Goal: Task Accomplishment & Management: Manage account settings

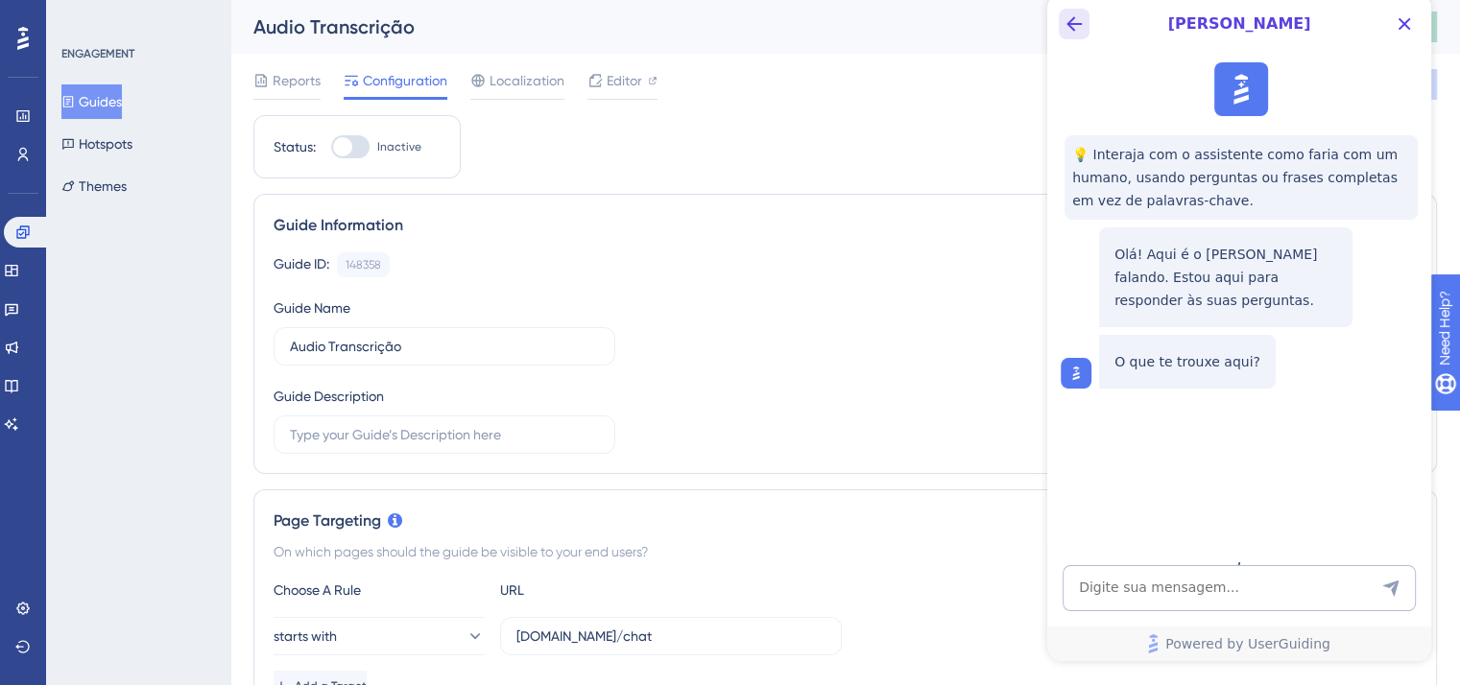
click at [1087, 24] on button "Back Button" at bounding box center [1074, 24] width 31 height 31
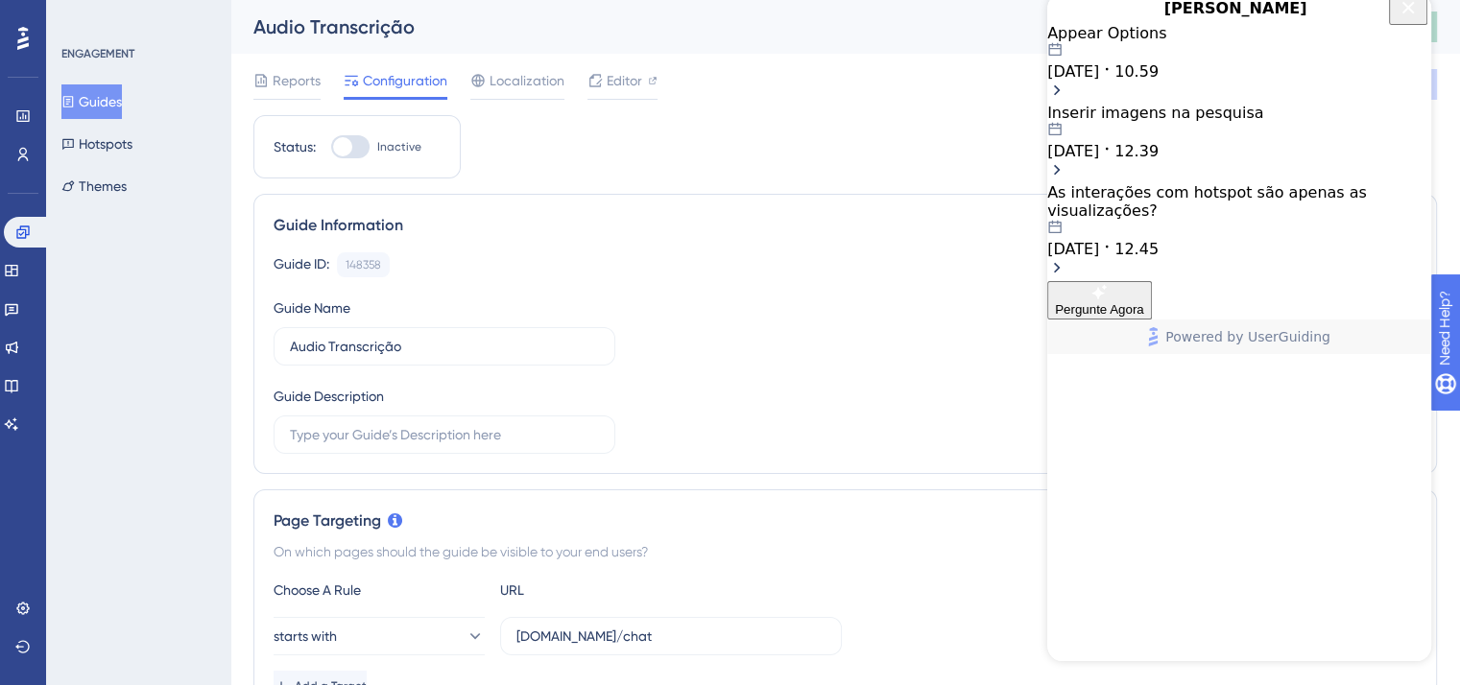
click at [1402, 19] on icon "Close Button" at bounding box center [1408, 7] width 23 height 23
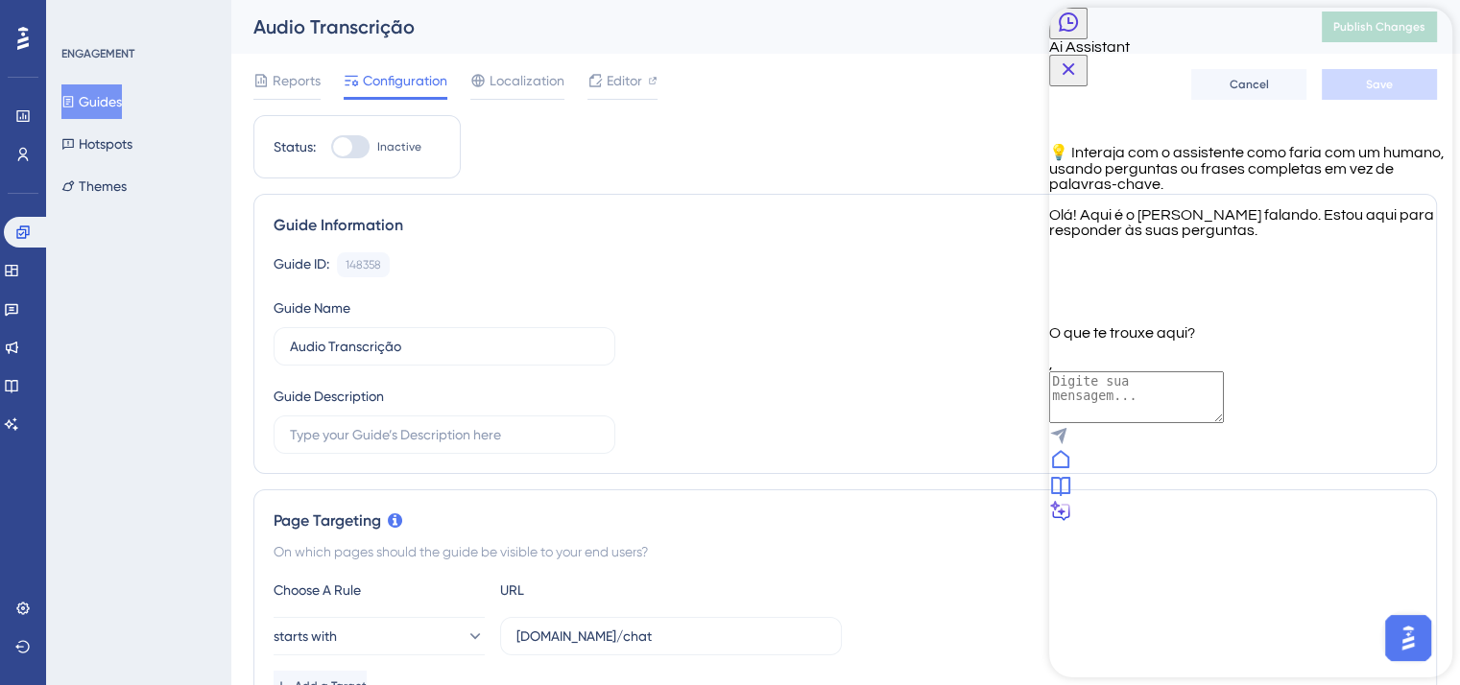
click at [1072, 497] on icon at bounding box center [1060, 485] width 23 height 23
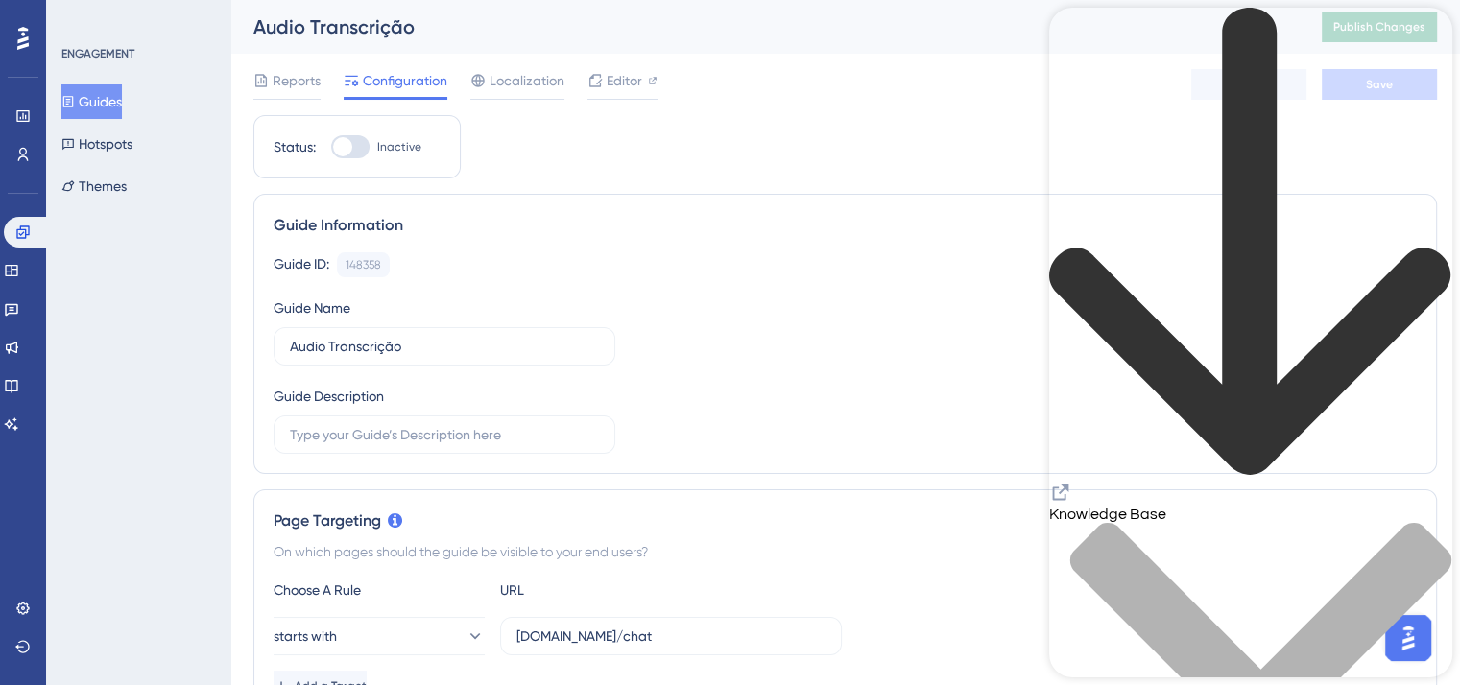
click at [1079, 32] on icon "back to header" at bounding box center [1249, 241] width 401 height 467
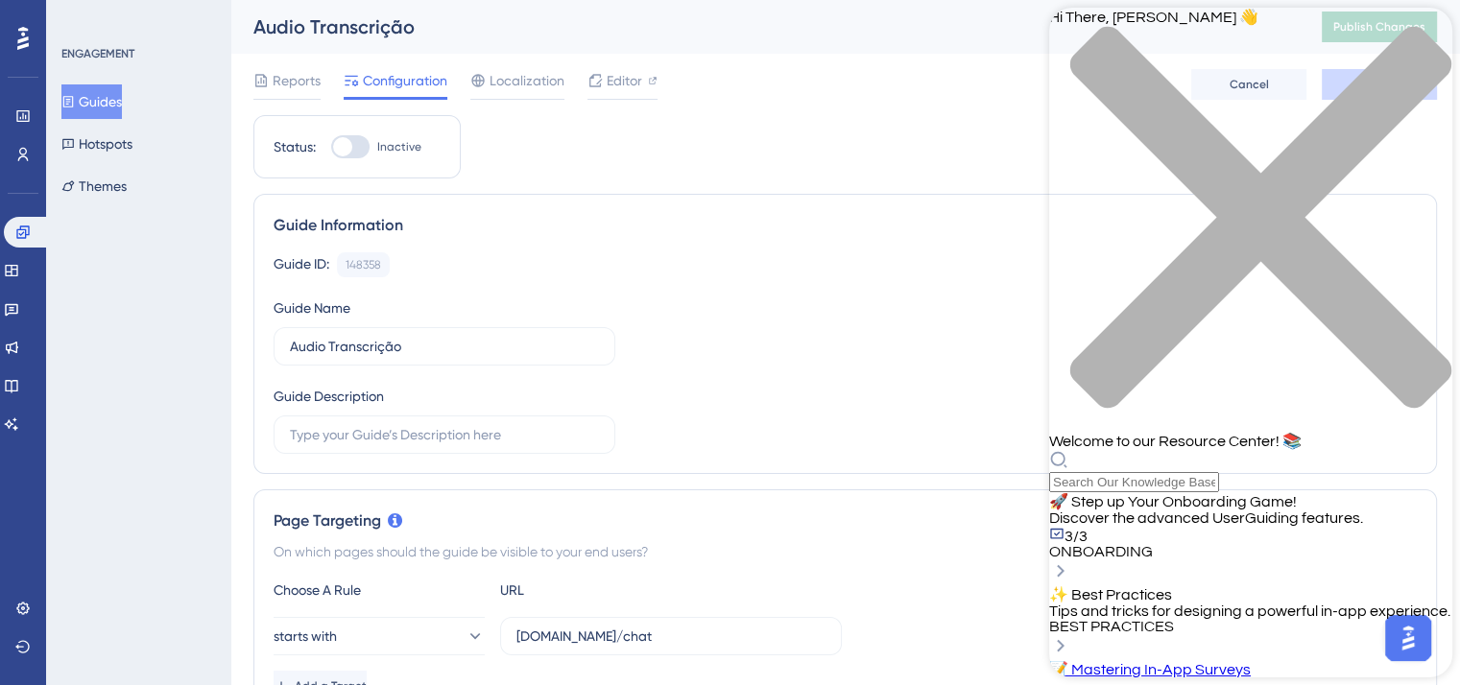
click at [1416, 32] on div "close resource center" at bounding box center [1250, 229] width 403 height 406
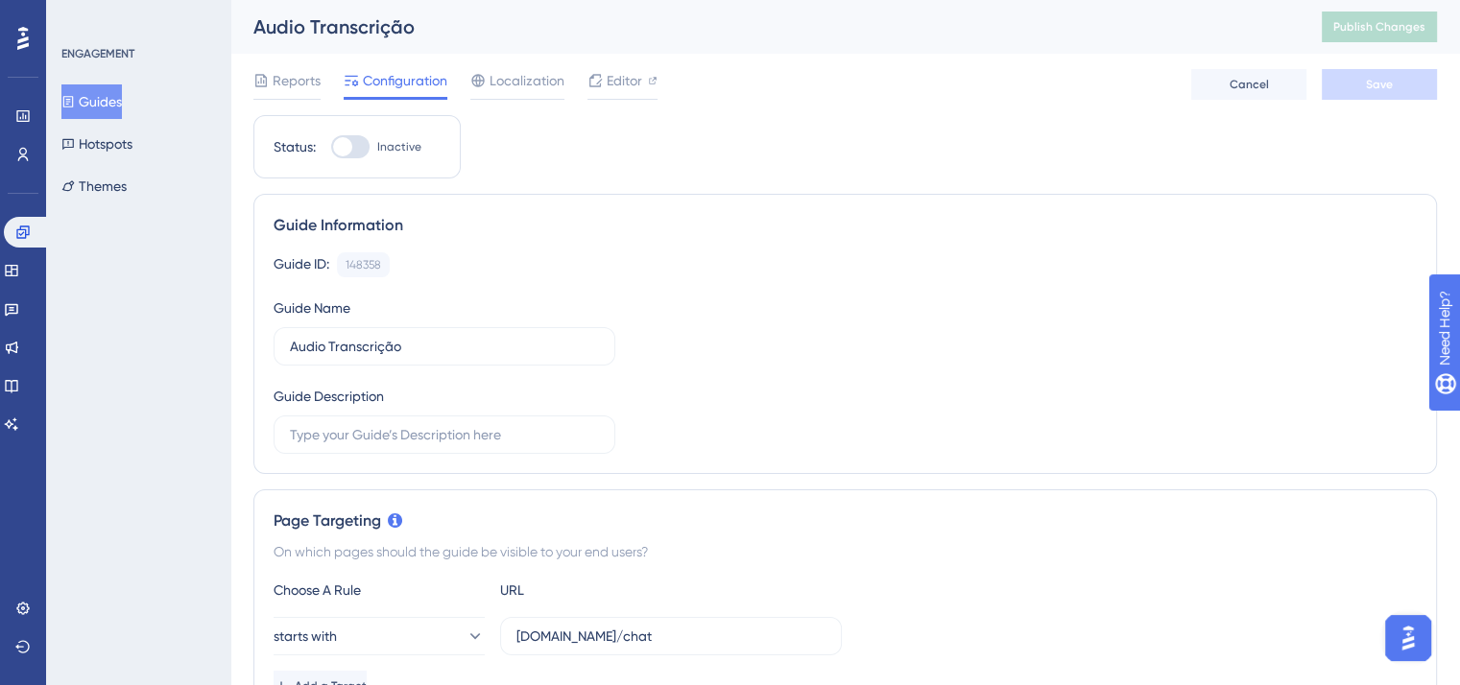
click at [1420, 635] on img "Open AI Assistant Launcher" at bounding box center [1408, 638] width 35 height 35
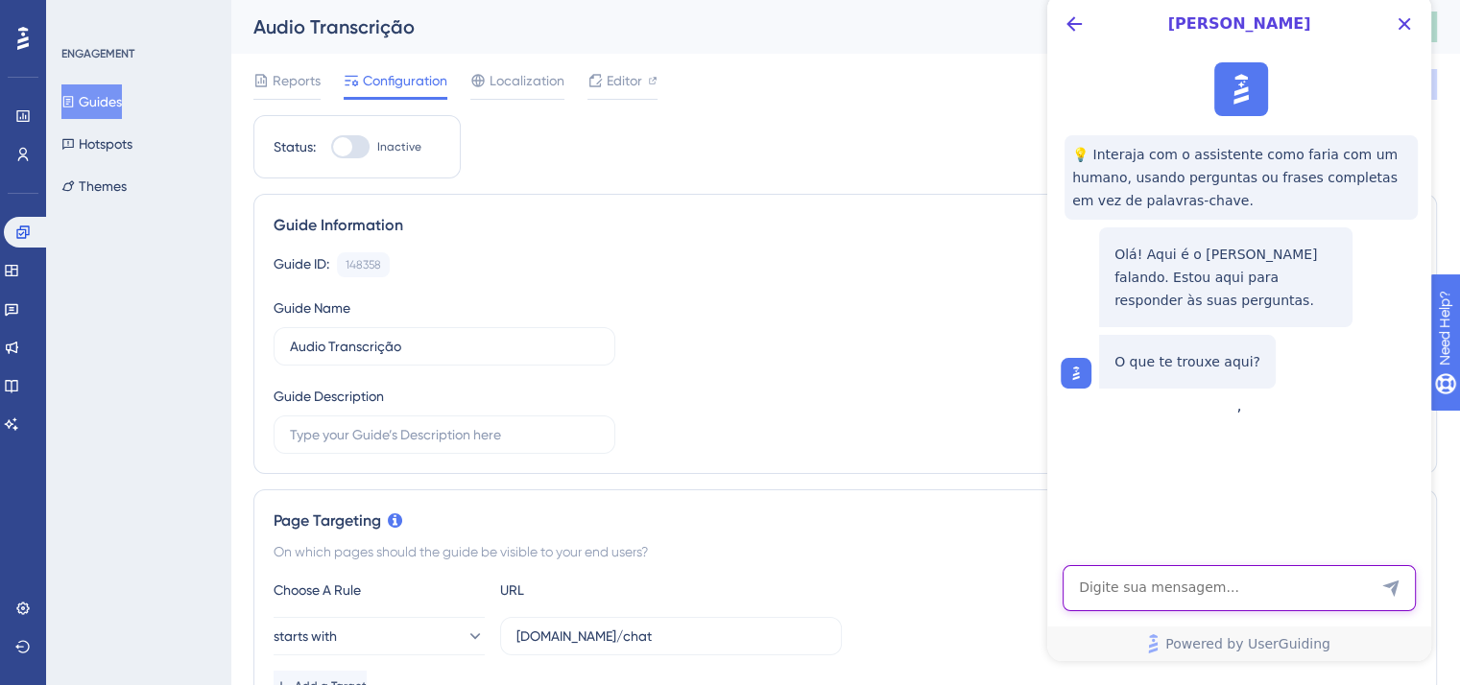
click at [1175, 594] on textarea "AI Assistant Text Input" at bounding box center [1239, 588] width 353 height 46
type textarea "Oi, quero ajuda com a configuração de um wizard específico"
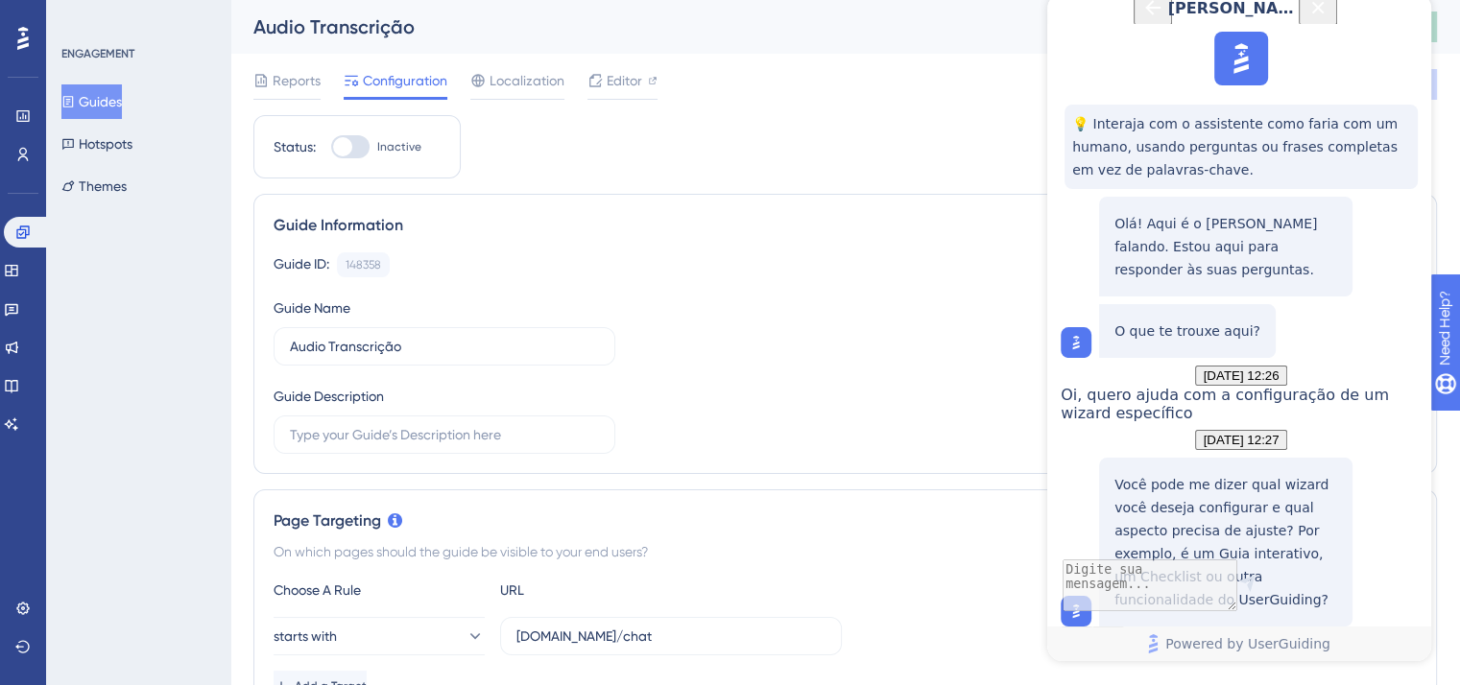
scroll to position [238, 0]
click at [367, 260] on div "148358" at bounding box center [364, 264] width 36 height 15
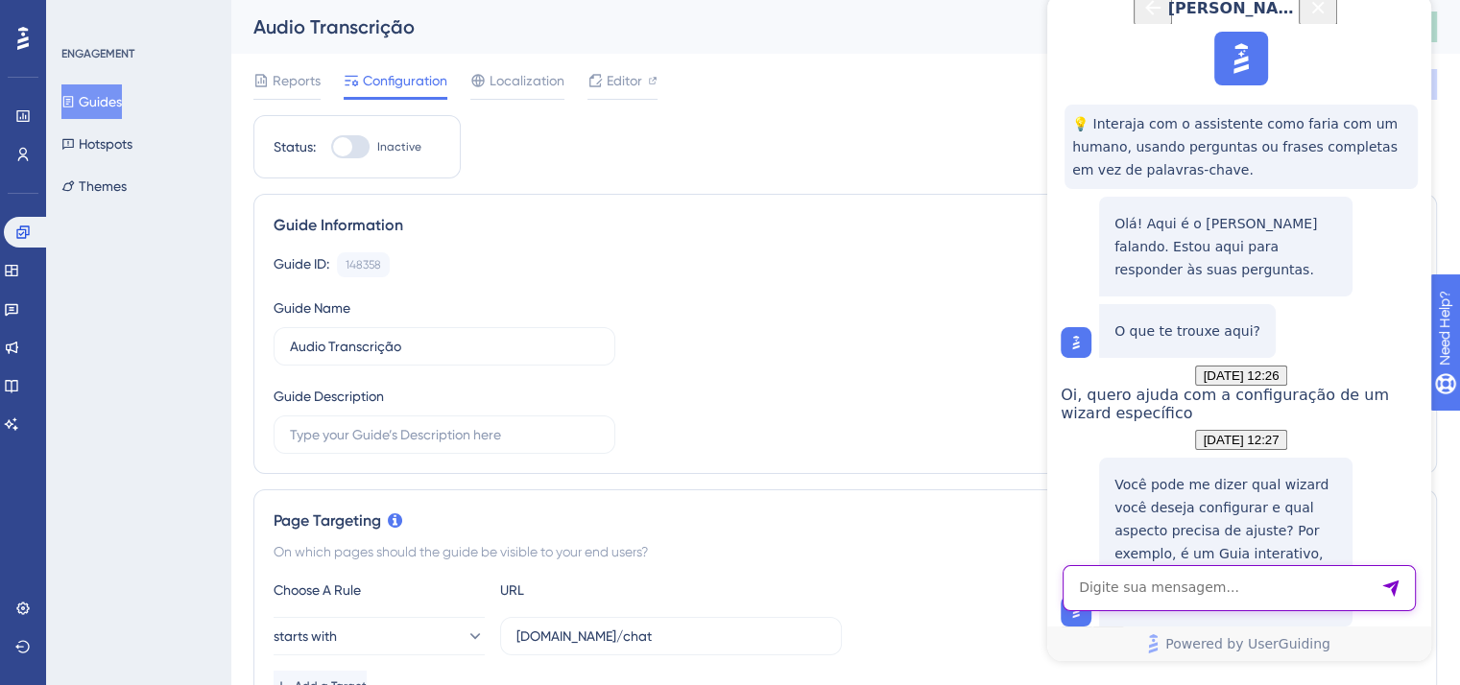
click at [1228, 588] on textarea "AI Assistant Text Input" at bounding box center [1239, 588] width 353 height 46
paste textarea "148358"
type textarea "Guide ID: 148358"
click at [1230, 574] on textarea "AI Assistant Text Input" at bounding box center [1239, 588] width 353 height 46
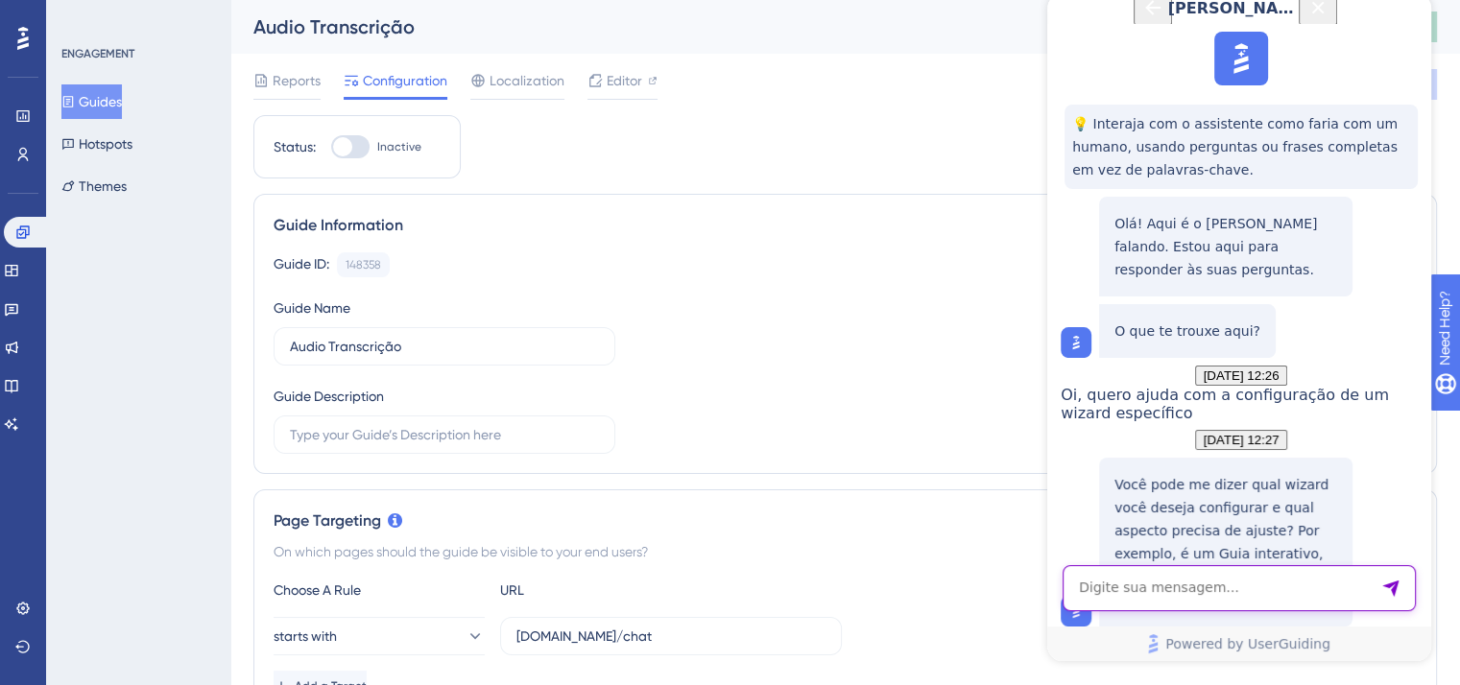
paste textarea "CSS selector"
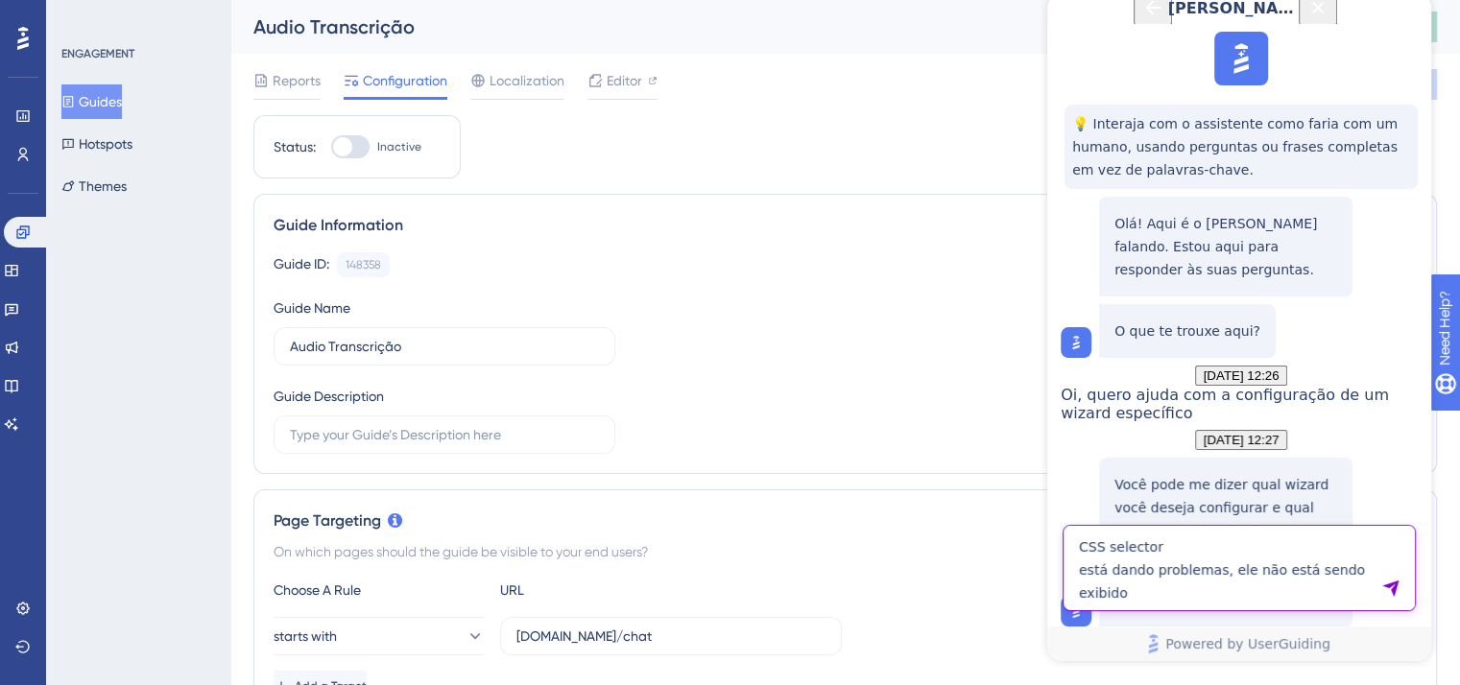
type textarea "CSS selector está dando problemas, ele não está sendo exibido"
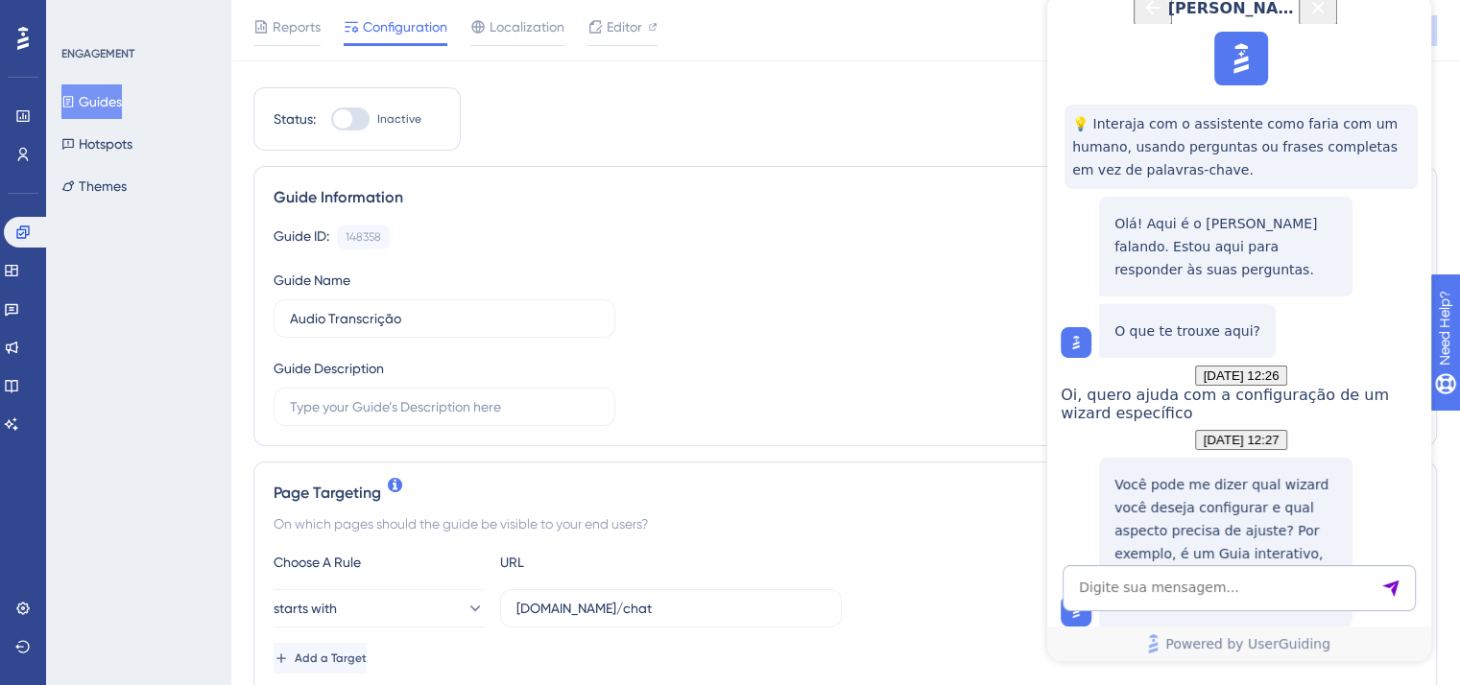
scroll to position [0, 0]
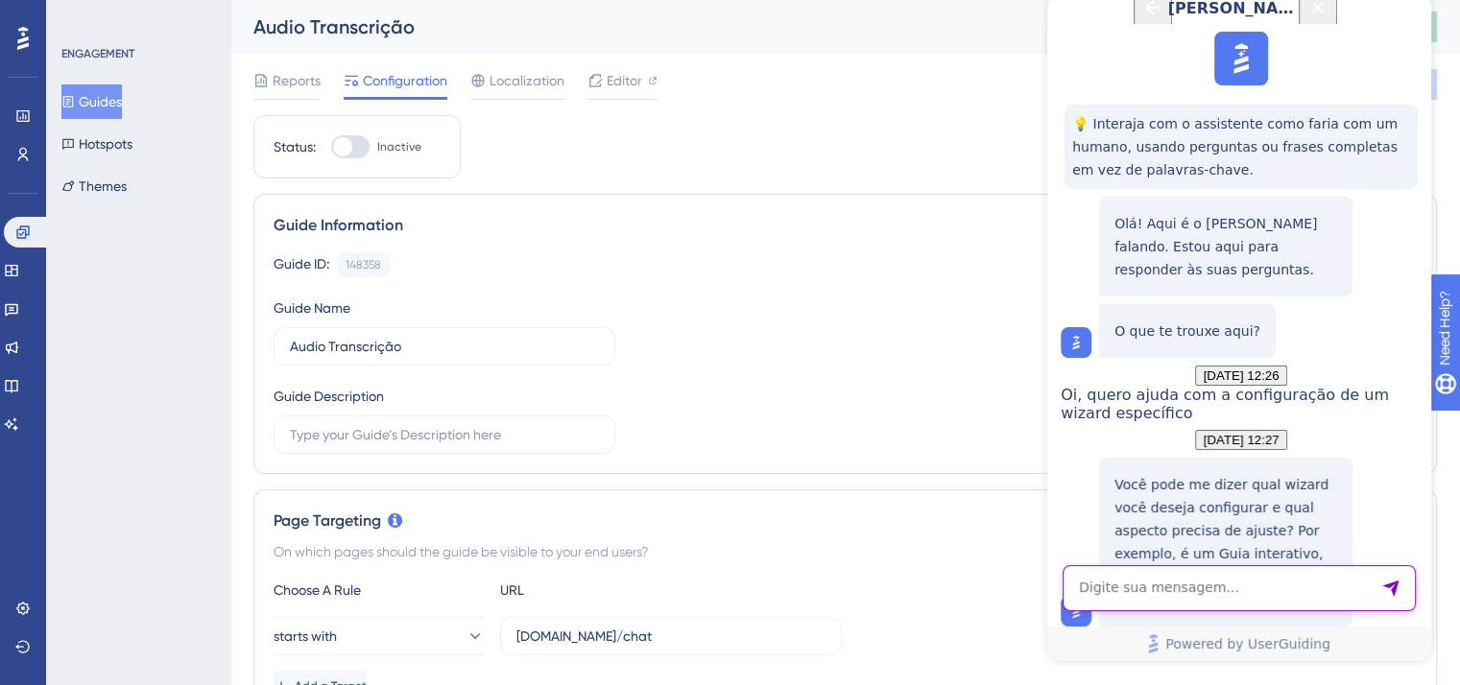
click at [1172, 583] on textarea "AI Assistant Text Input" at bounding box center [1239, 588] width 353 height 46
type textarea "Atendente"
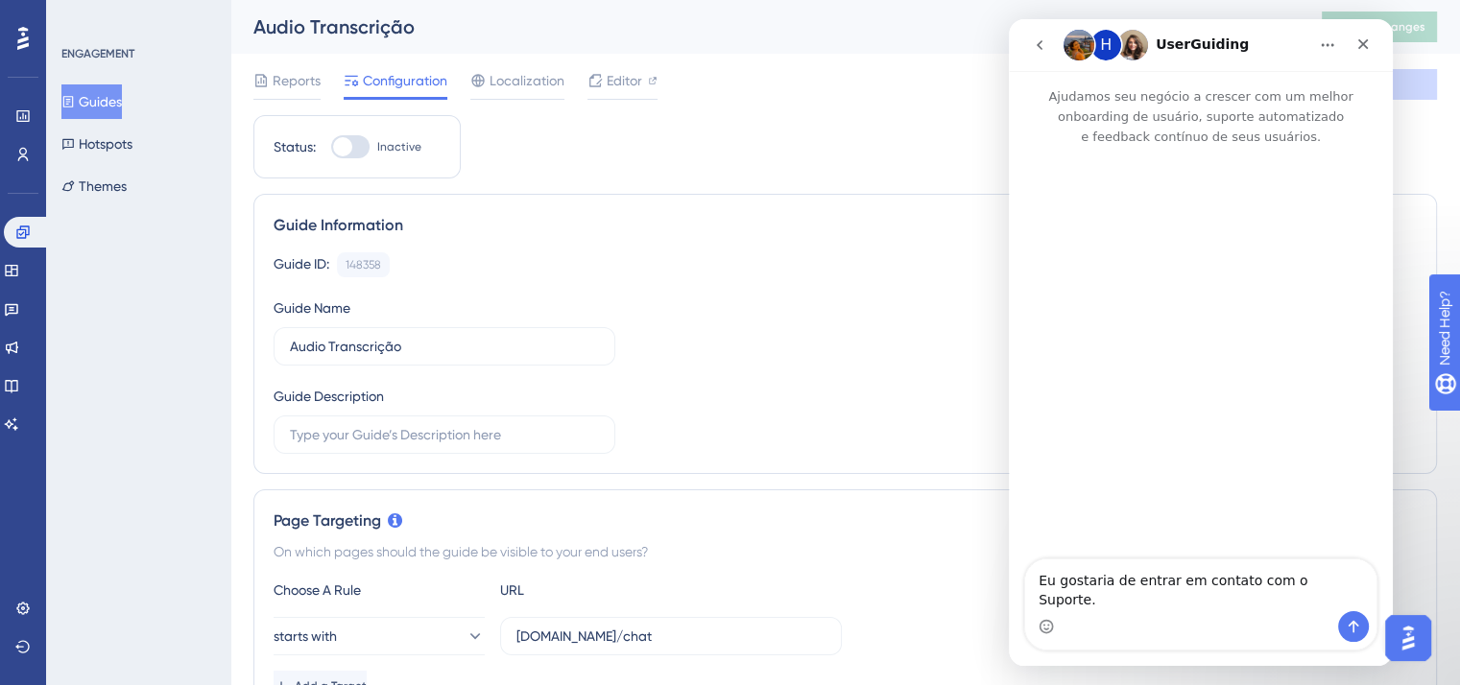
scroll to position [0, 0]
click at [1341, 631] on button "Enviar mensagem…" at bounding box center [1353, 626] width 31 height 31
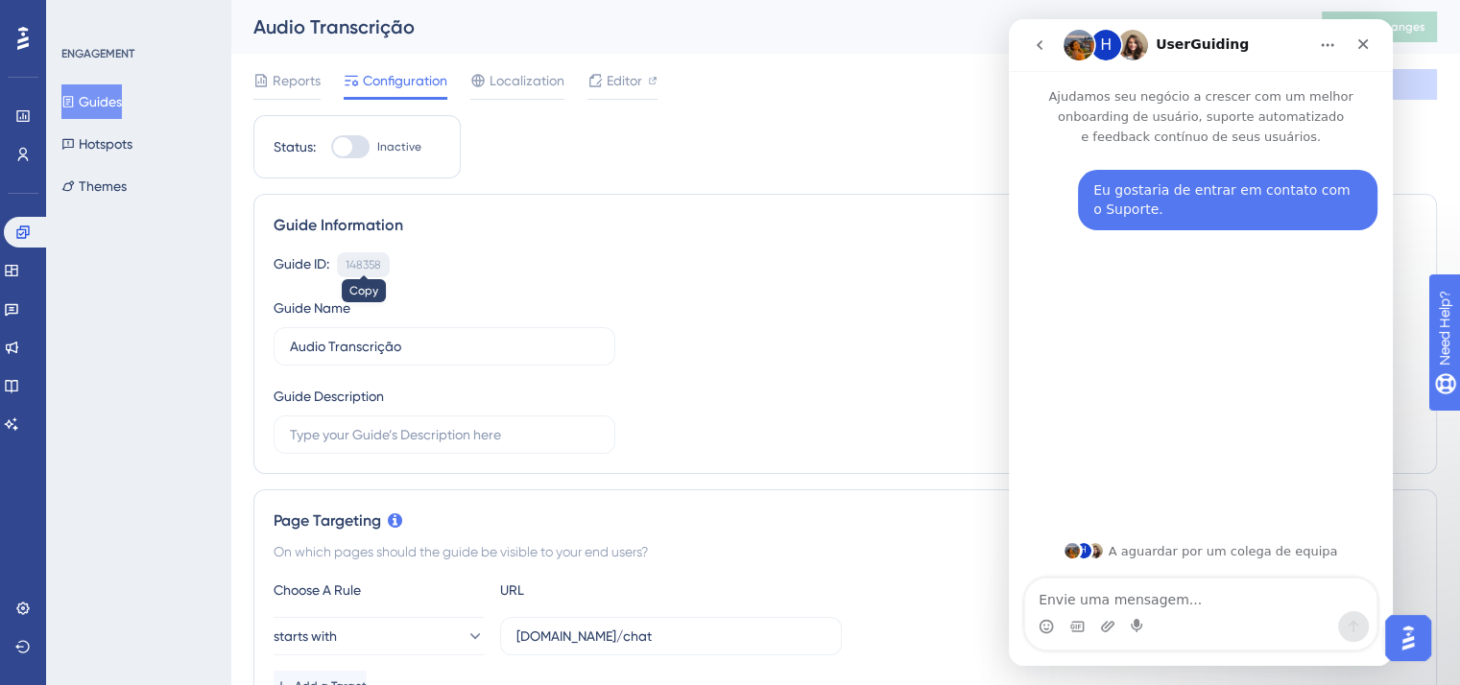
click at [362, 270] on div "148358" at bounding box center [364, 264] width 36 height 15
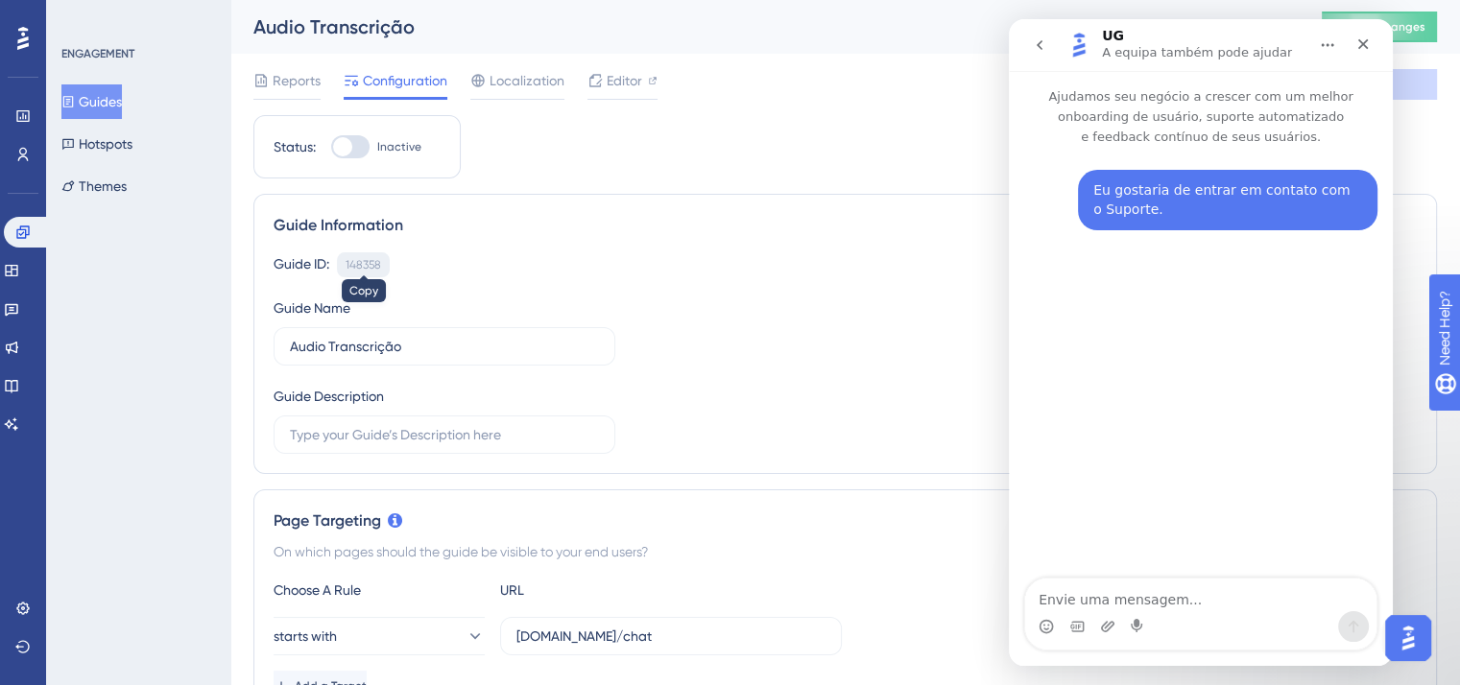
click at [354, 259] on div "148358" at bounding box center [364, 264] width 36 height 15
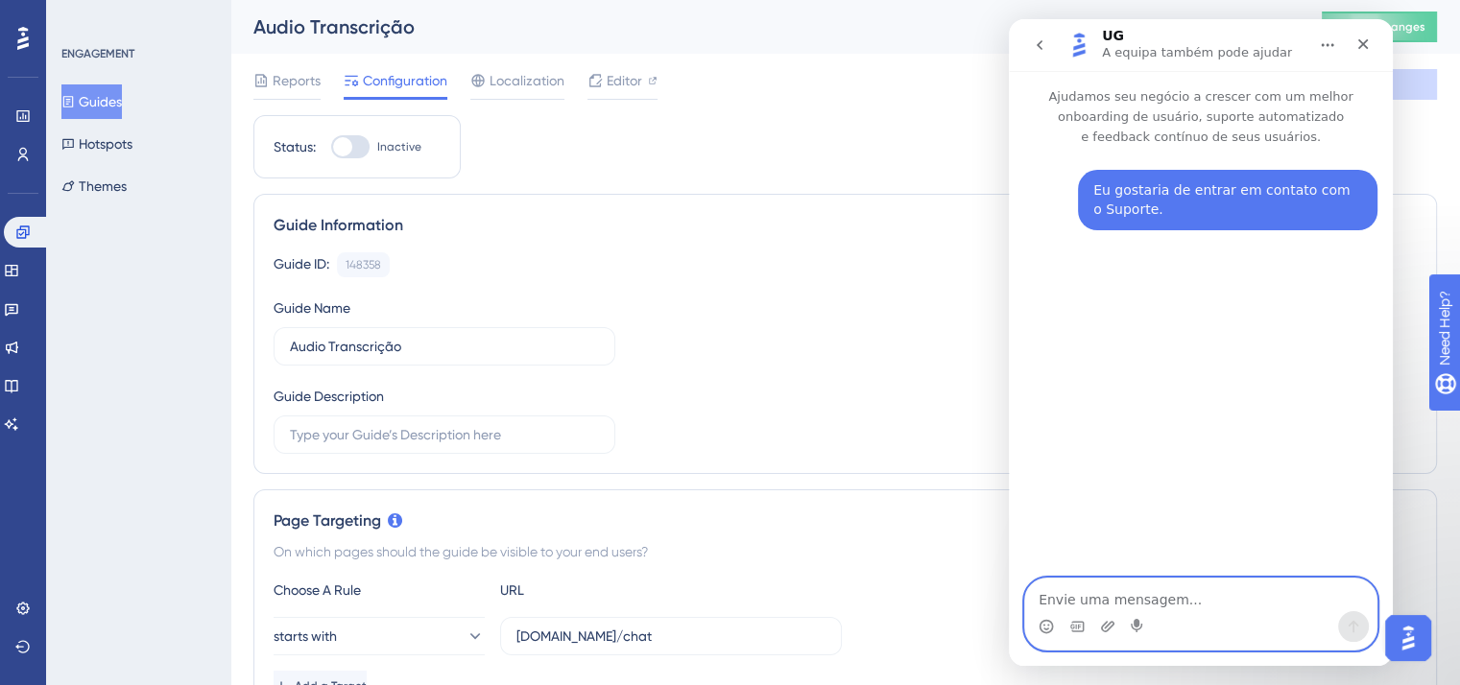
click at [1203, 610] on textarea "Envie uma mensagem..." at bounding box center [1200, 595] width 351 height 33
paste textarea "148358"
type textarea "148358"
click at [1044, 49] on icon "go back" at bounding box center [1039, 44] width 15 height 15
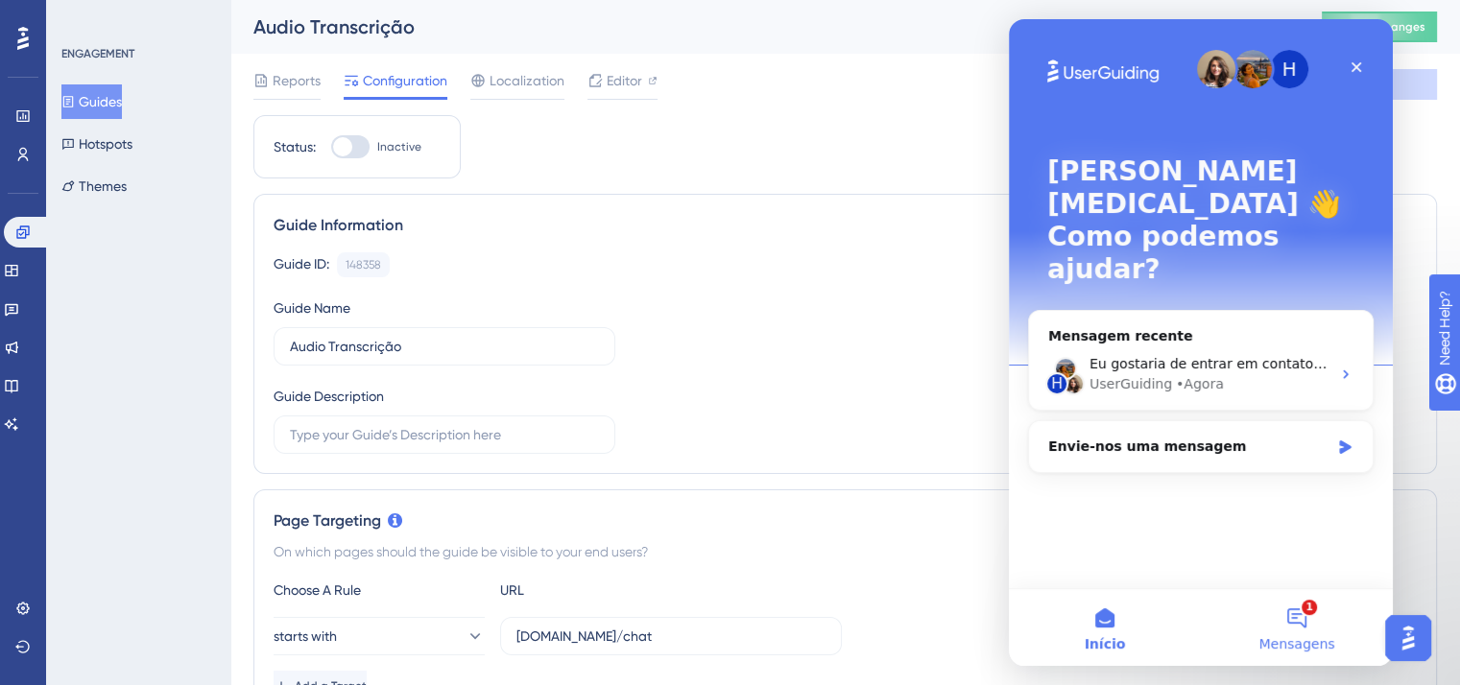
click at [1300, 631] on button "1 Mensagens" at bounding box center [1297, 627] width 192 height 77
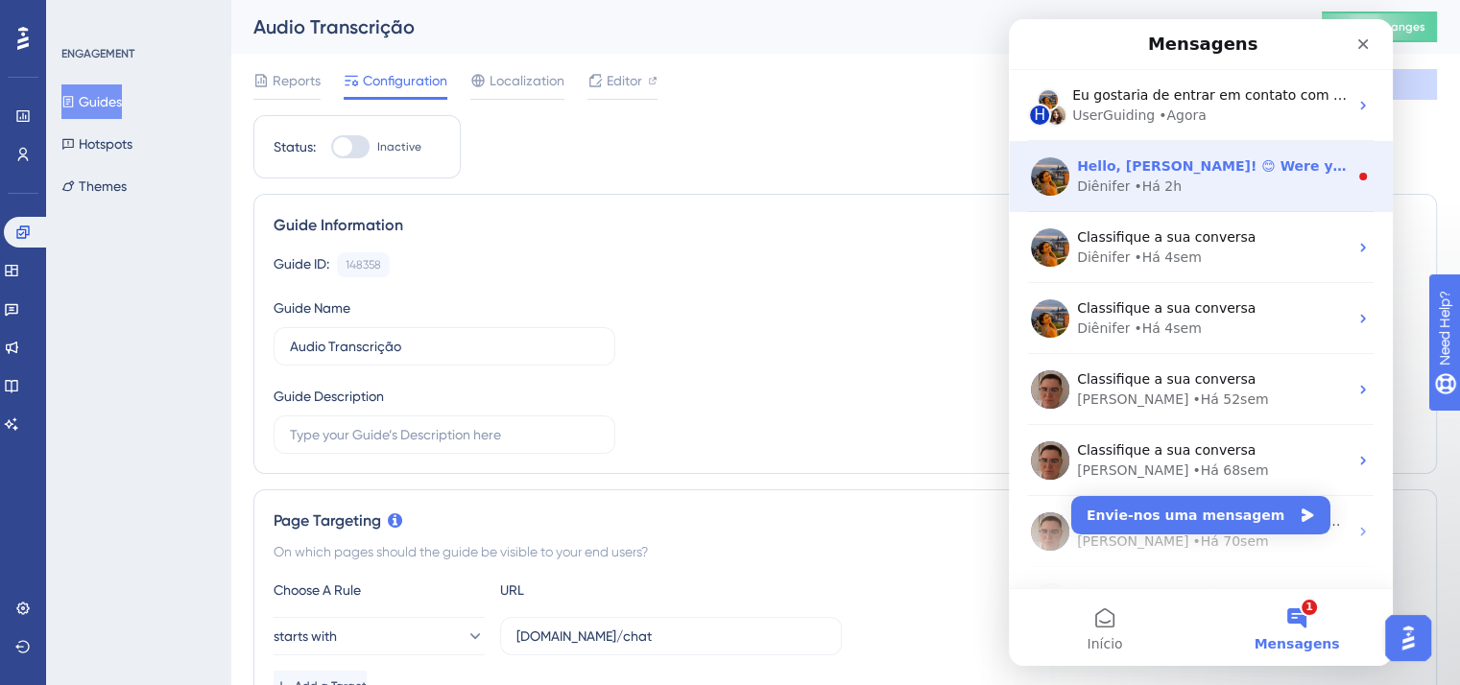
click at [1242, 182] on div "Diênifer • Há 2h" at bounding box center [1212, 187] width 271 height 20
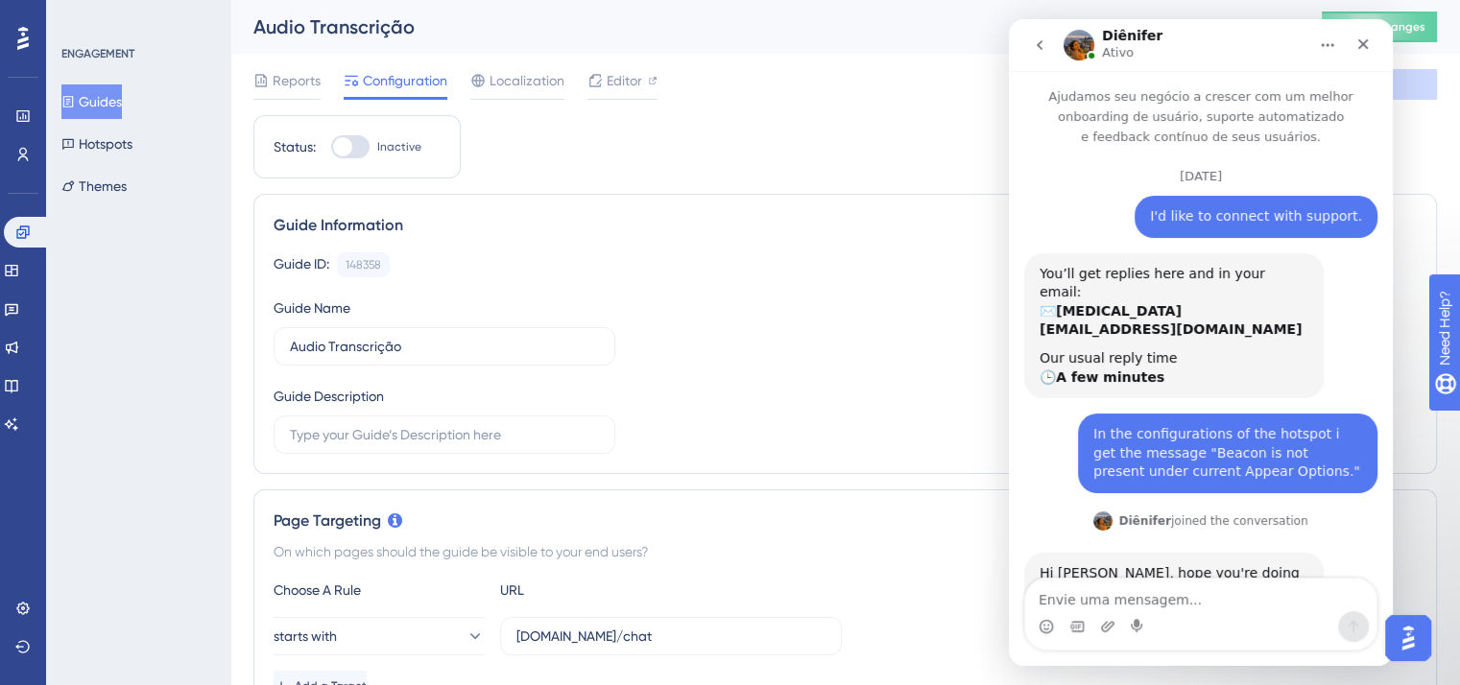
scroll to position [124, 0]
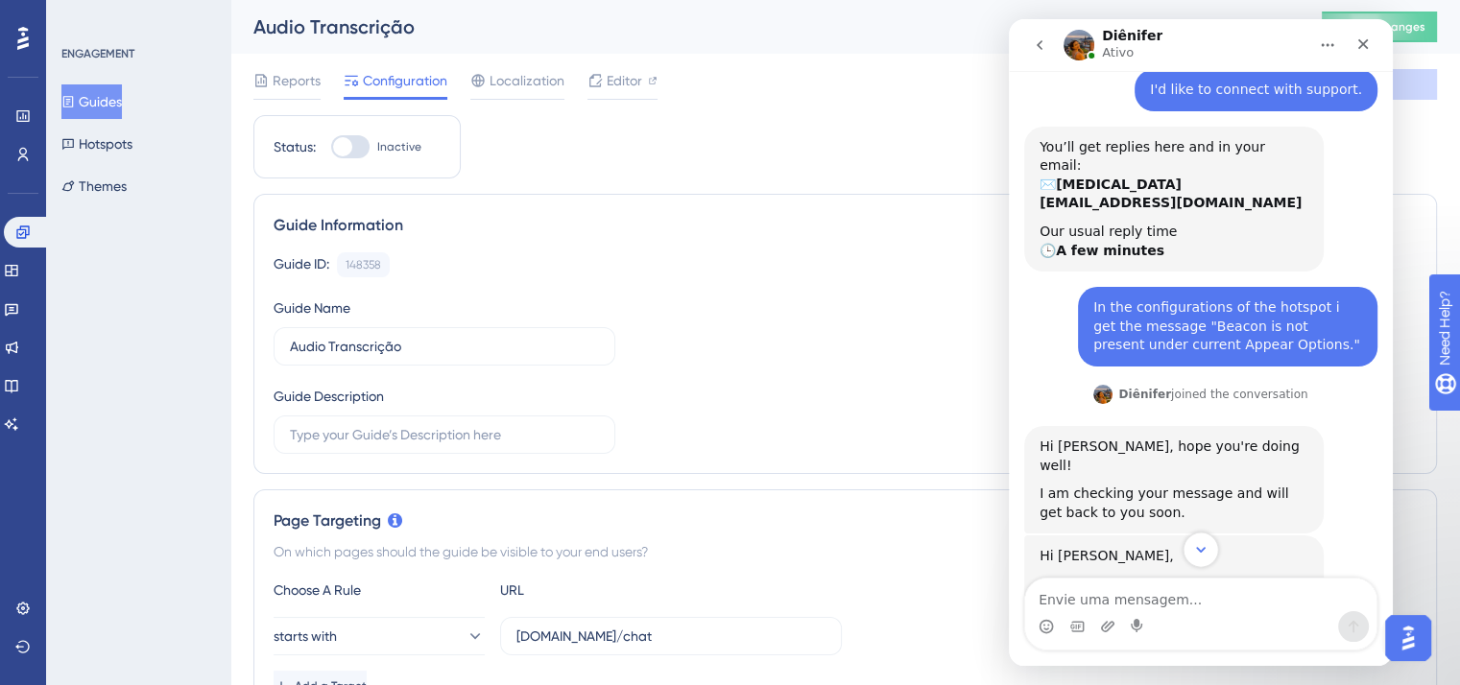
click at [1204, 561] on button "Scroll to bottom" at bounding box center [1201, 550] width 36 height 36
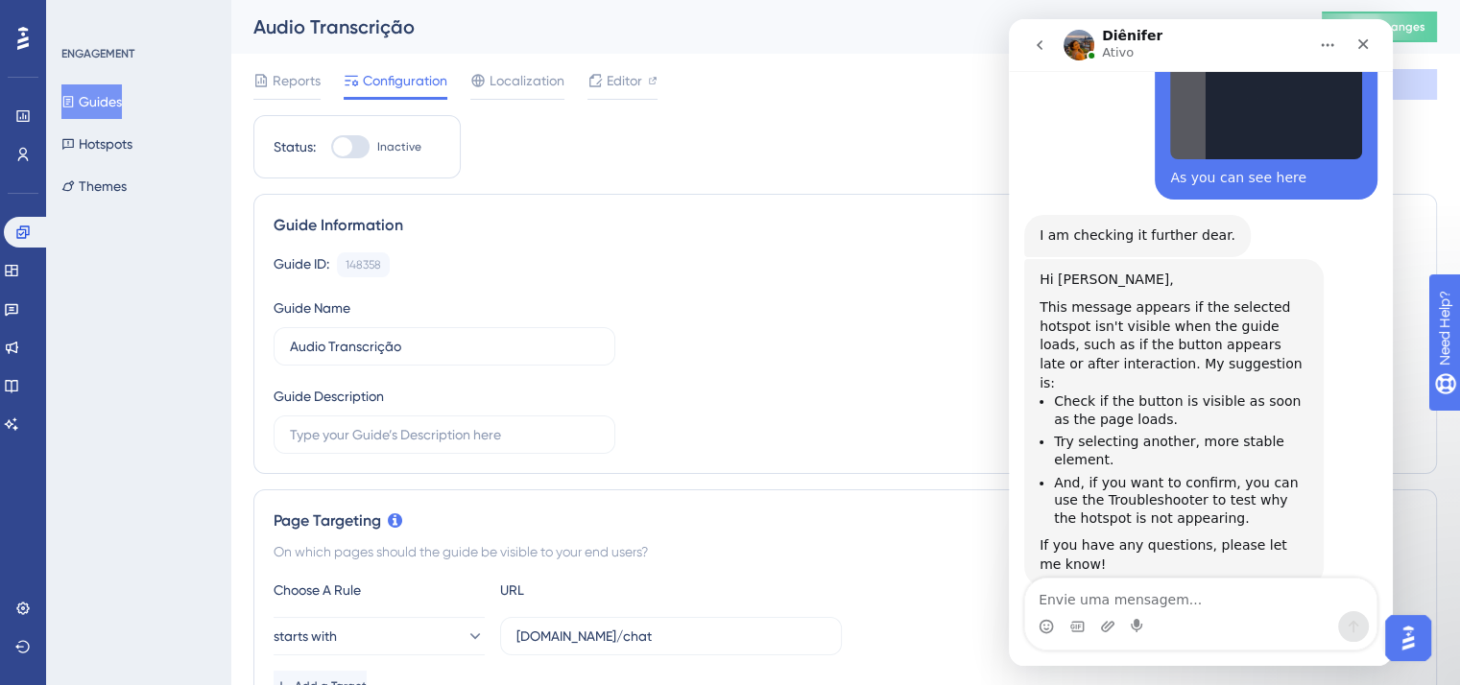
scroll to position [1907, 0]
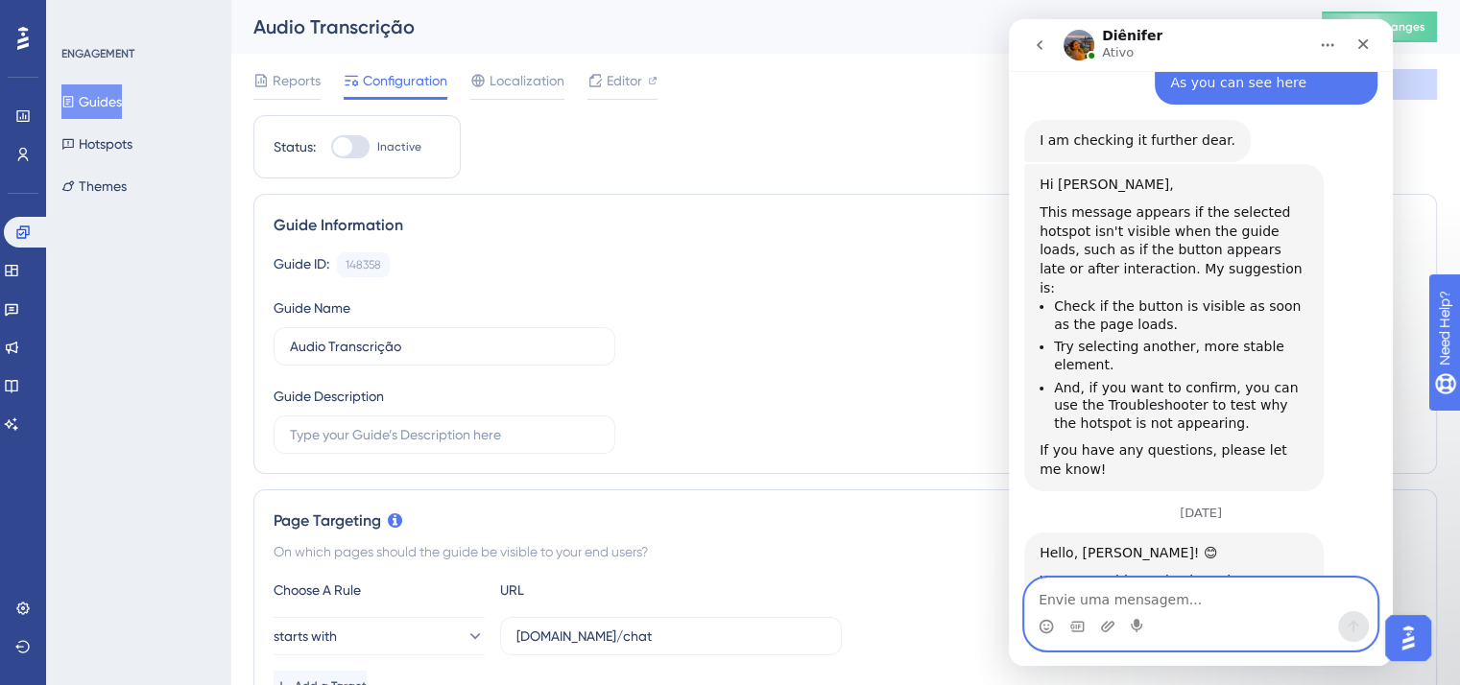
click at [1164, 601] on textarea "Envie uma mensagem..." at bounding box center [1200, 595] width 351 height 33
type textarea "Oi! Consegui resolver esse caso"
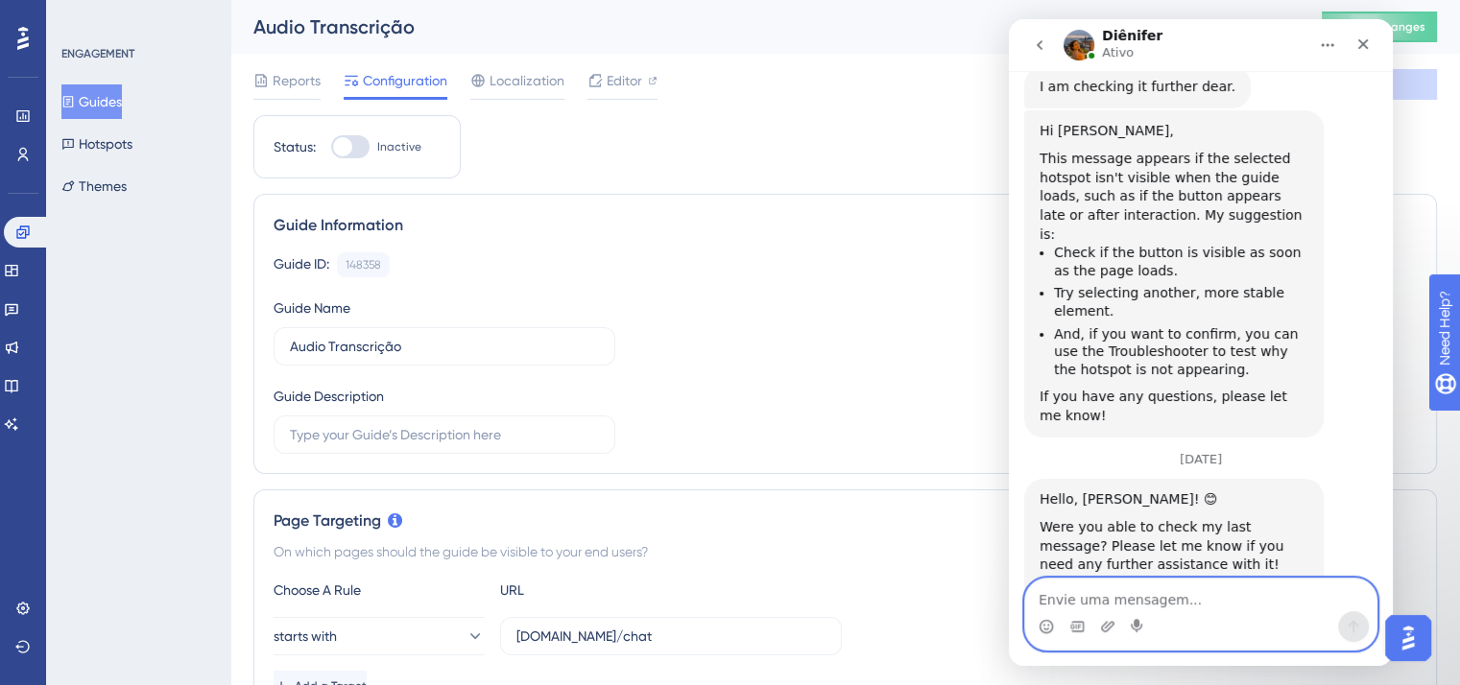
scroll to position [1965, 0]
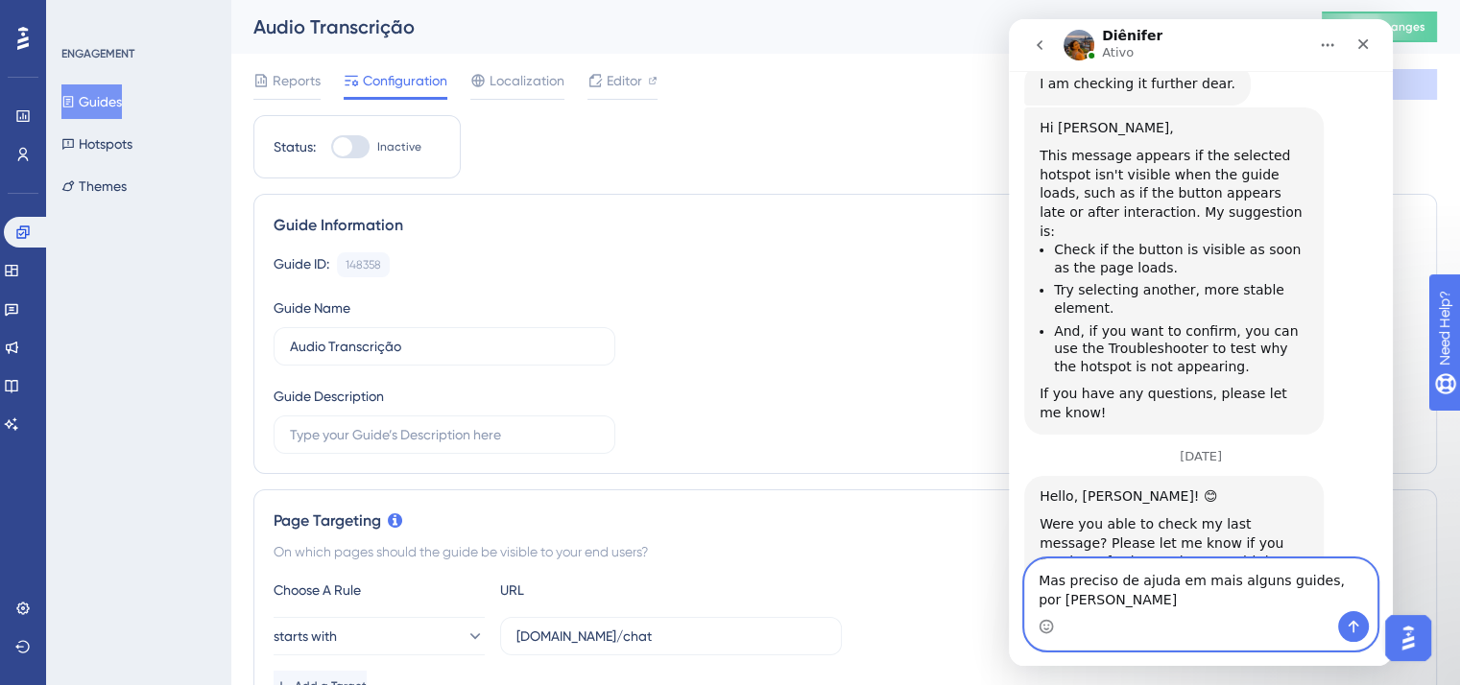
type textarea "Mas preciso de ajuda em mais alguns guides, por favor"
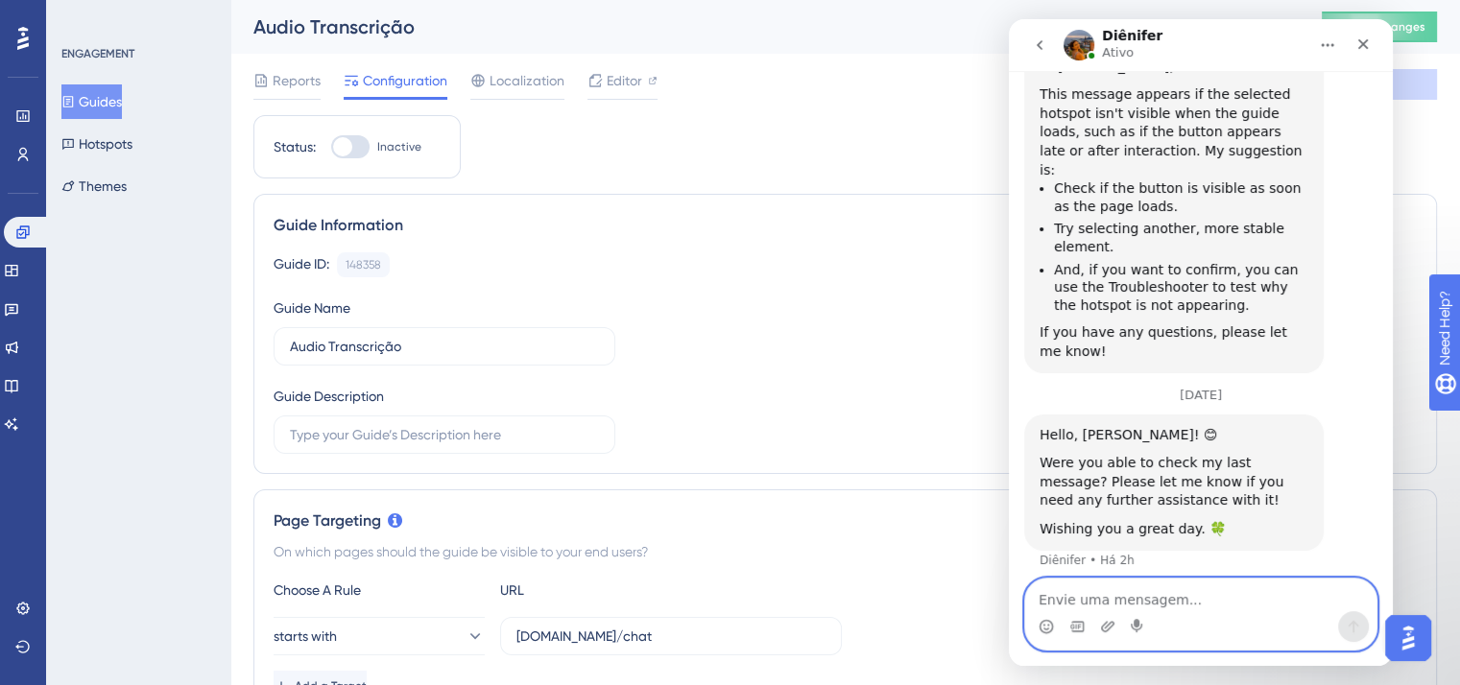
scroll to position [2027, 0]
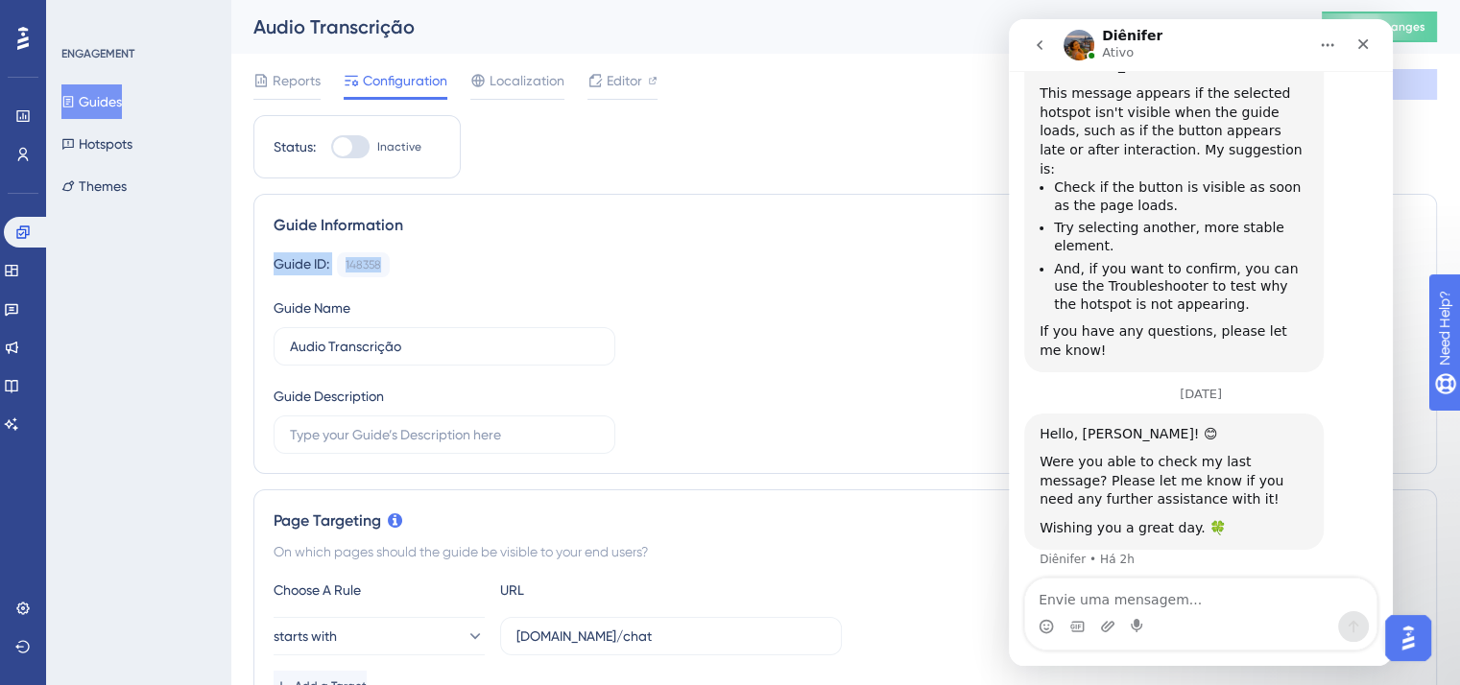
drag, startPoint x: 269, startPoint y: 263, endPoint x: 410, endPoint y: 260, distance: 141.1
click at [410, 260] on div "Guide Information Guide ID: 148358 Copy Guide Name Audio Transcrição Guide Desc…" at bounding box center [845, 334] width 1184 height 280
copy div "Guide ID: 148358"
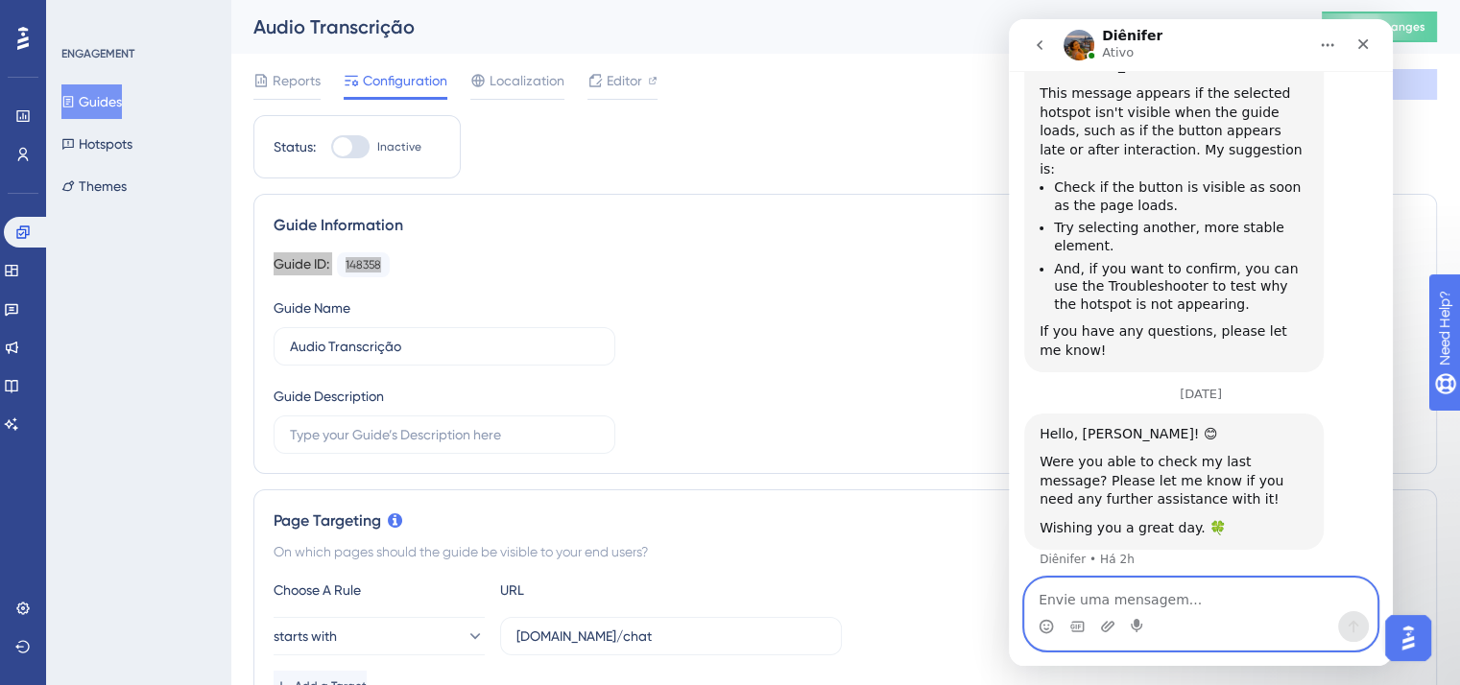
click at [1123, 592] on textarea "Envie uma mensagem..." at bounding box center [1200, 595] width 351 height 33
paste textarea "Guide ID: 148358"
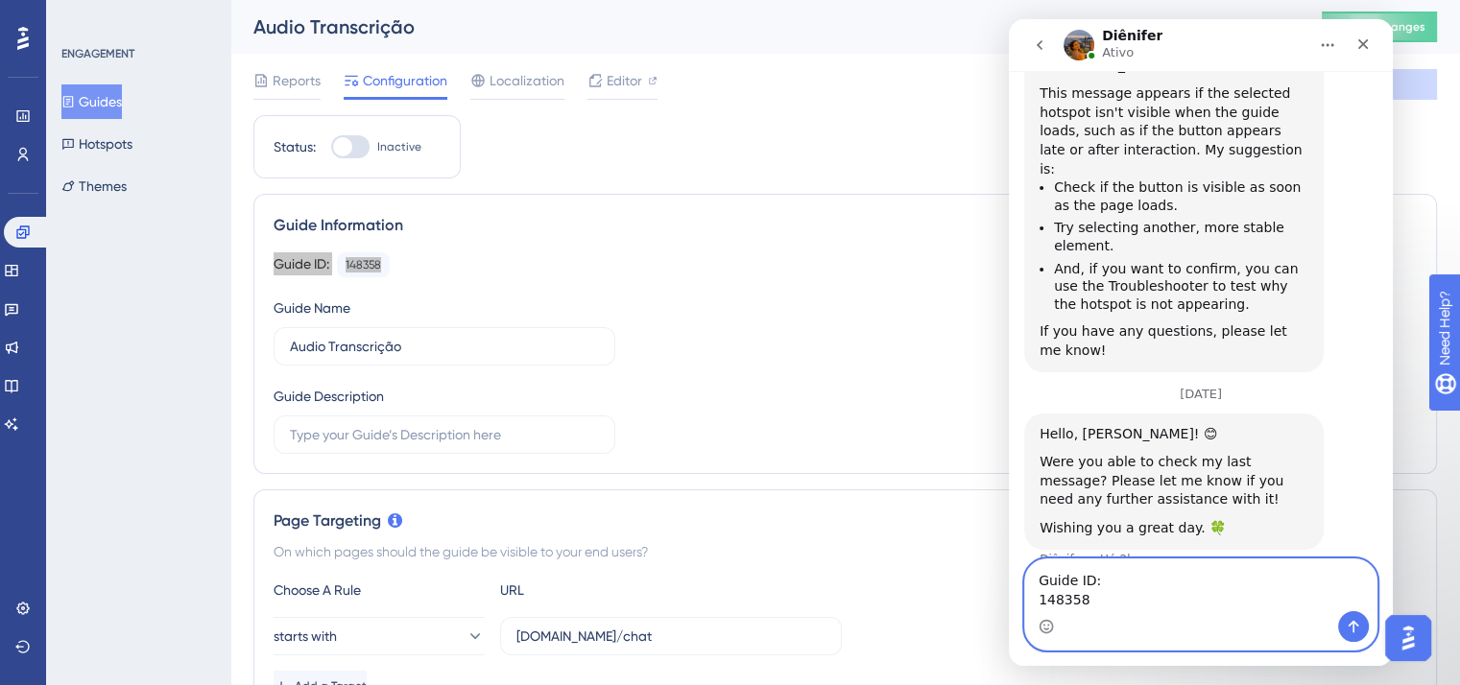
scroll to position [2046, 0]
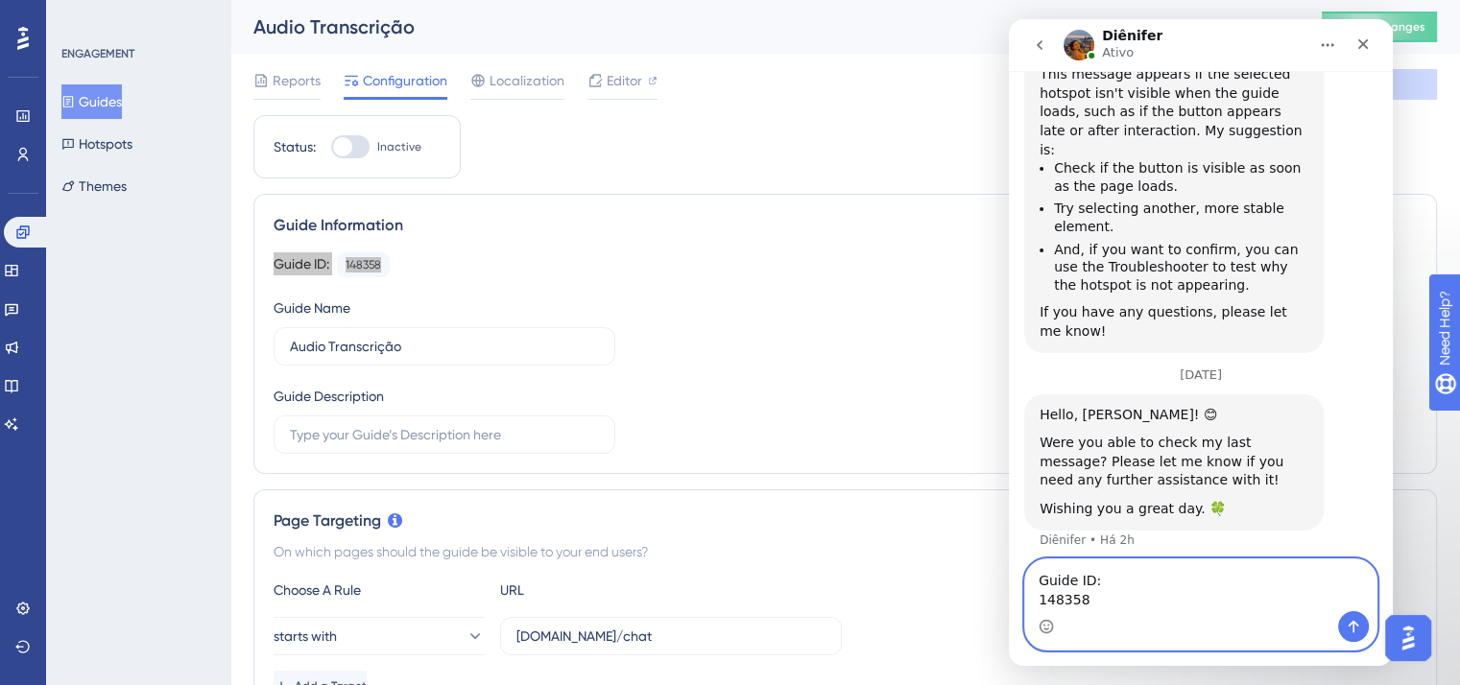
click at [1131, 581] on textarea "Guide ID: 148358" at bounding box center [1200, 586] width 351 height 52
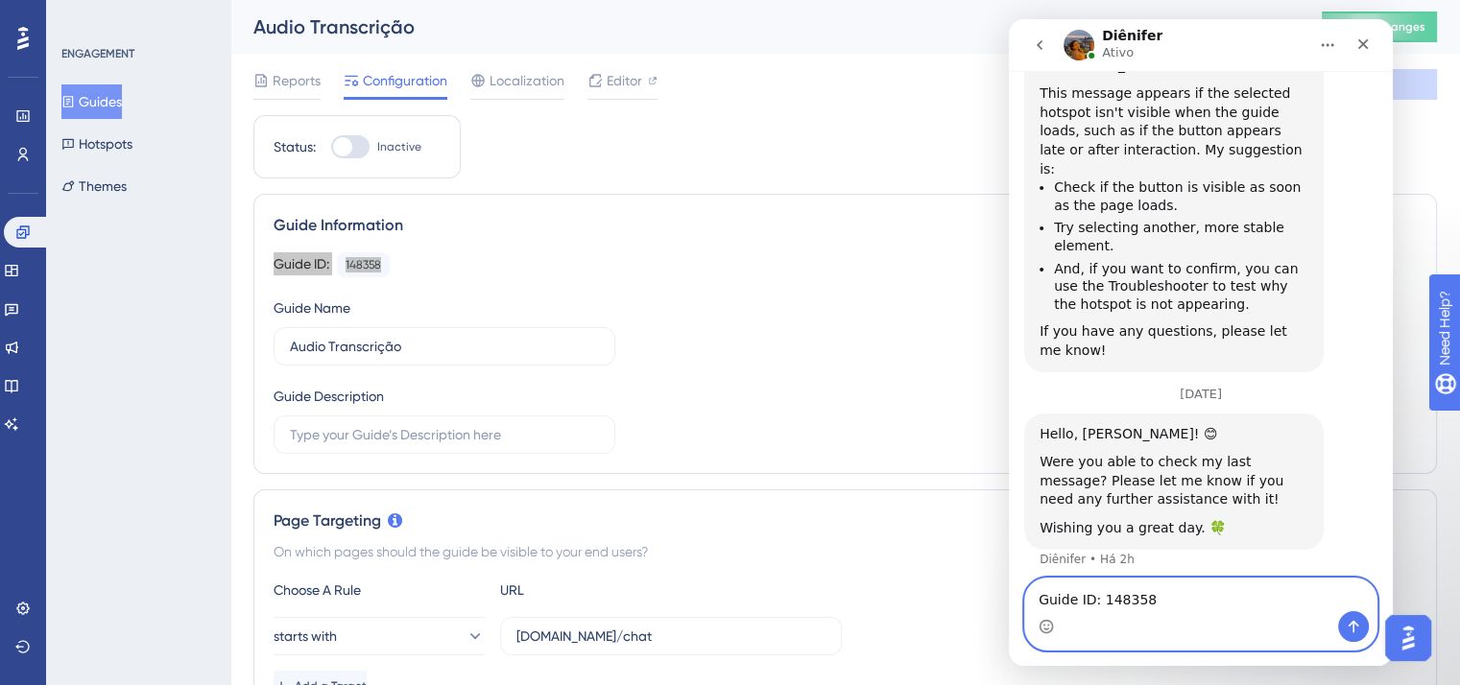
click at [1184, 603] on textarea "Guide ID: 148358" at bounding box center [1200, 595] width 351 height 33
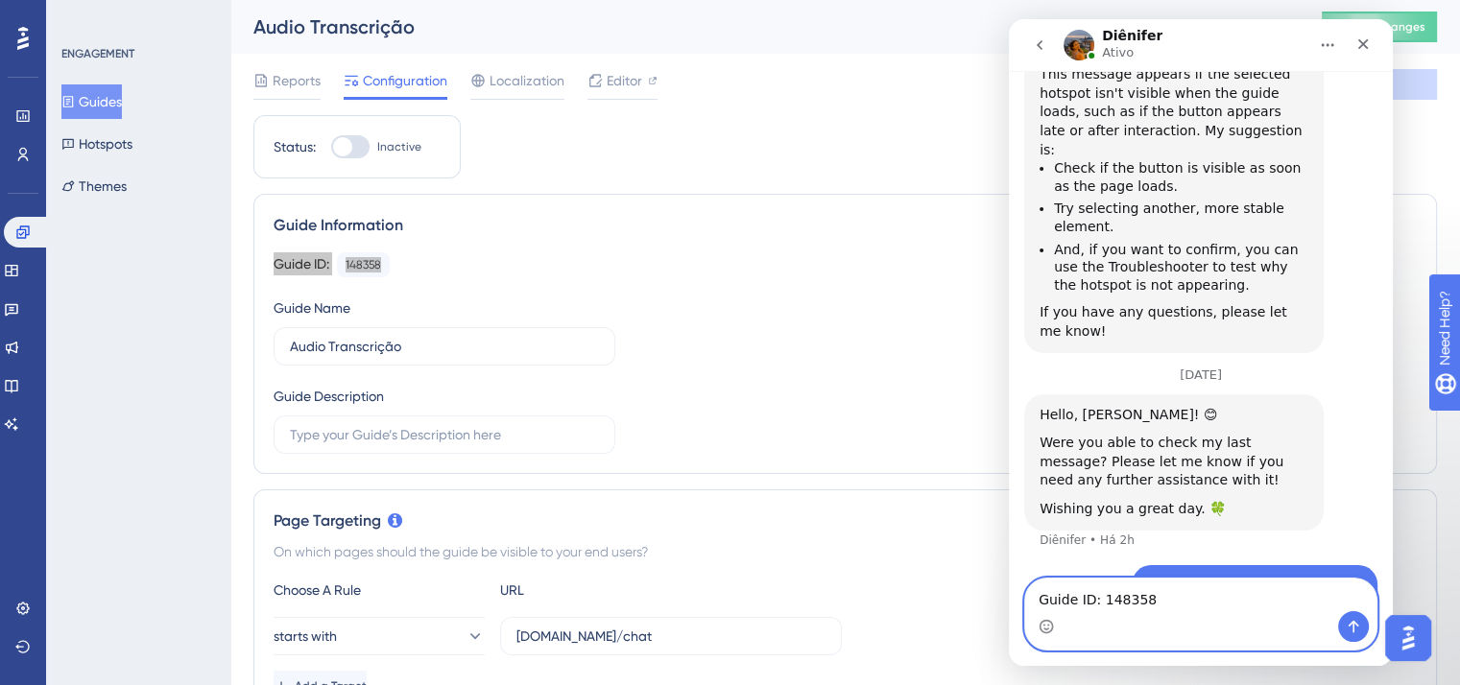
paste textarea "CSS selector [padding: 0px 0.25rem; cursor: pointer;]"
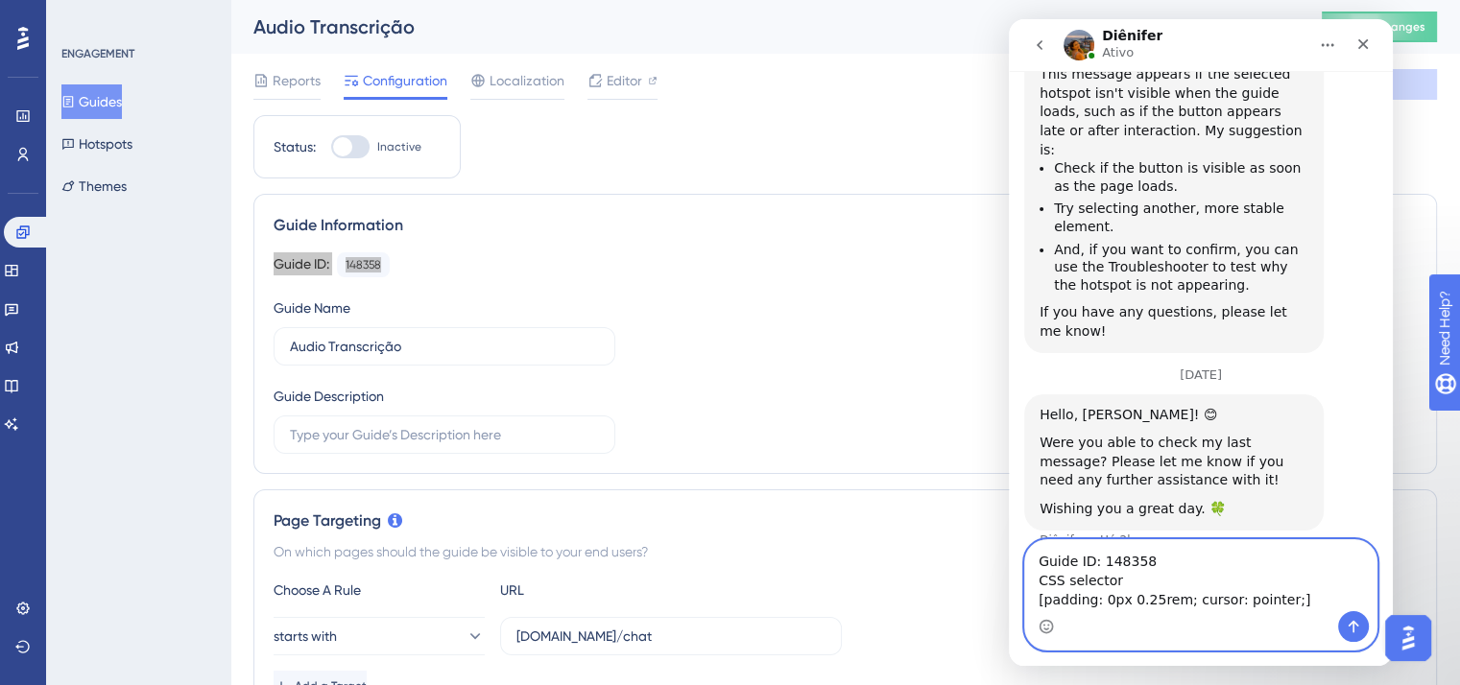
scroll to position [2085, 0]
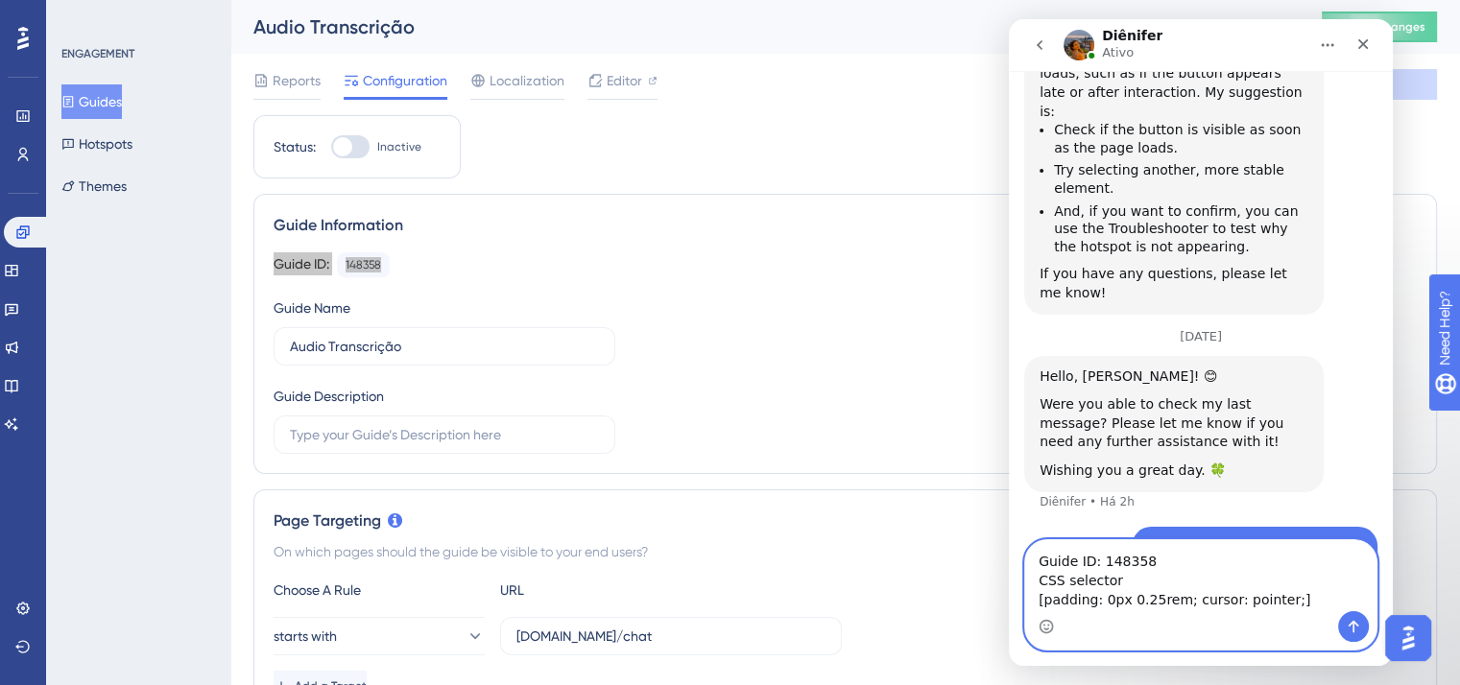
type textarea "Guide ID: 148358 CSS selector [padding: 0px 0.25rem; cursor: pointer;]"
click at [1049, 56] on button "go back" at bounding box center [1039, 45] width 36 height 36
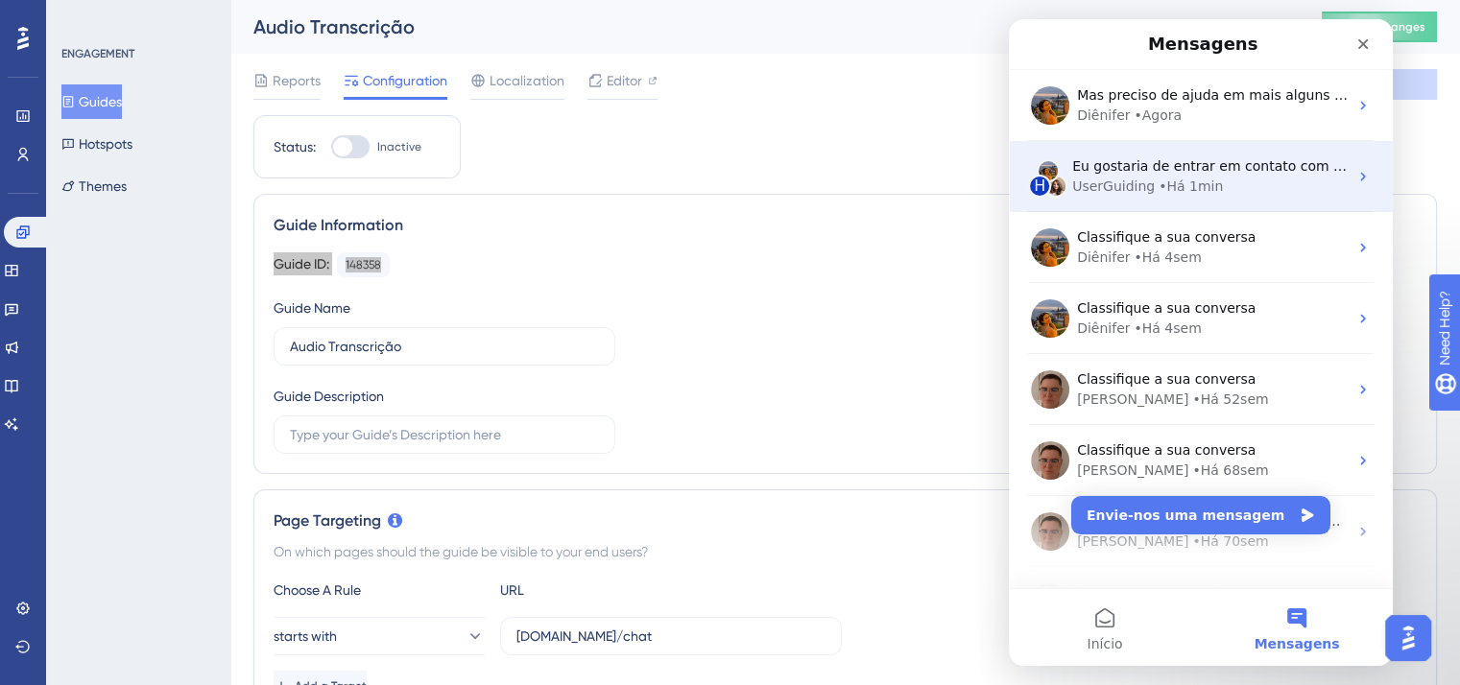
click at [1166, 166] on span "Eu gostaria de entrar em contato com o Suporte." at bounding box center [1237, 165] width 330 height 15
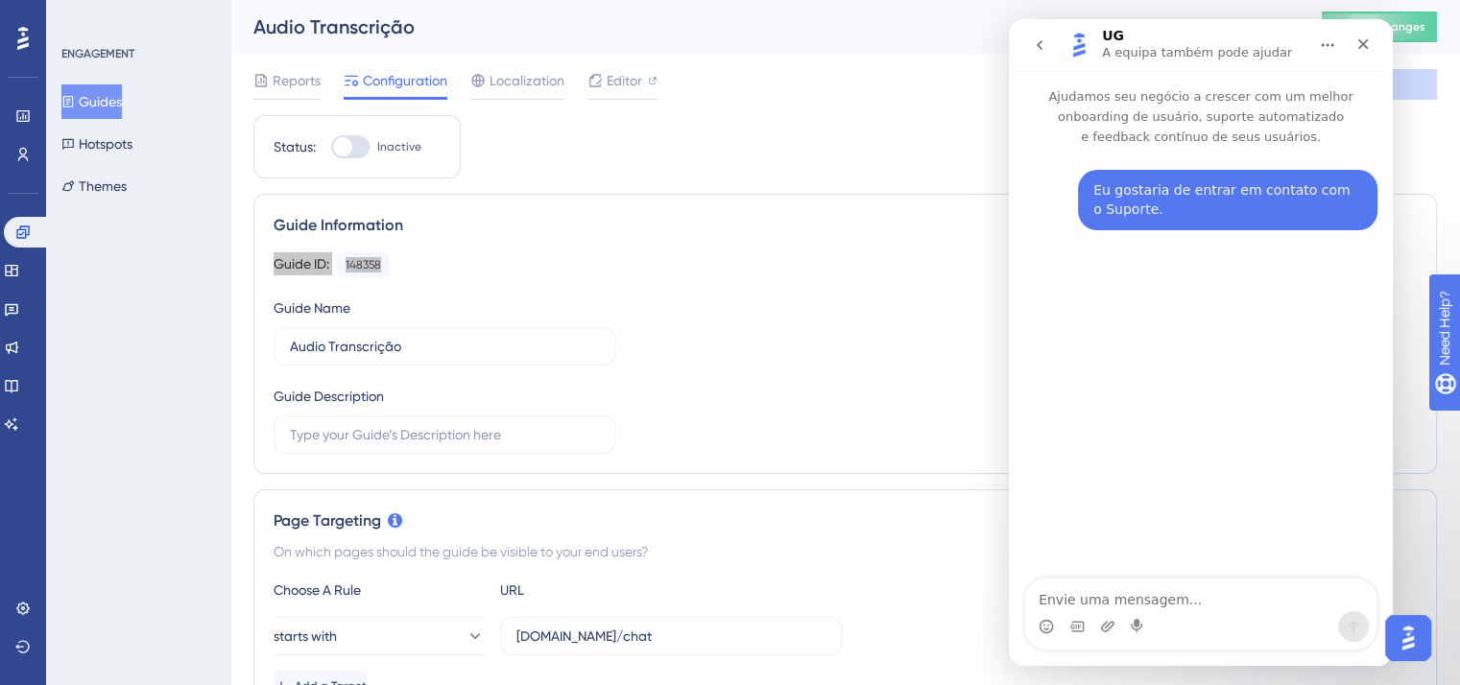
click at [1042, 51] on icon "go back" at bounding box center [1039, 44] width 15 height 15
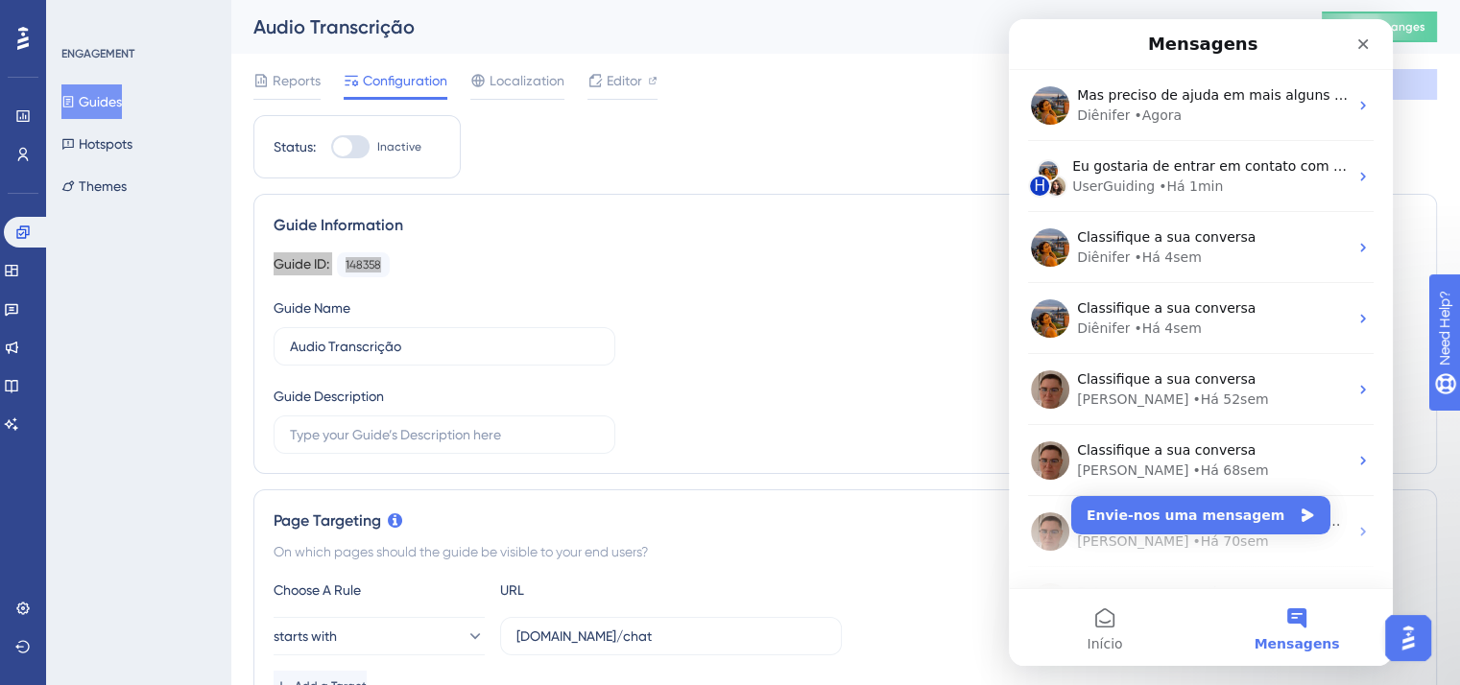
click at [1042, 51] on div "Mensagens" at bounding box center [1200, 44] width 359 height 35
click at [1418, 640] on img "Open AI Assistant Launcher" at bounding box center [1408, 638] width 35 height 35
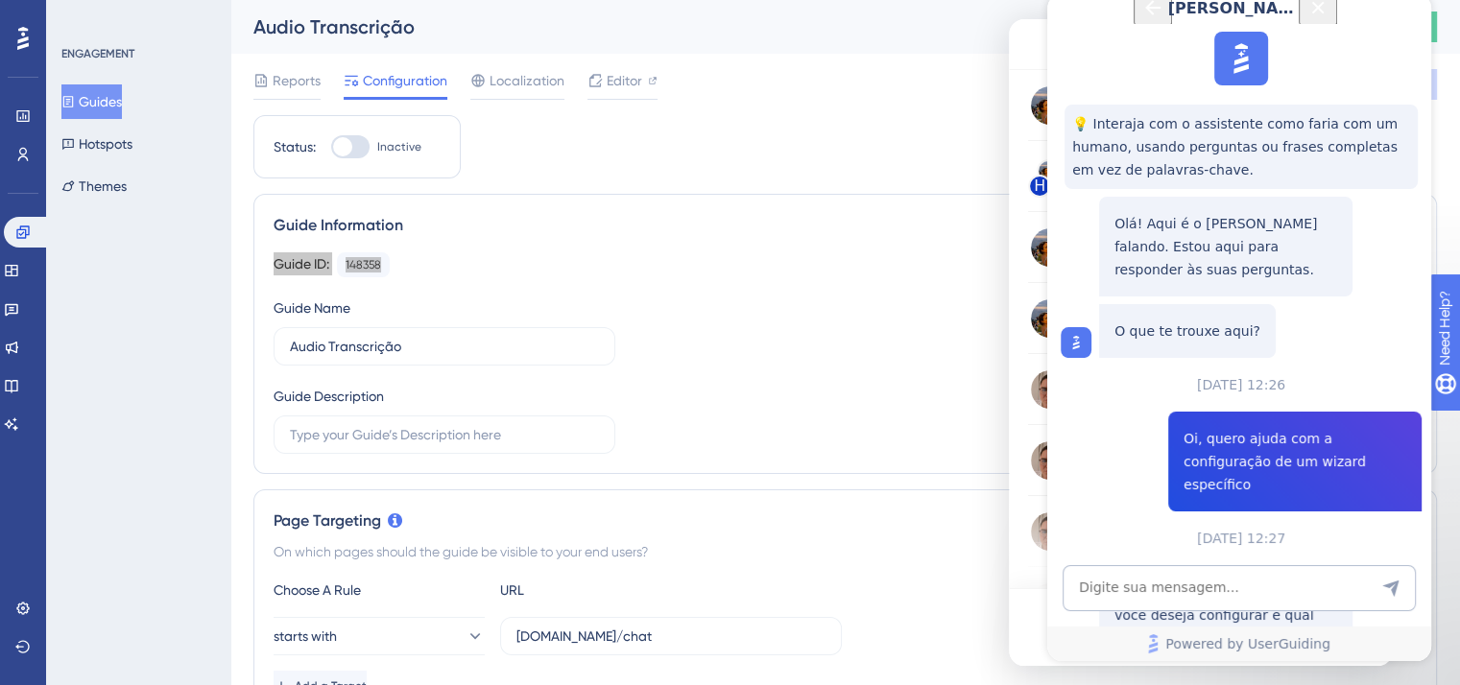
scroll to position [839, 0]
drag, startPoint x: 1338, startPoint y: 380, endPoint x: 1169, endPoint y: 356, distance: 170.6
copy span "CSS selector está dando problemas, ele não está sendo exibido"
click at [1325, 13] on icon "Close Button" at bounding box center [1318, 7] width 12 height 12
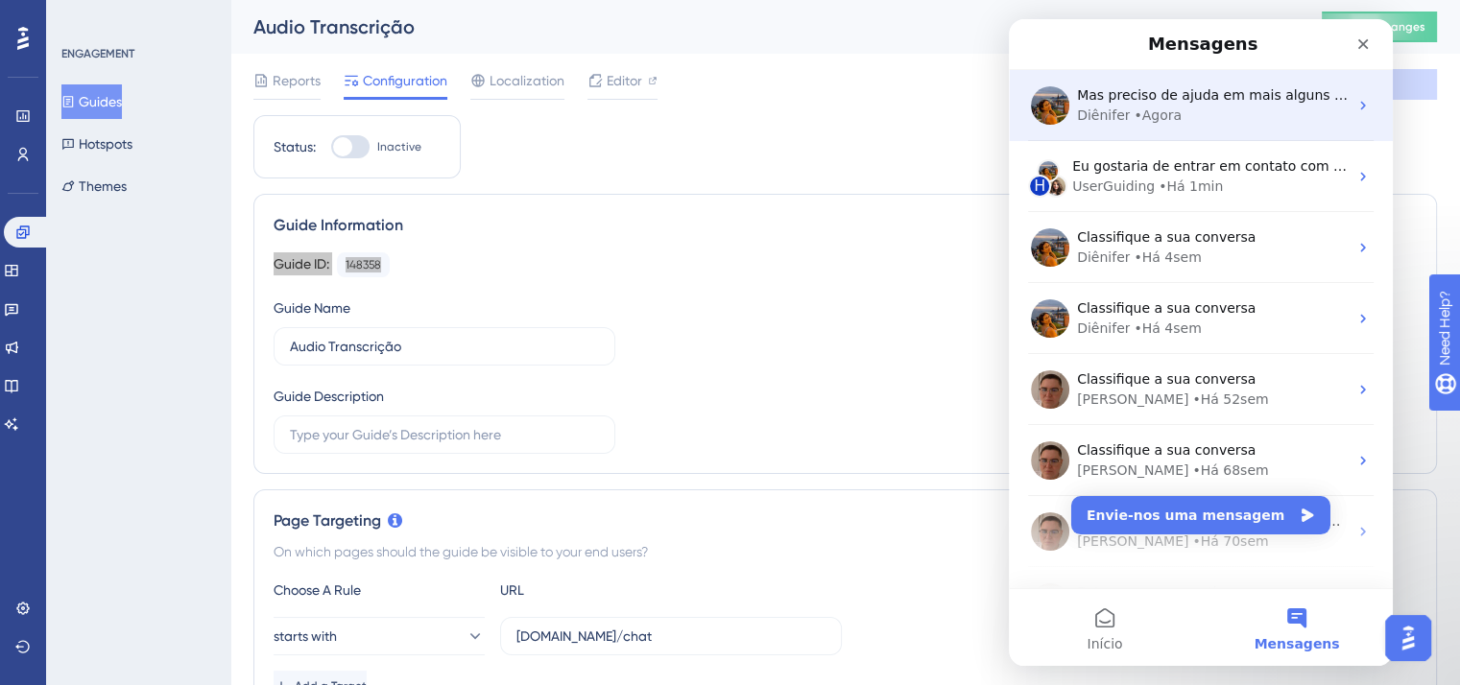
scroll to position [0, 0]
click at [1189, 108] on div "Diênifer • Agora" at bounding box center [1212, 116] width 271 height 20
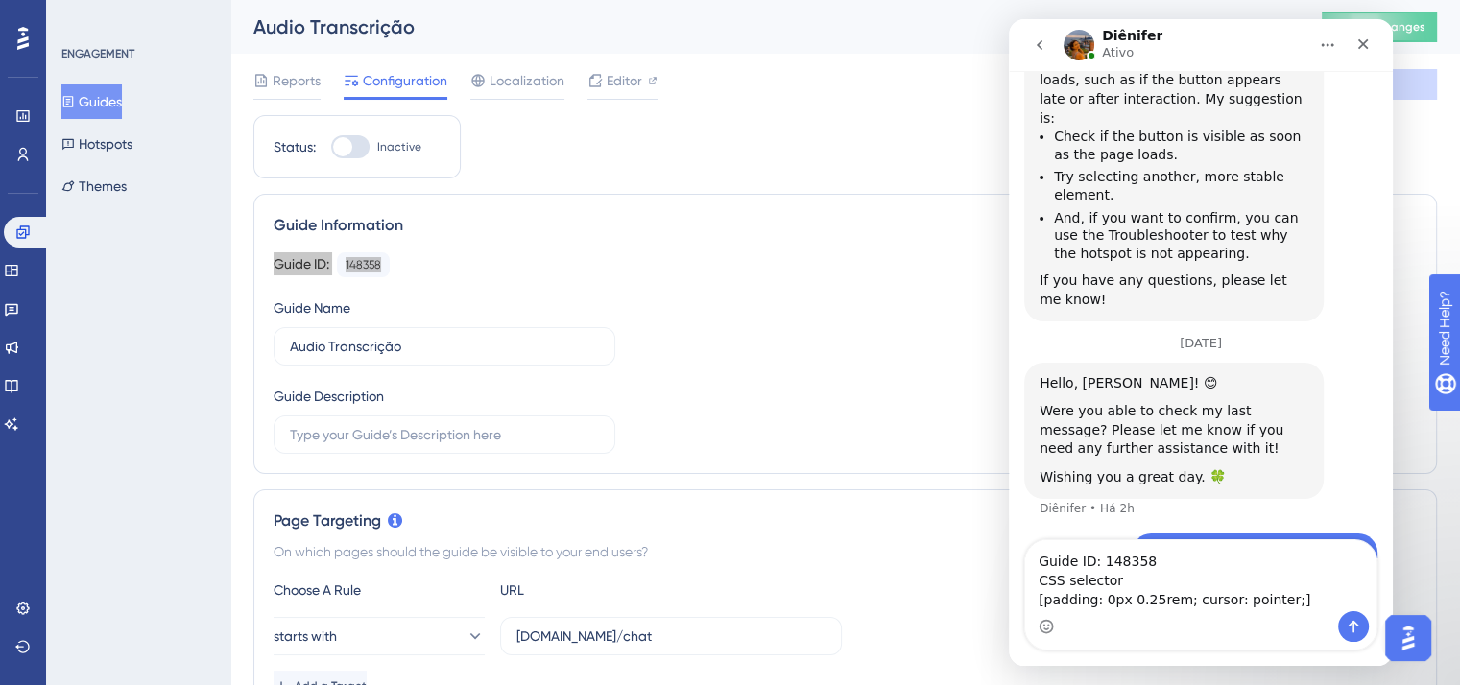
scroll to position [2085, 0]
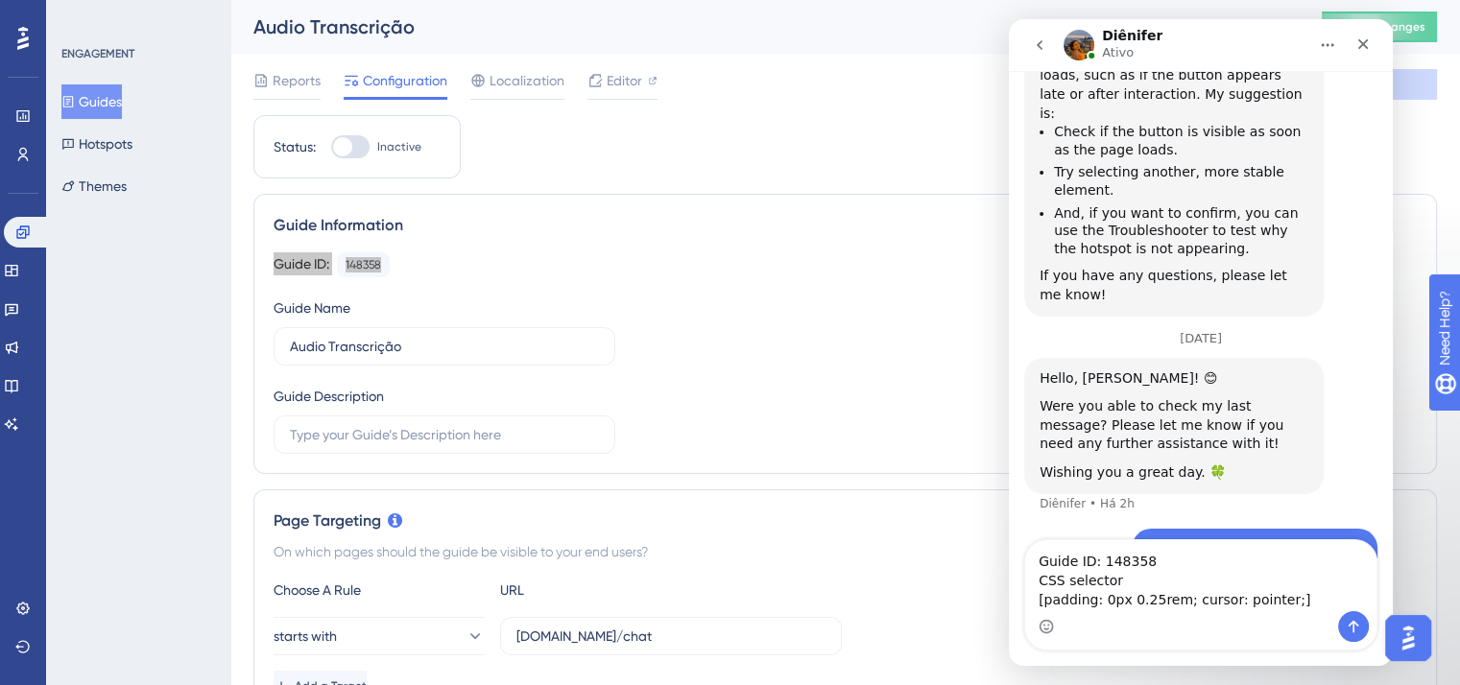
drag, startPoint x: 1314, startPoint y: 577, endPoint x: 1035, endPoint y: 569, distance: 279.4
click at [1035, 569] on textarea "Guide ID: 148358 CSS selector [padding: 0px 0.25rem; cursor: pointer;]" at bounding box center [1200, 575] width 351 height 71
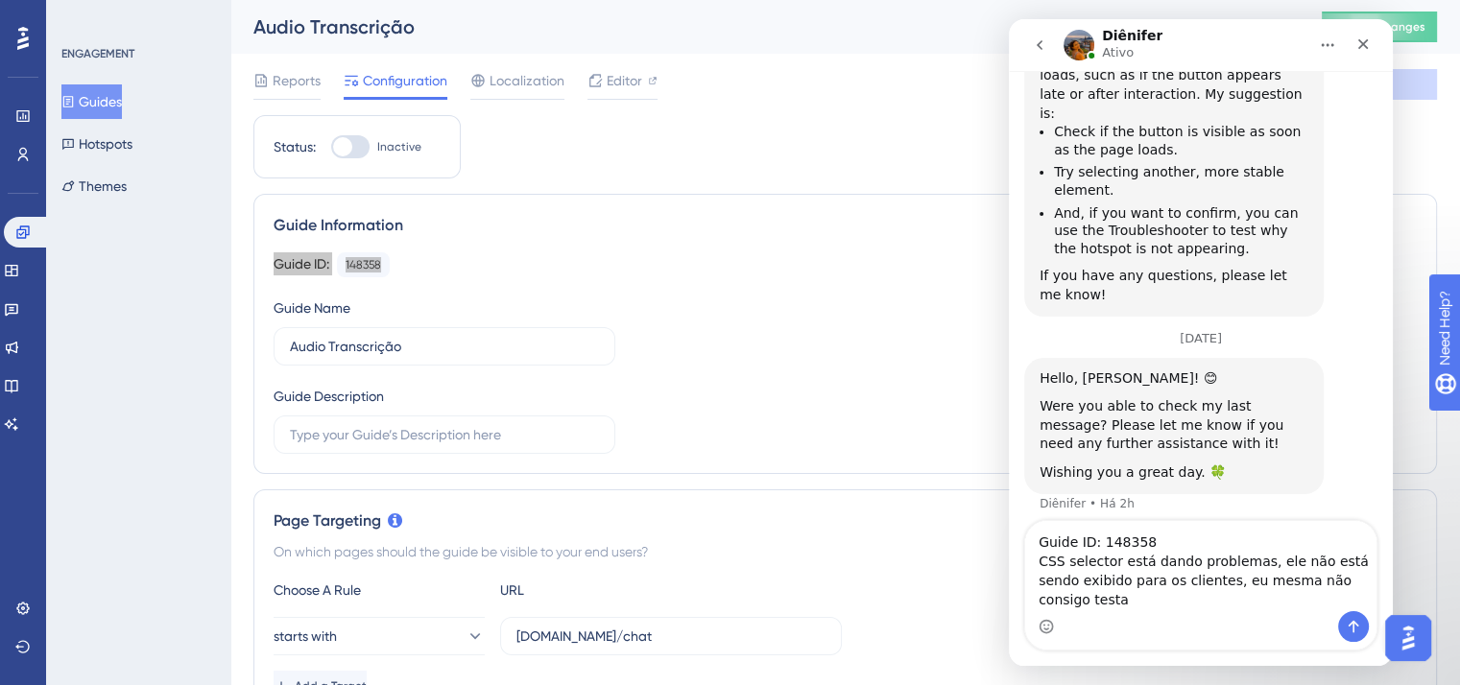
type textarea "Guide ID: 148358 CSS selector está dando problemas, ele não está sendo exibido …"
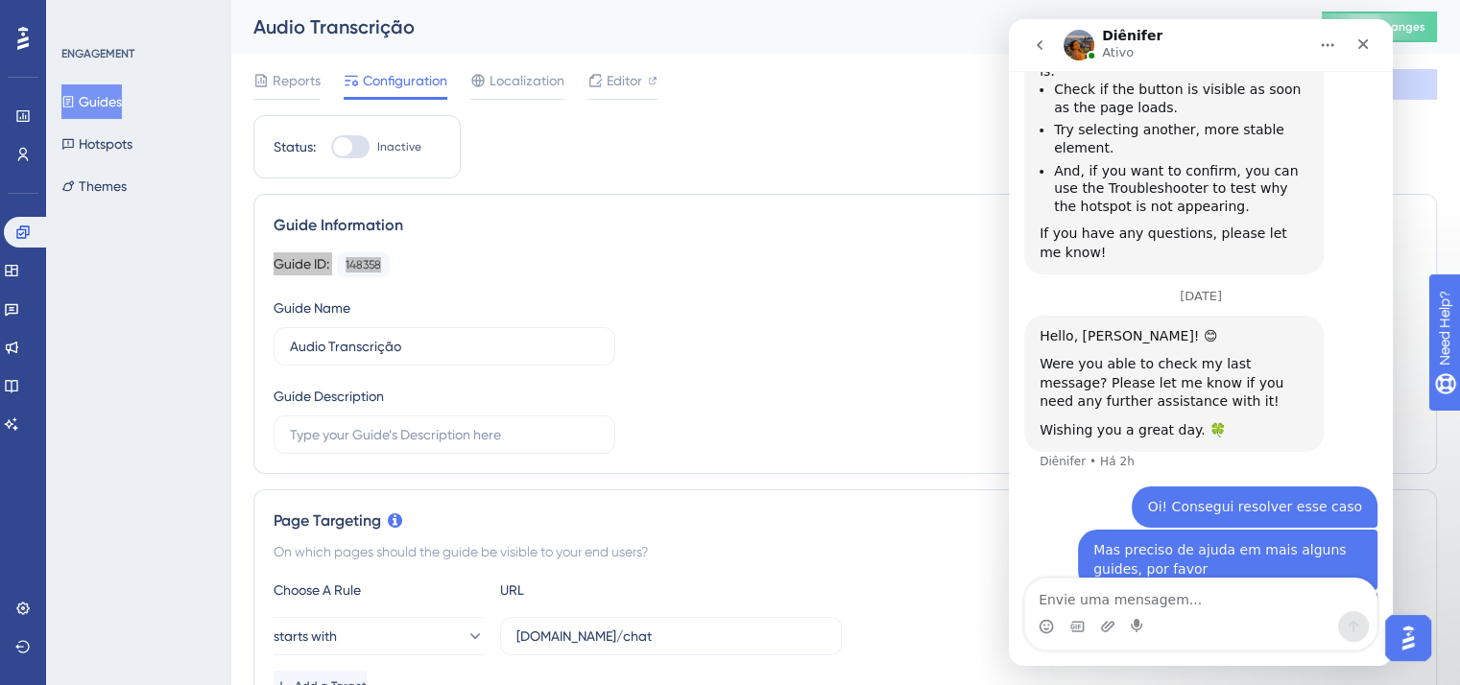
scroll to position [2146, 0]
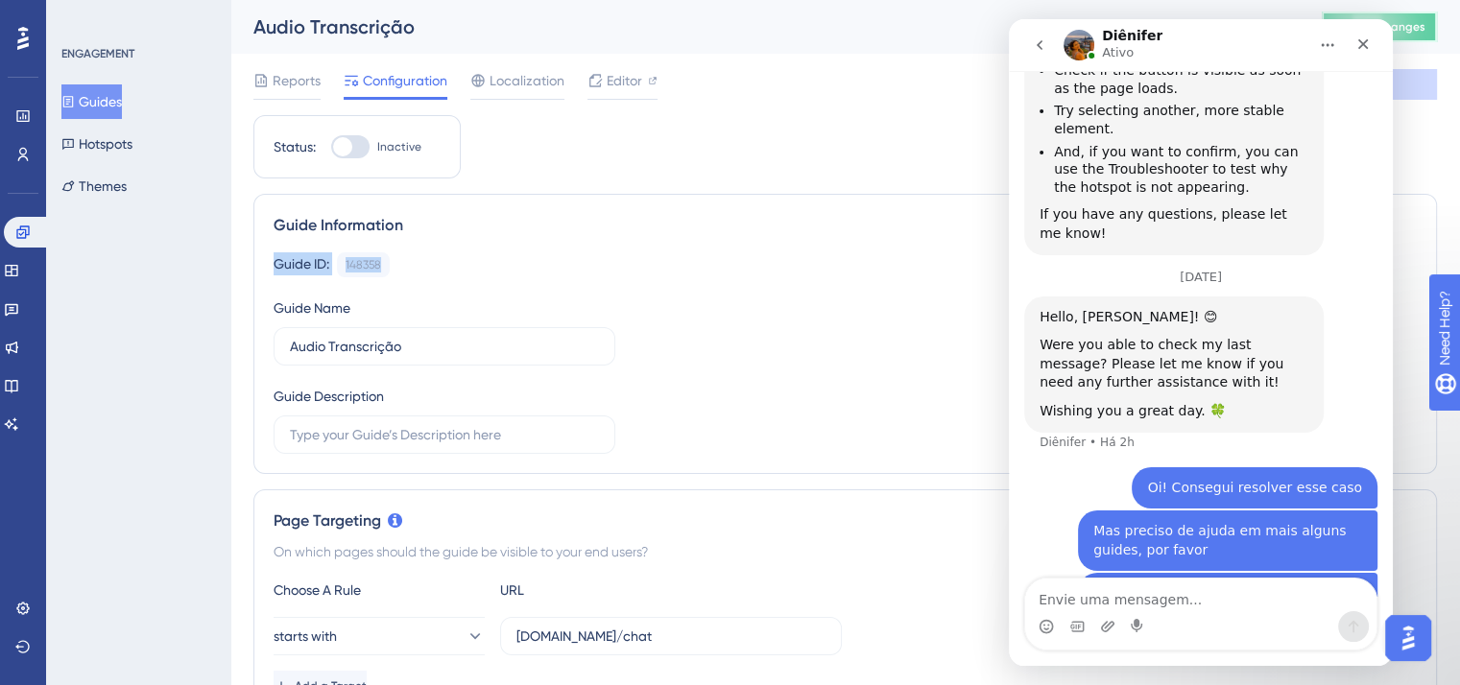
click at [1424, 22] on span "Publish Changes" at bounding box center [1379, 26] width 92 height 15
click at [114, 108] on button "Guides" at bounding box center [91, 101] width 60 height 35
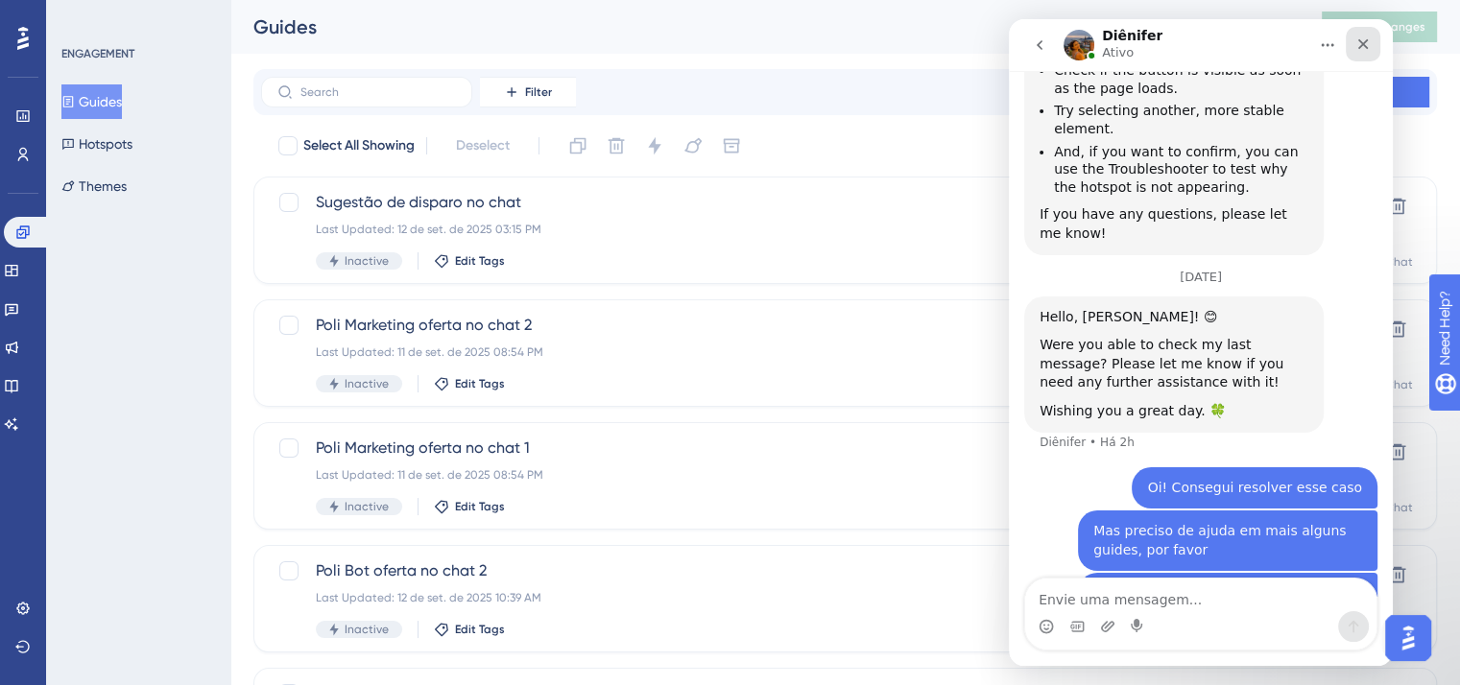
click at [1358, 43] on icon "Fechar" at bounding box center [1362, 43] width 15 height 15
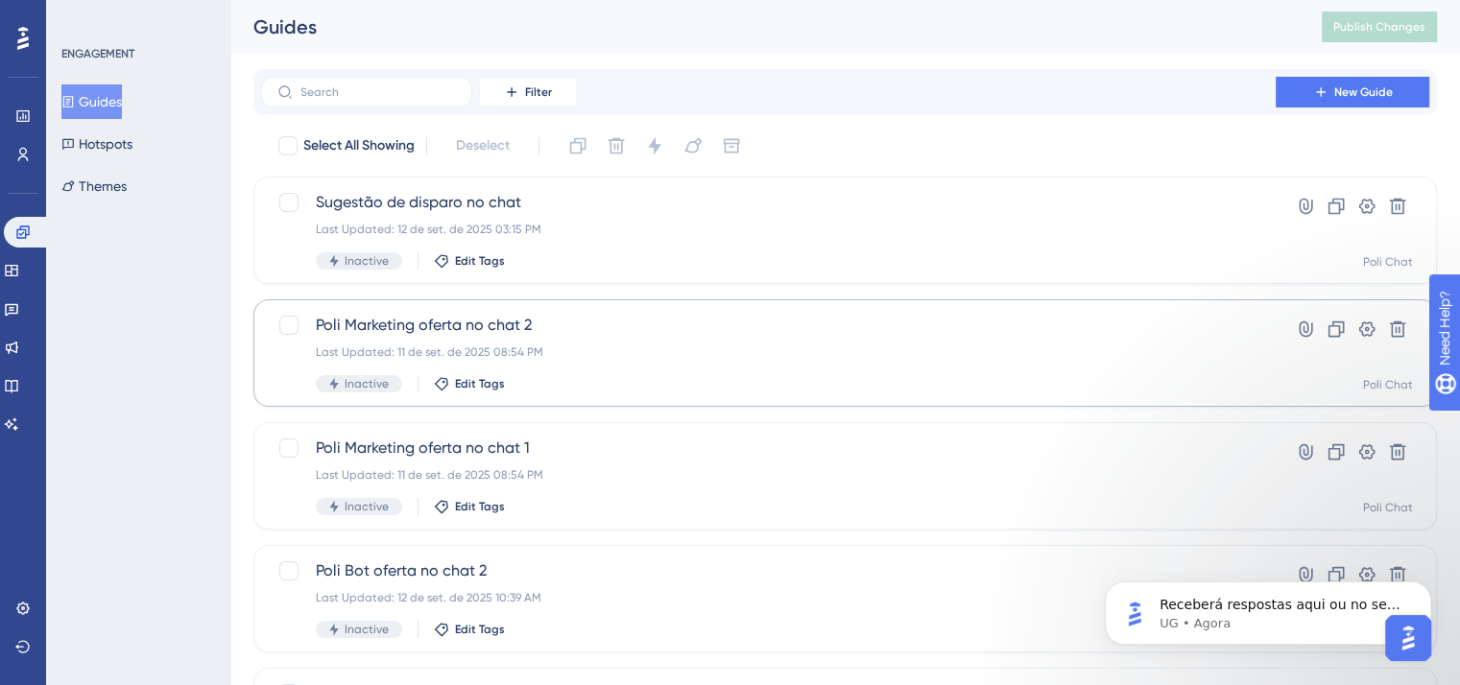
scroll to position [2146, 0]
click at [529, 101] on button "Filter" at bounding box center [528, 92] width 96 height 31
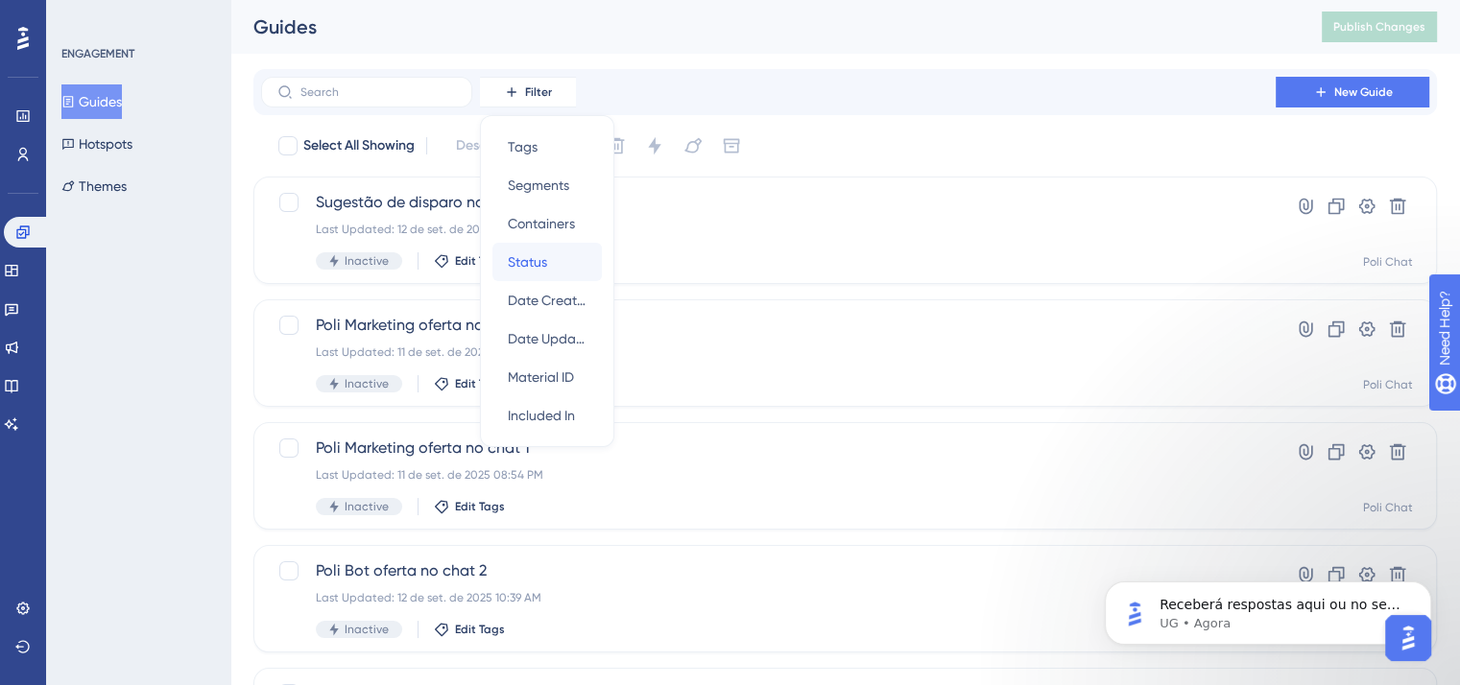
click at [552, 262] on div "Status Status" at bounding box center [547, 262] width 79 height 38
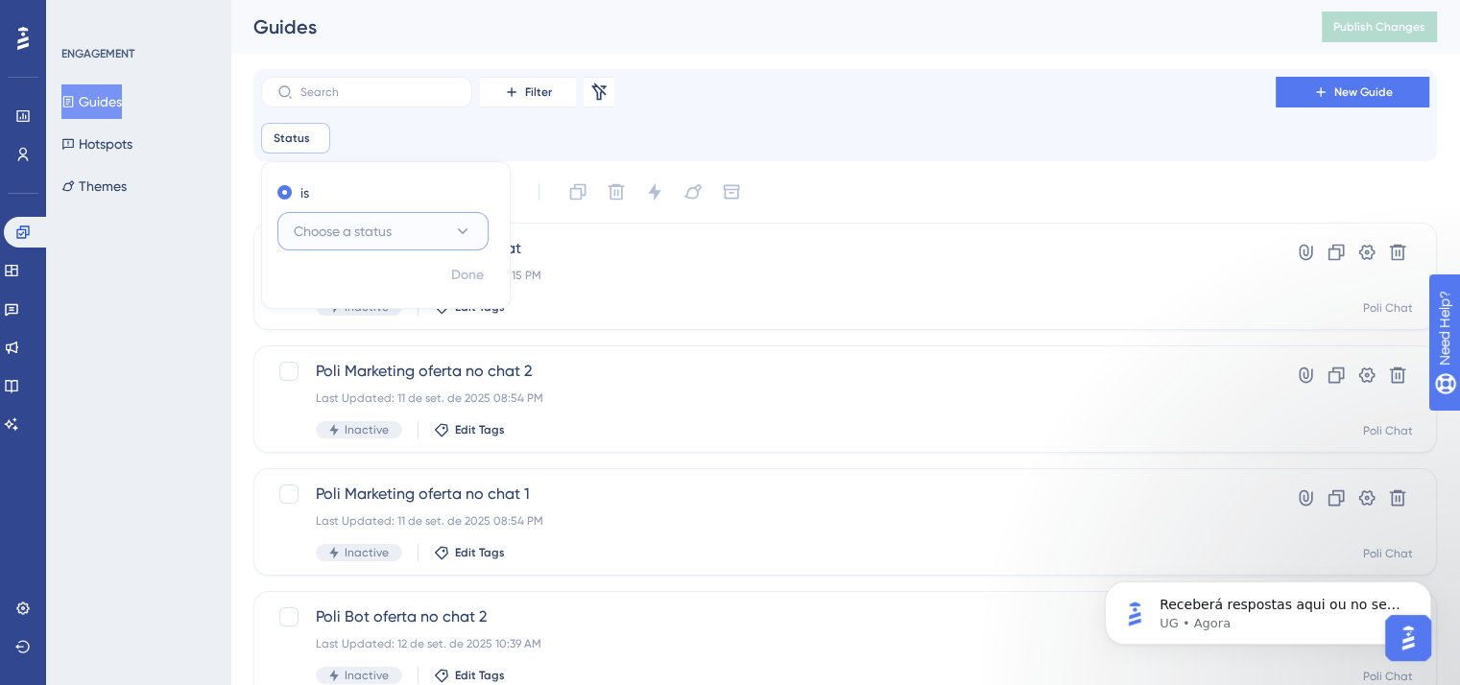
click at [420, 243] on button "Choose a status" at bounding box center [382, 231] width 211 height 38
click at [395, 281] on div "Active Active" at bounding box center [382, 290] width 155 height 38
click at [466, 277] on span "Done" at bounding box center [467, 275] width 33 height 23
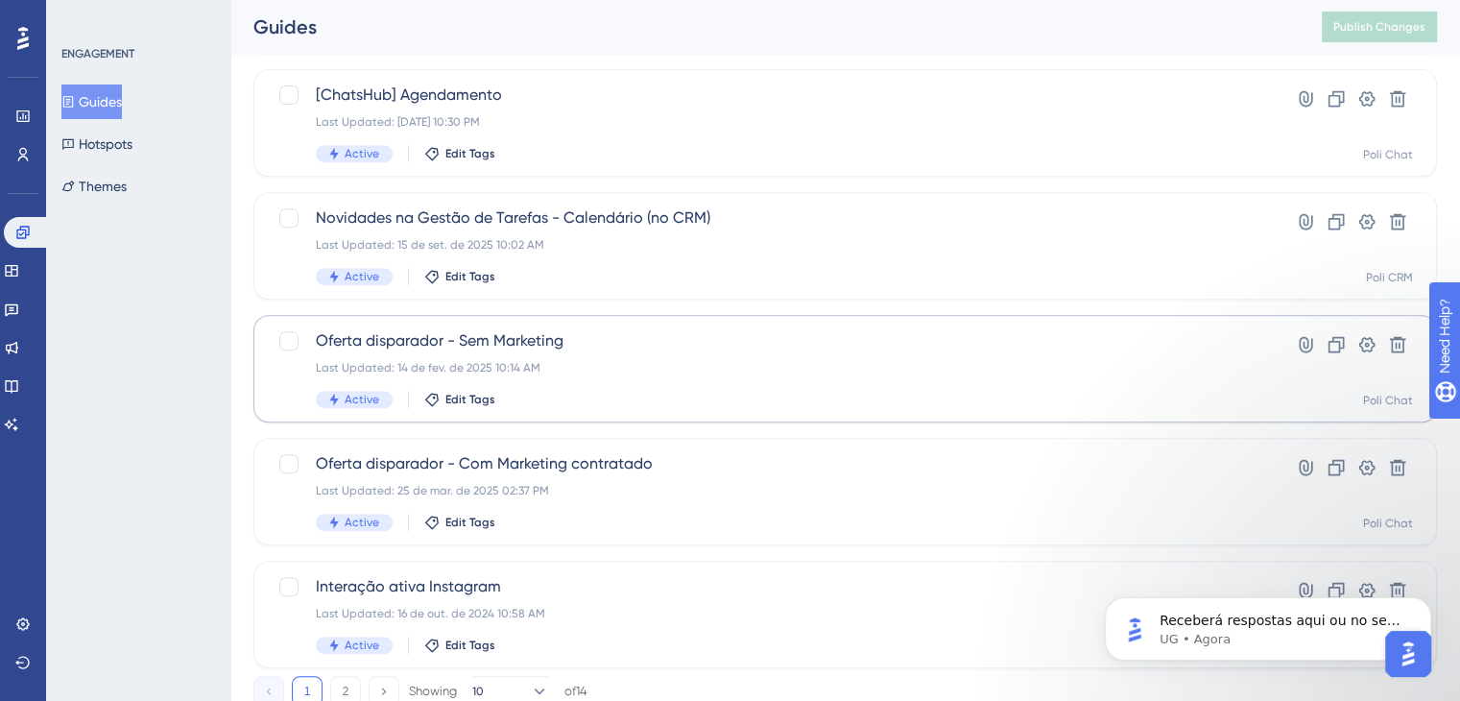
scroll to position [835, 0]
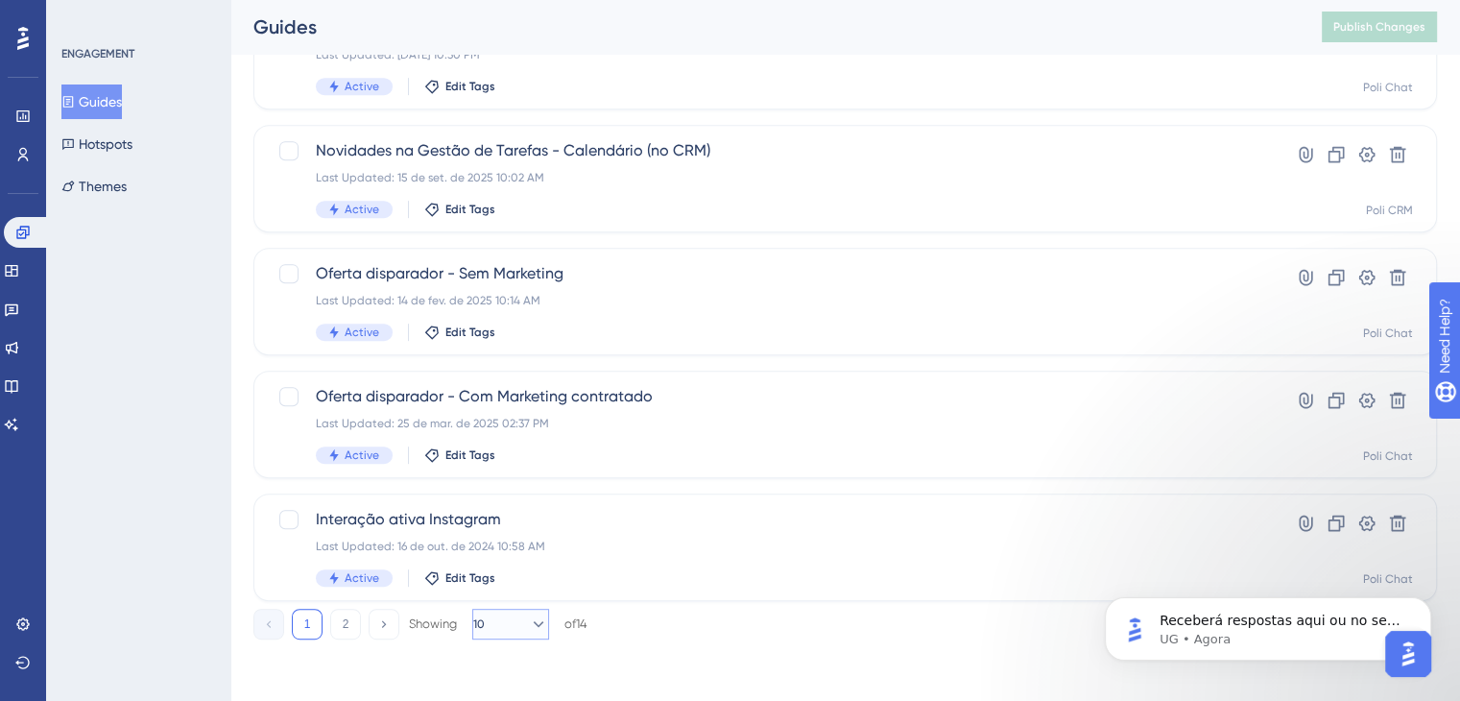
click at [538, 612] on button "10" at bounding box center [510, 624] width 77 height 31
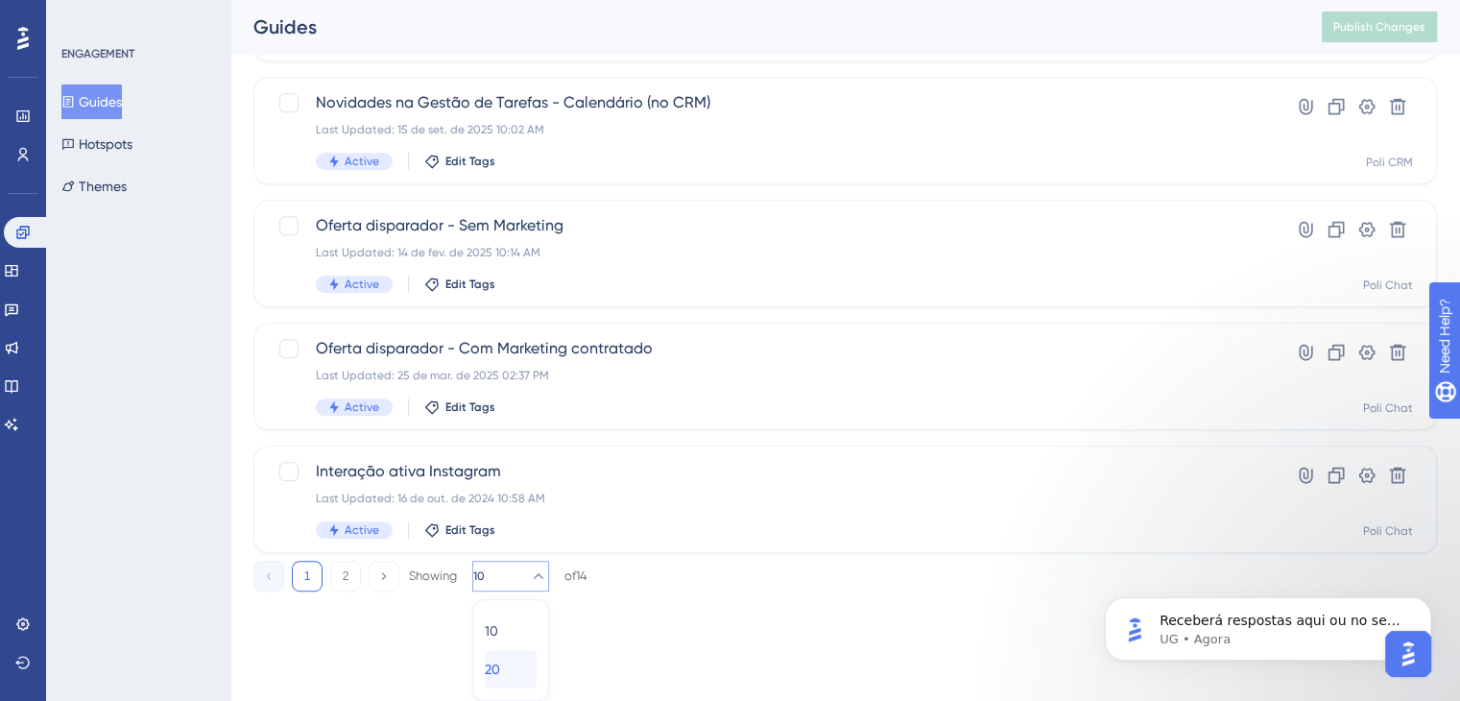
click at [516, 666] on div "20 20" at bounding box center [511, 669] width 52 height 38
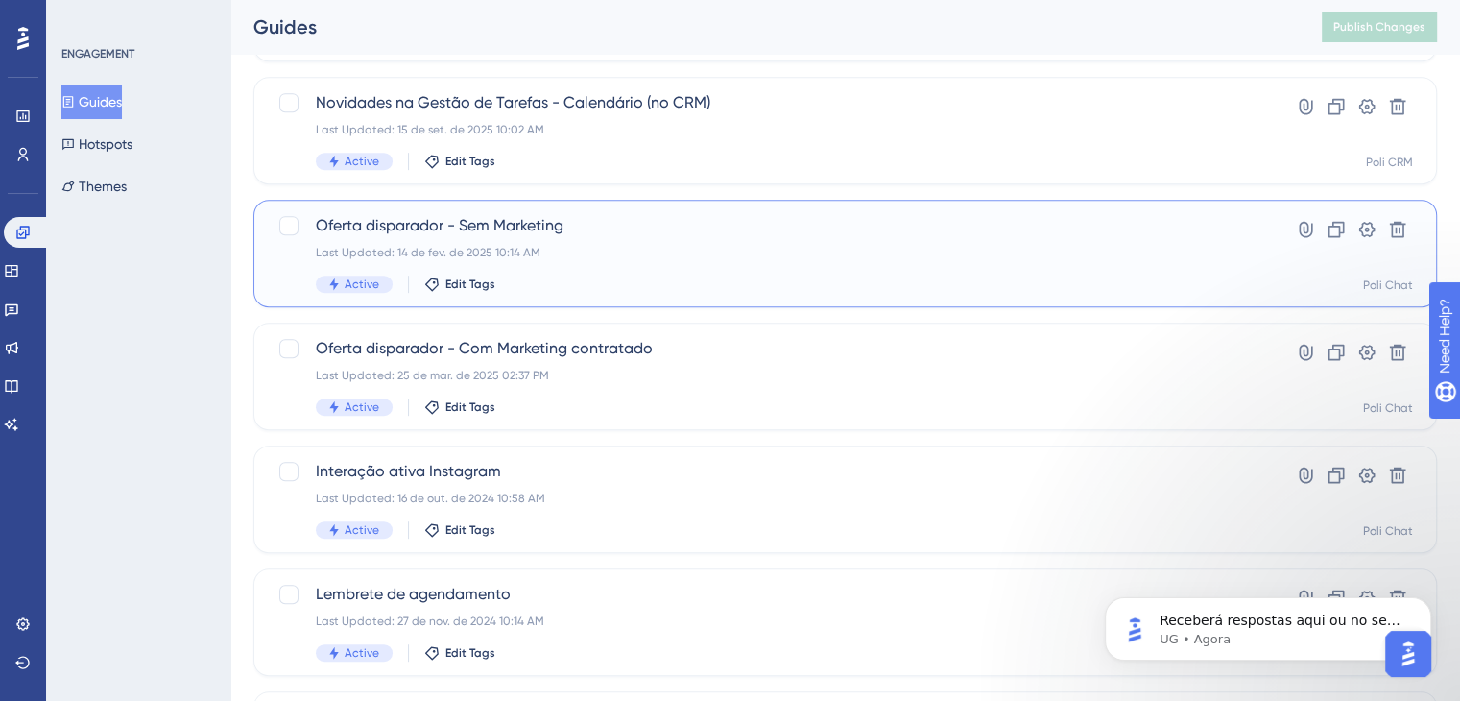
click at [555, 262] on div "Oferta disparador - Sem Marketing Last Updated: [DATE] 10:14 AM Active Edit Tags" at bounding box center [768, 253] width 905 height 79
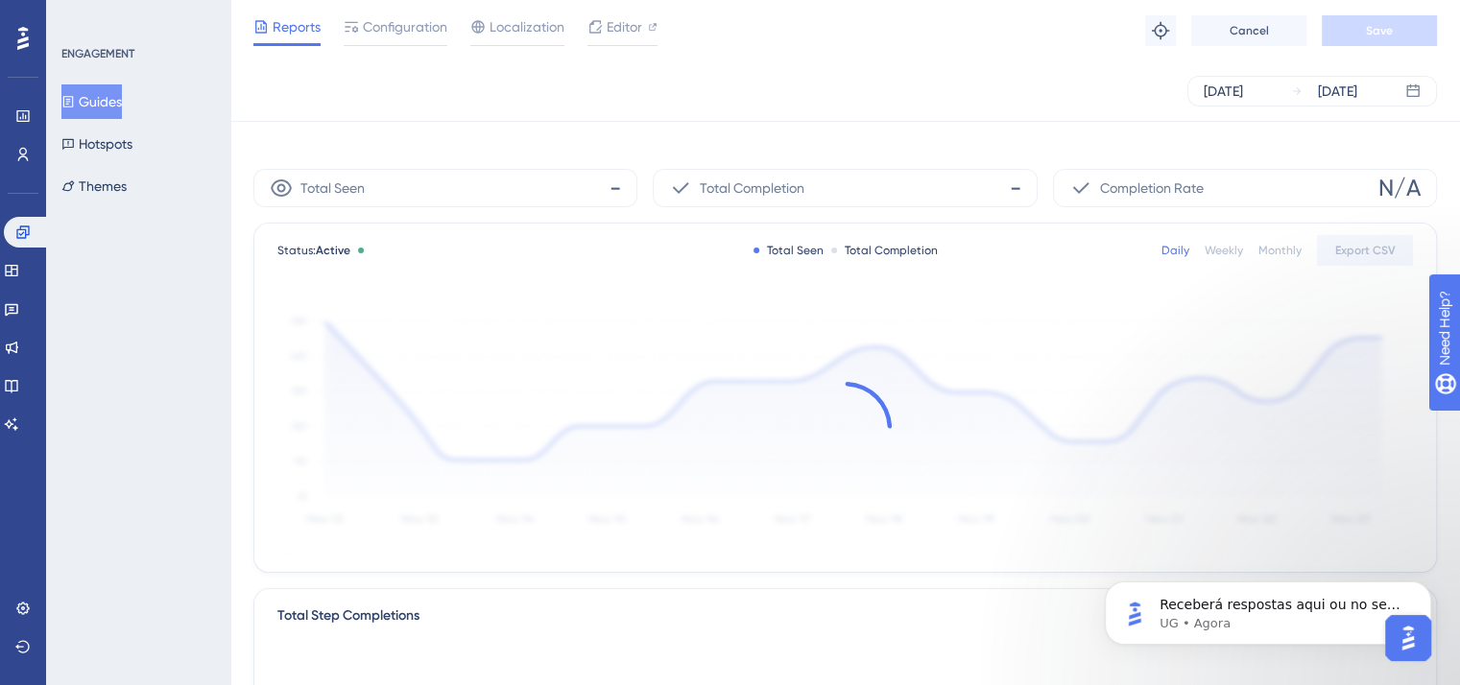
scroll to position [2146, 0]
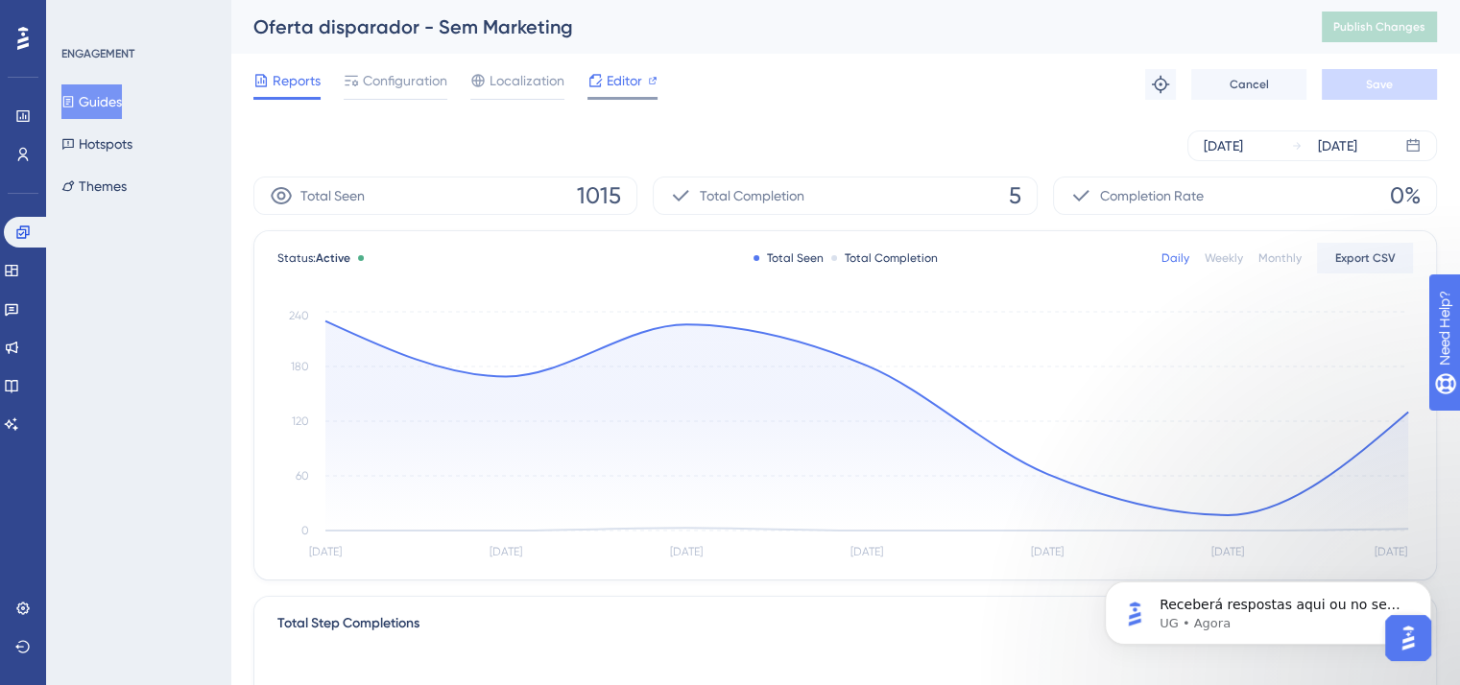
click at [618, 73] on span "Editor" at bounding box center [625, 80] width 36 height 23
click at [602, 88] on div at bounding box center [594, 80] width 15 height 23
click at [1333, 606] on p "[PERSON_NAME][MEDICAL_DATA], boa tarde! Como eu posso te ajudar? 😊" at bounding box center [1284, 605] width 248 height 19
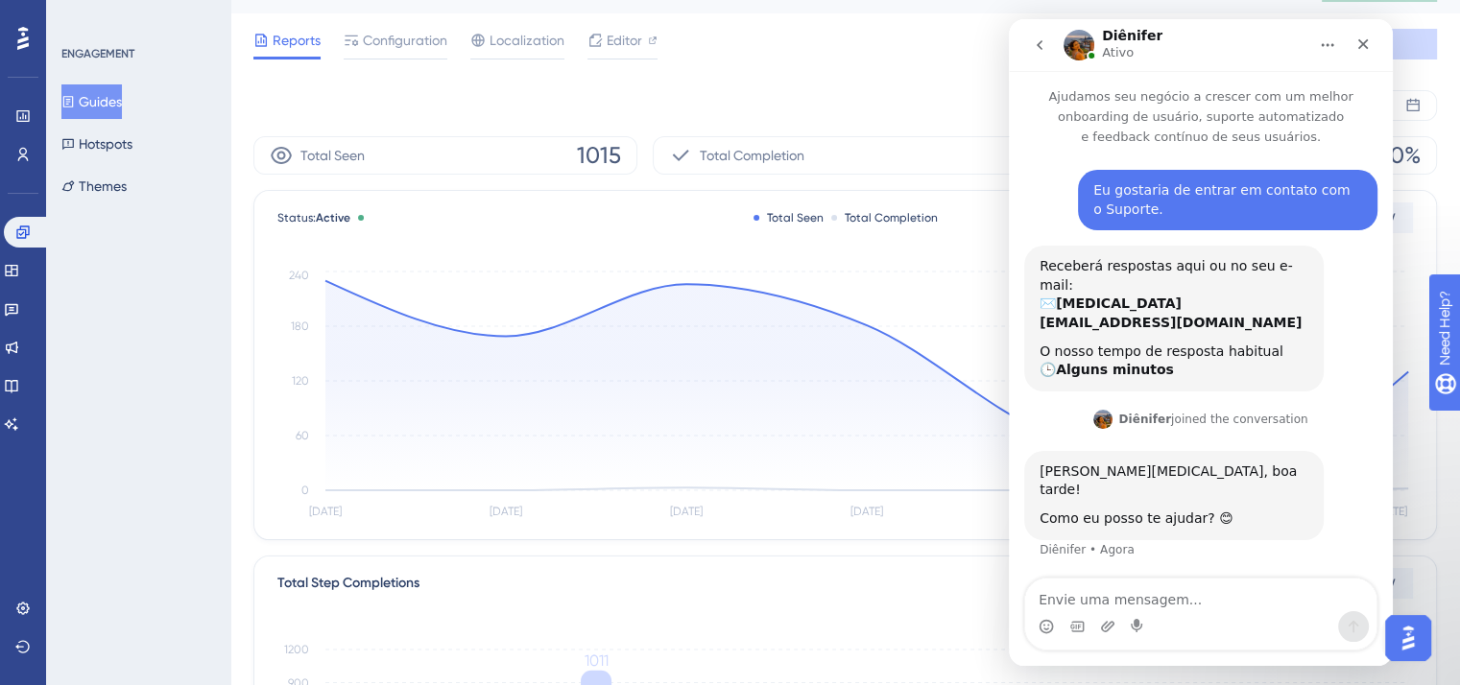
scroll to position [0, 0]
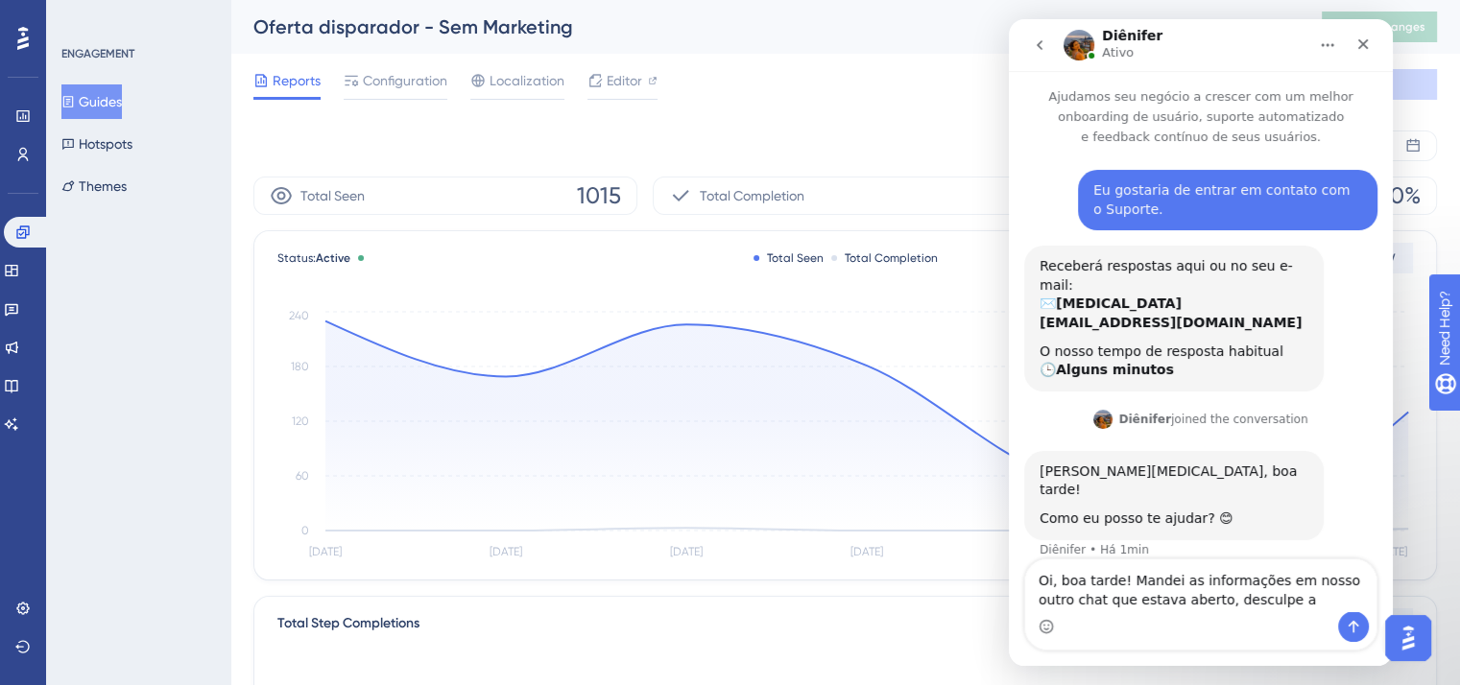
type textarea "Oi, boa tarde! Mandei as informações em nosso outro chat que estava aberto, des…"
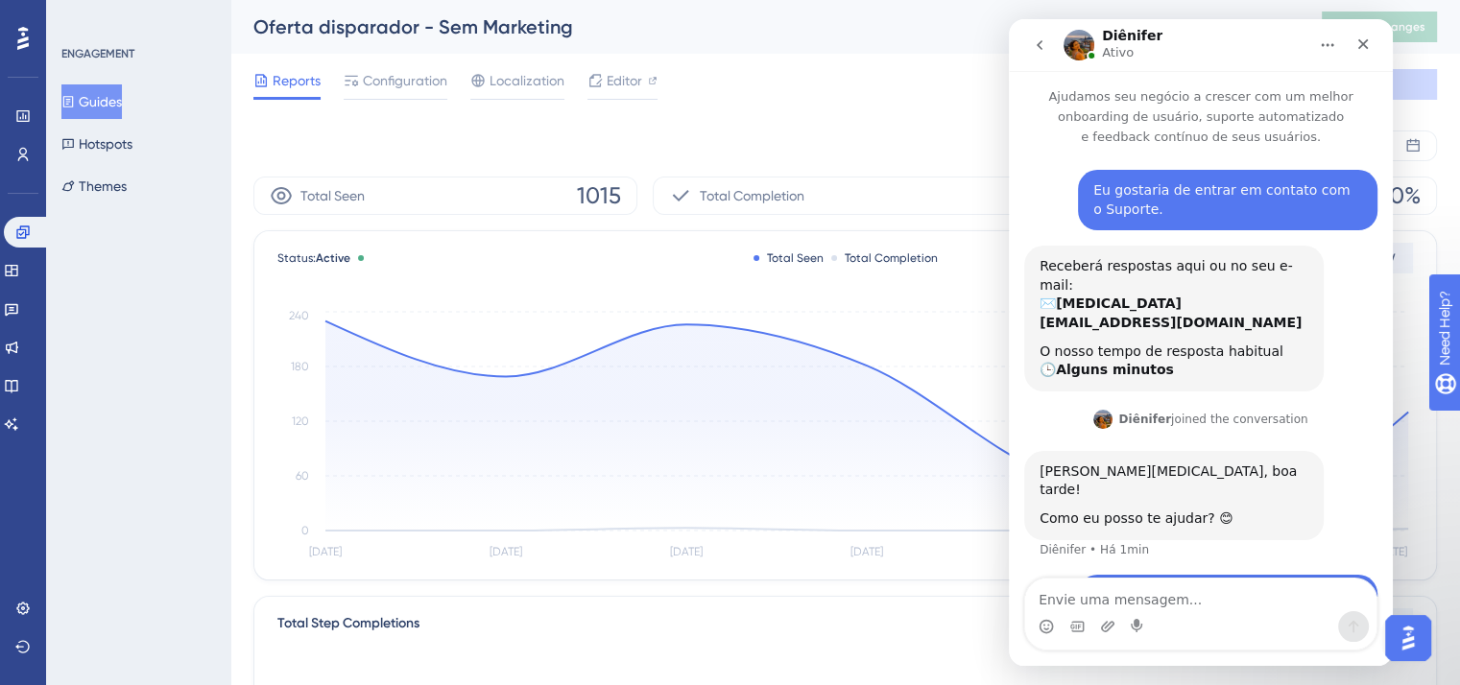
scroll to position [38, 0]
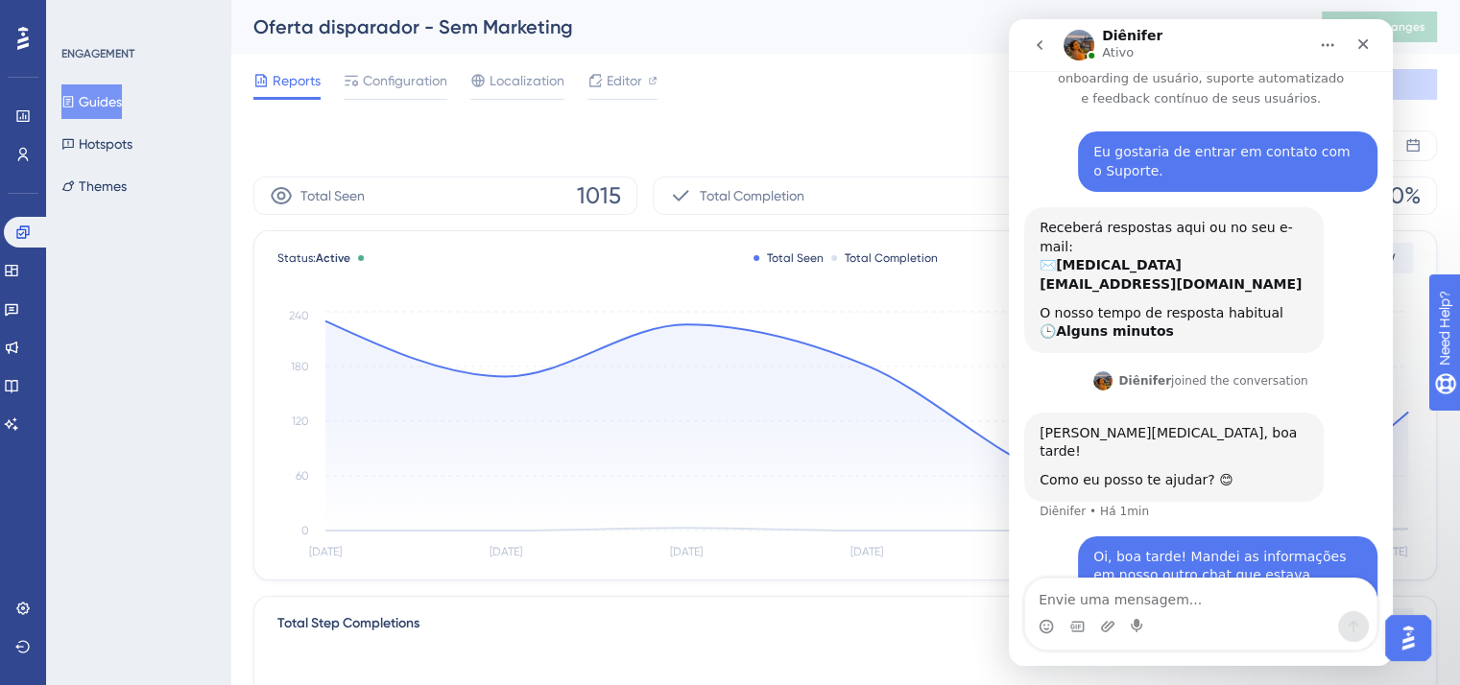
click at [1041, 33] on button "go back" at bounding box center [1039, 45] width 36 height 36
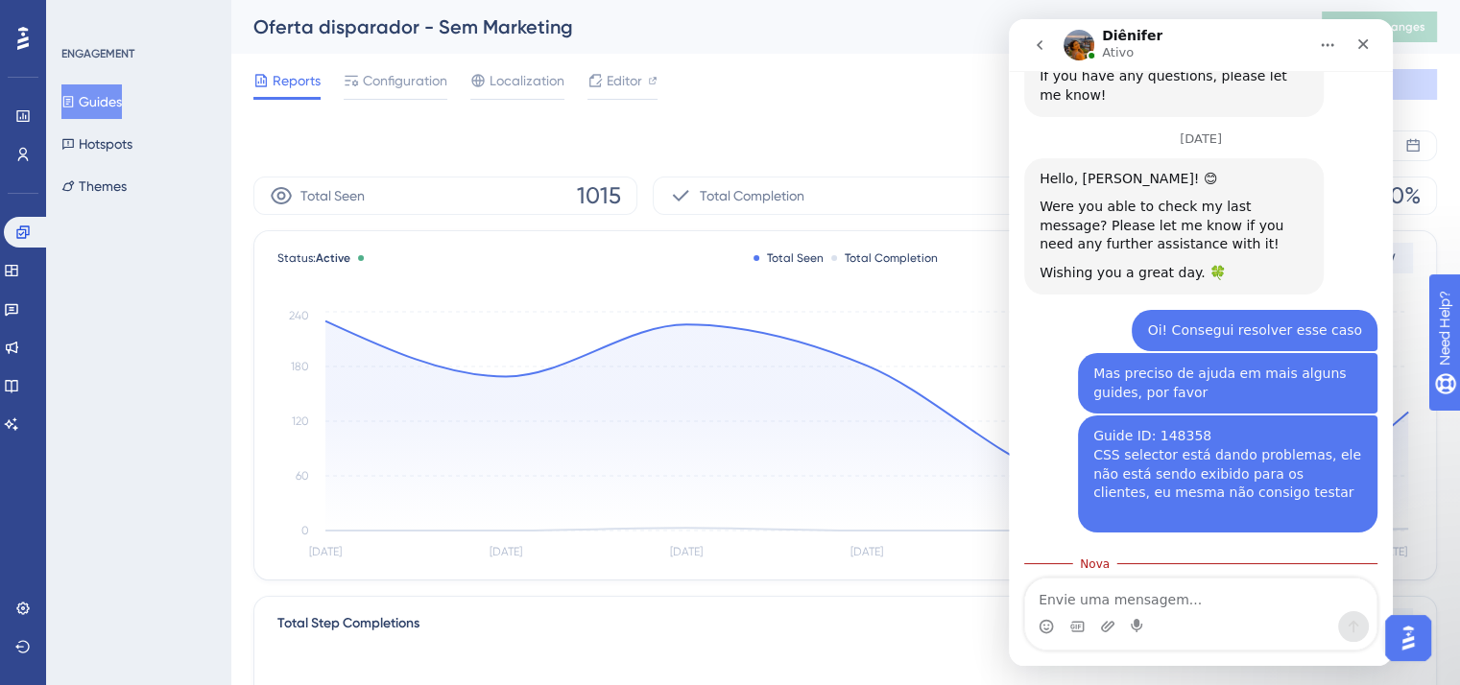
scroll to position [2283, 0]
click at [1264, 579] on div "[PERSON_NAME][MEDICAL_DATA], boa tarde! Estou verificando sua mensagem e já te …" at bounding box center [1173, 633] width 299 height 108
click at [1406, 648] on img "Open AI Assistant Launcher" at bounding box center [1408, 638] width 35 height 35
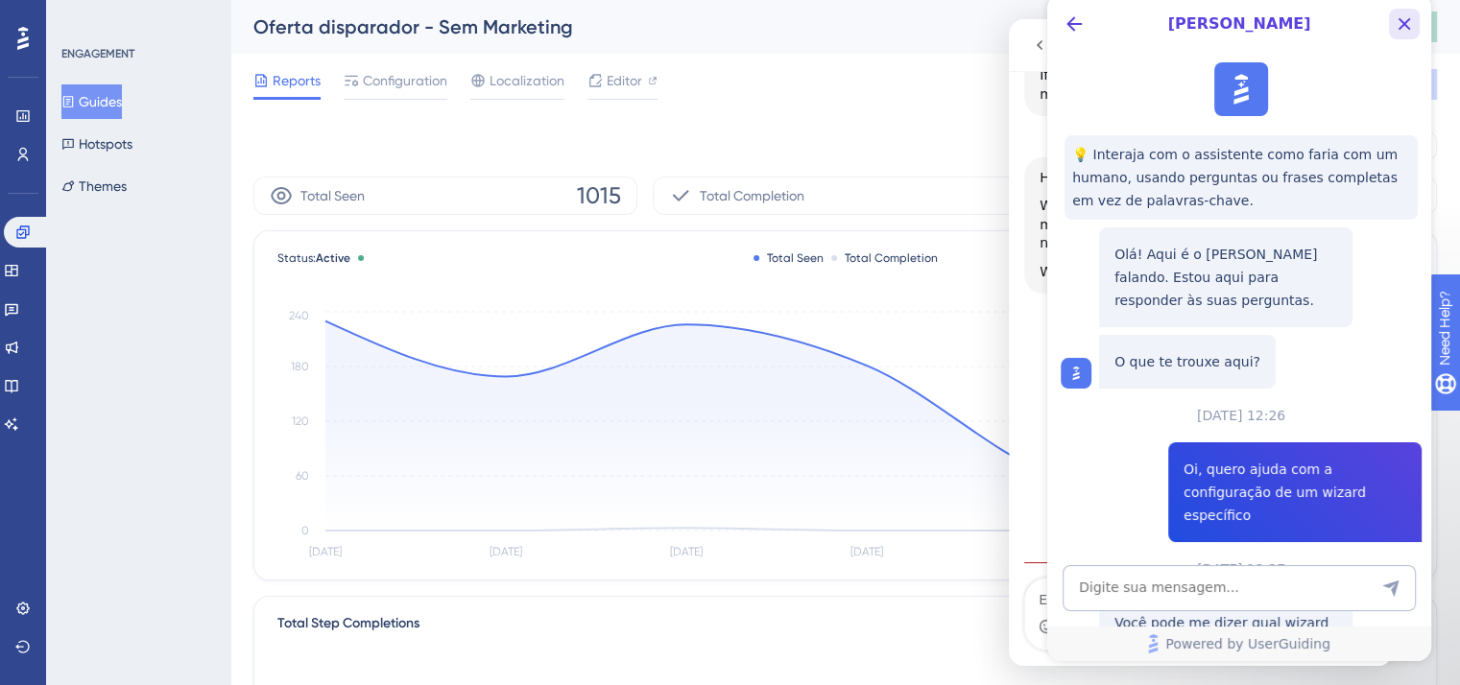
scroll to position [0, 0]
click at [1400, 24] on icon "Close Button" at bounding box center [1404, 23] width 23 height 23
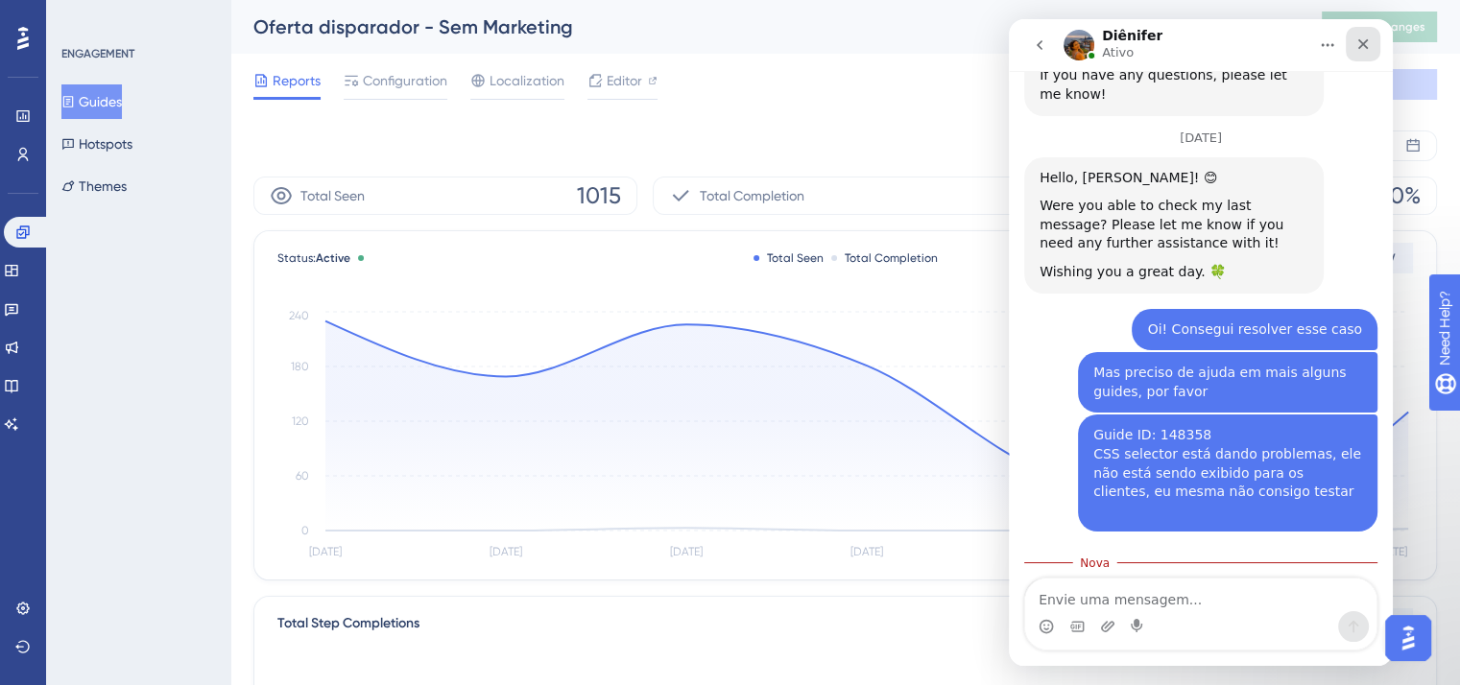
click at [1368, 37] on icon "Fechar" at bounding box center [1362, 43] width 15 height 15
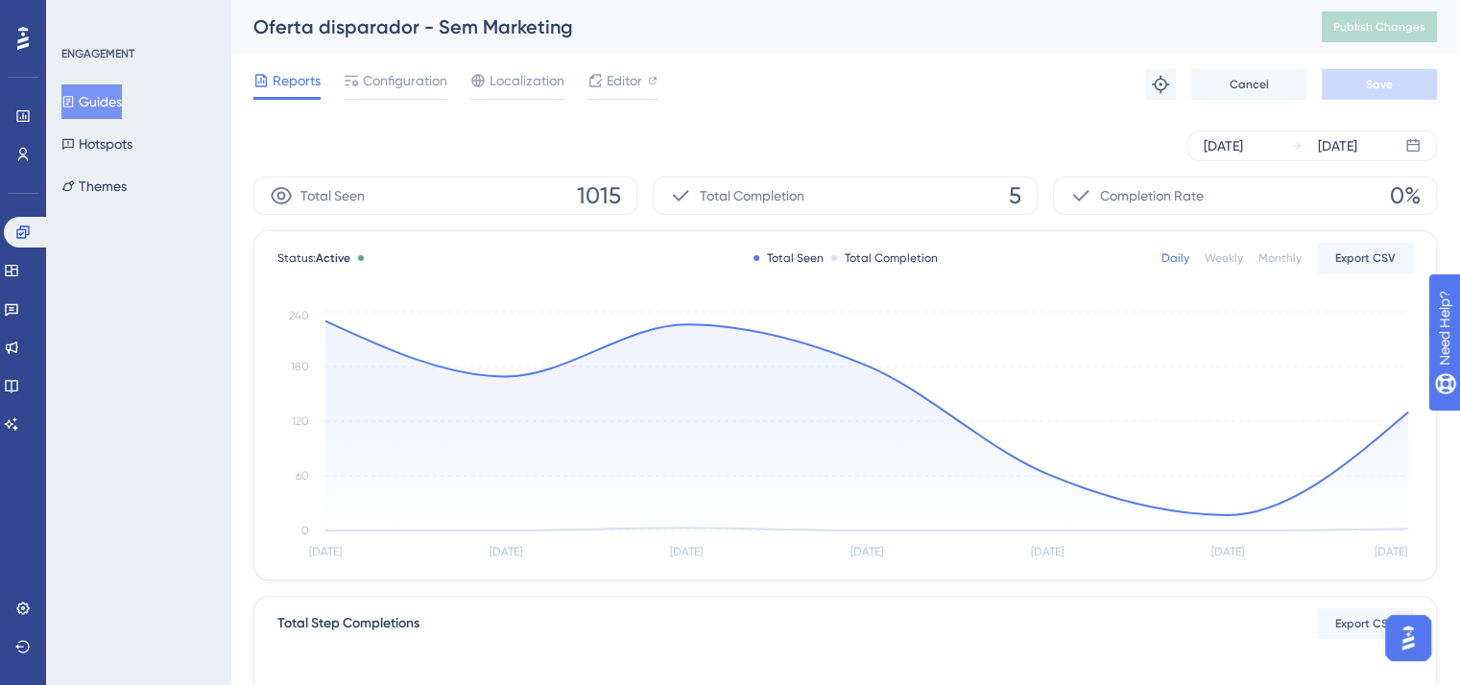
click at [100, 97] on button "Guides" at bounding box center [91, 101] width 60 height 35
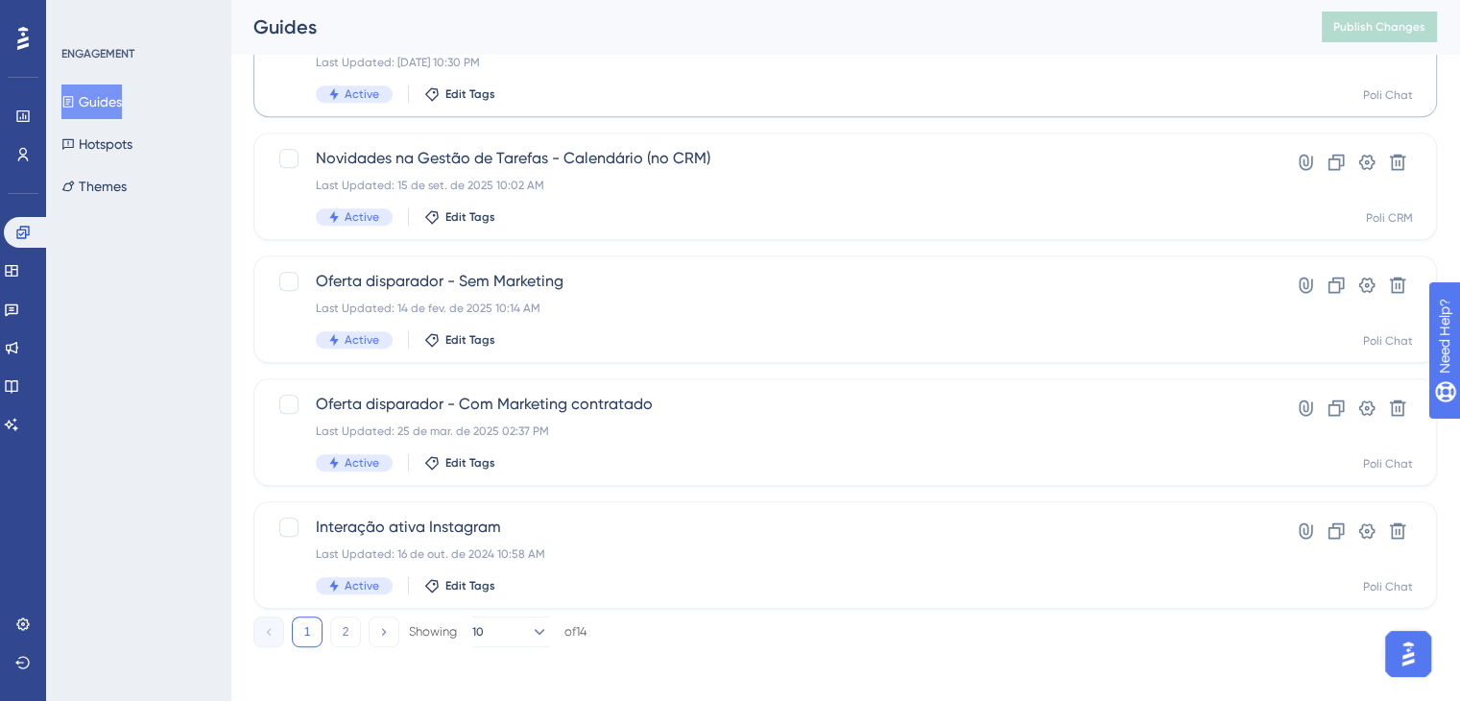
scroll to position [835, 0]
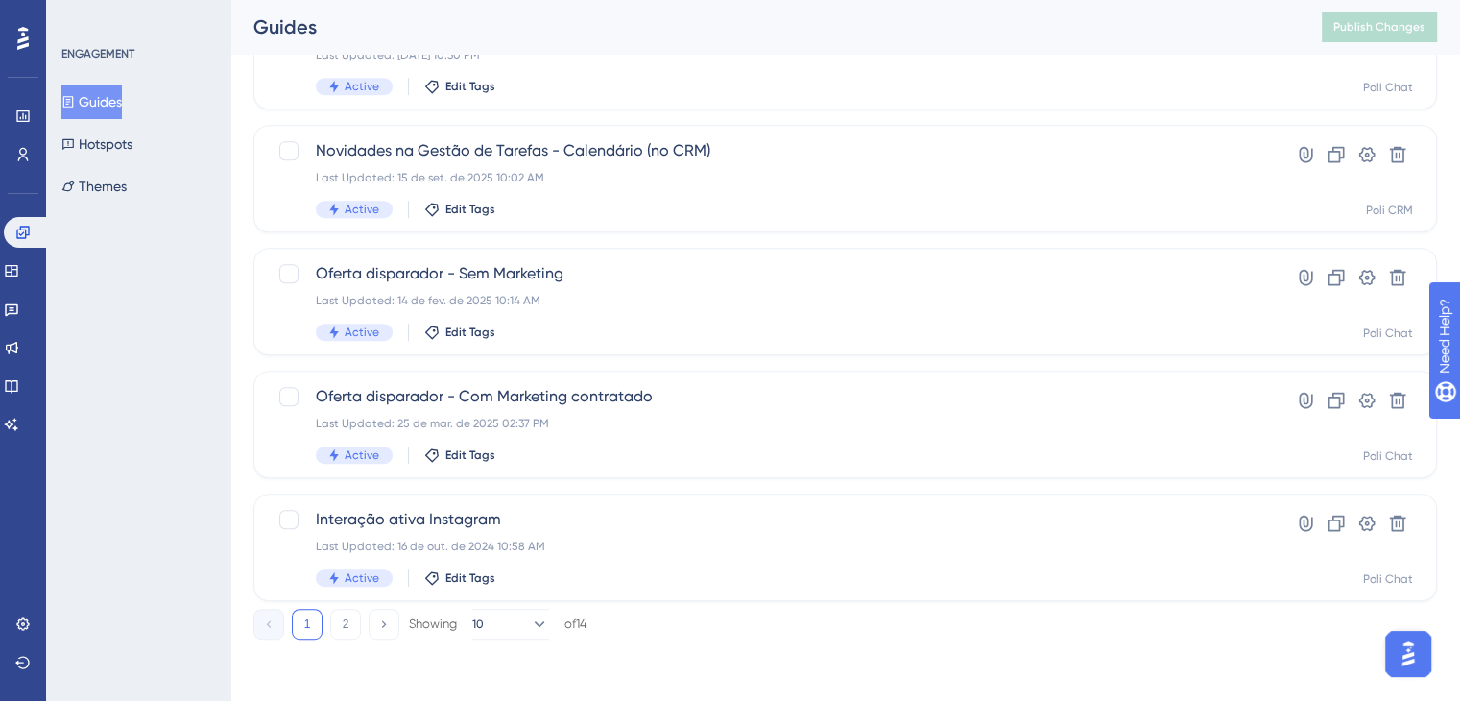
click at [578, 627] on div "of 14" at bounding box center [575, 623] width 23 height 17
click at [534, 627] on icon at bounding box center [538, 623] width 19 height 19
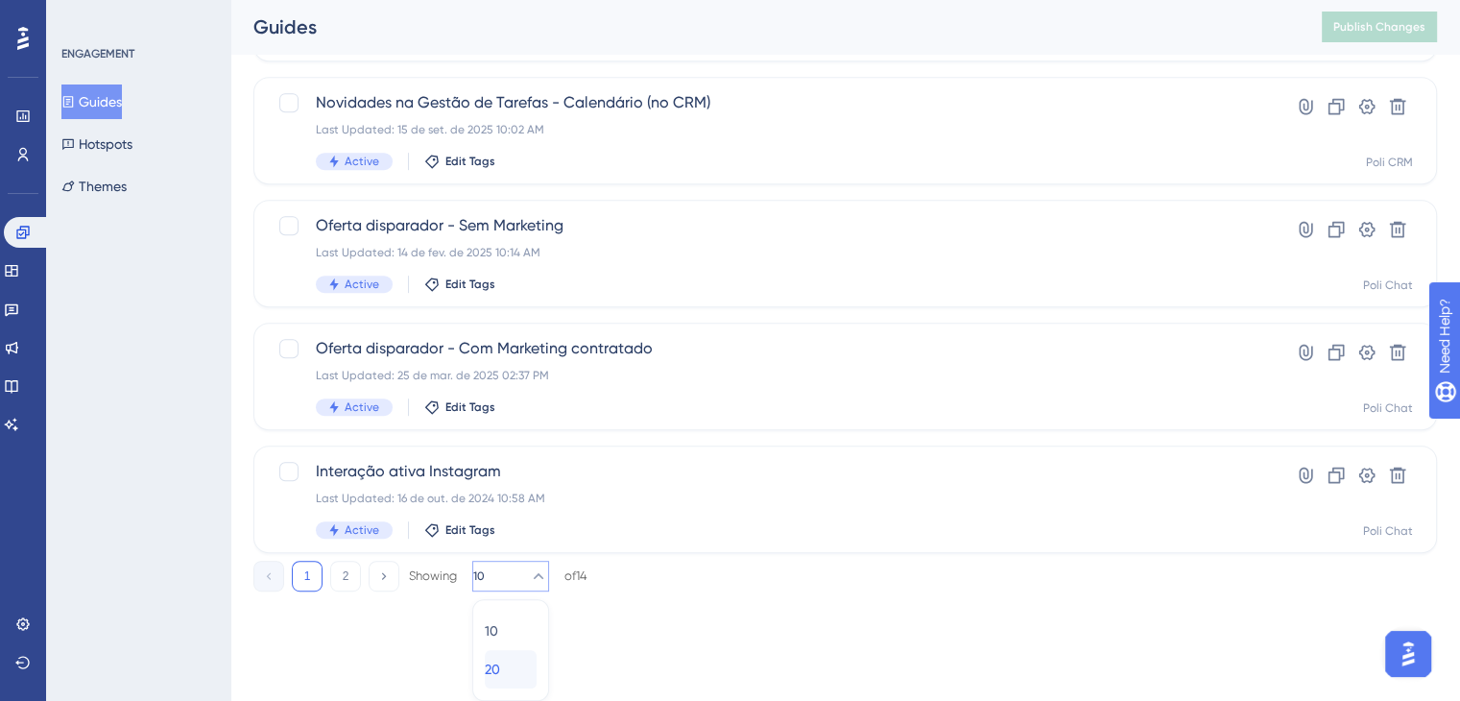
click at [514, 671] on div "20 20" at bounding box center [511, 669] width 52 height 38
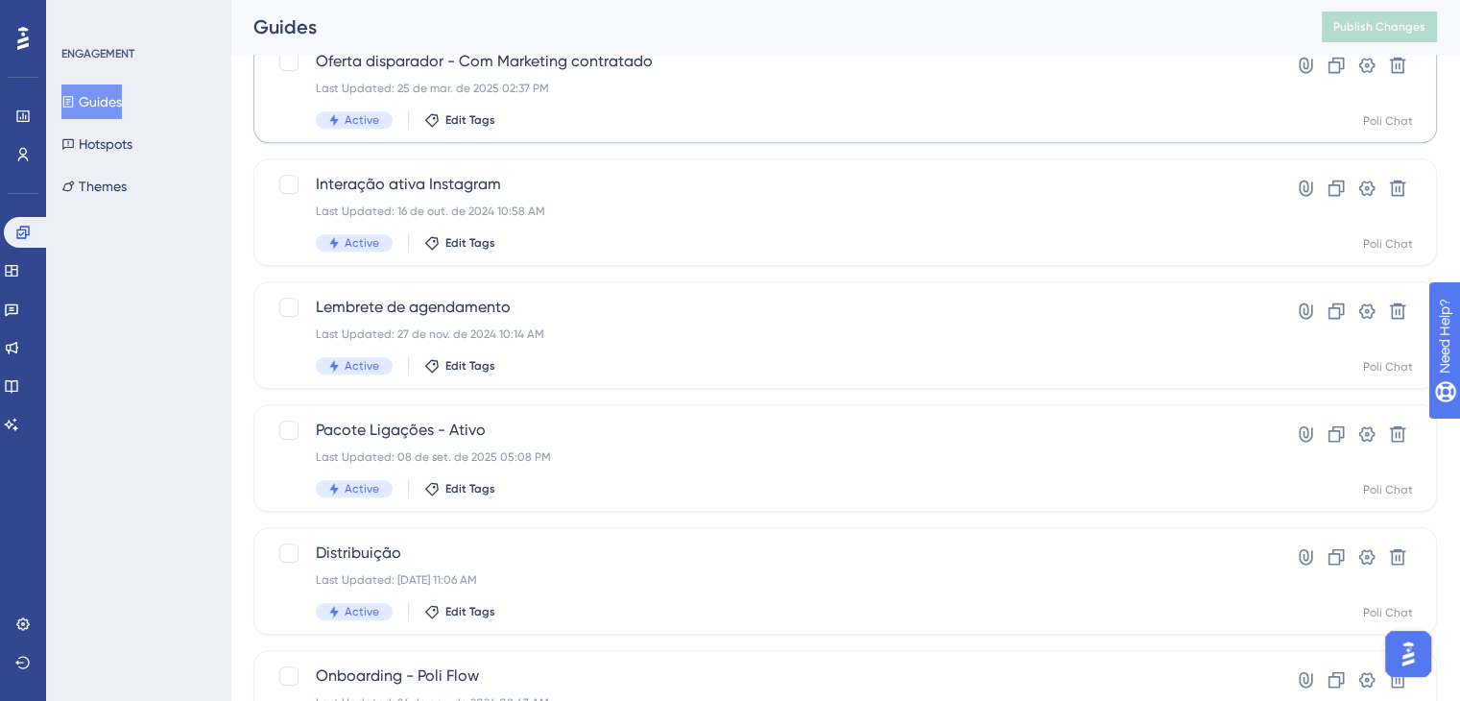
scroll to position [1171, 0]
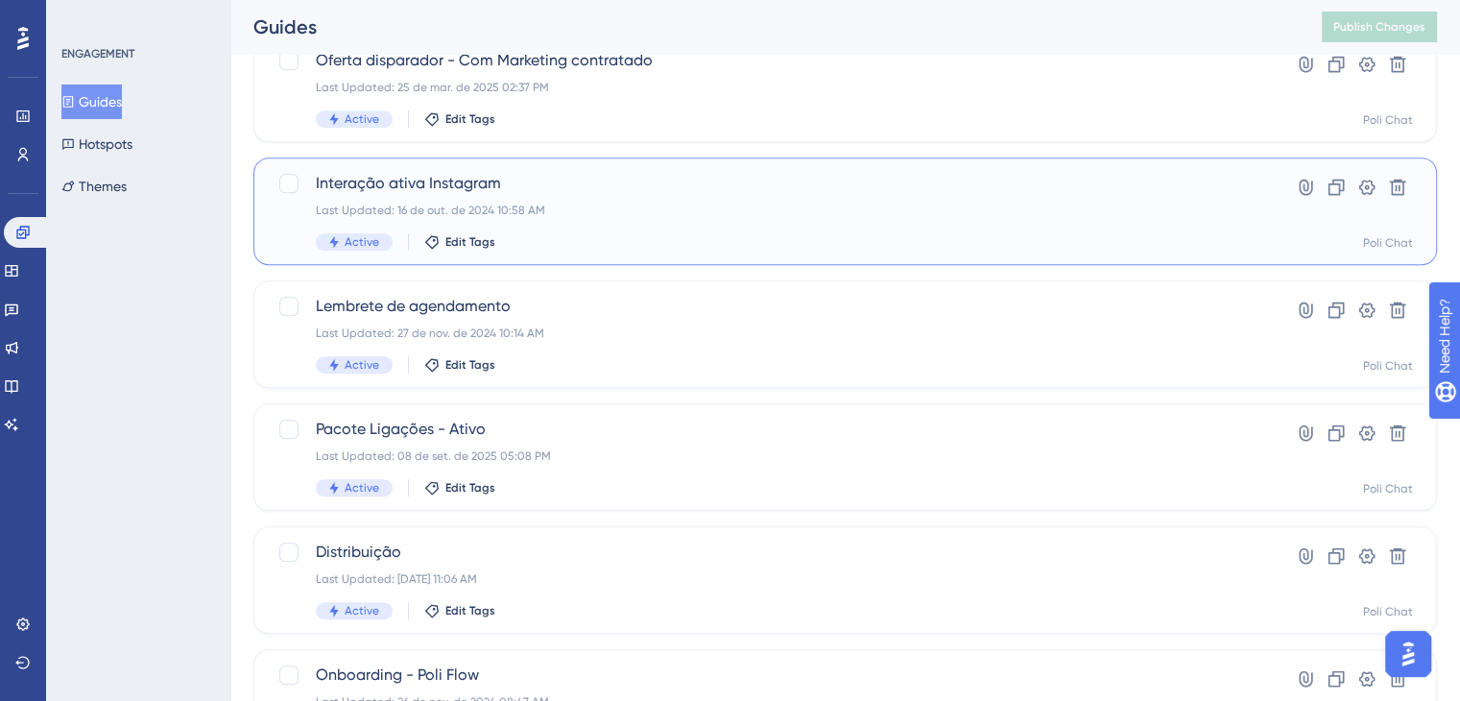
click at [610, 199] on div "Interação ativa Instagram Last Updated: [DATE] 10:58 AM Active Edit Tags" at bounding box center [768, 211] width 905 height 79
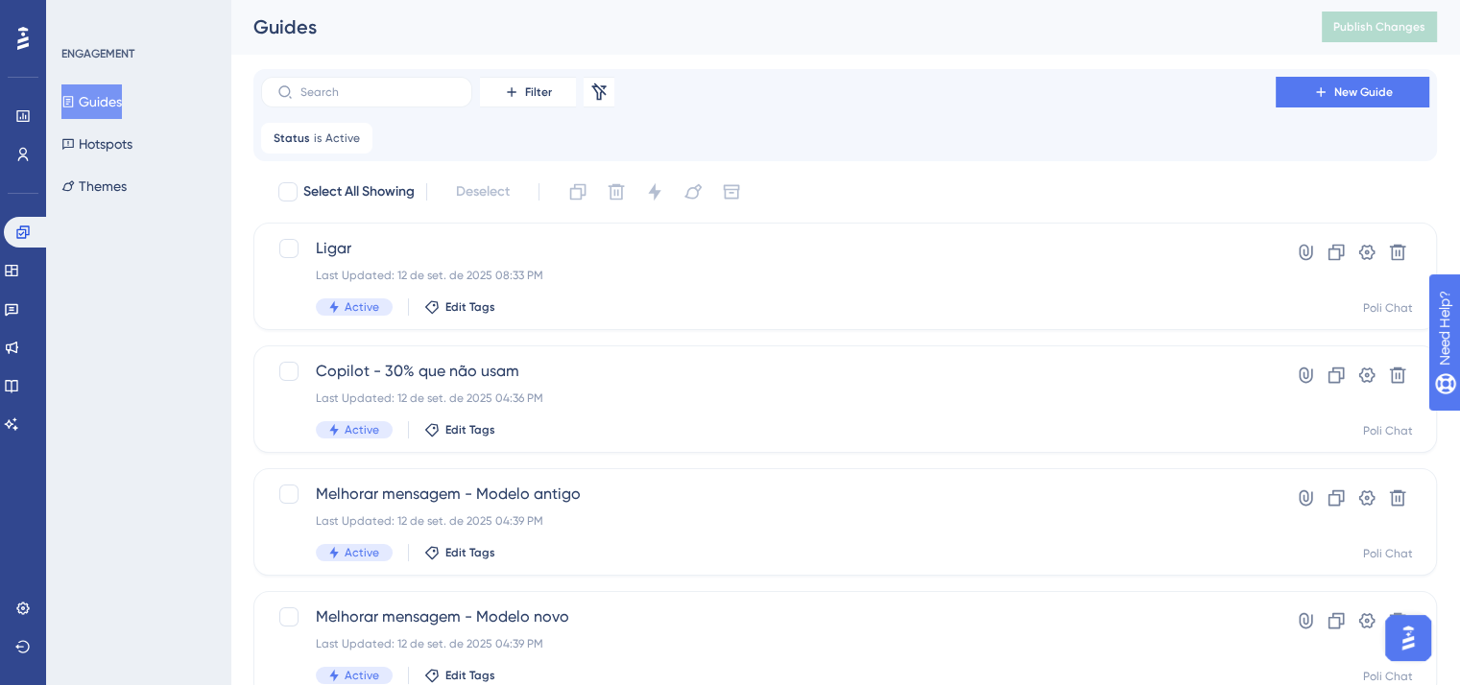
scroll to position [2283, 0]
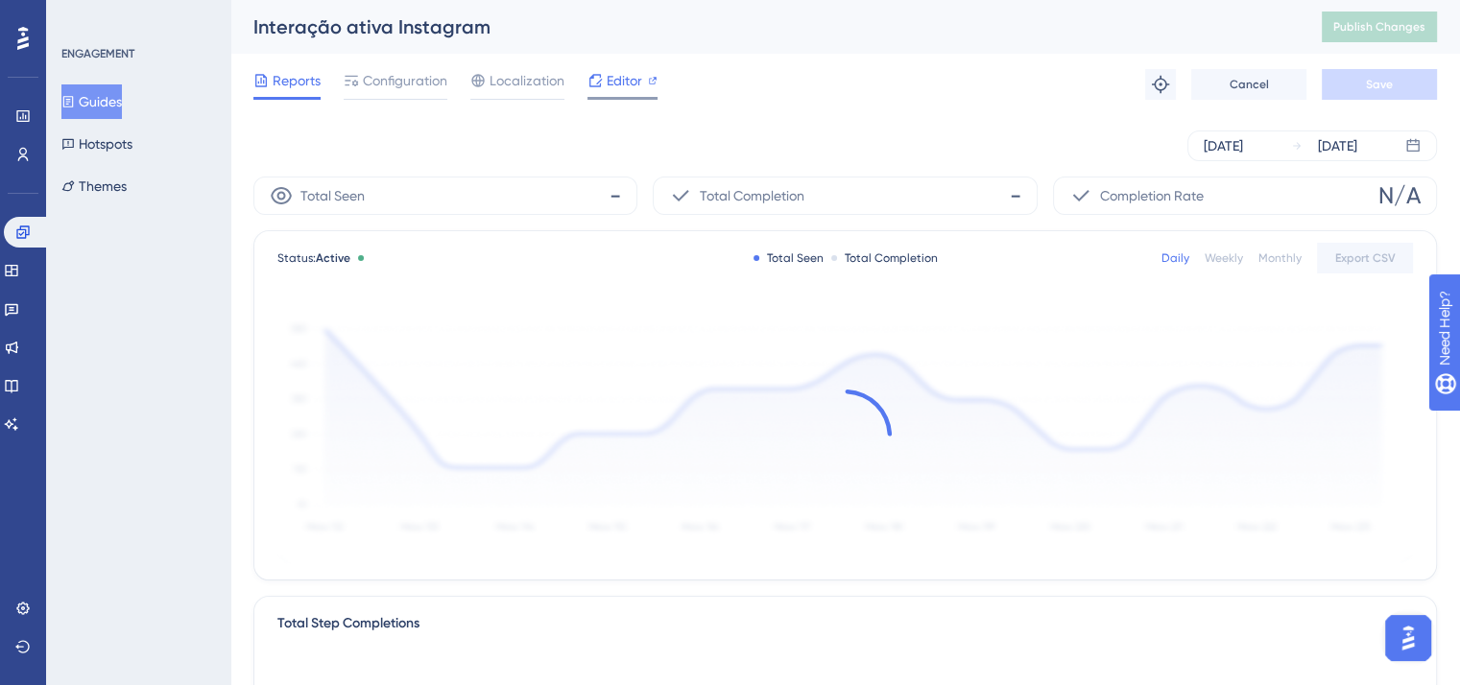
click at [634, 86] on span "Editor" at bounding box center [625, 80] width 36 height 23
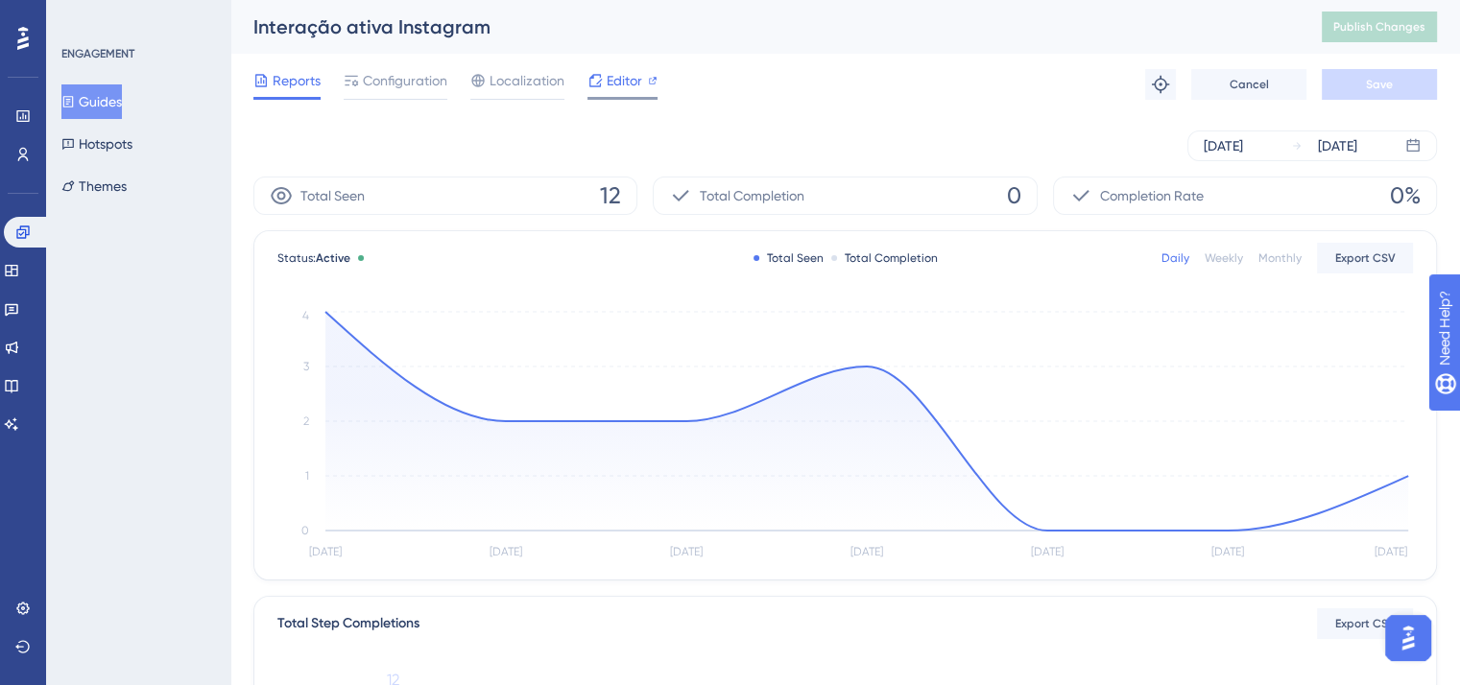
click at [612, 85] on span "Editor" at bounding box center [625, 80] width 36 height 23
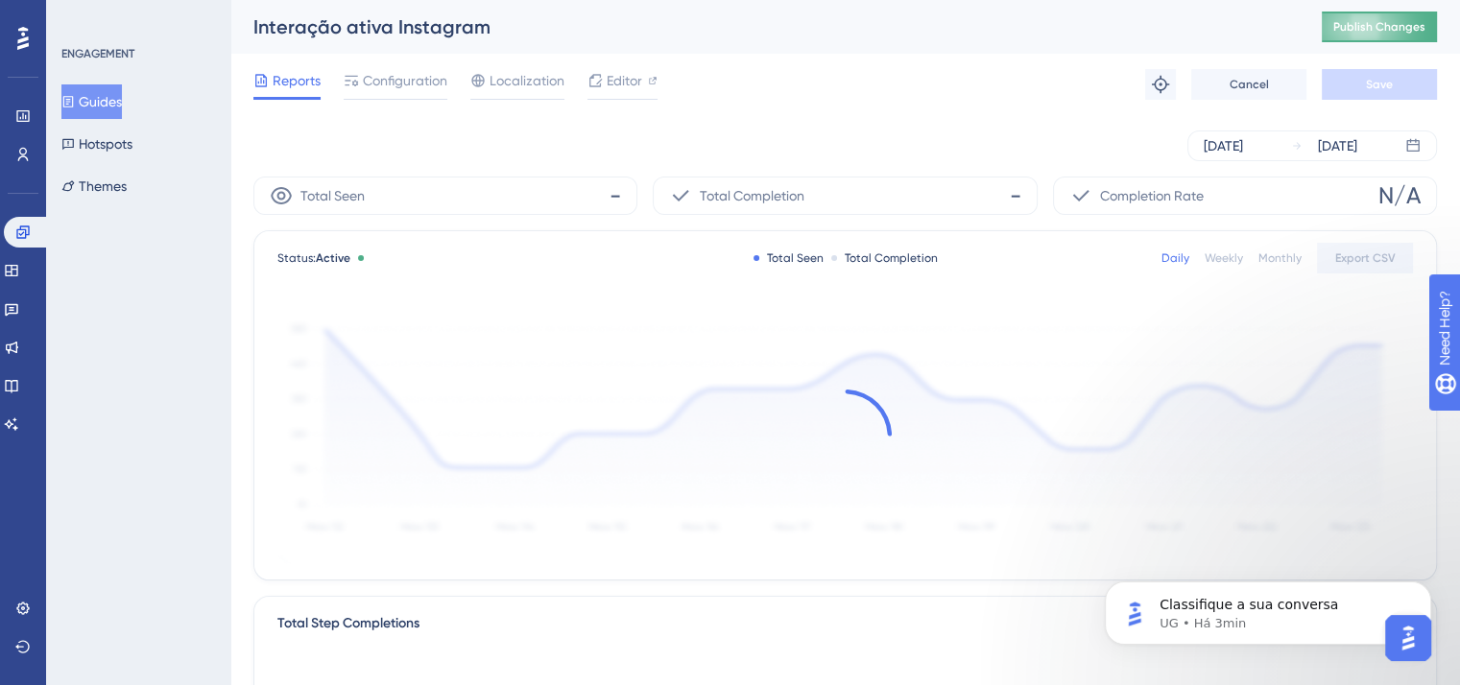
click at [1393, 28] on span "Publish Changes" at bounding box center [1379, 26] width 92 height 15
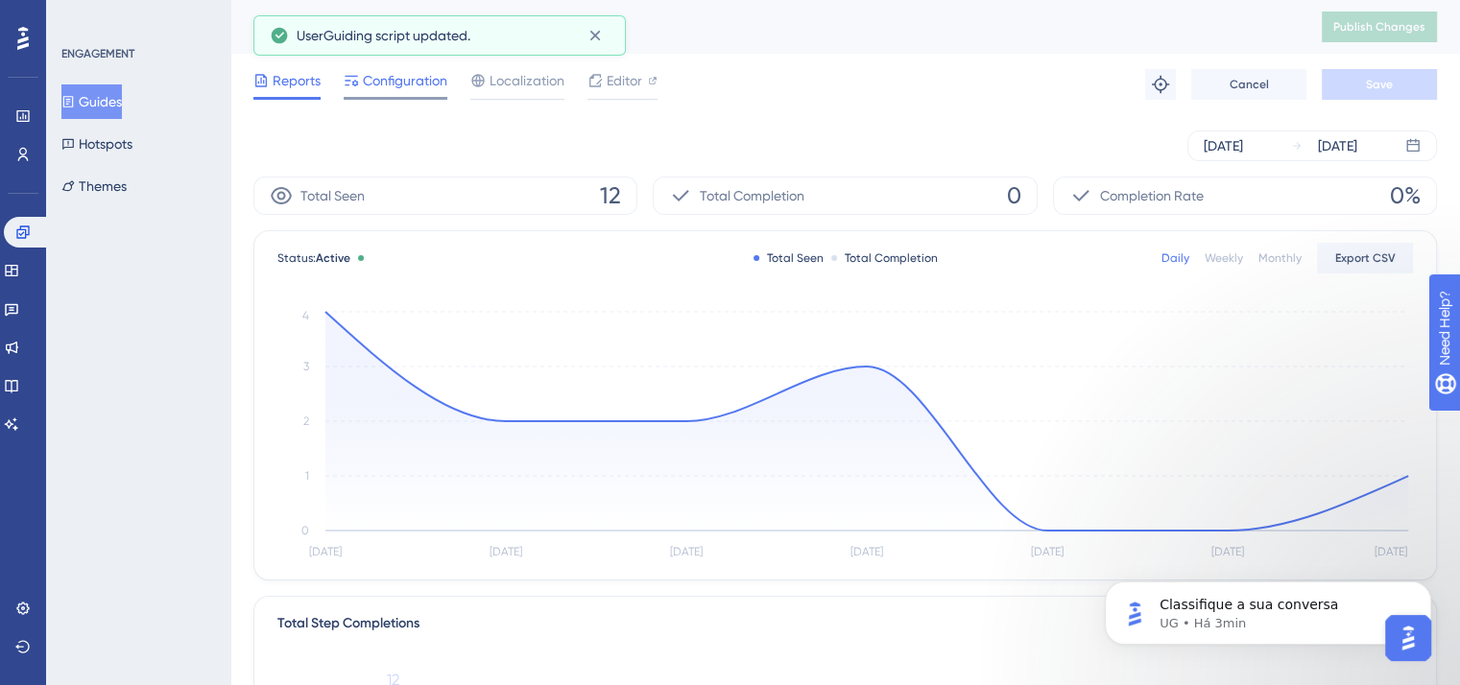
click at [412, 89] on span "Configuration" at bounding box center [405, 80] width 84 height 23
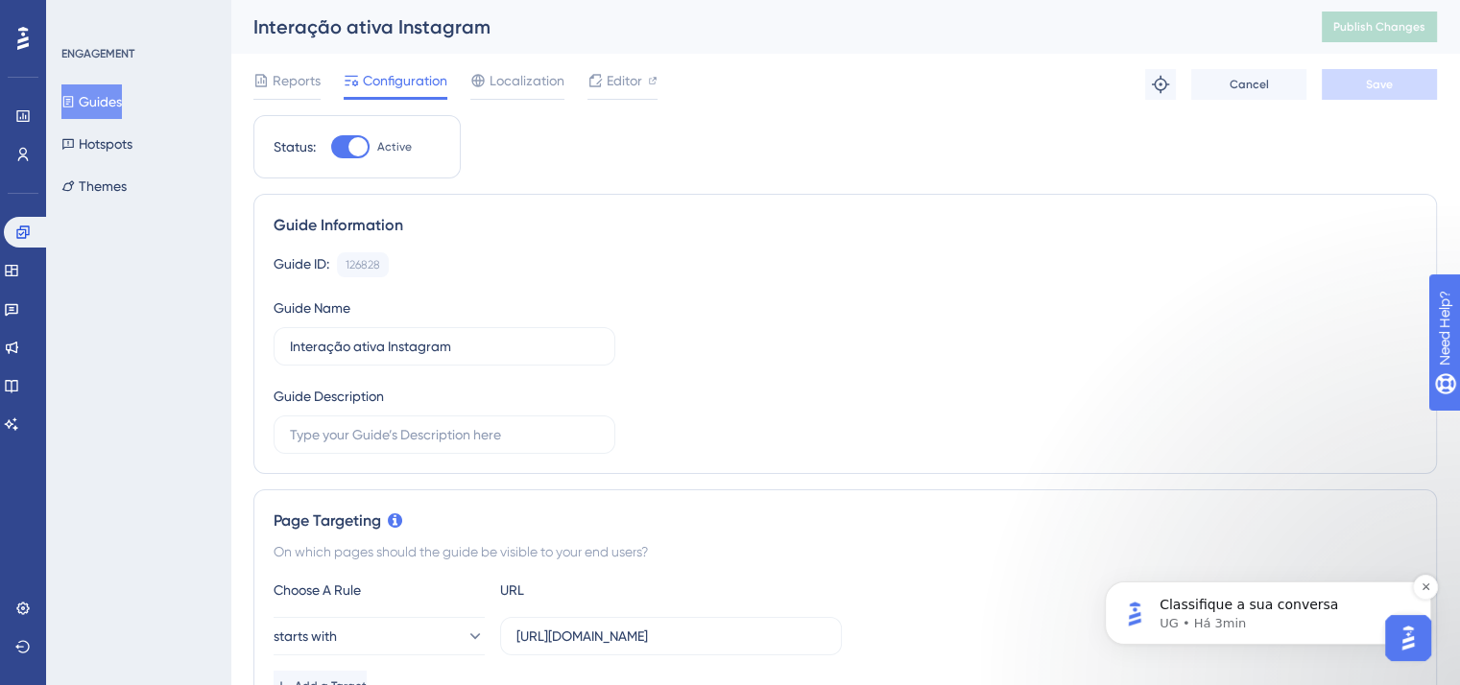
click at [1306, 602] on p "Classifique a sua conversa" at bounding box center [1284, 605] width 248 height 19
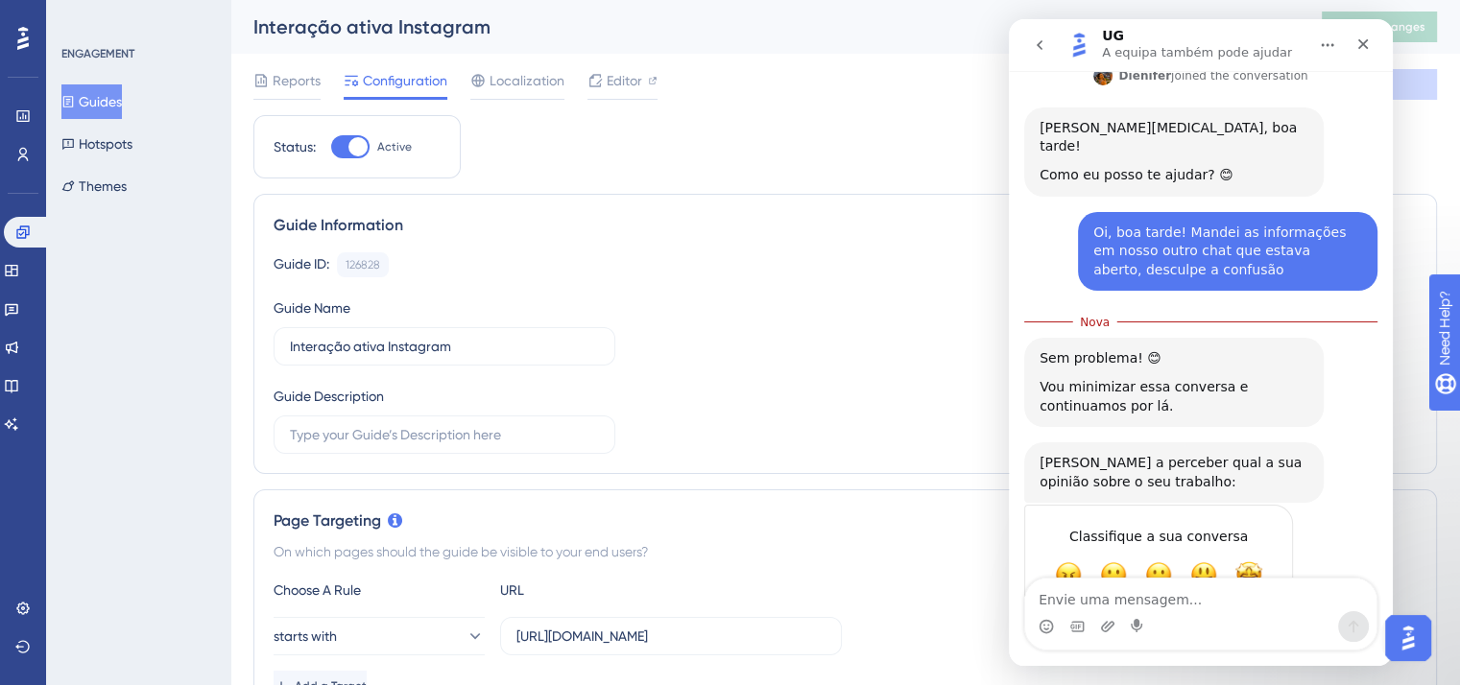
scroll to position [347, 0]
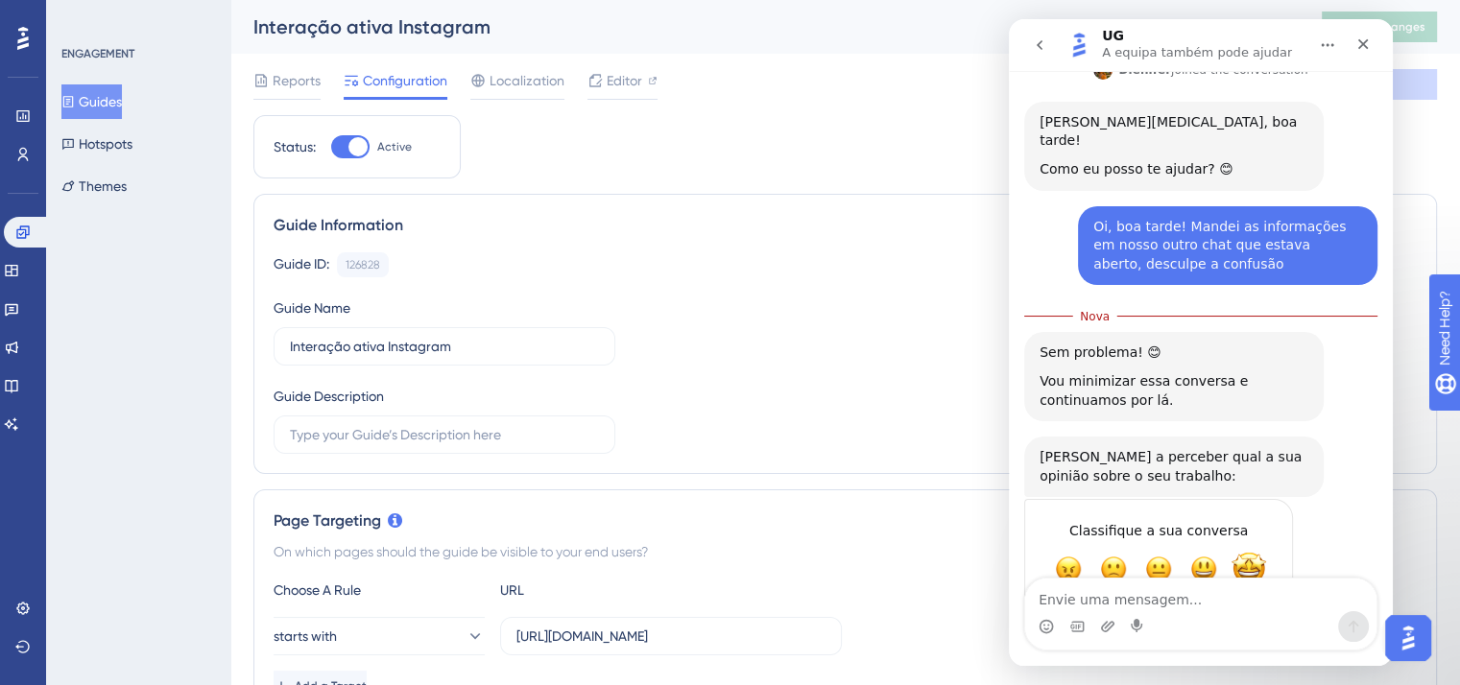
click at [1253, 552] on span "Incrível" at bounding box center [1249, 569] width 35 height 35
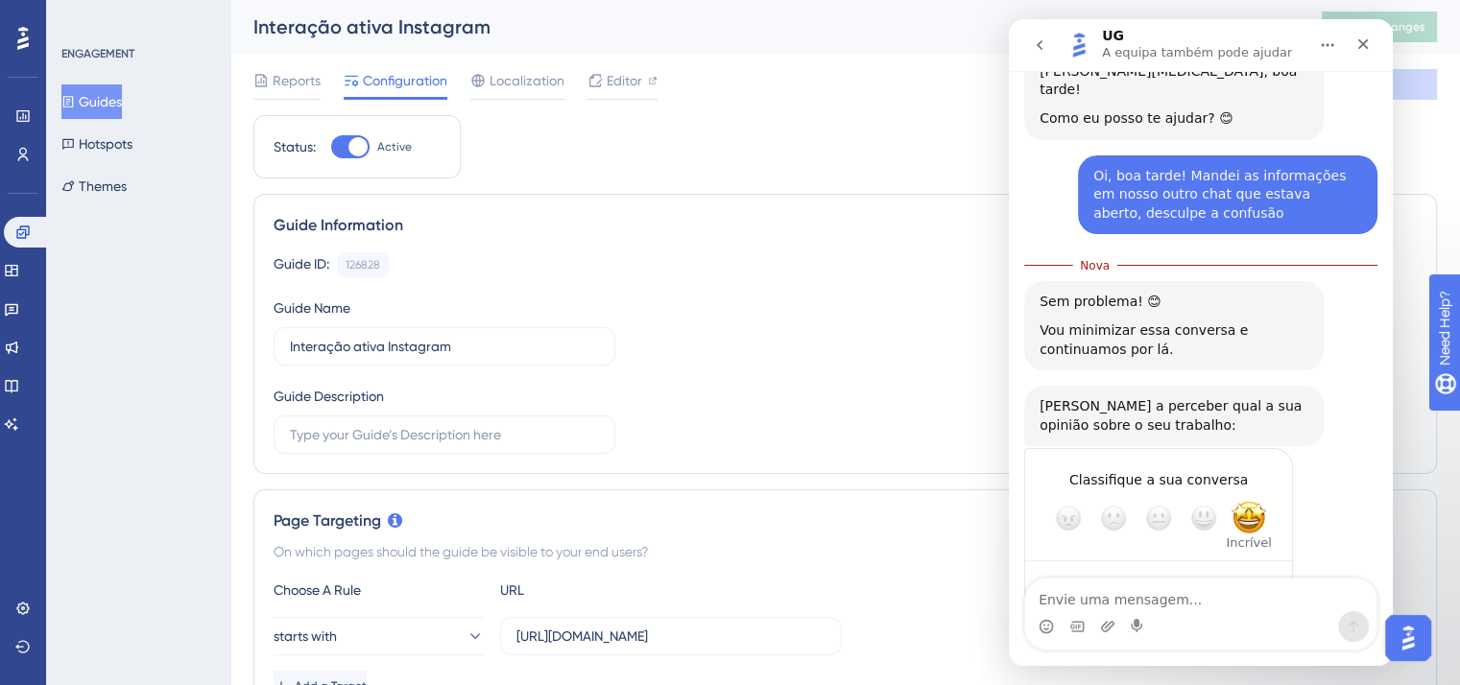
scroll to position [398, 0]
click at [1257, 567] on div "Submeter" at bounding box center [1258, 586] width 38 height 38
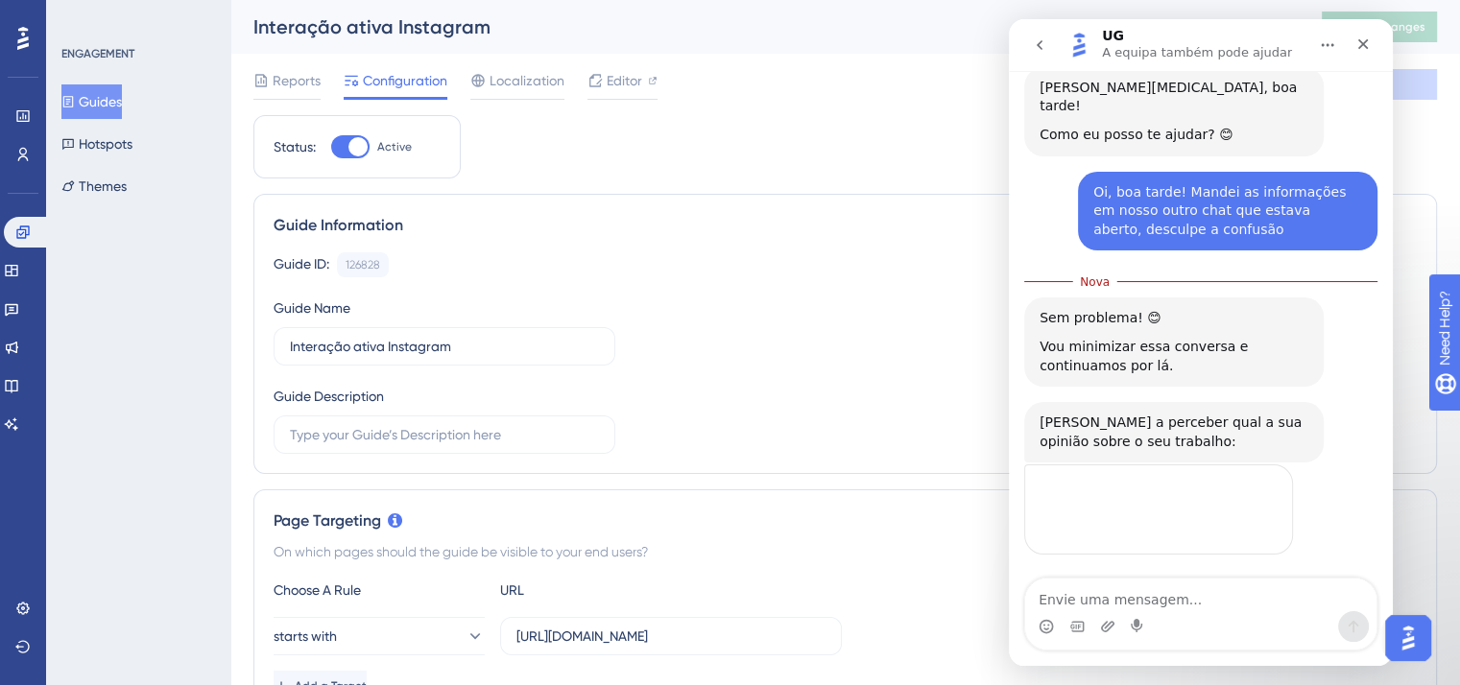
scroll to position [323, 0]
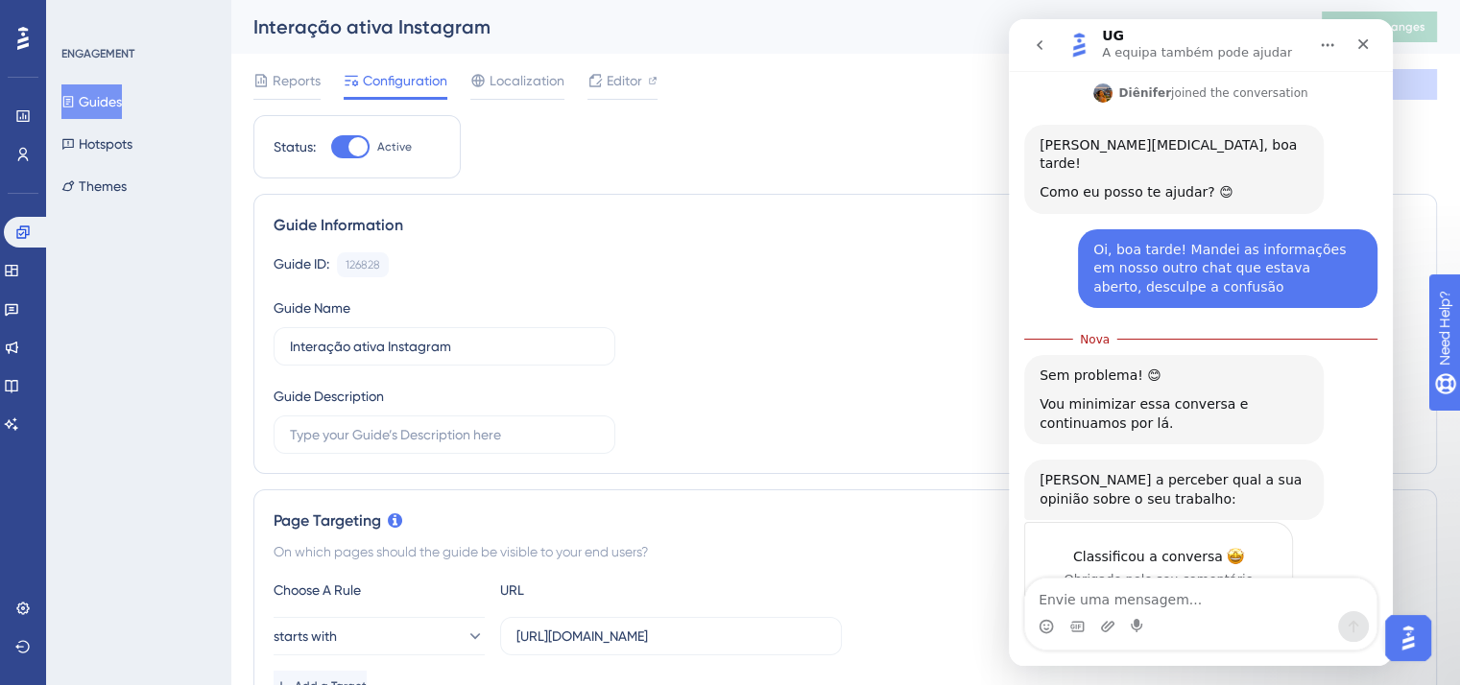
click at [1037, 42] on icon "go back" at bounding box center [1039, 44] width 15 height 15
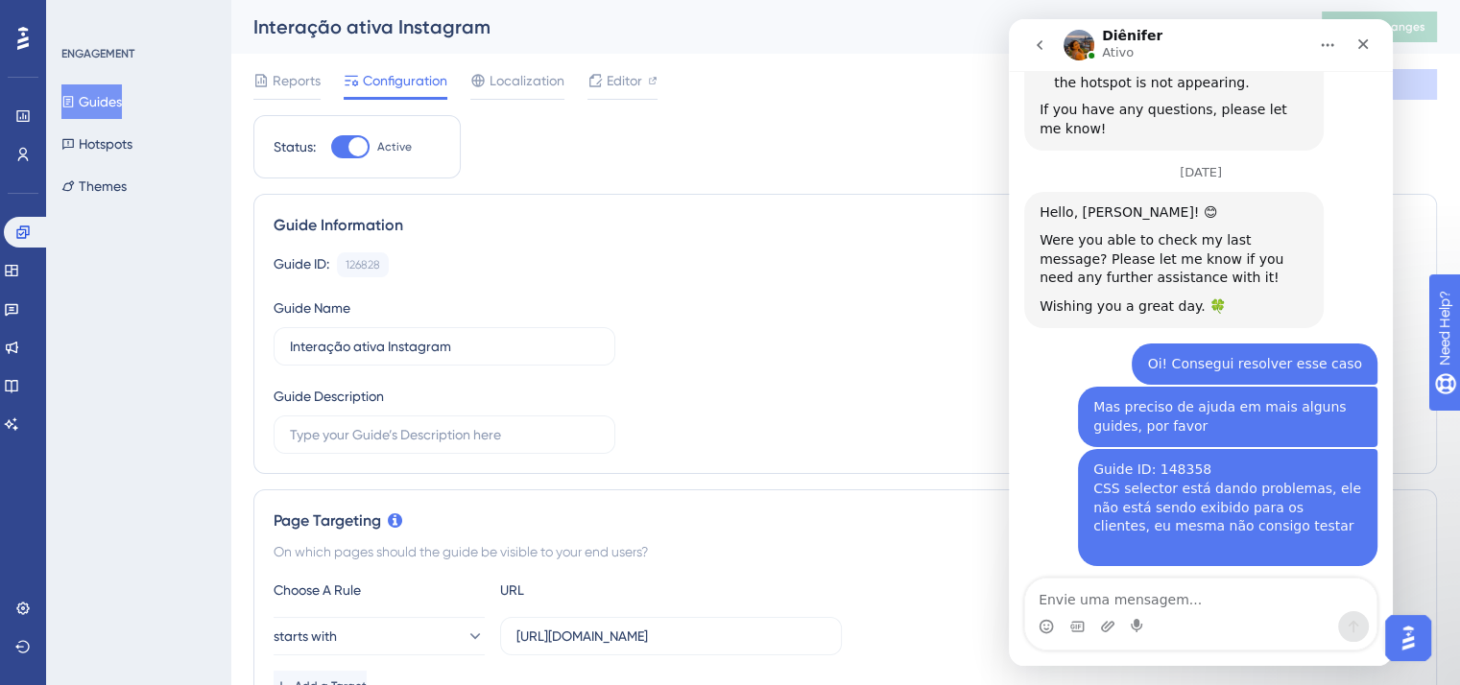
scroll to position [2250, 0]
click at [1406, 653] on img "Open AI Assistant Launcher" at bounding box center [1408, 638] width 35 height 35
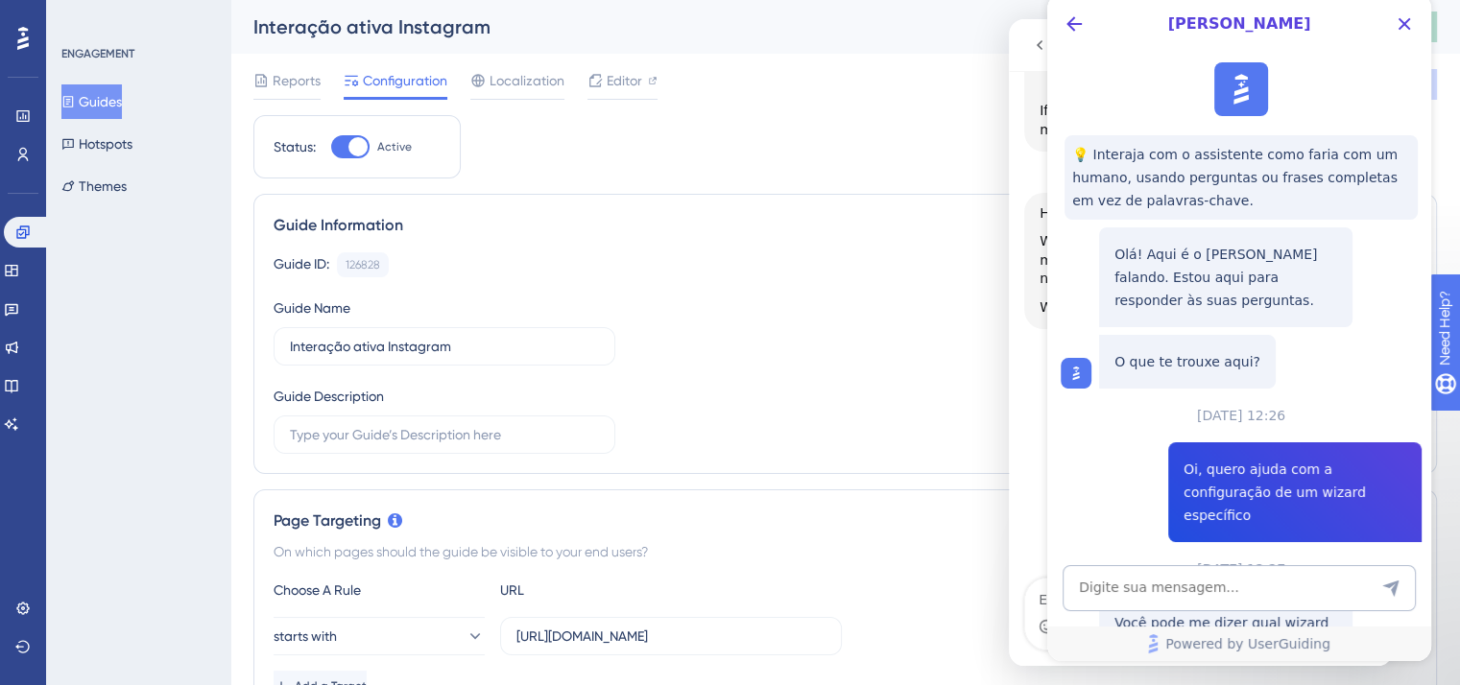
scroll to position [0, 0]
click at [1407, 15] on icon "Close Button" at bounding box center [1404, 23] width 23 height 23
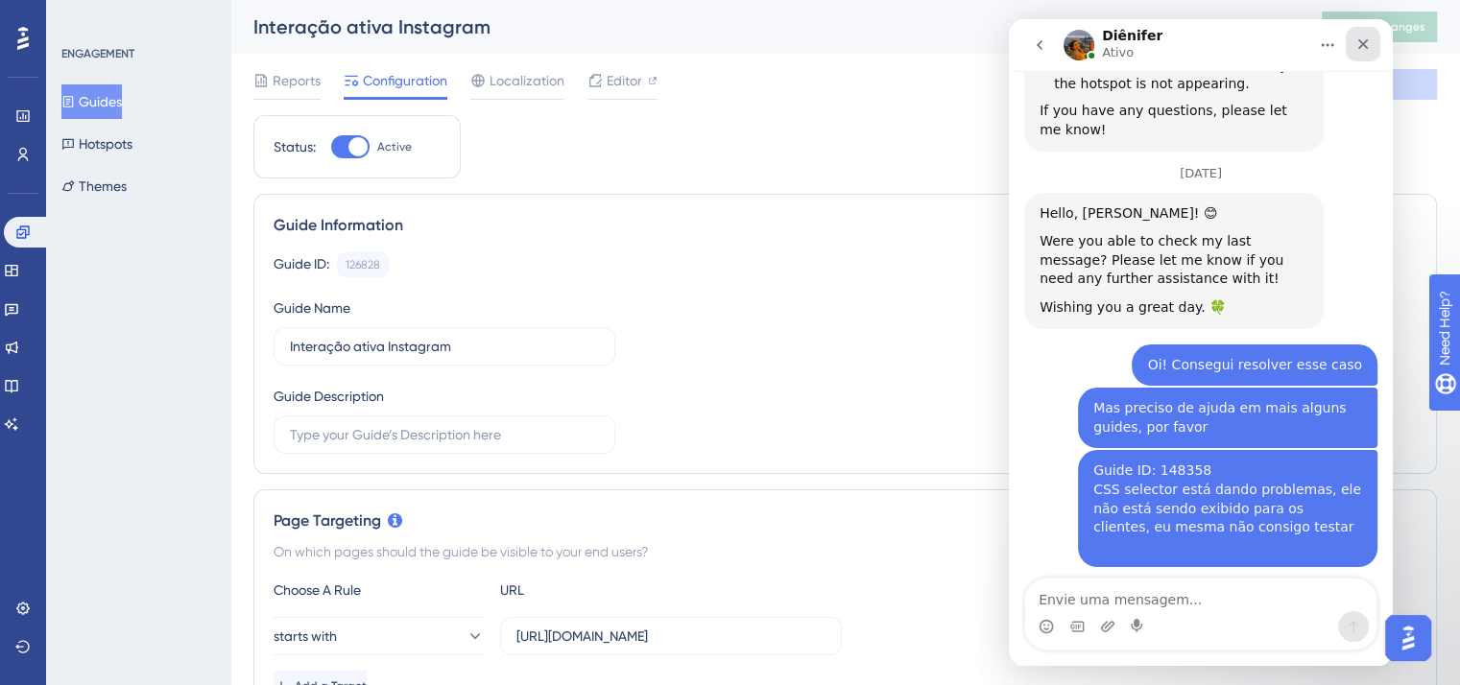
click at [1367, 50] on icon "Fechar" at bounding box center [1362, 43] width 15 height 15
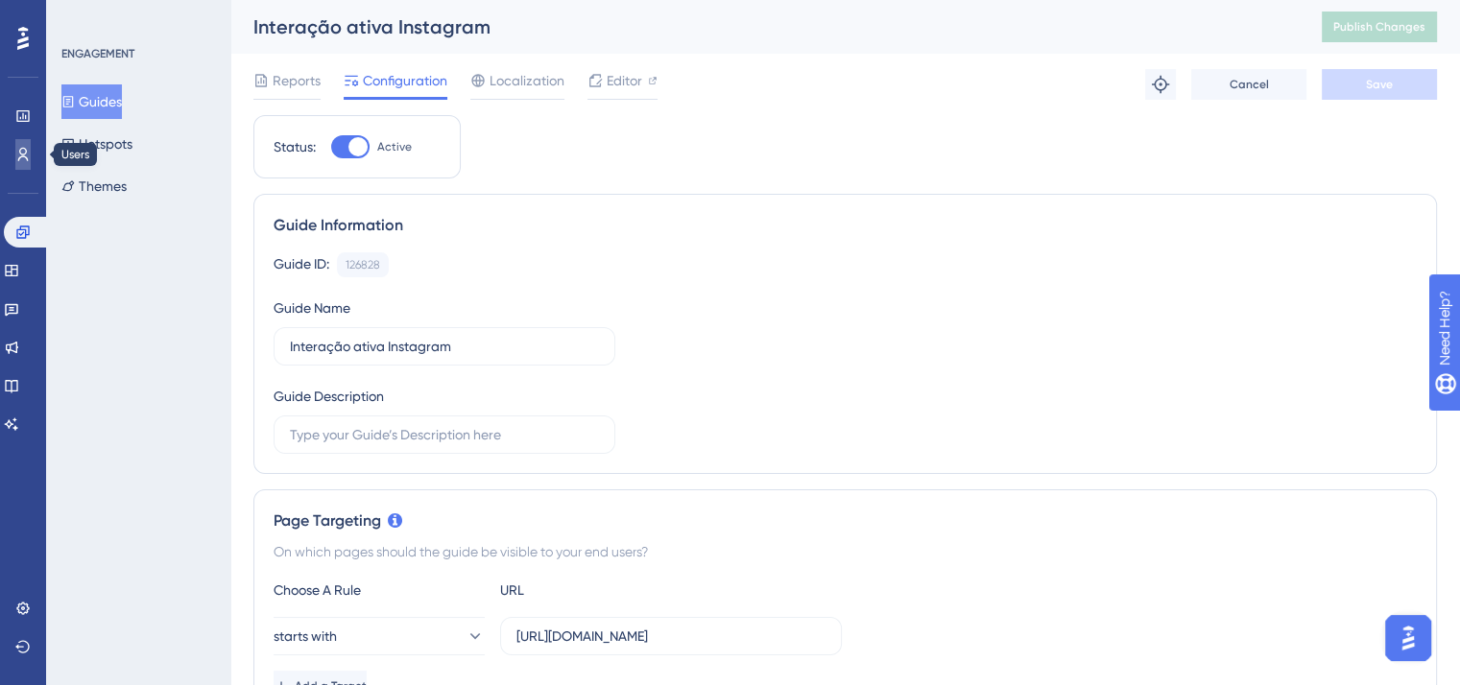
click at [31, 152] on link at bounding box center [22, 154] width 15 height 31
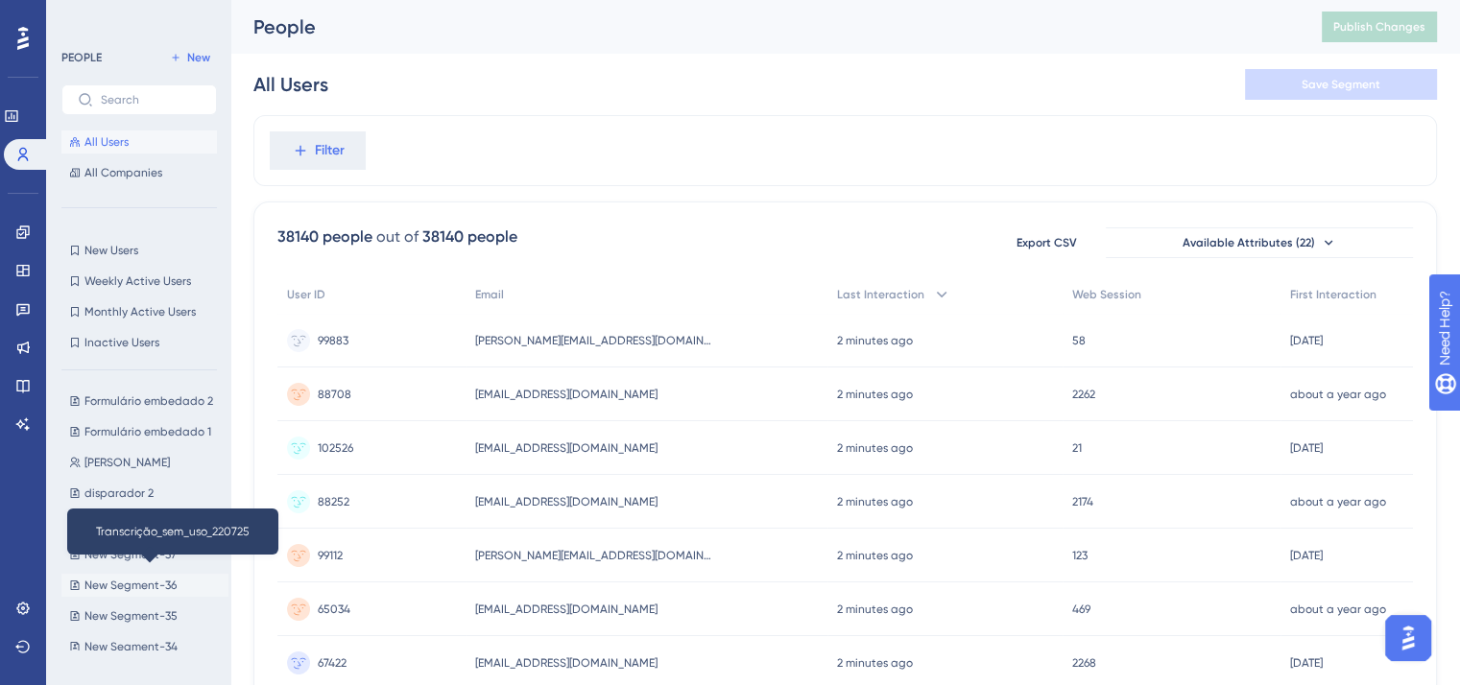
scroll to position [1920, 0]
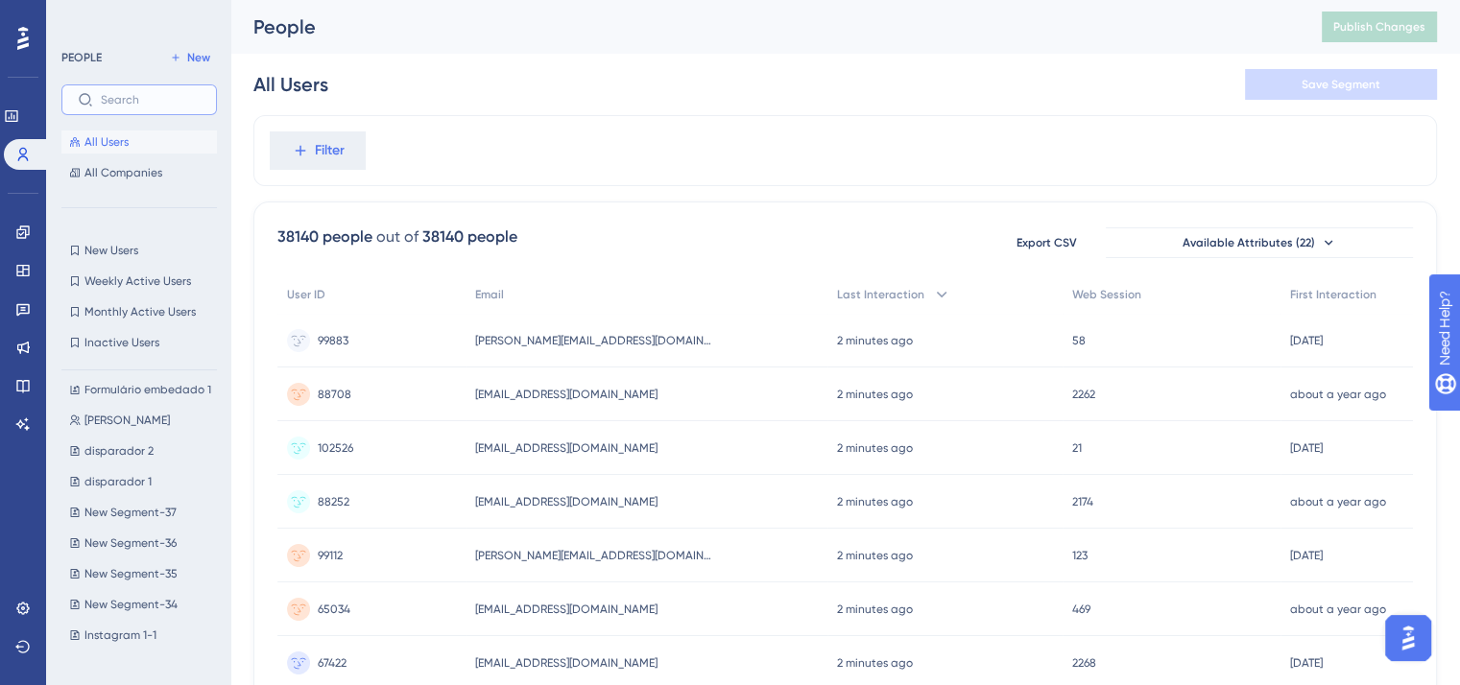
click at [126, 93] on input "text" at bounding box center [151, 99] width 100 height 13
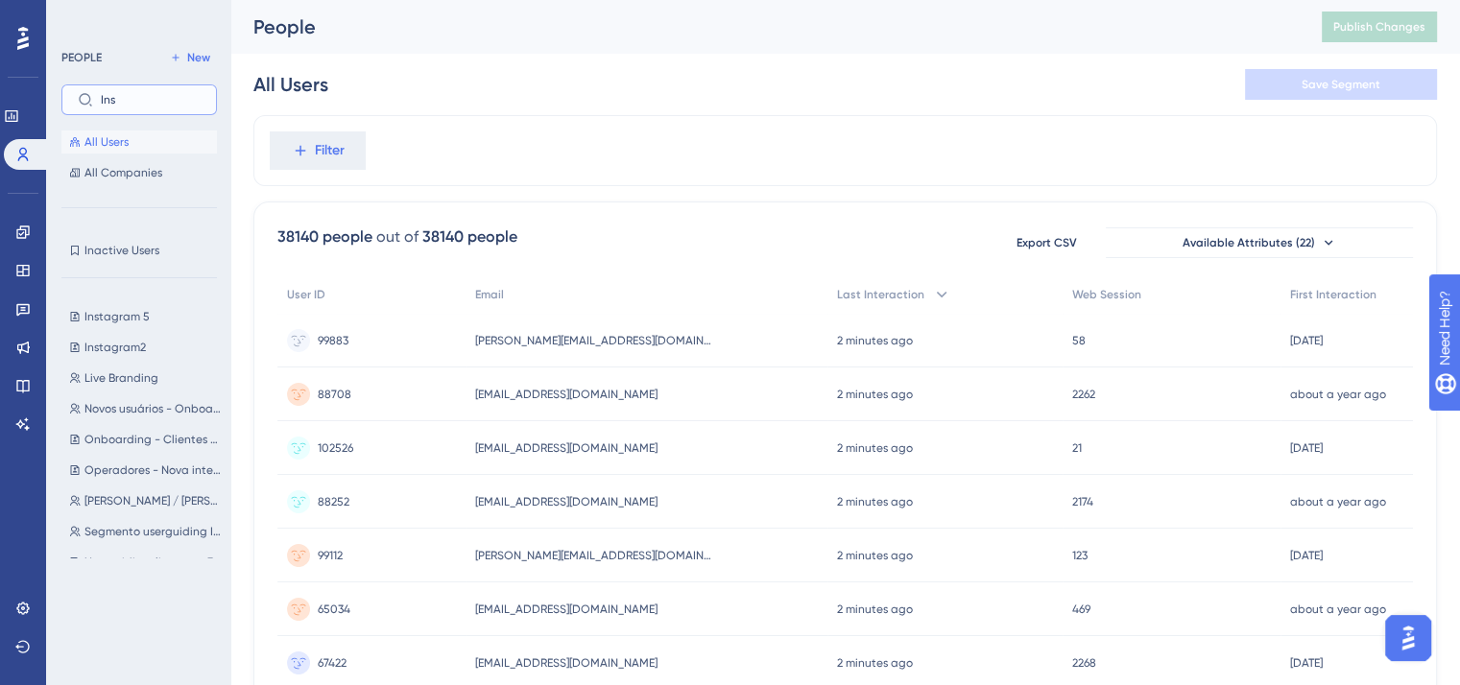
scroll to position [0, 0]
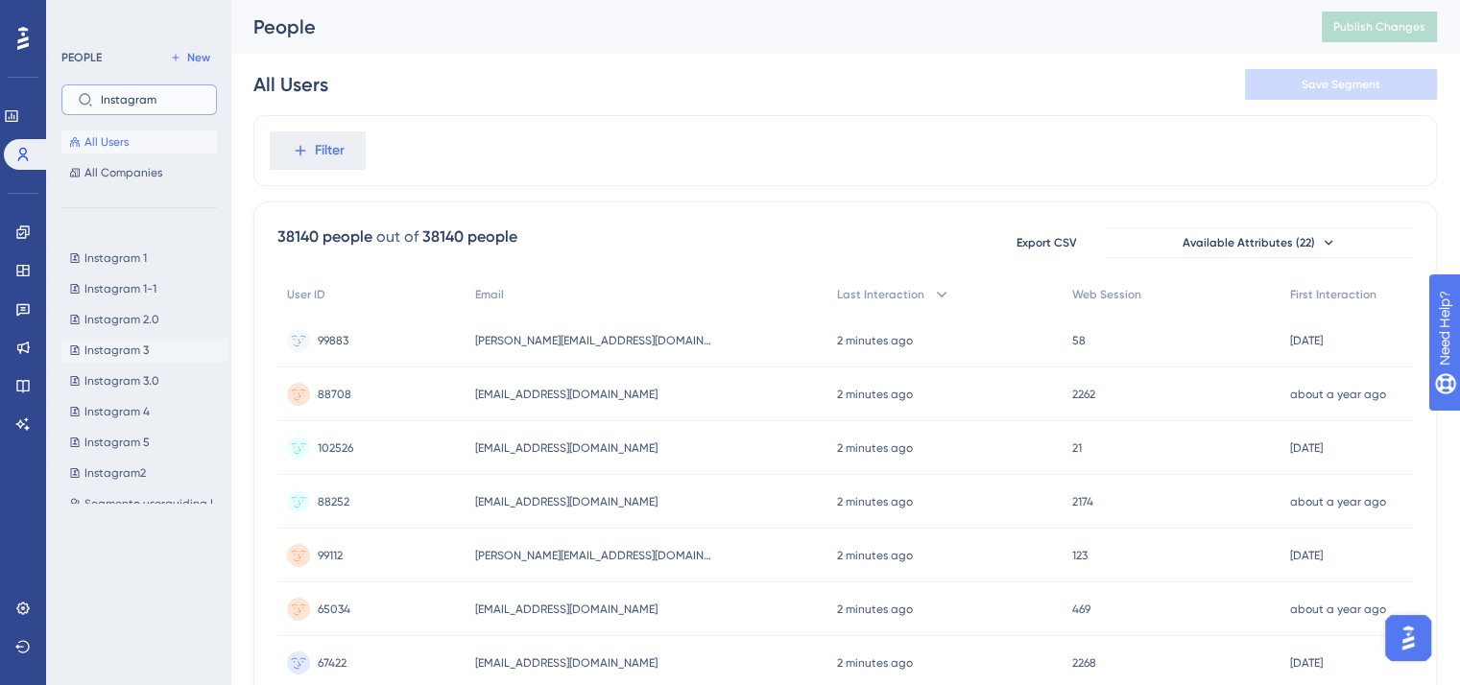
type input "Instagram"
click at [113, 353] on span "Instagram 3" at bounding box center [116, 350] width 64 height 15
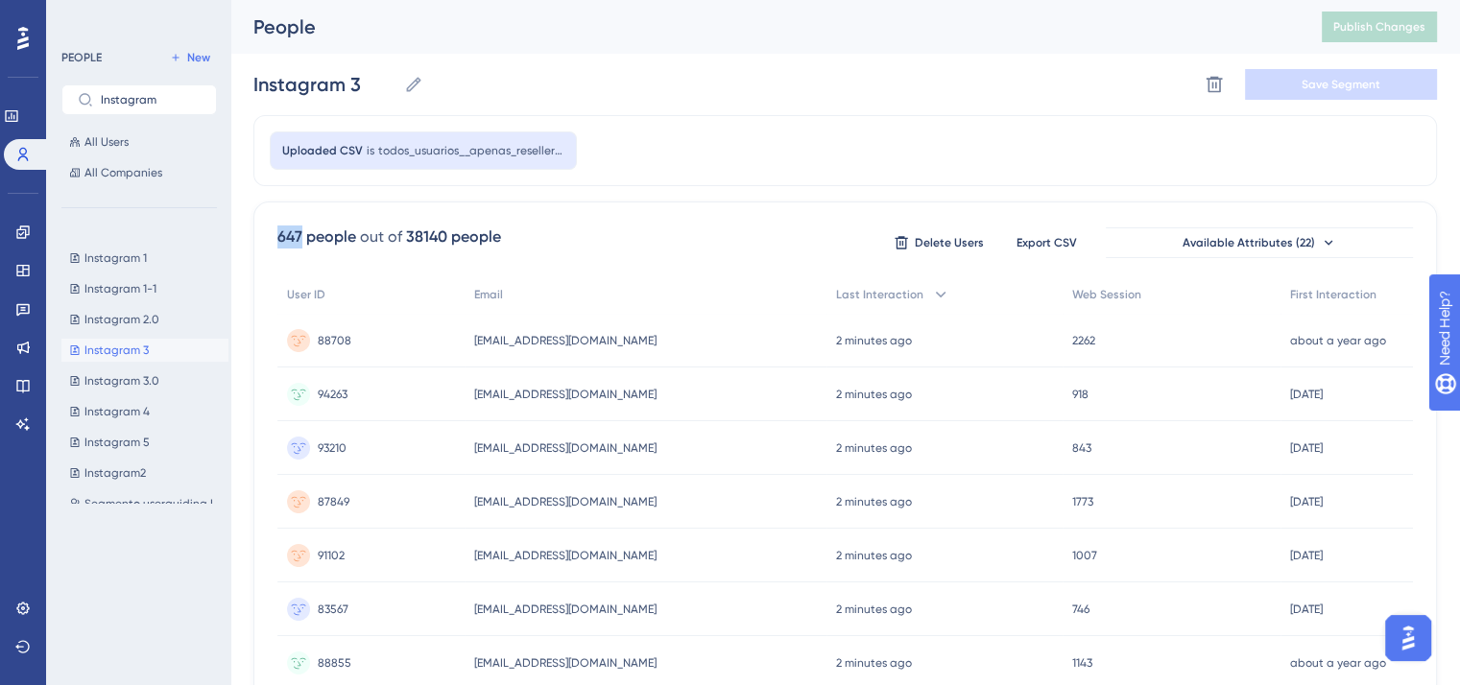
drag, startPoint x: 300, startPoint y: 230, endPoint x: 276, endPoint y: 231, distance: 24.0
click at [277, 231] on div "647 people" at bounding box center [316, 237] width 79 height 23
copy div "647"
click at [144, 404] on span "Instagram 4" at bounding box center [116, 411] width 65 height 15
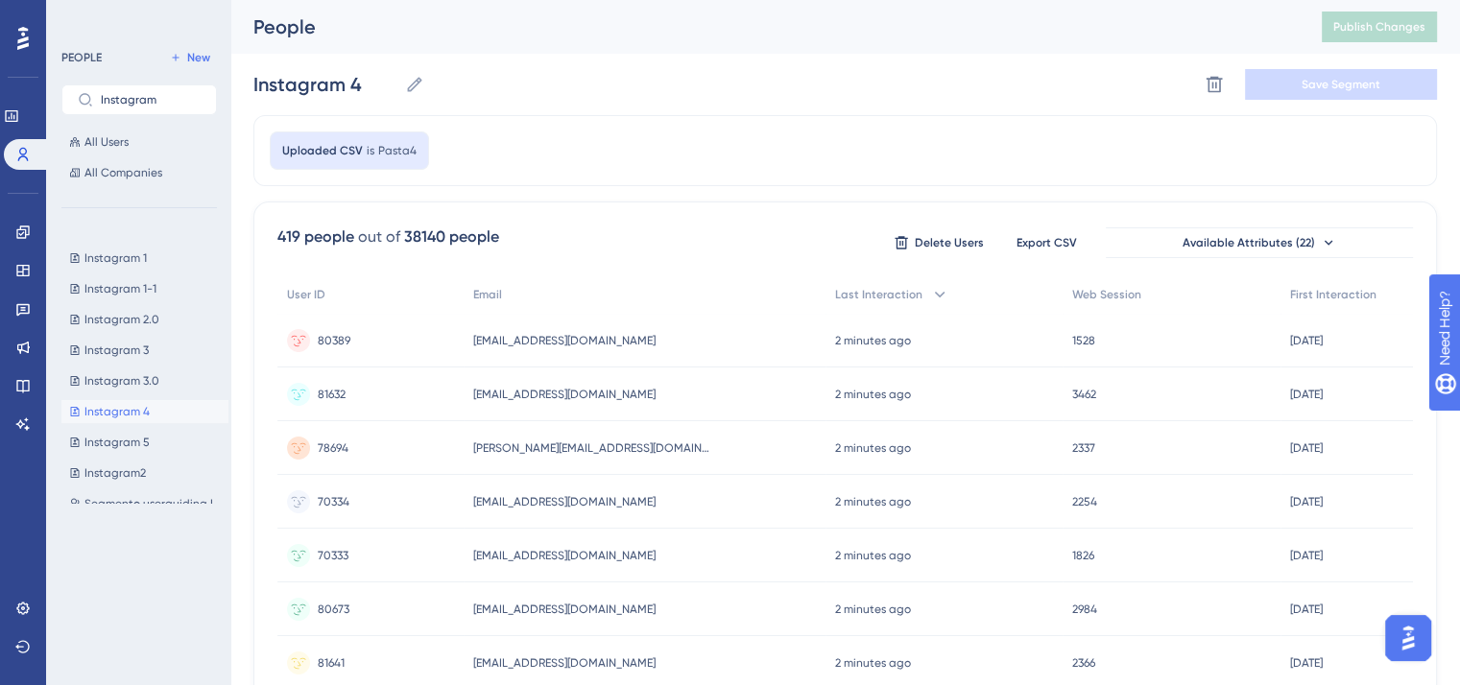
click at [290, 238] on div "419 people" at bounding box center [315, 237] width 77 height 23
copy div "419"
click at [142, 450] on button "Instagram 5 Instagram 5" at bounding box center [144, 442] width 167 height 23
type input "Instagram 5"
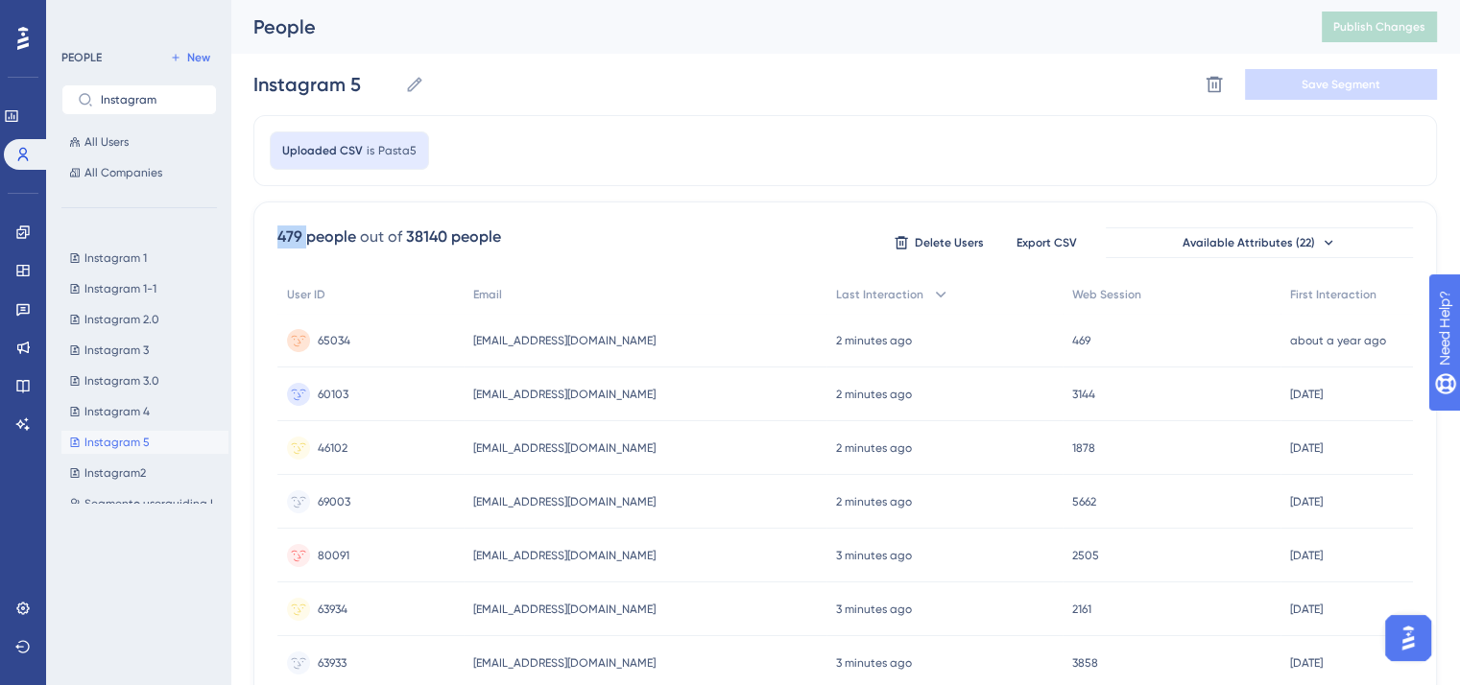
click at [294, 236] on div "479 people" at bounding box center [316, 237] width 79 height 23
click at [22, 239] on icon at bounding box center [22, 232] width 15 height 15
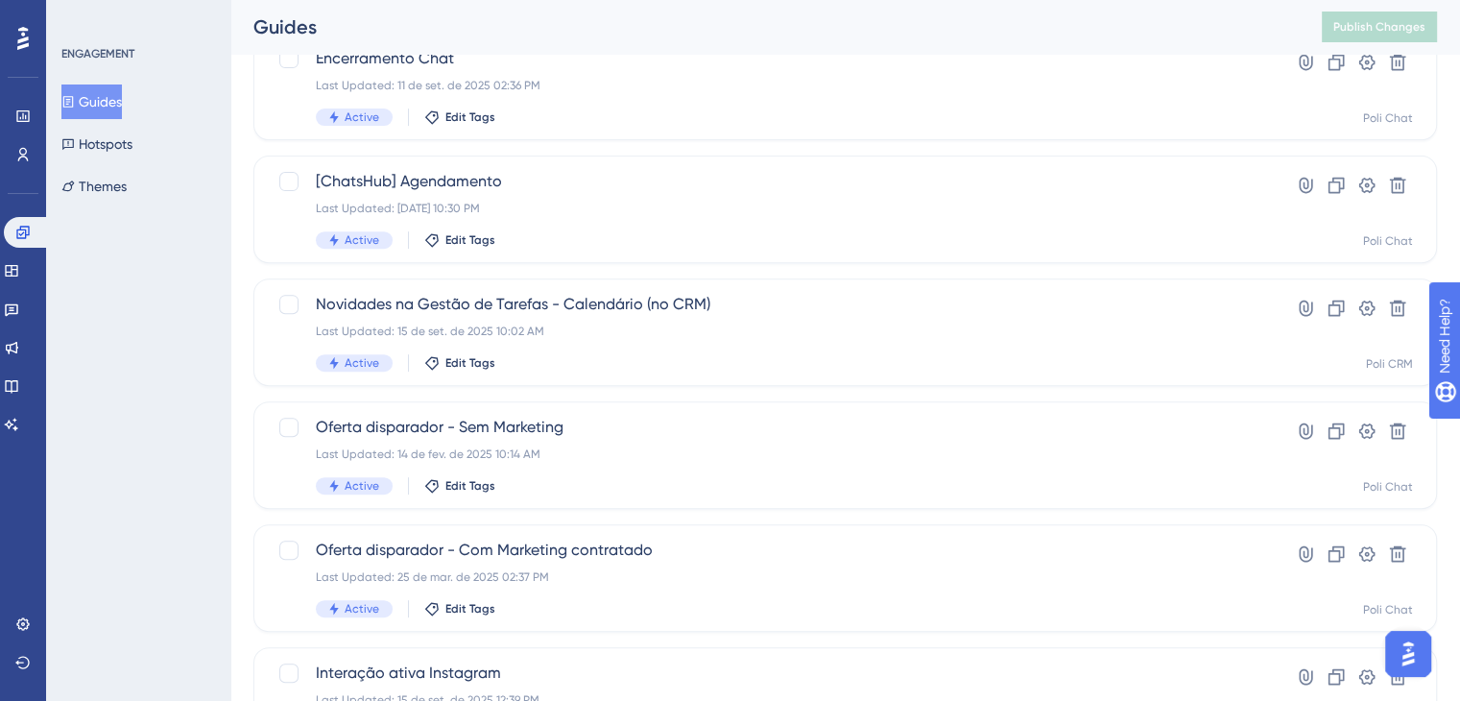
scroll to position [835, 0]
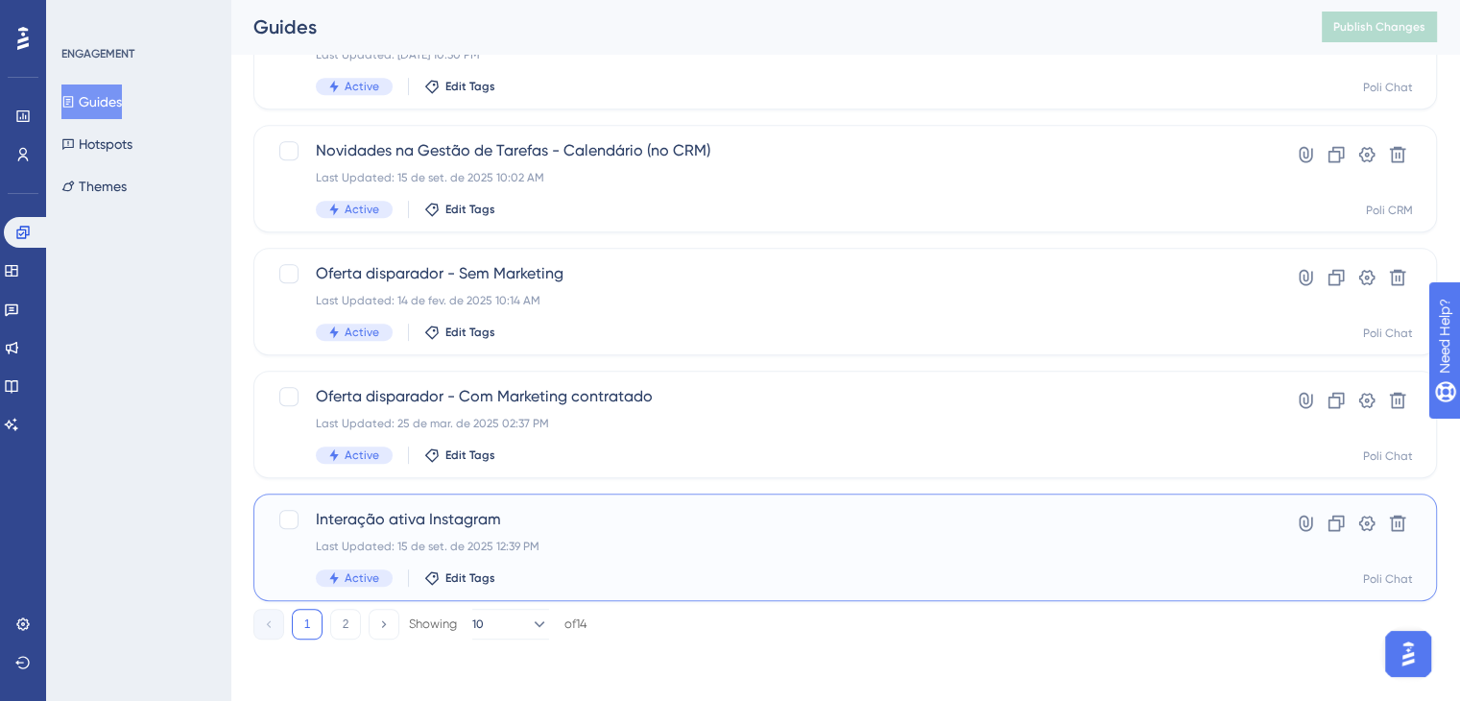
click at [601, 549] on div "Last Updated: 15 de set. de 2025 12:39 PM" at bounding box center [768, 545] width 905 height 15
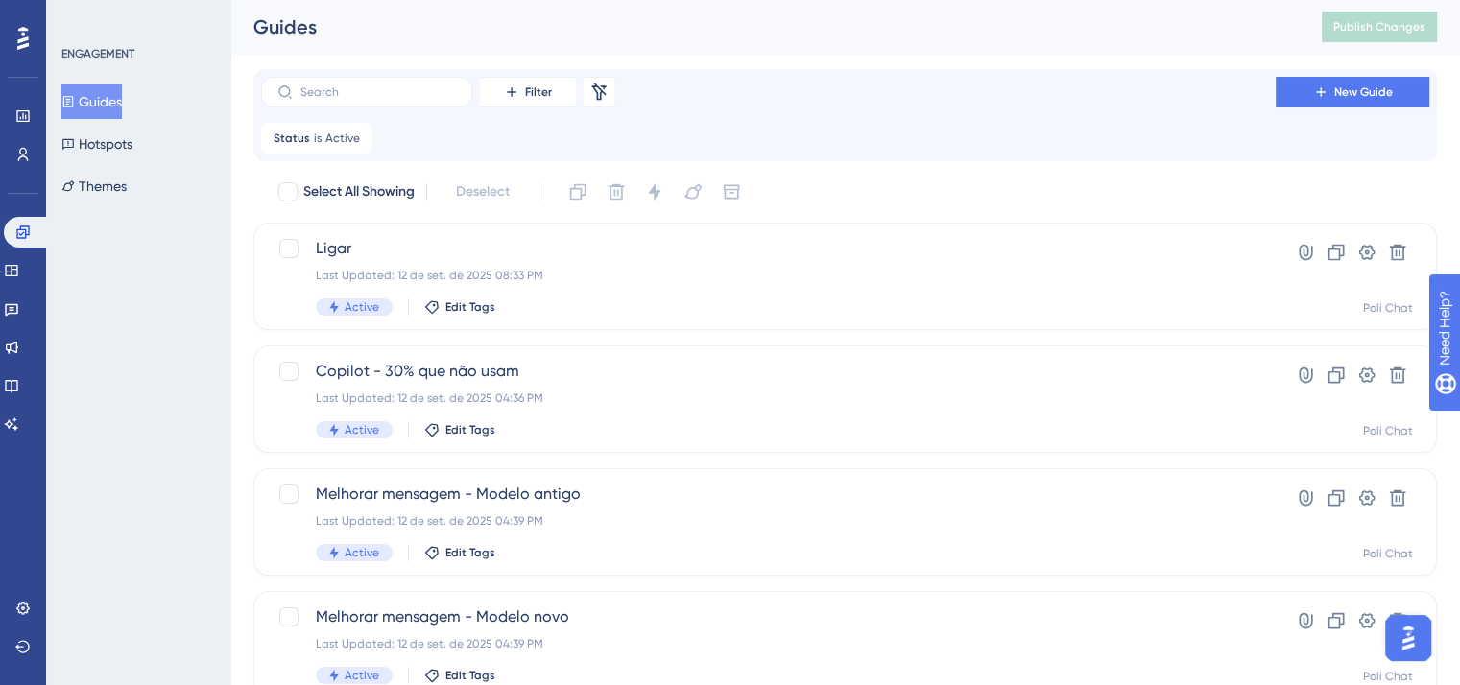
scroll to position [2250, 0]
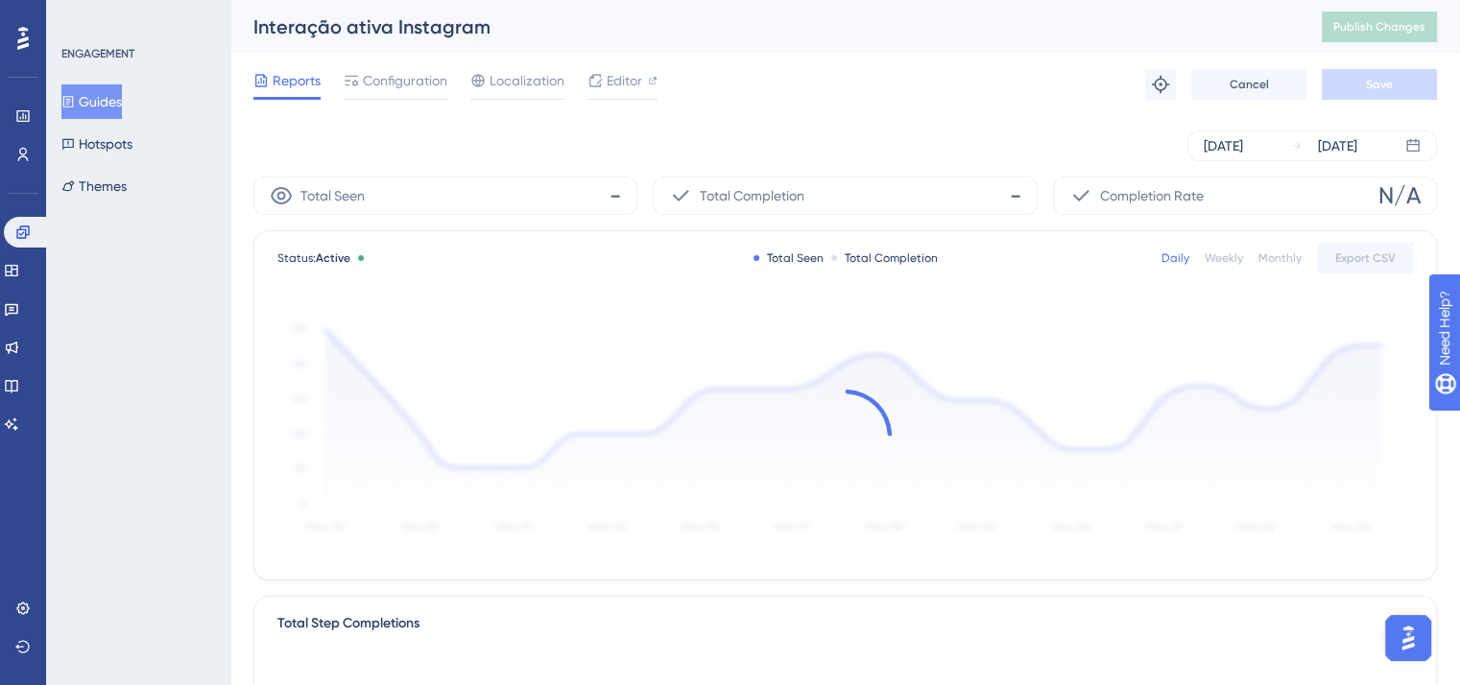
click at [407, 22] on div "Interação ativa Instagram" at bounding box center [763, 26] width 1020 height 27
copy div "Interação ativa Instagram"
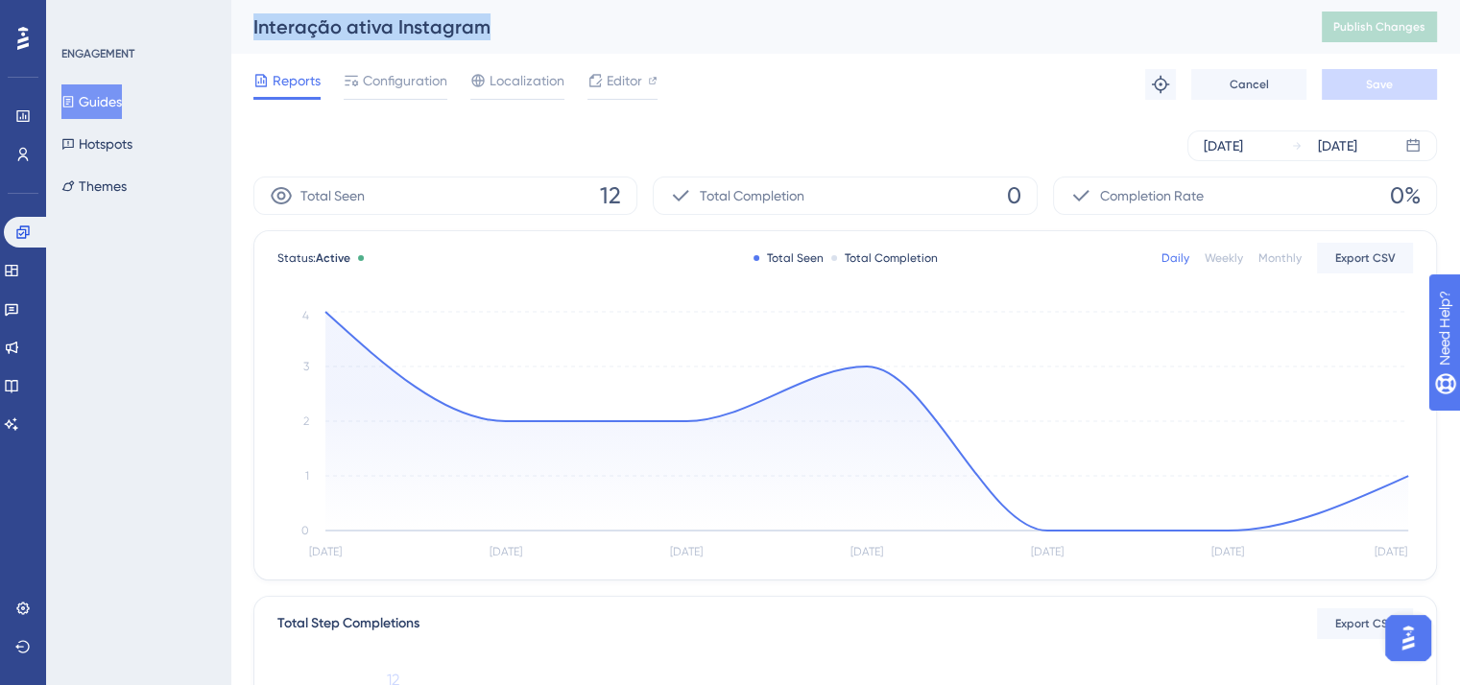
copy div "Interação ativa Instagram"
click at [411, 93] on div "Configuration" at bounding box center [396, 84] width 104 height 31
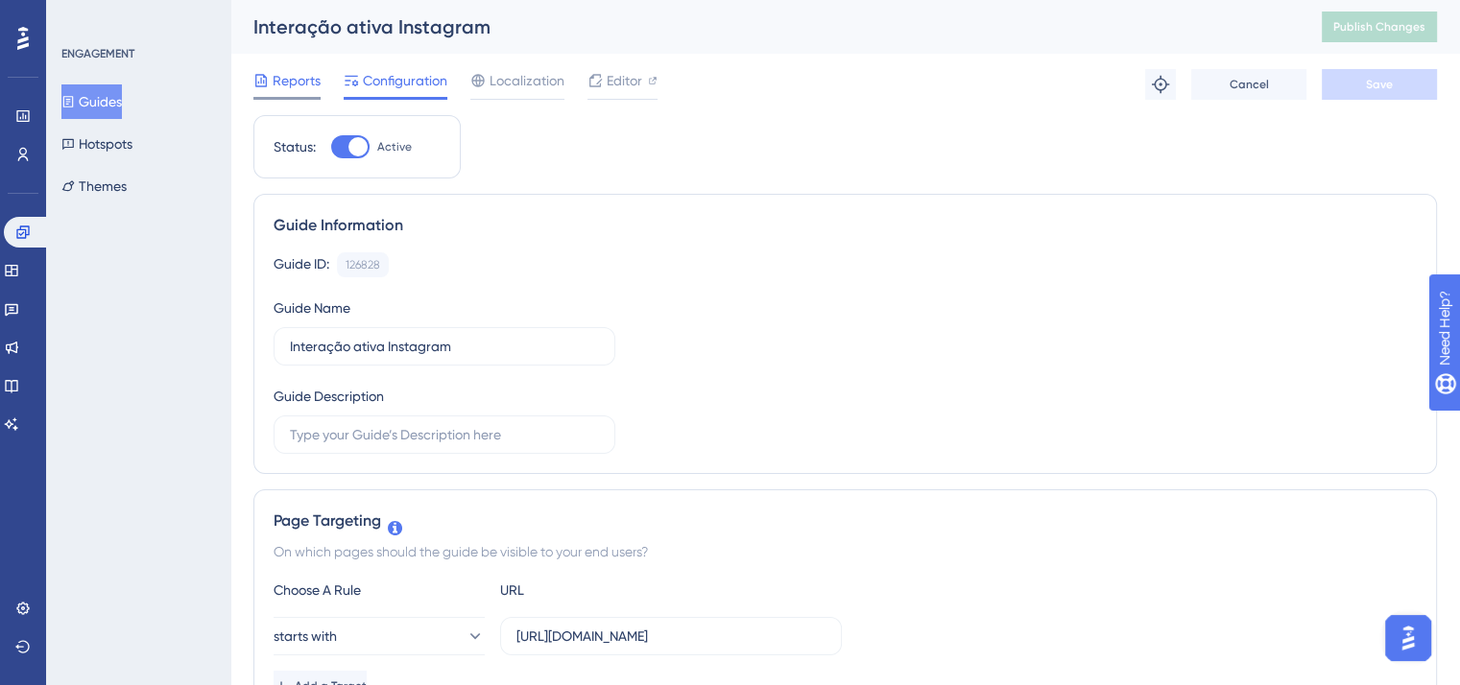
click at [301, 84] on span "Reports" at bounding box center [297, 80] width 48 height 23
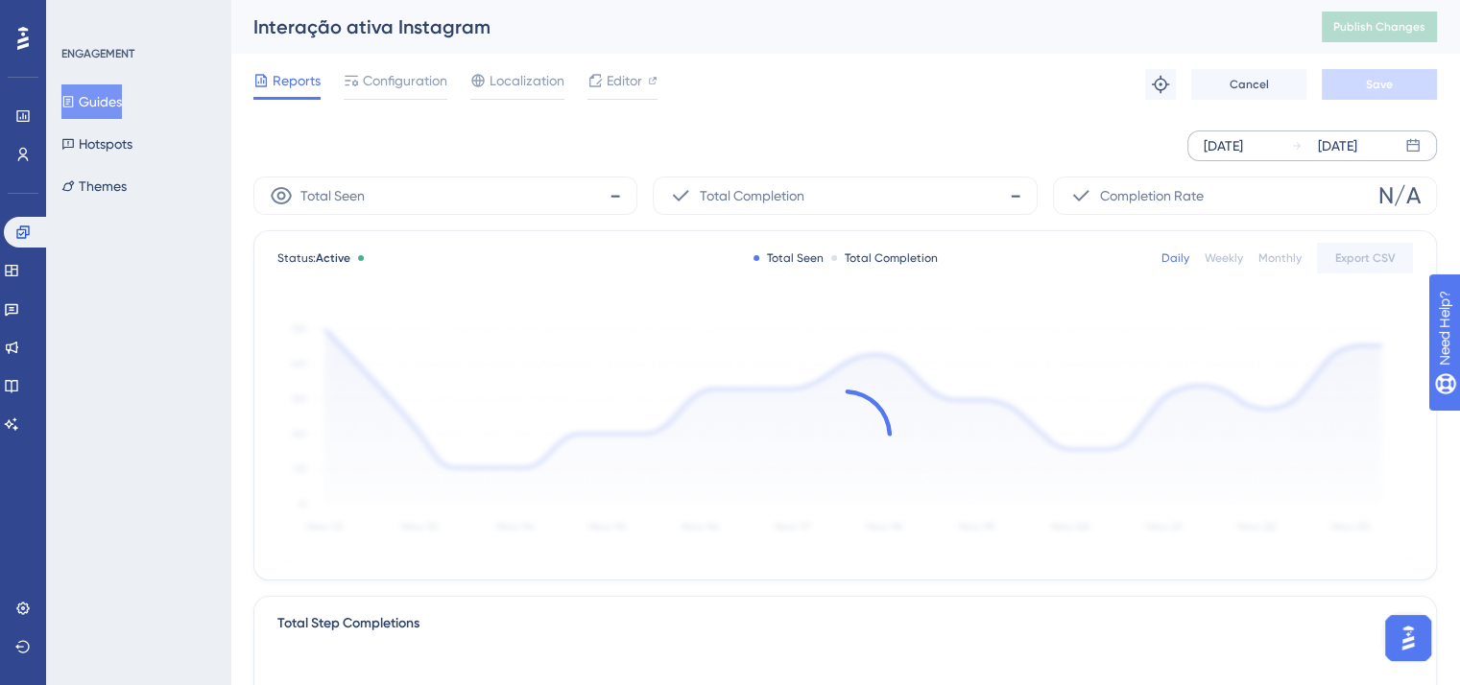
click at [1263, 132] on div "[DATE] [DATE]" at bounding box center [1312, 146] width 250 height 31
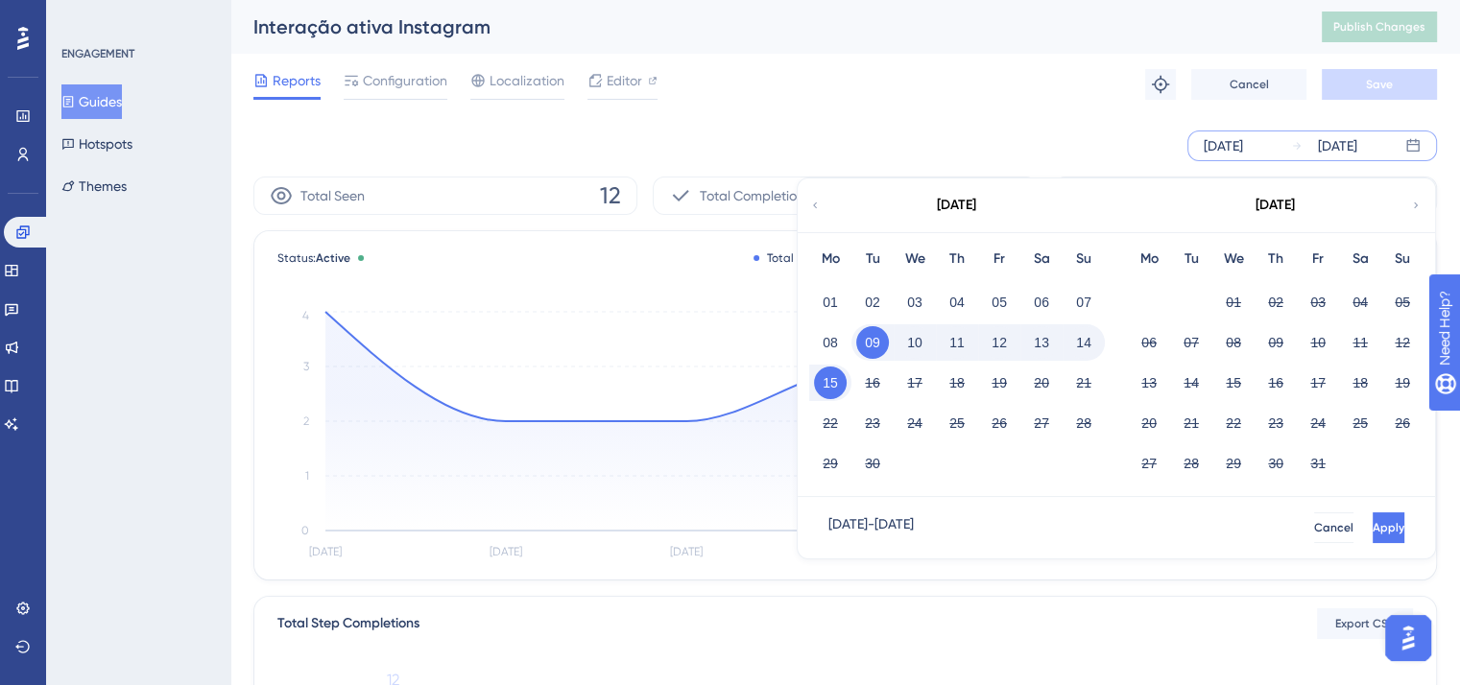
click at [811, 204] on icon at bounding box center [815, 205] width 12 height 17
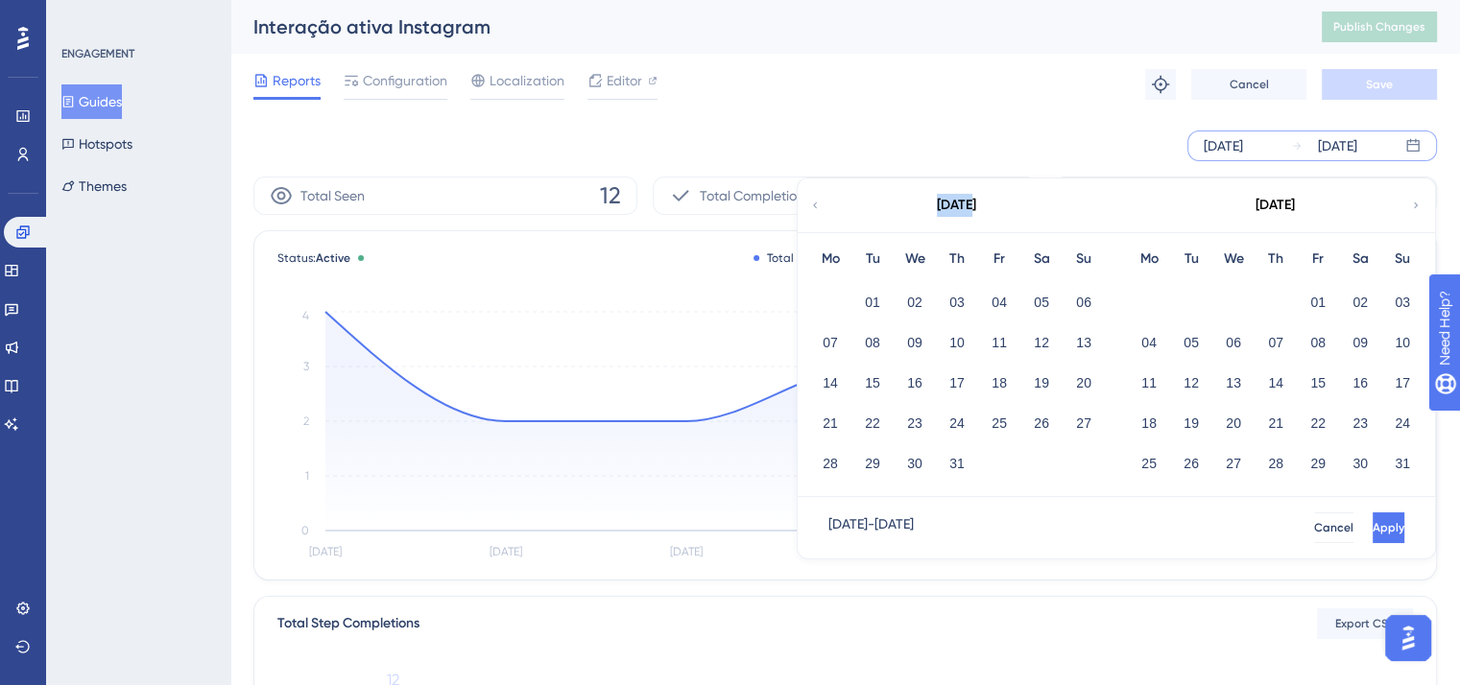
click at [811, 204] on icon at bounding box center [815, 205] width 12 height 17
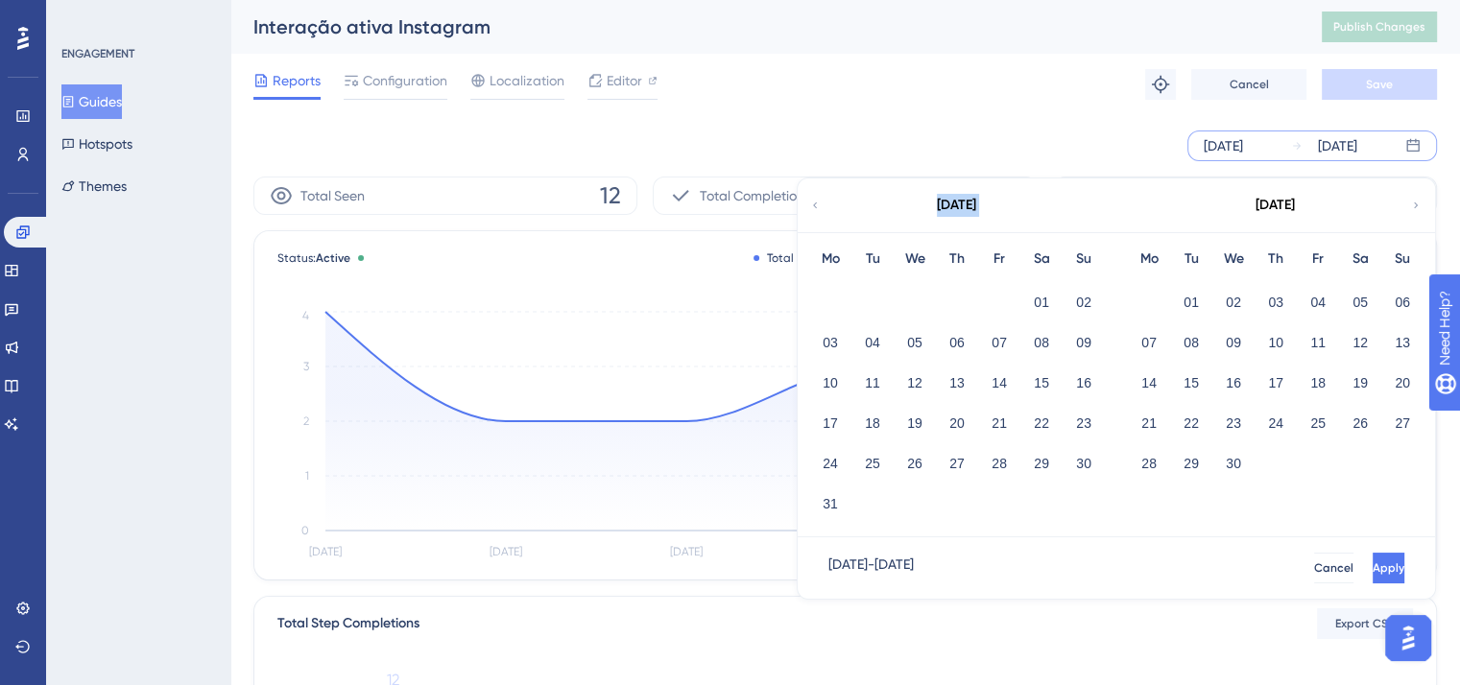
click at [811, 204] on icon at bounding box center [815, 205] width 12 height 17
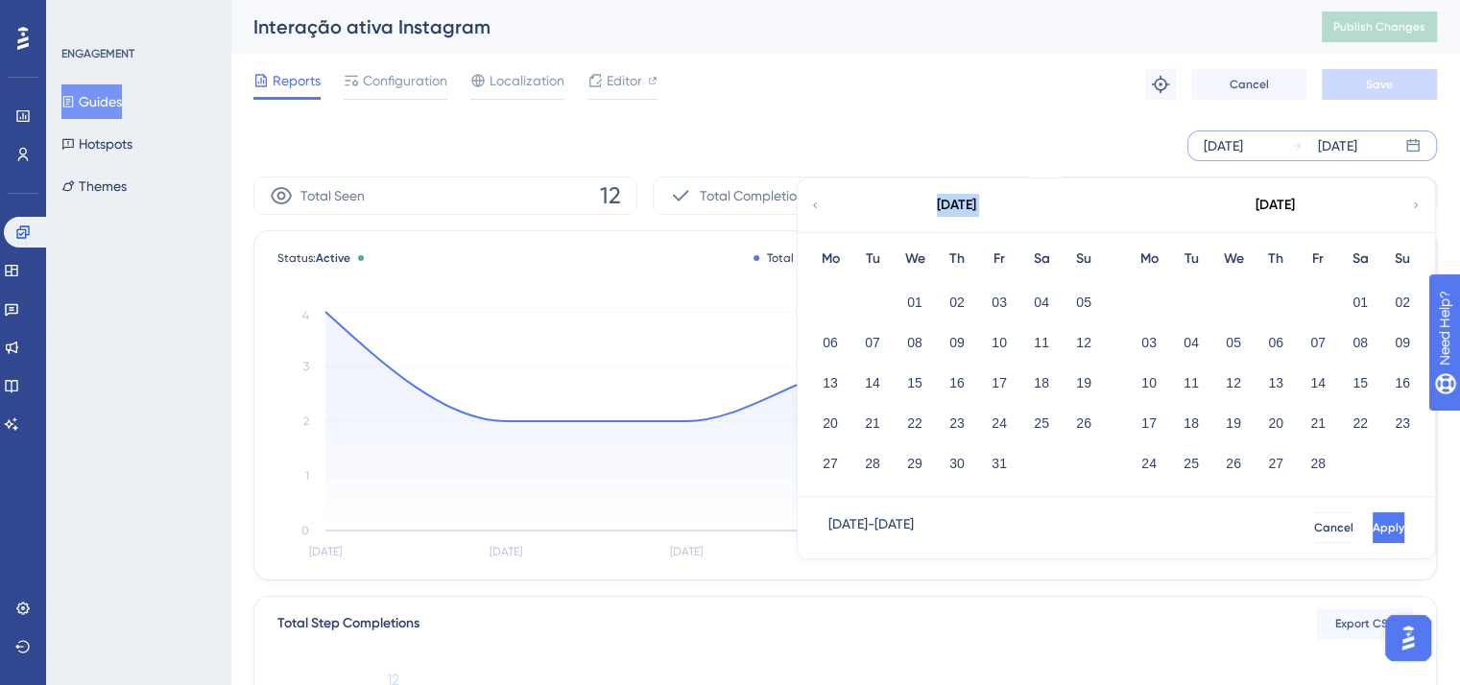
click at [811, 204] on icon at bounding box center [815, 205] width 12 height 17
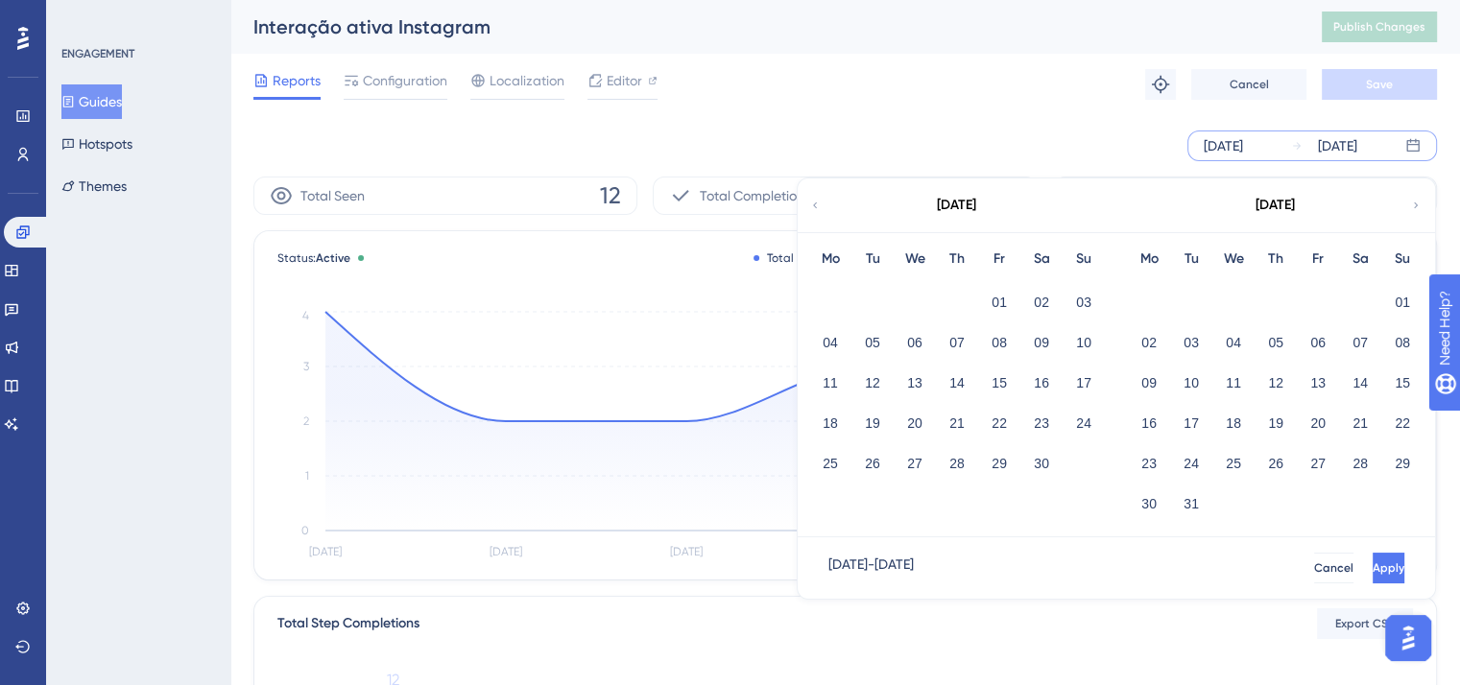
click at [822, 204] on div "[DATE]" at bounding box center [956, 206] width 317 height 54
click at [814, 204] on icon at bounding box center [815, 205] width 12 height 17
click at [814, 204] on icon at bounding box center [815, 206] width 4 height 6
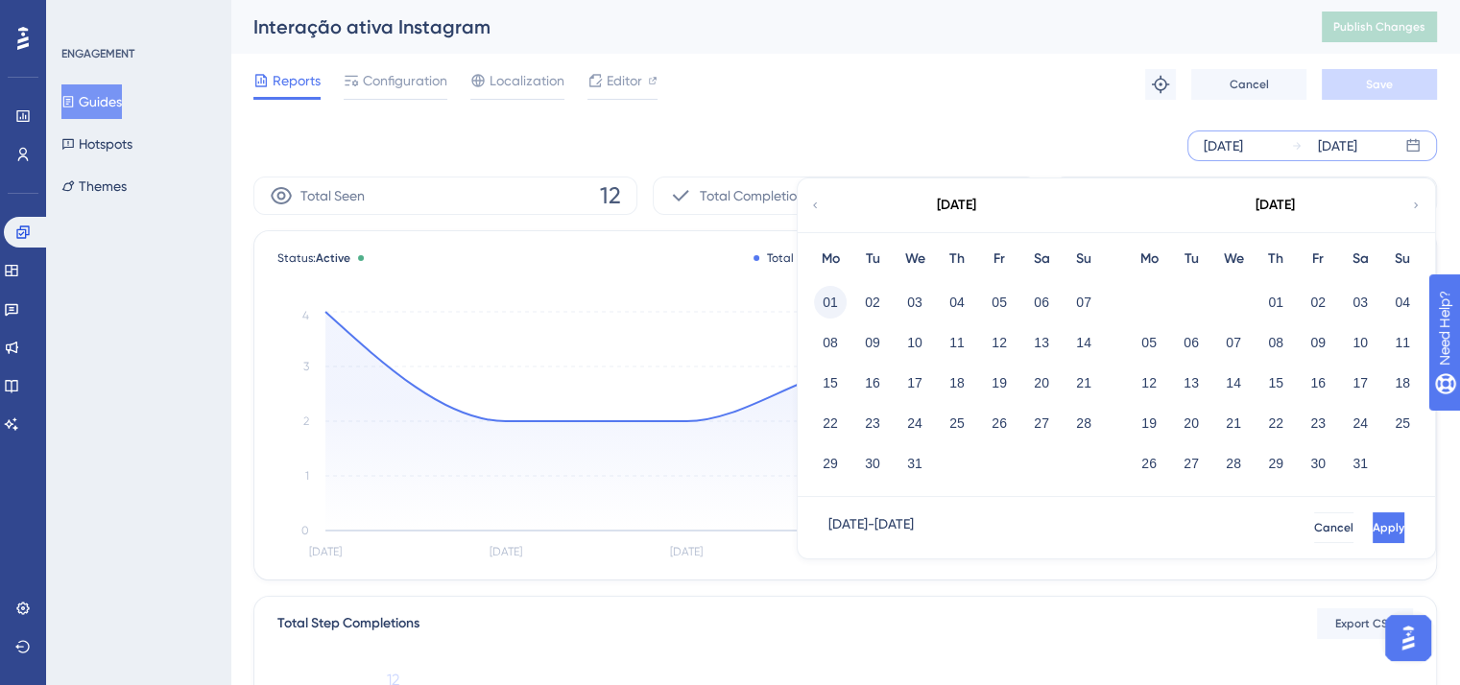
click at [830, 298] on button "01" at bounding box center [830, 302] width 33 height 33
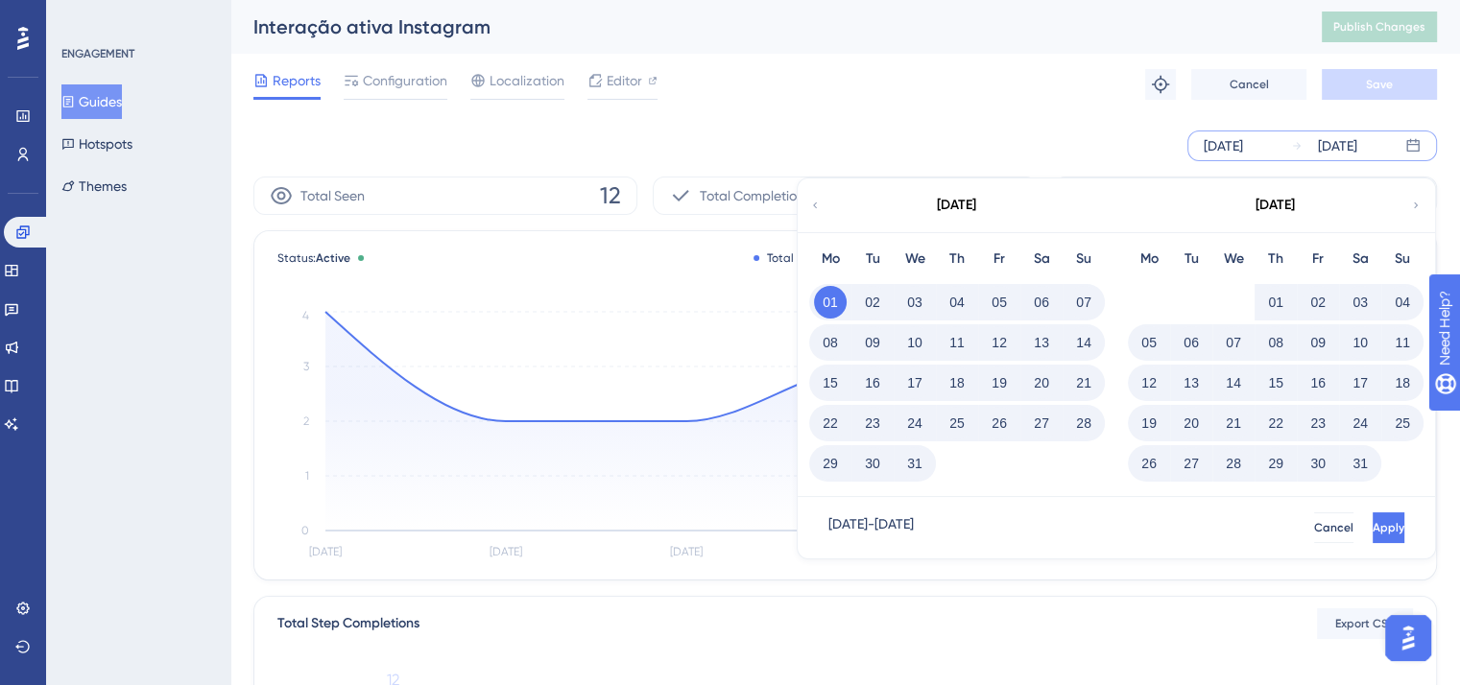
click at [1356, 547] on div "[DATE] - [DATE] Cancel Apply" at bounding box center [1116, 527] width 637 height 61
click at [1373, 528] on button "Apply" at bounding box center [1387, 528] width 36 height 31
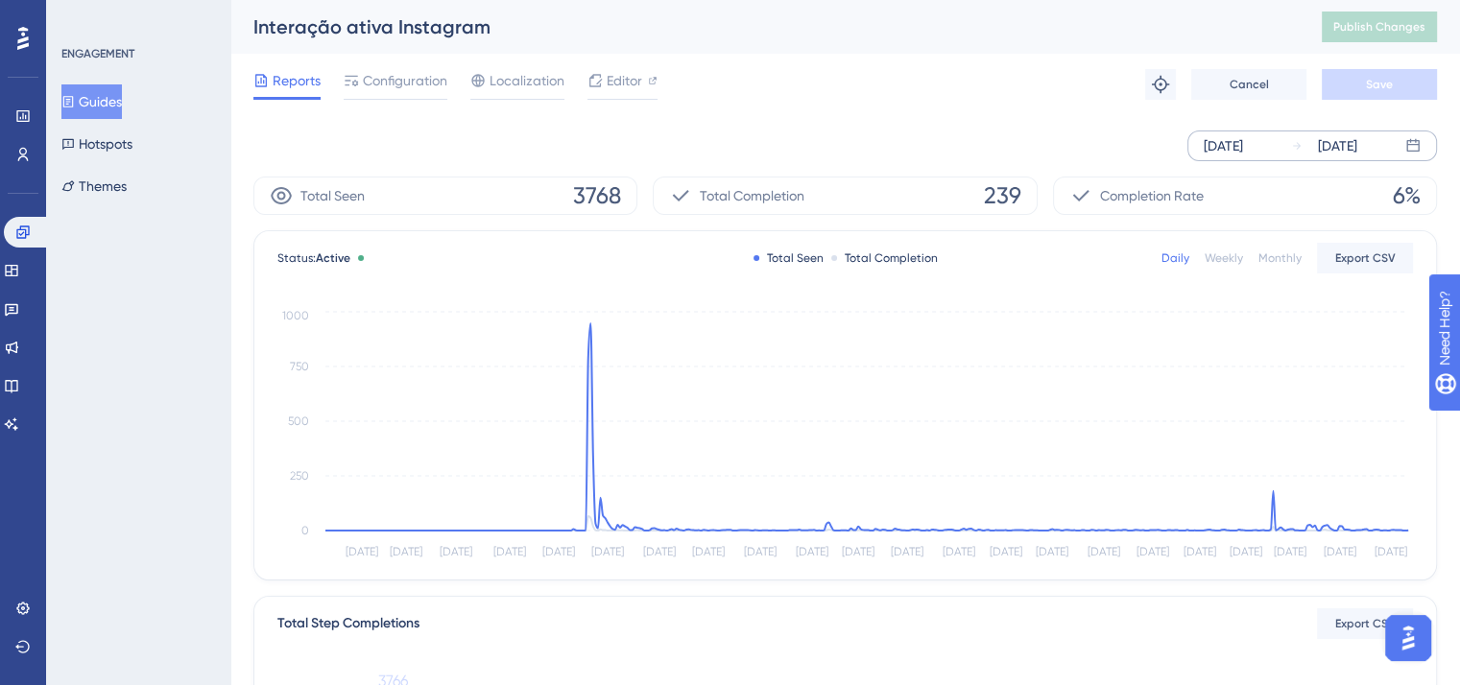
click at [1000, 189] on span "239" at bounding box center [1002, 195] width 37 height 31
copy span "239"
click at [92, 108] on button "Guides" at bounding box center [91, 101] width 60 height 35
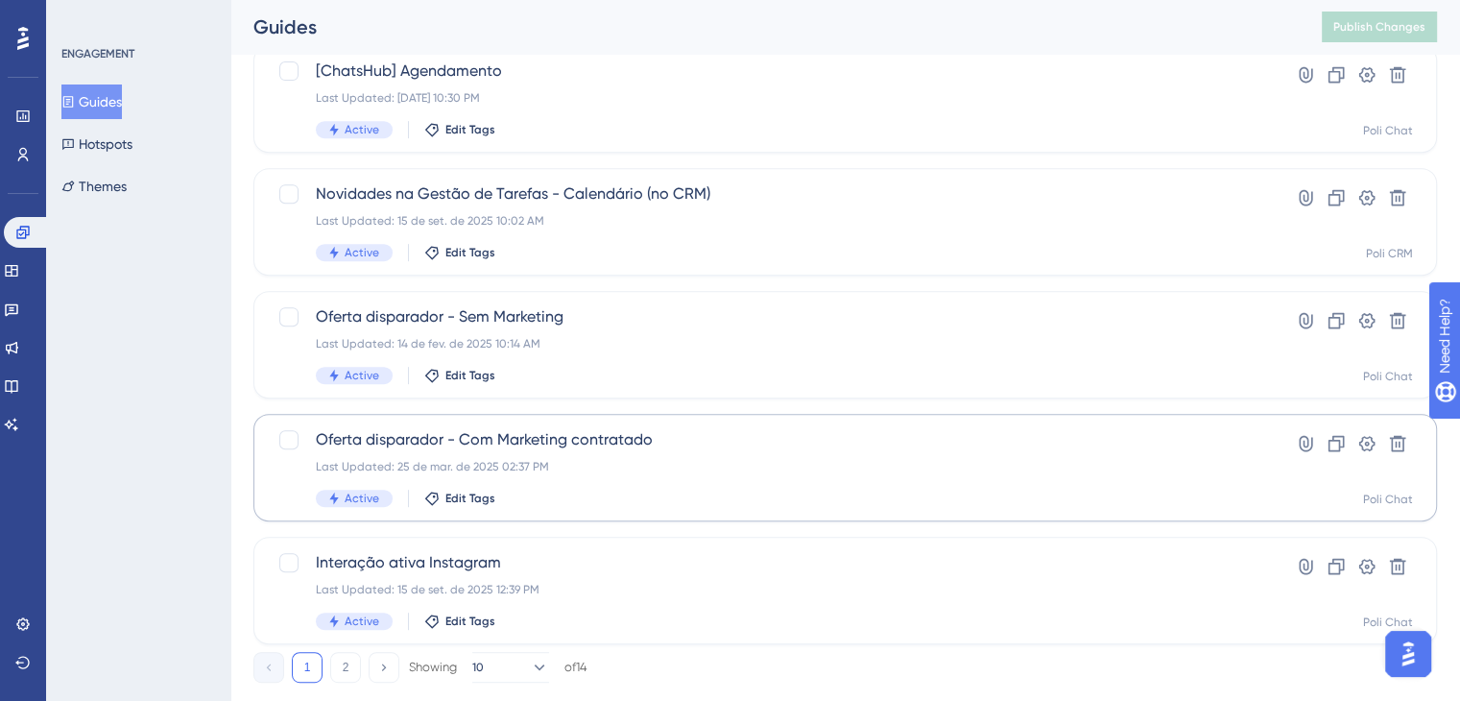
scroll to position [835, 0]
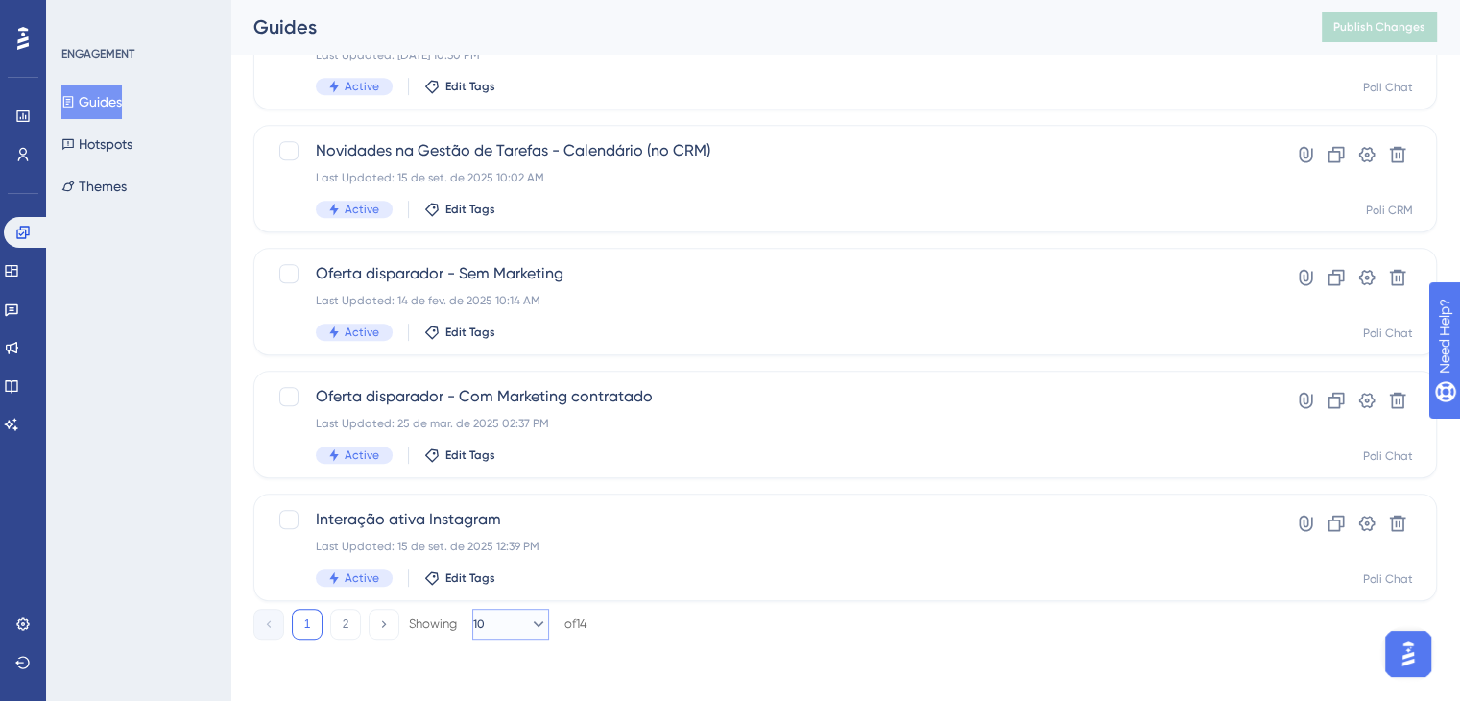
click at [529, 629] on icon at bounding box center [538, 623] width 19 height 19
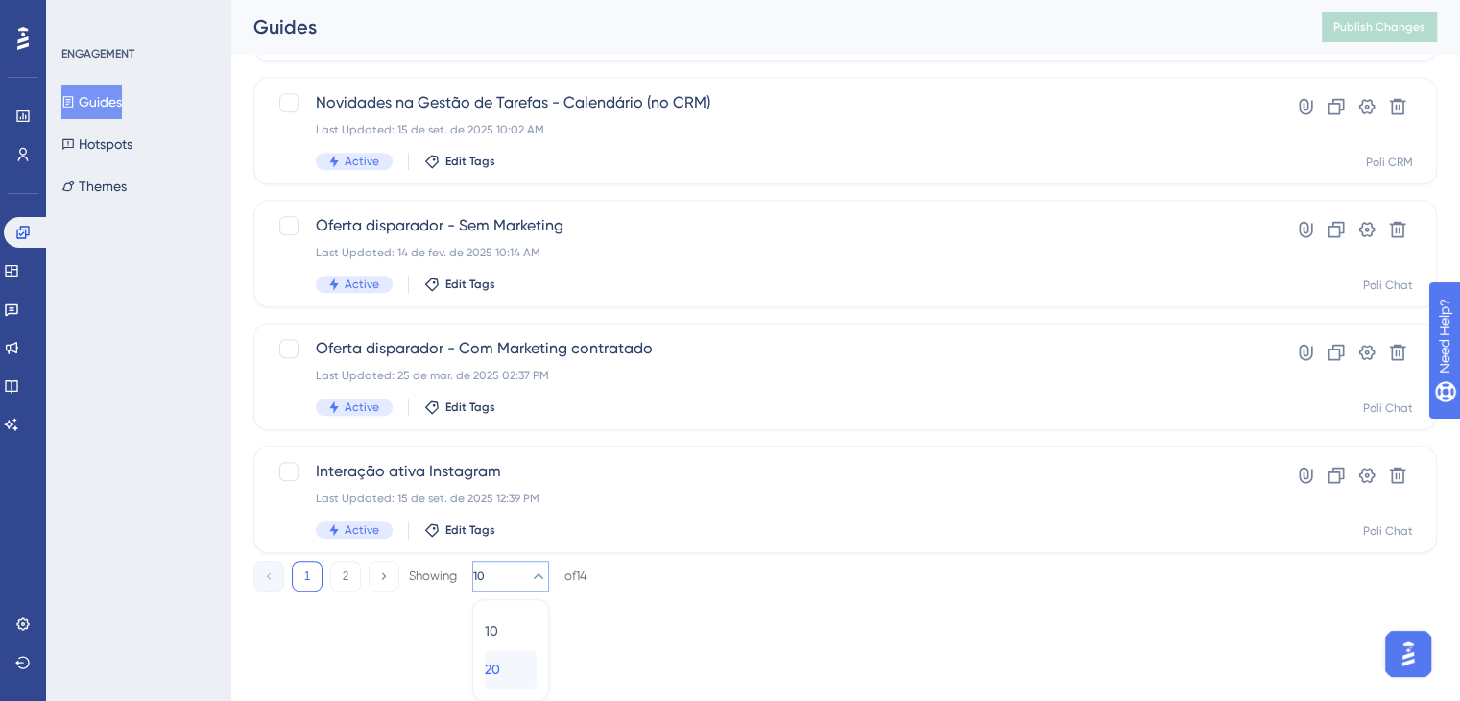
click at [500, 677] on span "20" at bounding box center [492, 669] width 15 height 23
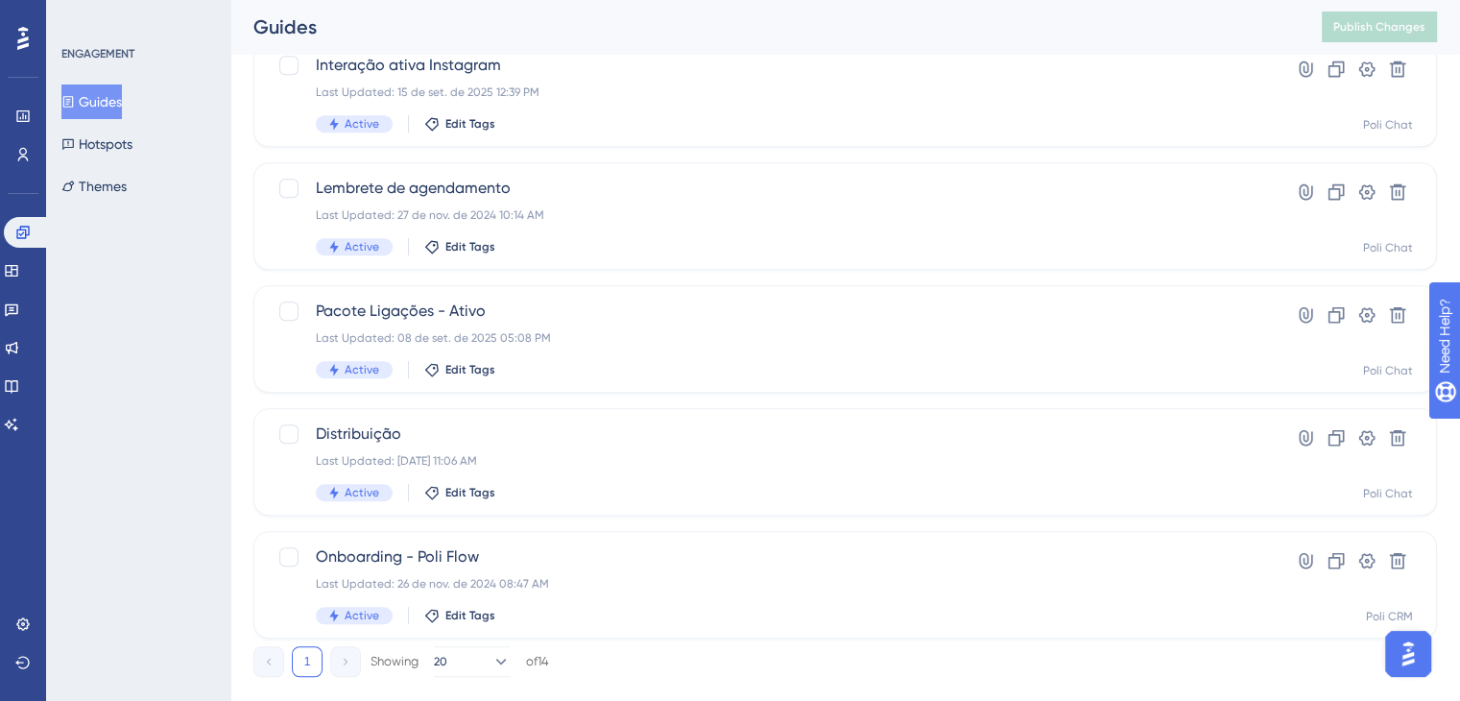
scroll to position [1327, 0]
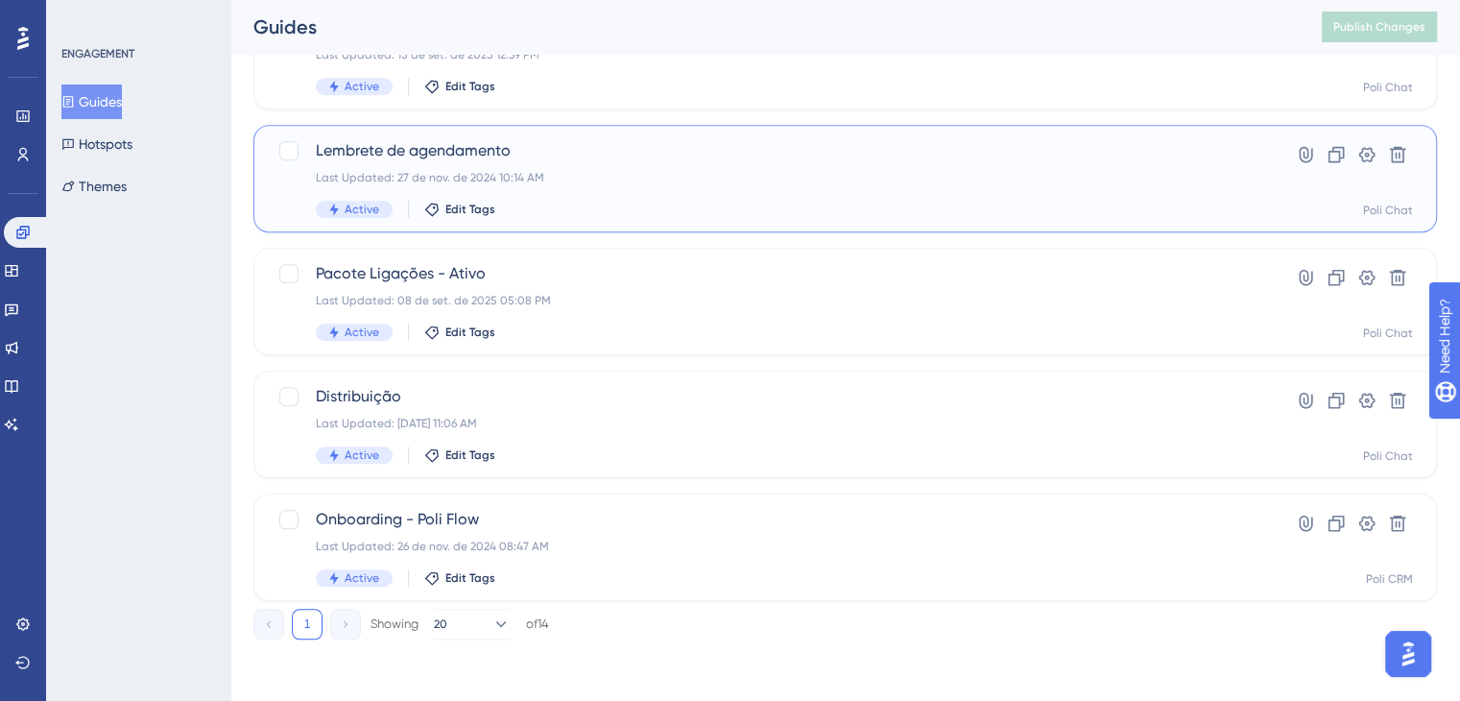
click at [565, 157] on span "Lembrete de agendamento" at bounding box center [768, 150] width 905 height 23
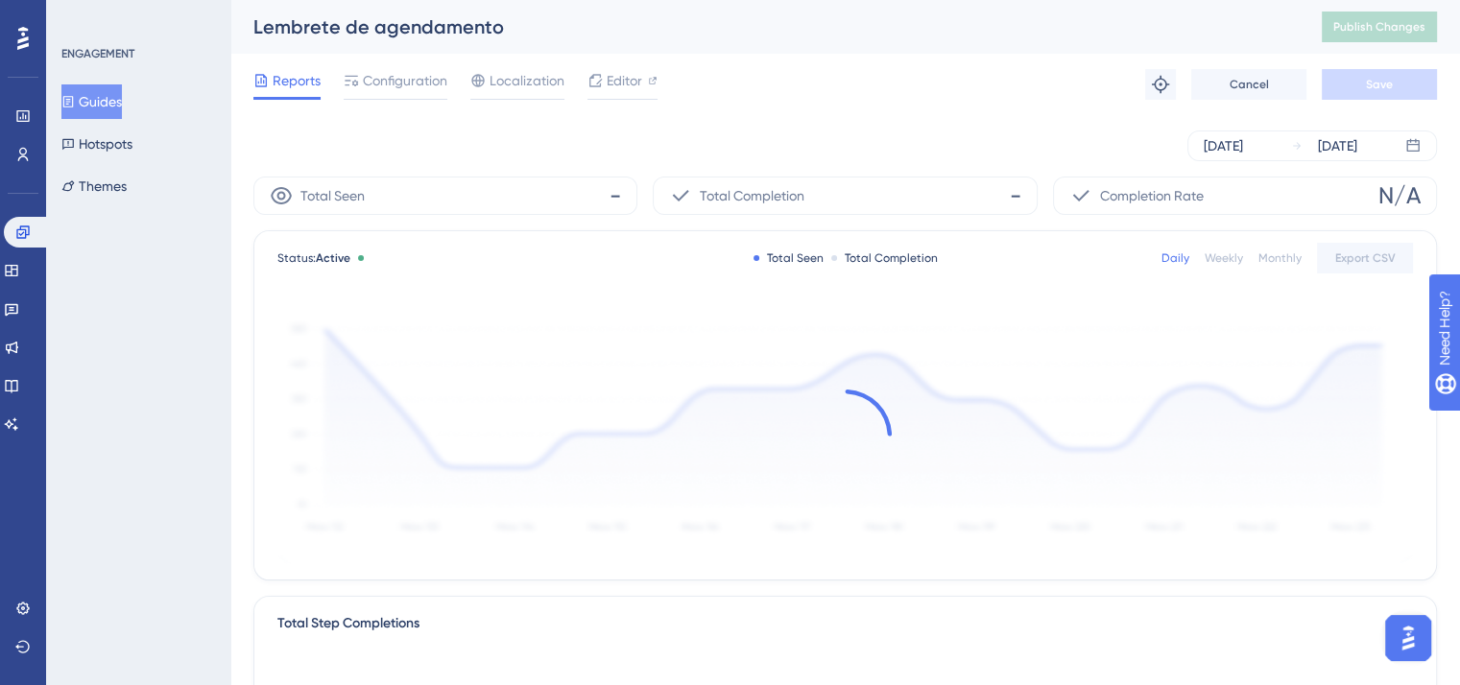
scroll to position [2250, 0]
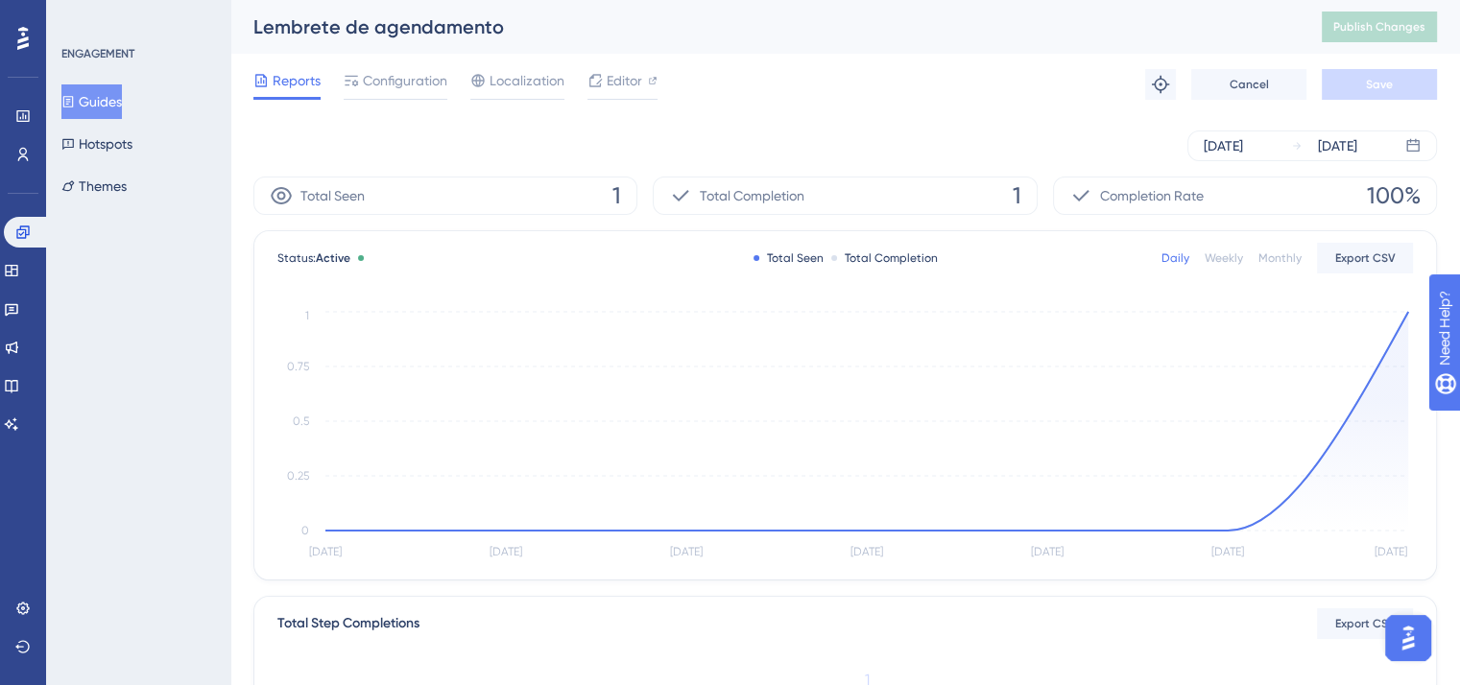
click at [425, 19] on div "Lembrete de agendamento" at bounding box center [763, 26] width 1020 height 27
copy div "Lembrete de agendamento"
click at [448, 95] on div "Reports Configuration Localization Editor" at bounding box center [455, 84] width 404 height 31
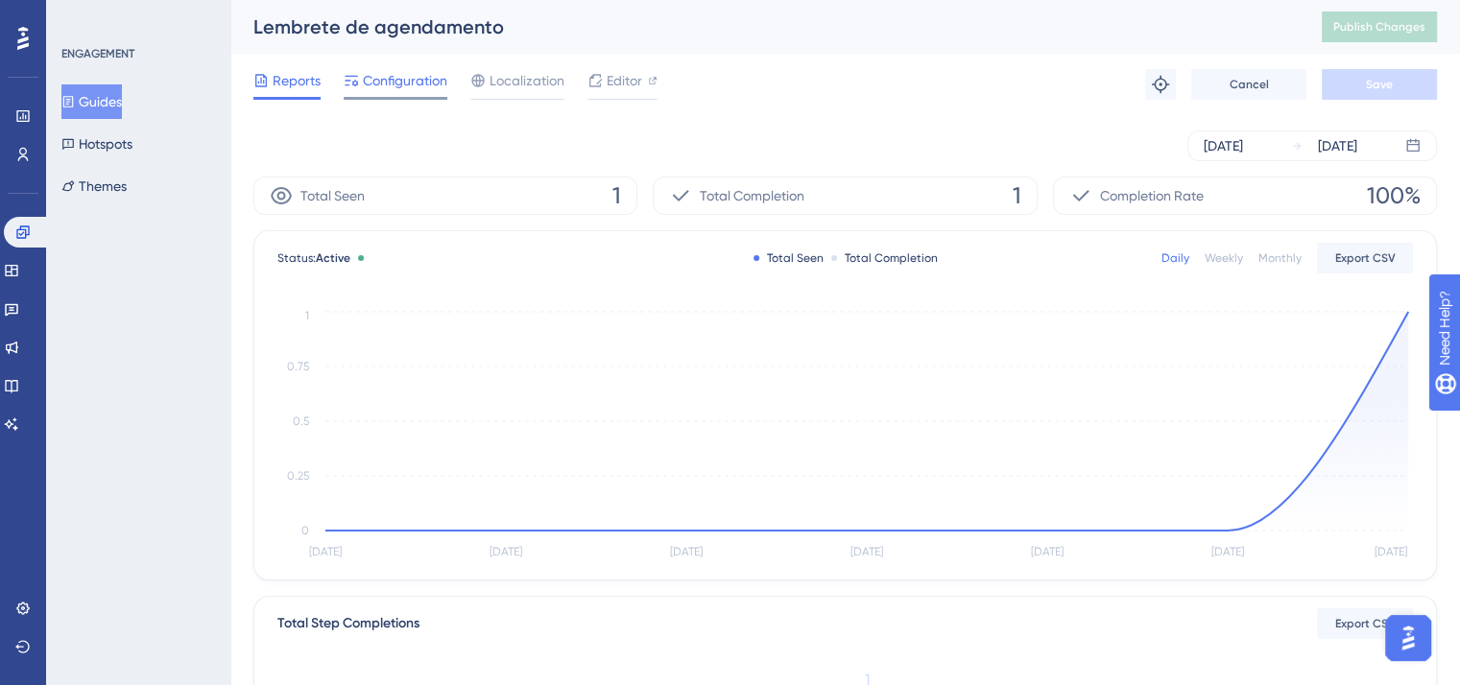
click at [429, 73] on span "Configuration" at bounding box center [405, 80] width 84 height 23
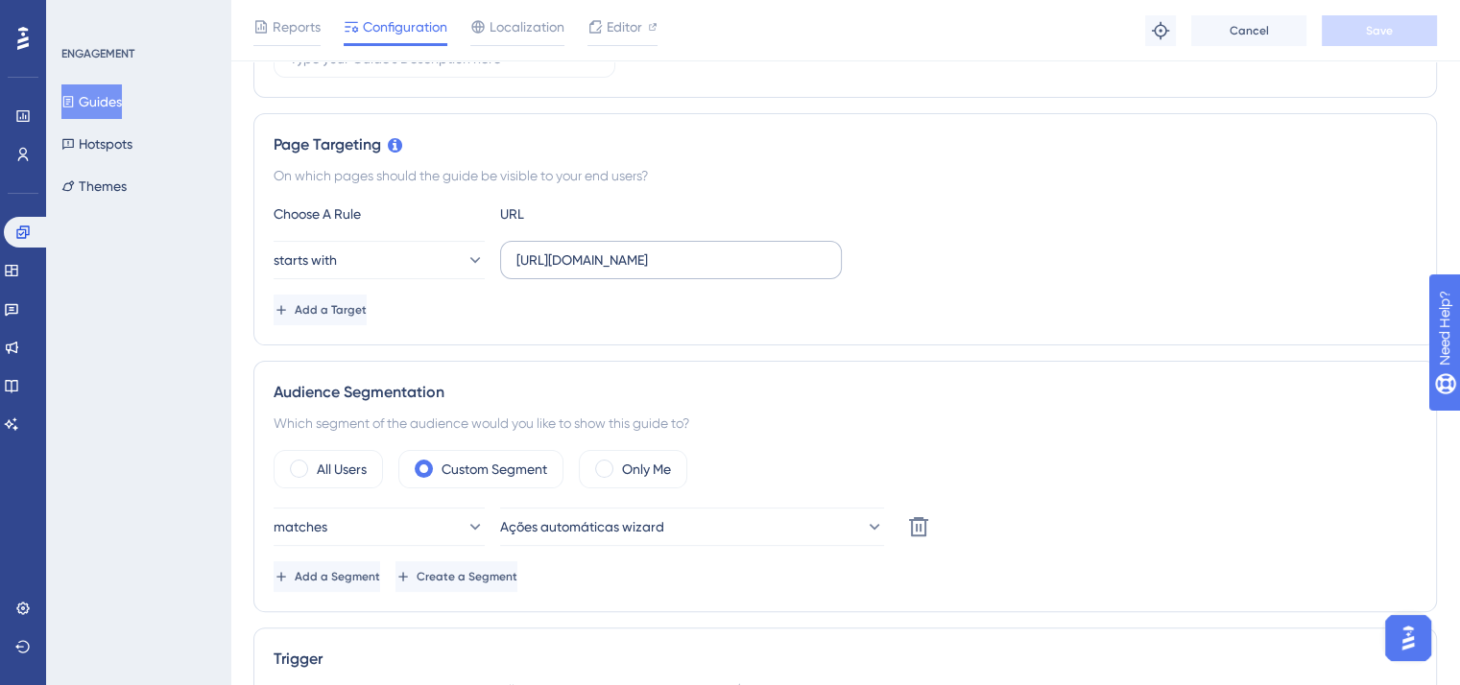
scroll to position [480, 0]
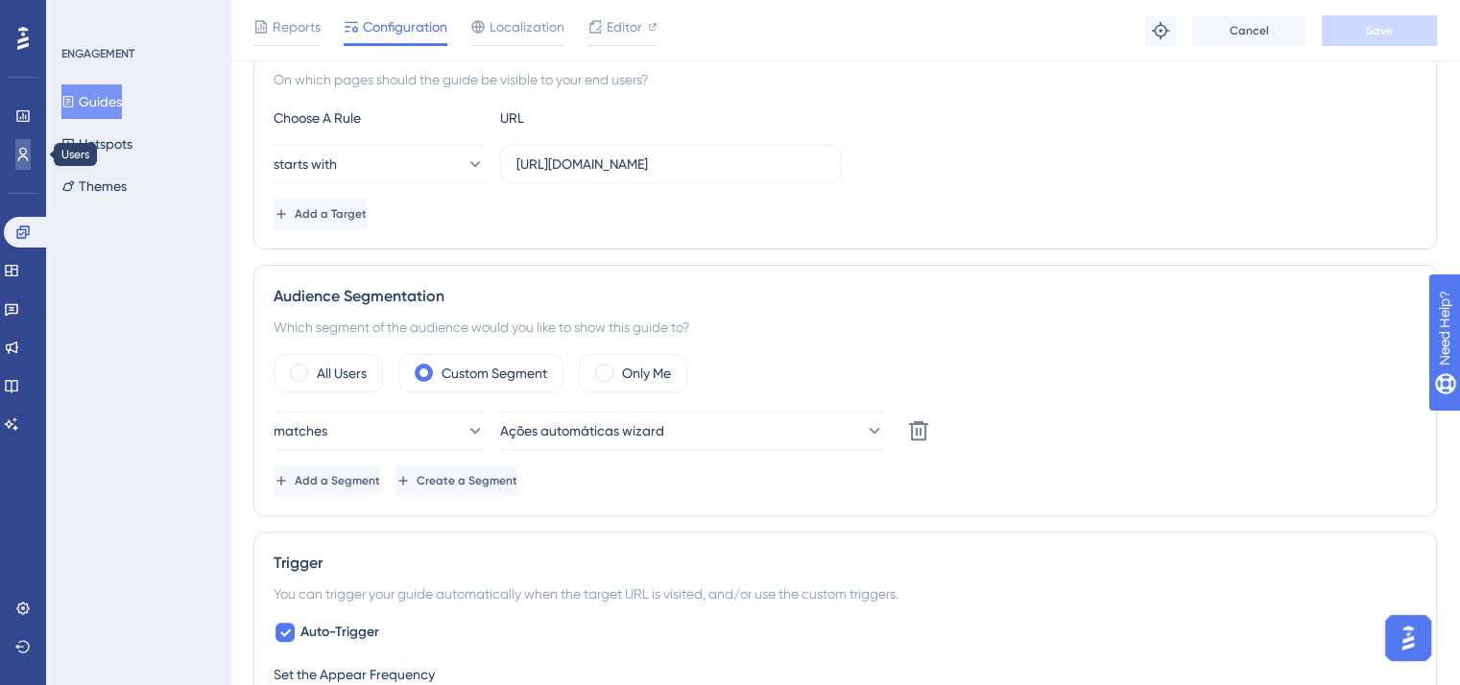
click at [27, 165] on link at bounding box center [22, 154] width 15 height 31
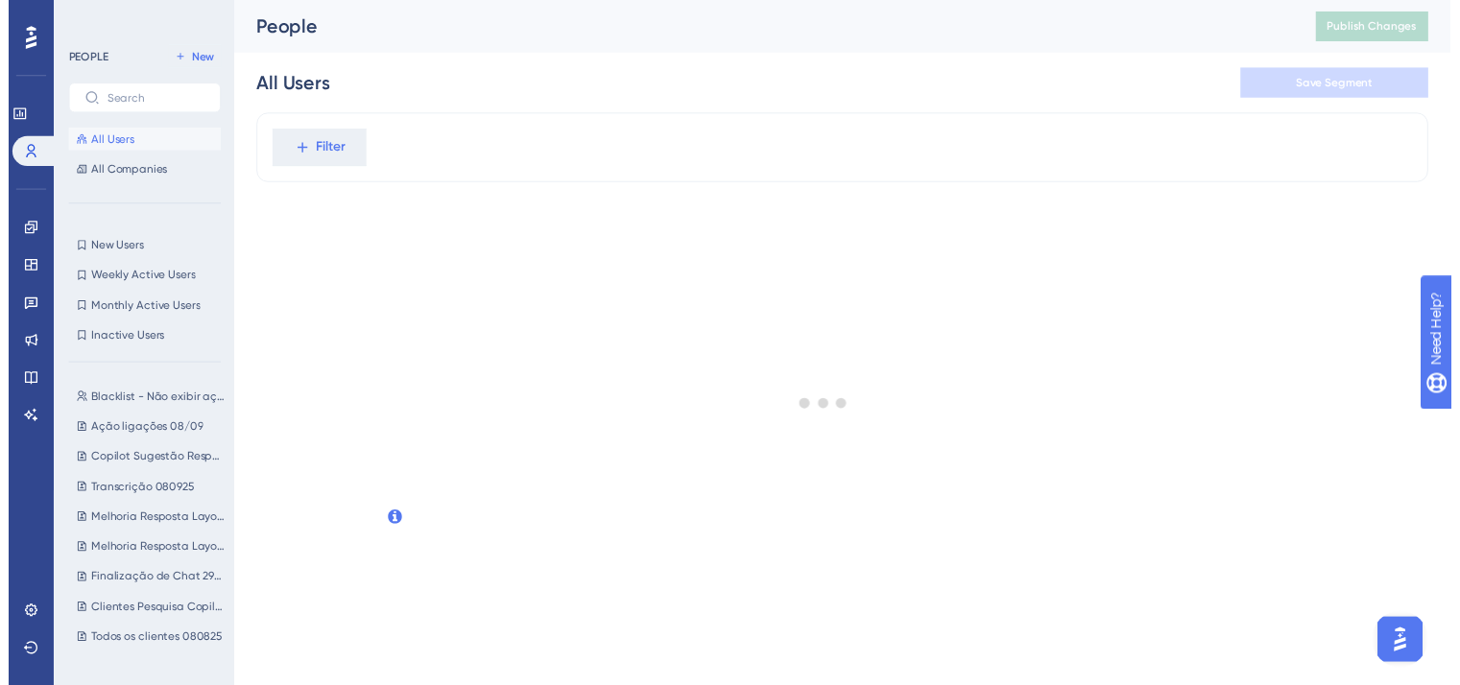
scroll to position [2236, 0]
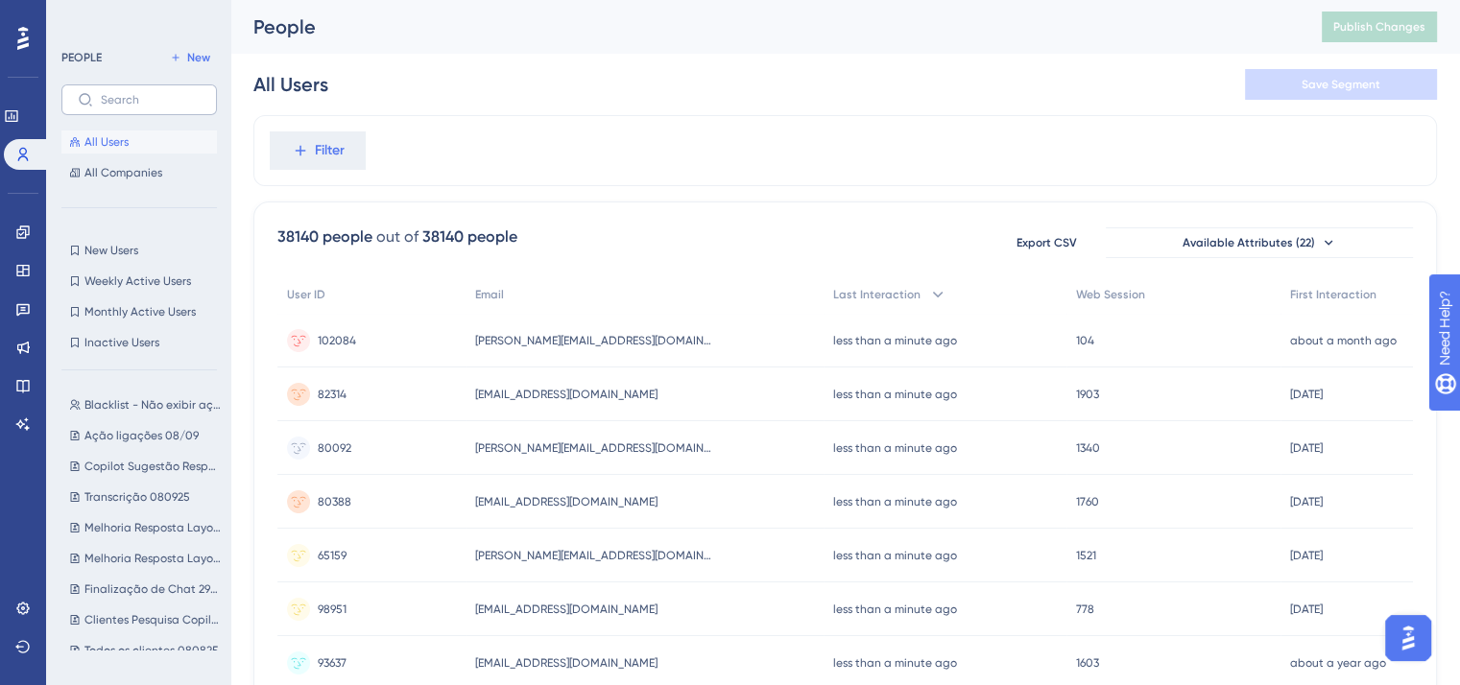
click at [153, 86] on label at bounding box center [138, 99] width 155 height 31
click at [153, 93] on input "text" at bounding box center [151, 99] width 100 height 13
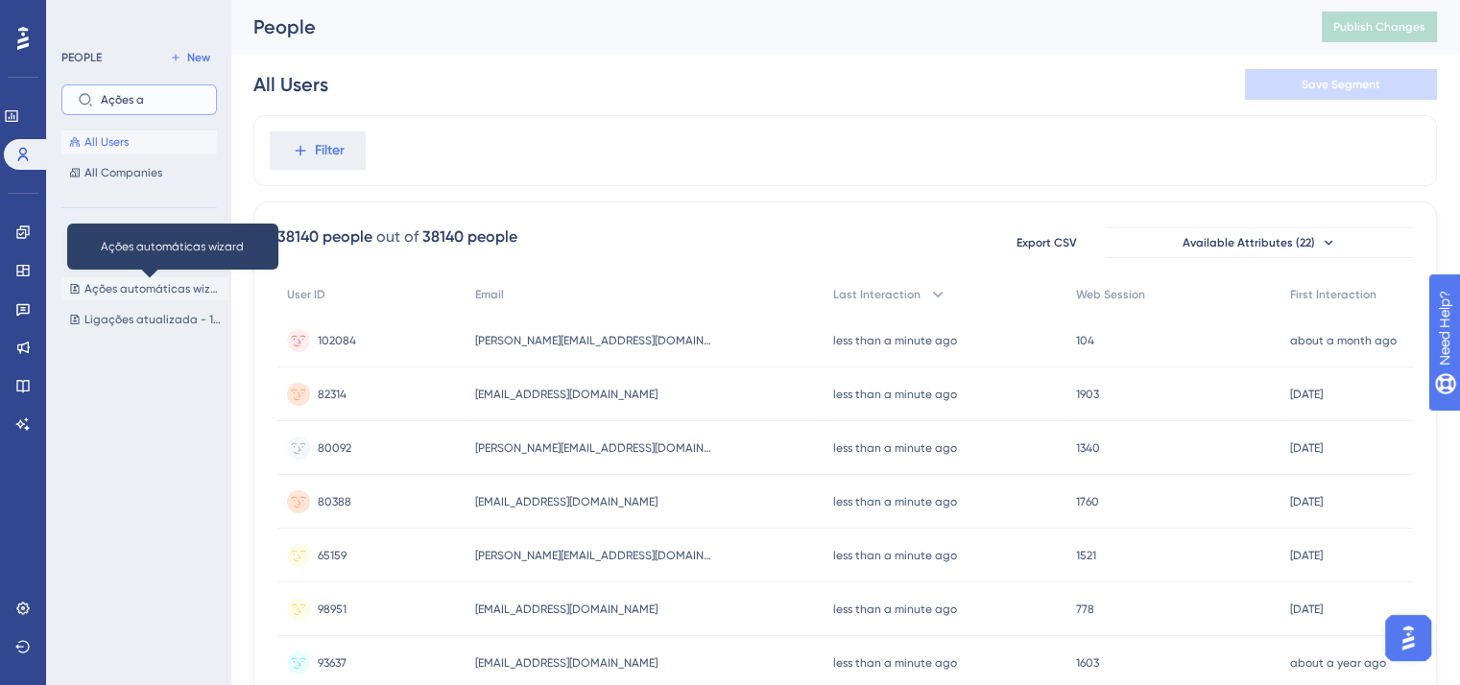
type input "Ações a"
click at [143, 283] on span "Ações automáticas wizard" at bounding box center [152, 288] width 136 height 15
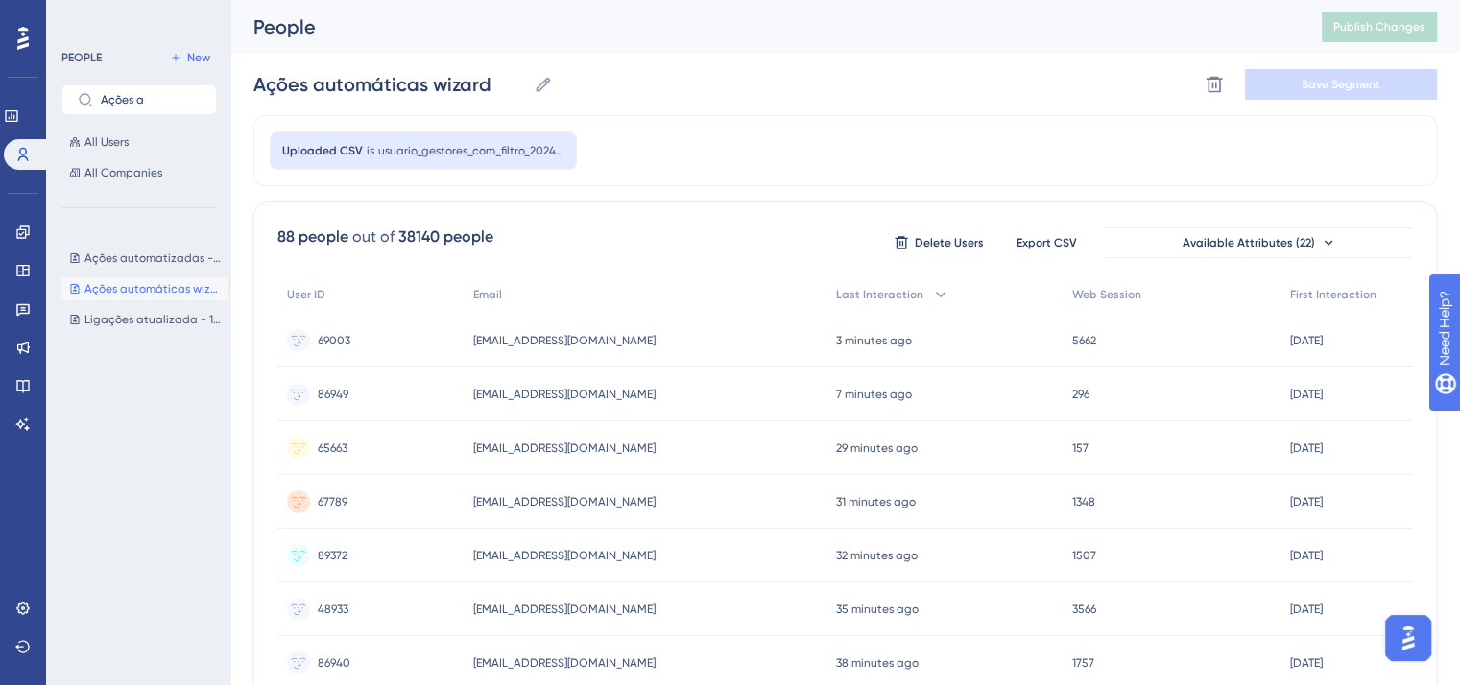
click at [284, 230] on div "88 people" at bounding box center [312, 237] width 71 height 23
copy div "88"
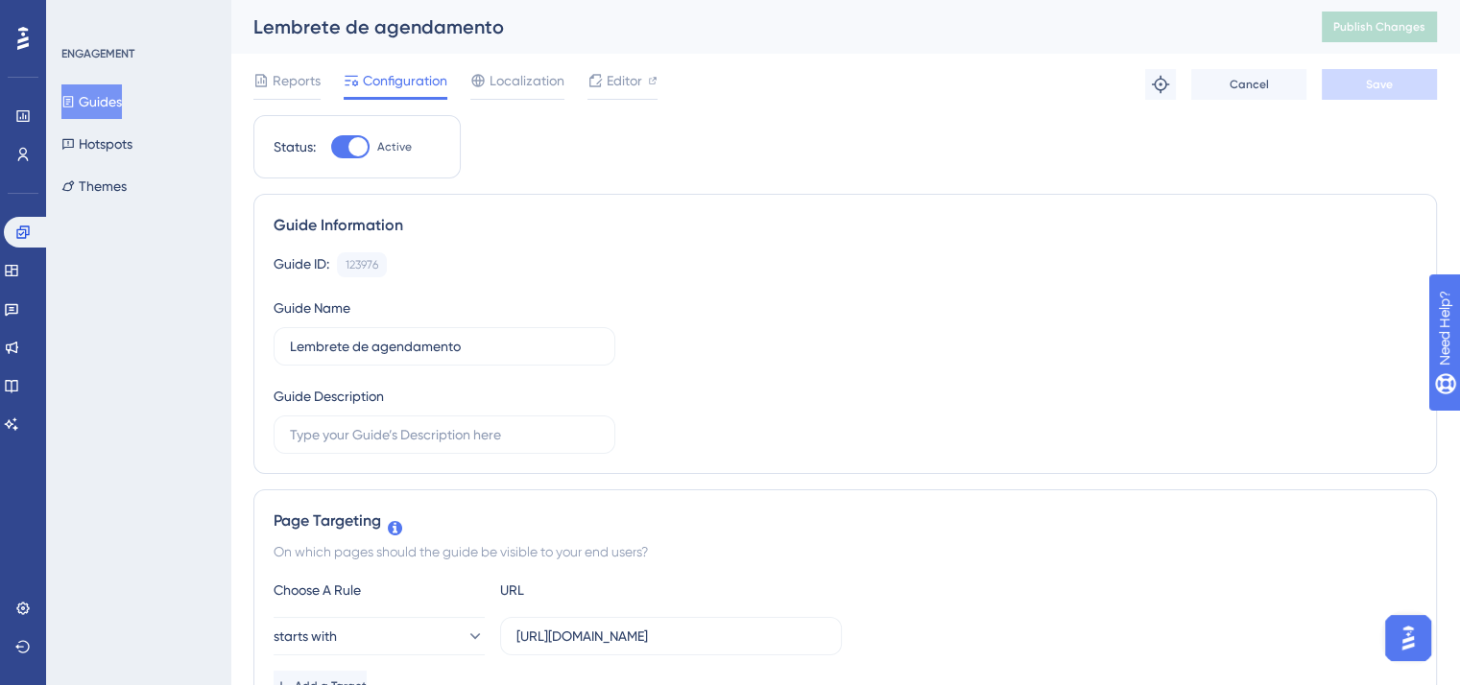
click at [281, 64] on div "Reports Configuration Localization Editor Troubleshoot Cancel Save" at bounding box center [845, 84] width 1184 height 61
click at [288, 78] on span "Reports" at bounding box center [297, 80] width 48 height 23
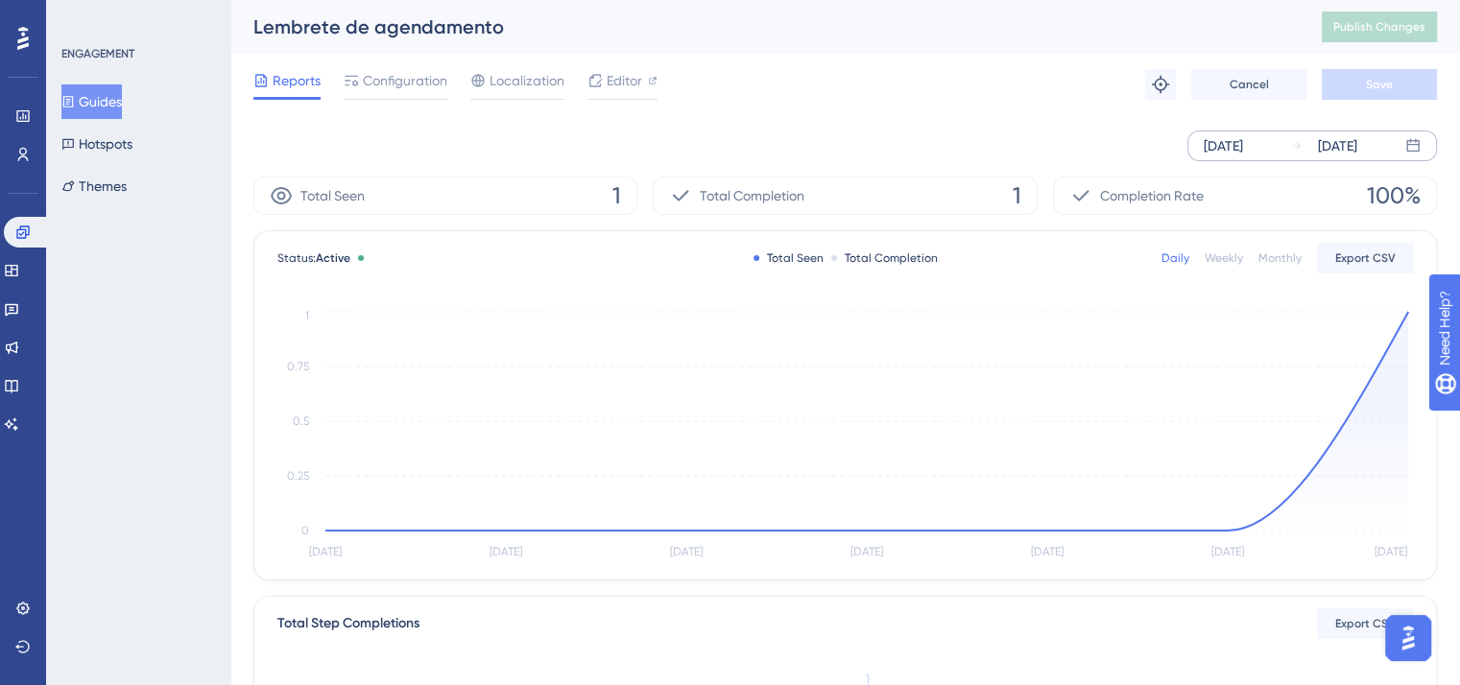
click at [1243, 147] on div "[DATE]" at bounding box center [1223, 145] width 39 height 23
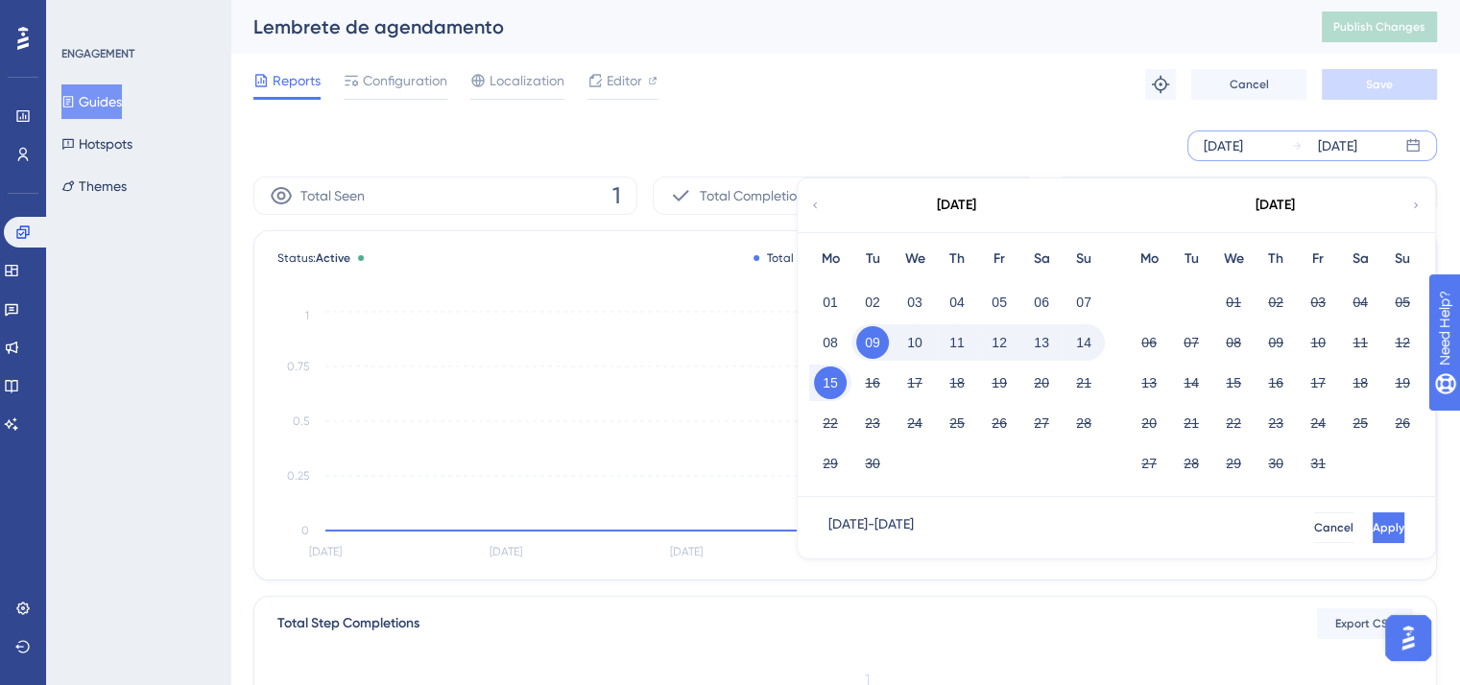
click at [819, 206] on icon at bounding box center [815, 205] width 12 height 17
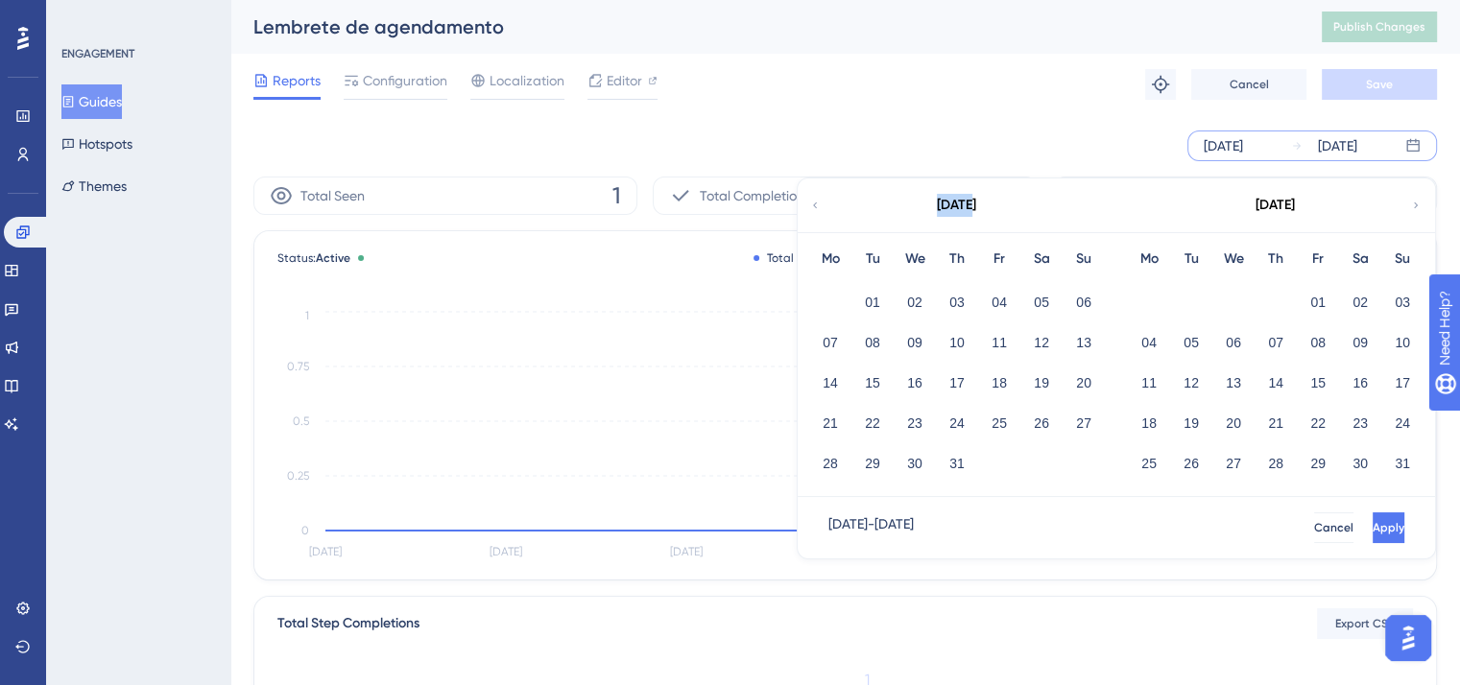
click at [819, 206] on icon at bounding box center [815, 205] width 12 height 17
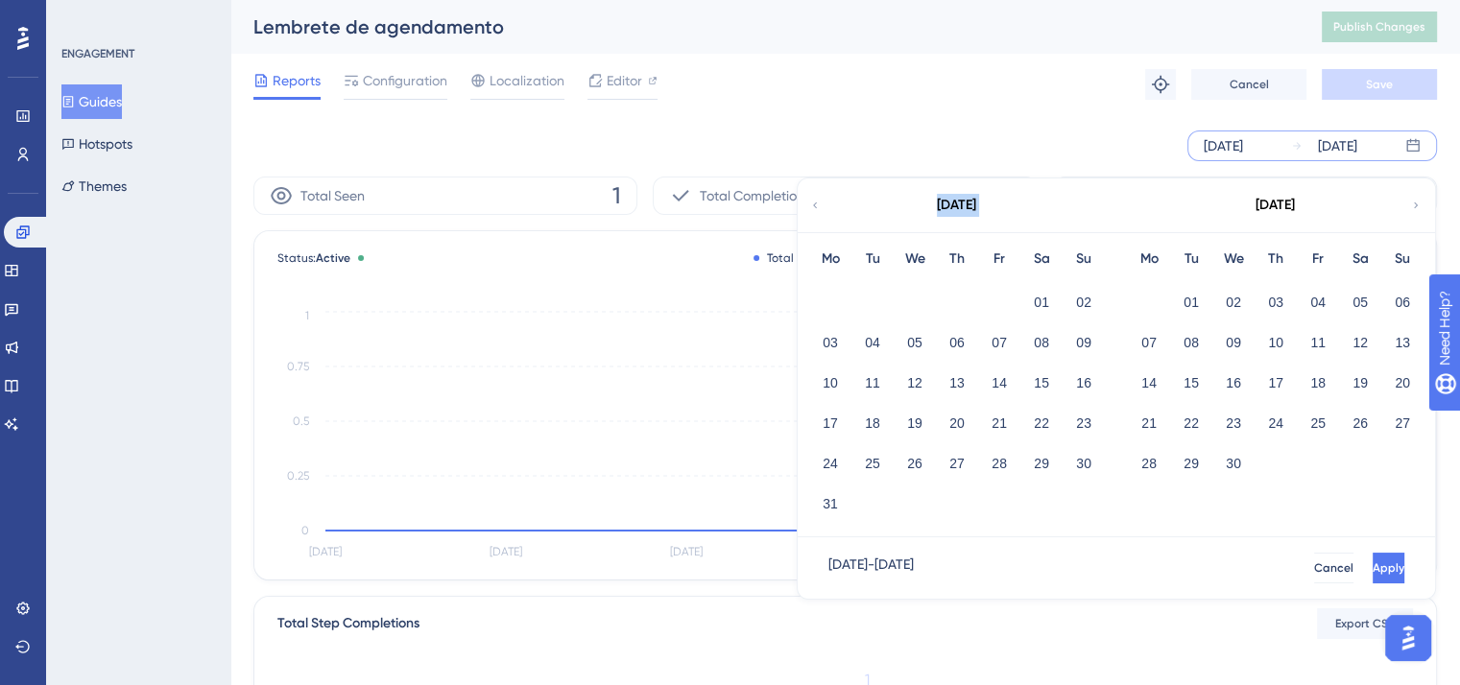
click at [819, 206] on icon at bounding box center [815, 205] width 12 height 17
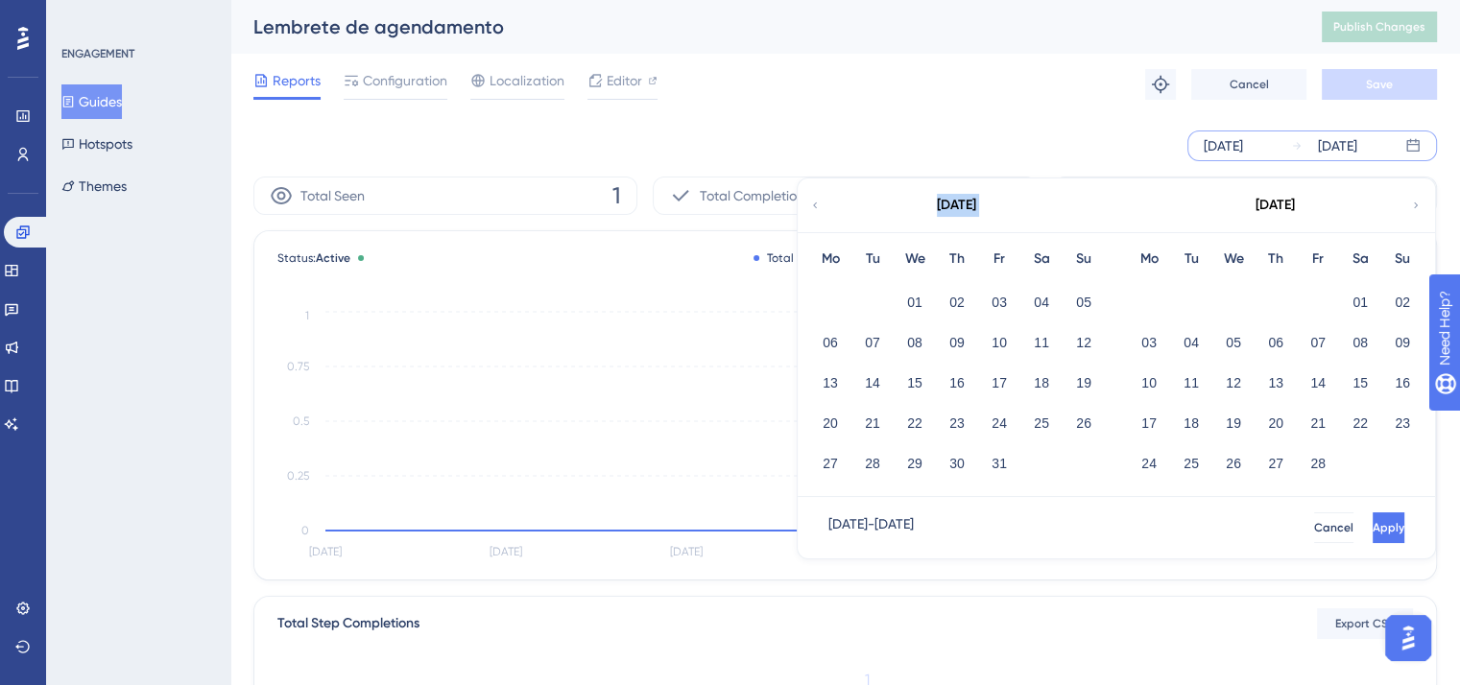
click at [819, 206] on icon at bounding box center [815, 205] width 12 height 17
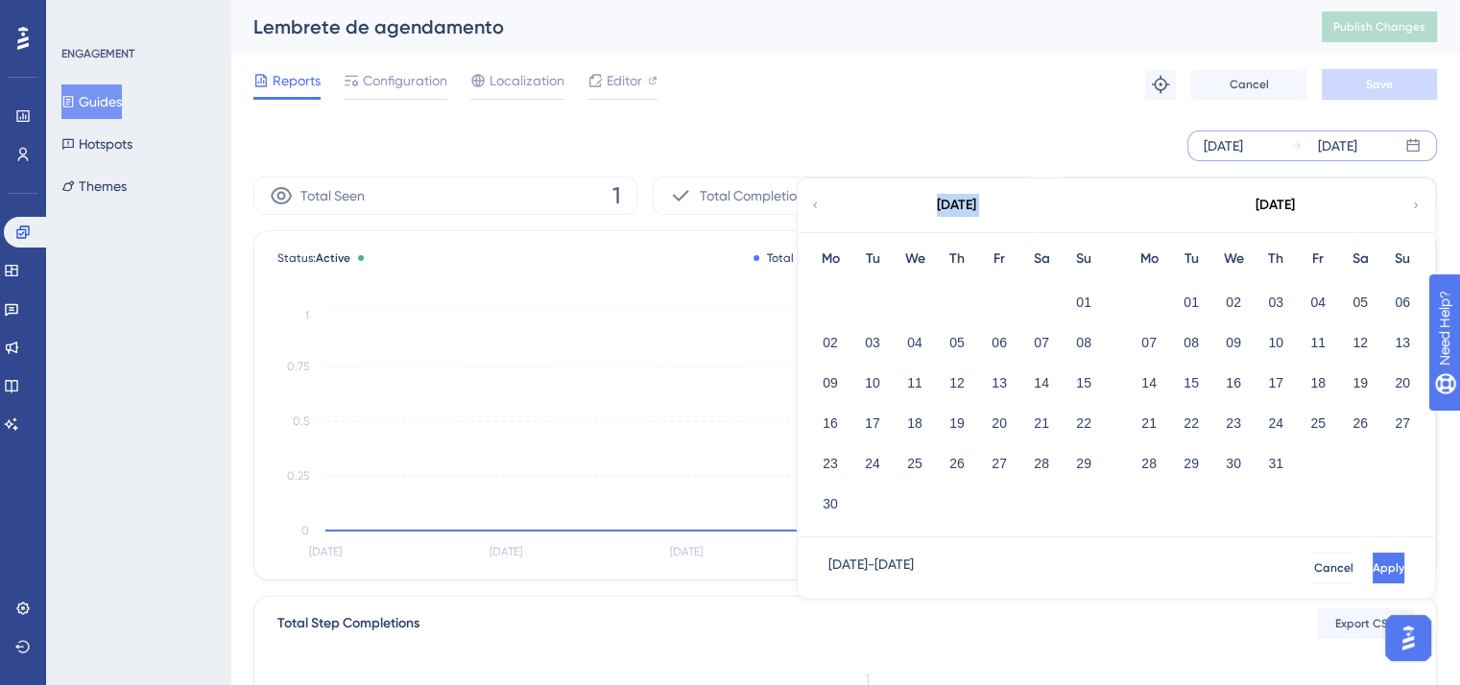
click at [819, 206] on icon at bounding box center [815, 205] width 12 height 17
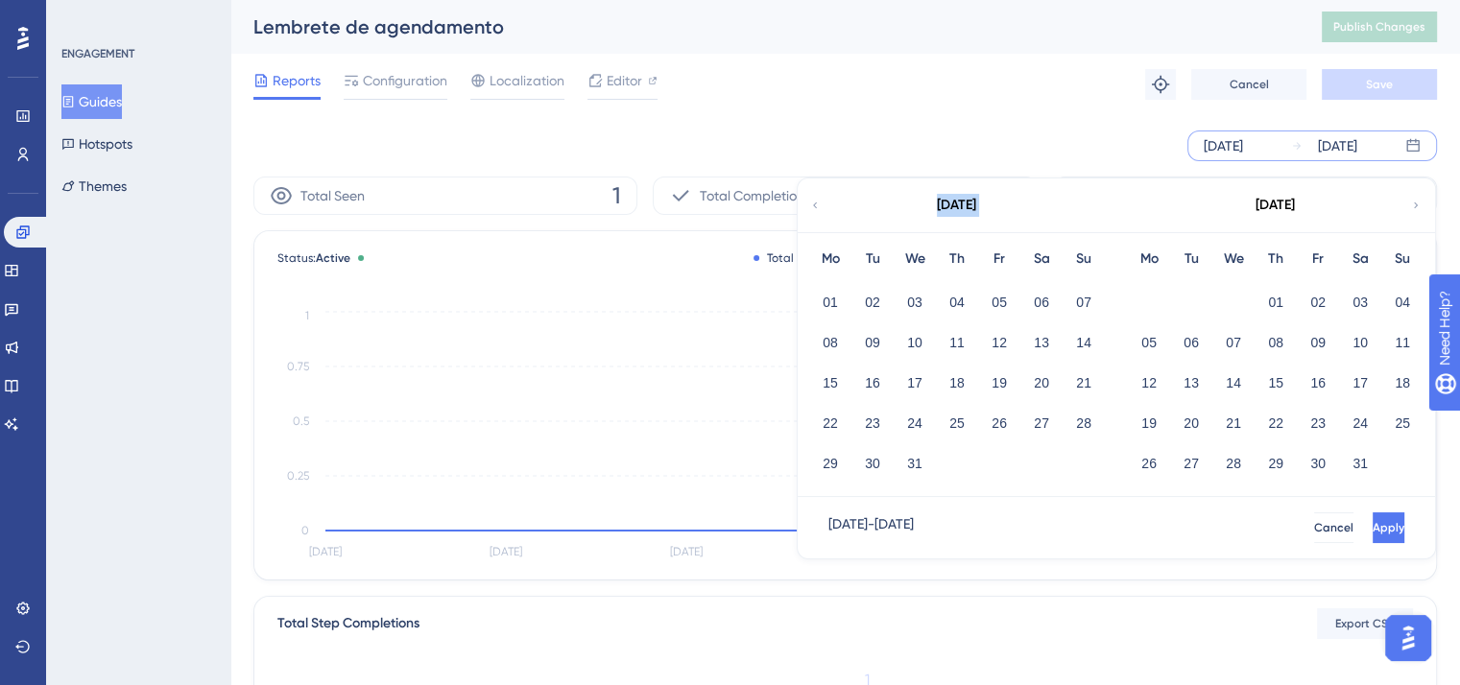
click at [819, 206] on icon at bounding box center [815, 205] width 12 height 17
click at [918, 294] on button "01" at bounding box center [914, 302] width 33 height 33
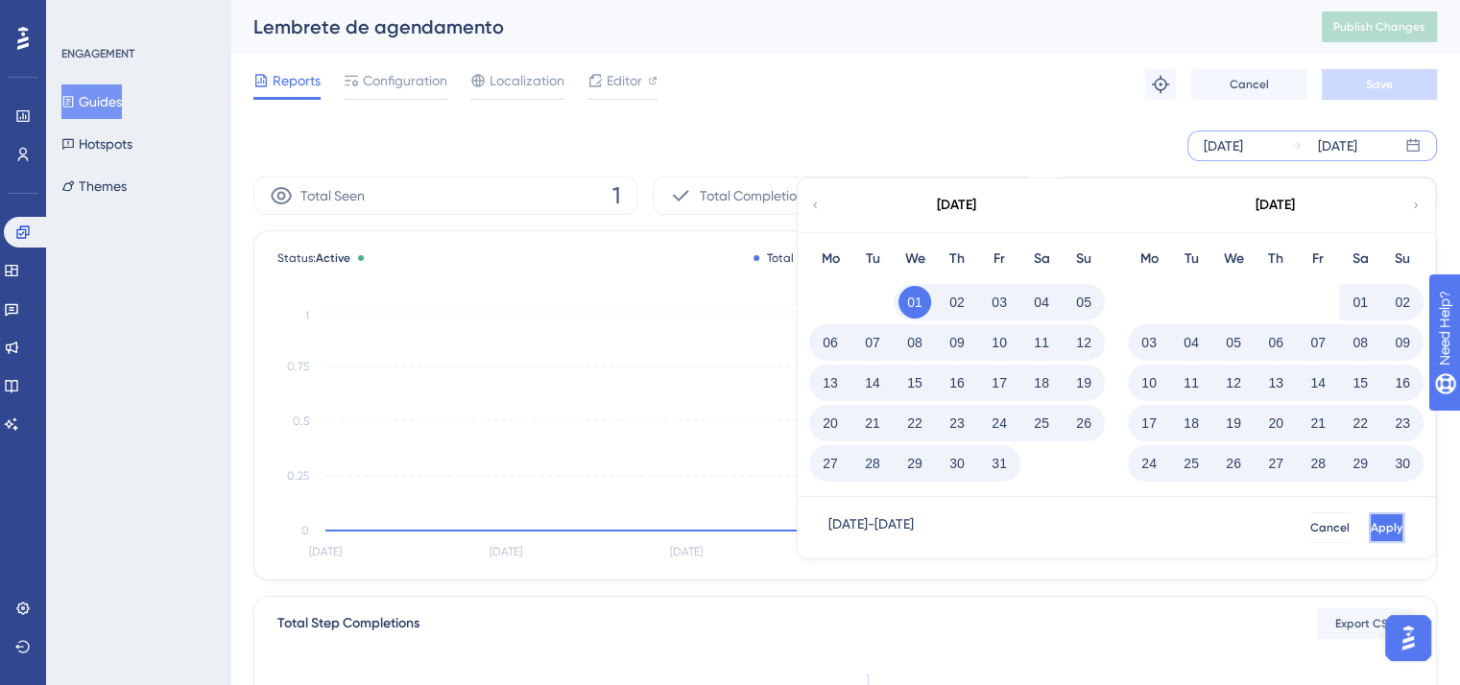
click at [1387, 530] on button "Apply" at bounding box center [1387, 528] width 36 height 31
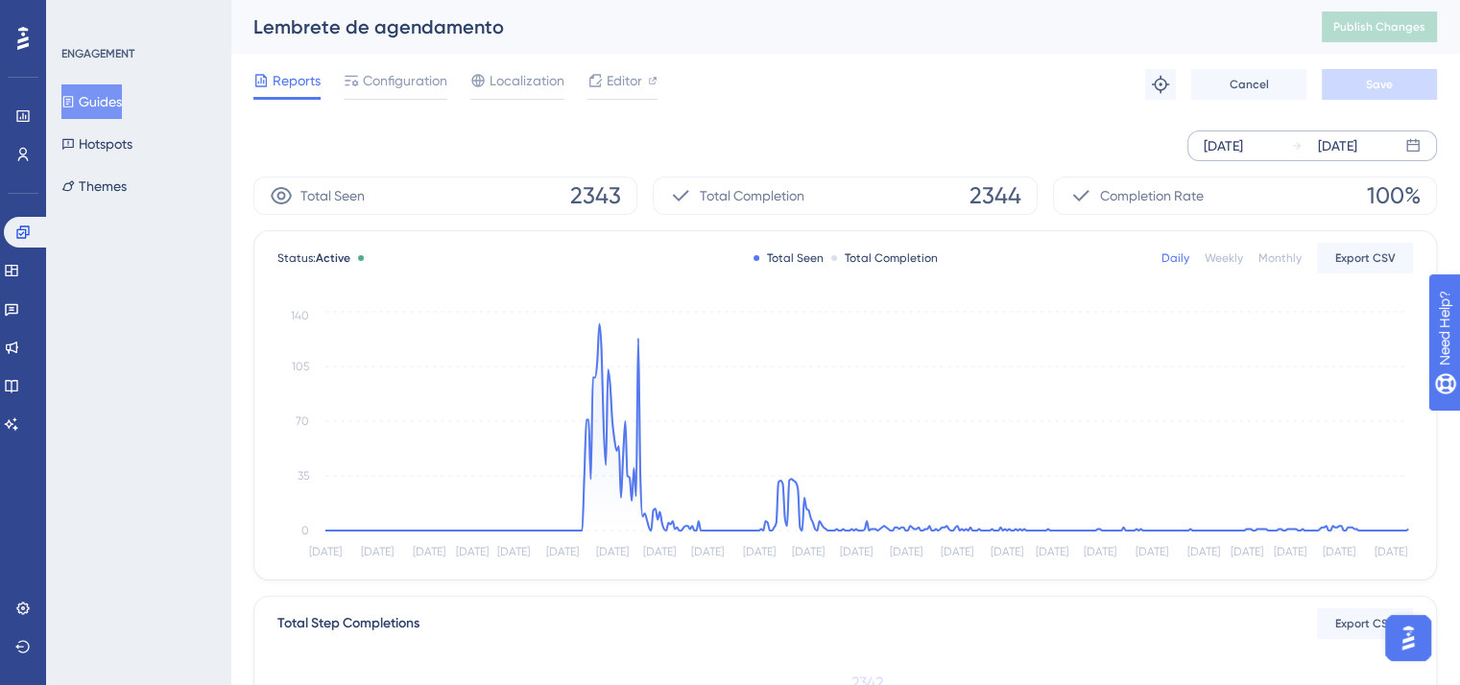
click at [990, 203] on span "2344" at bounding box center [995, 195] width 52 height 31
copy span "2344"
click at [438, 82] on span "Configuration" at bounding box center [405, 80] width 84 height 23
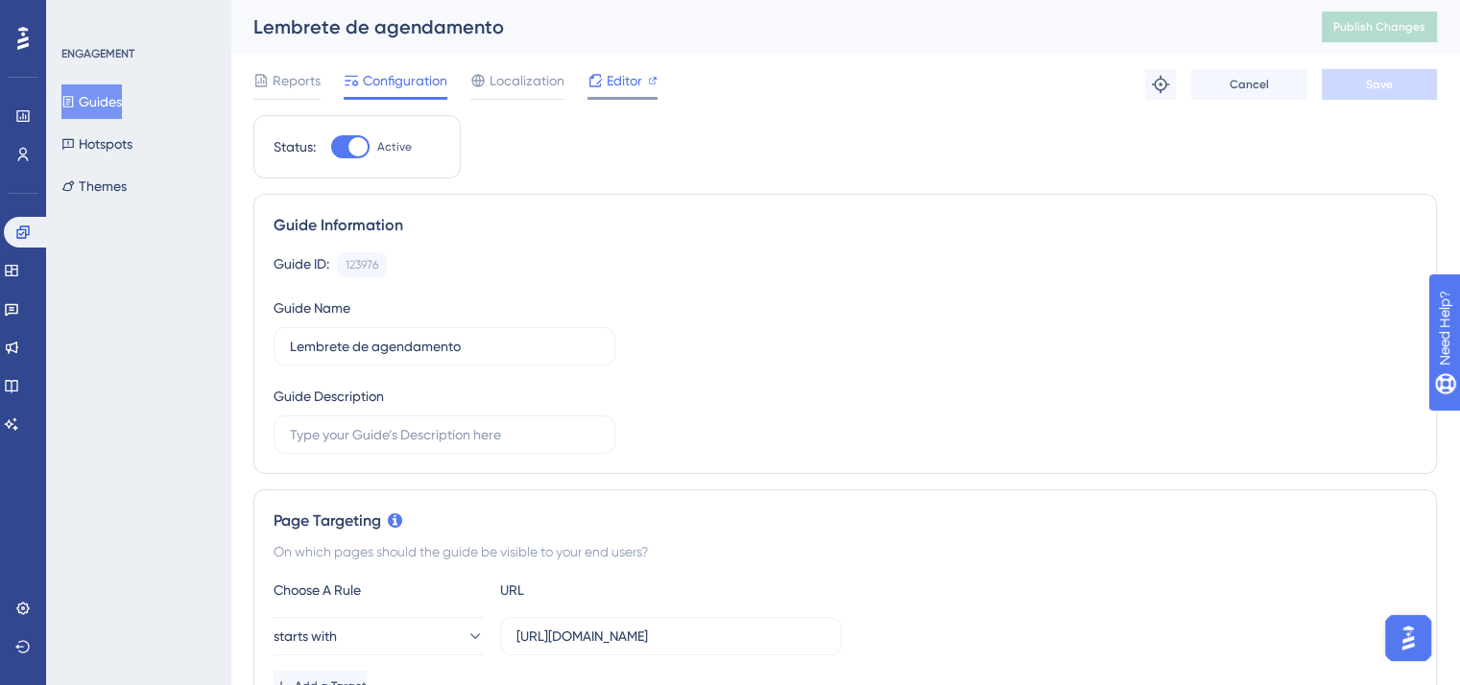
click at [627, 77] on span "Editor" at bounding box center [625, 80] width 36 height 23
click at [349, 136] on div at bounding box center [350, 146] width 38 height 23
click at [331, 147] on input "Active" at bounding box center [330, 147] width 1 height 1
checkbox input "false"
click at [1429, 84] on button "Save" at bounding box center [1379, 84] width 115 height 31
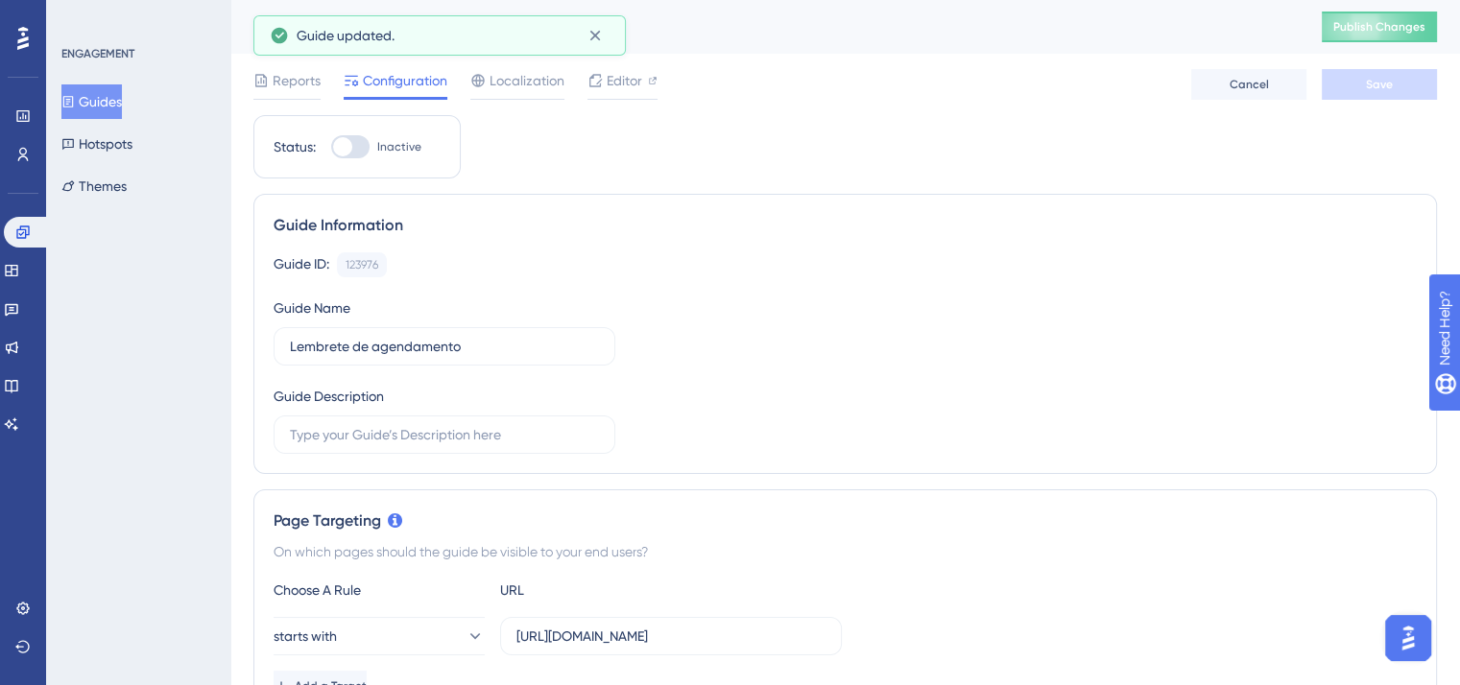
click at [1421, 24] on span "Publish Changes" at bounding box center [1379, 26] width 92 height 15
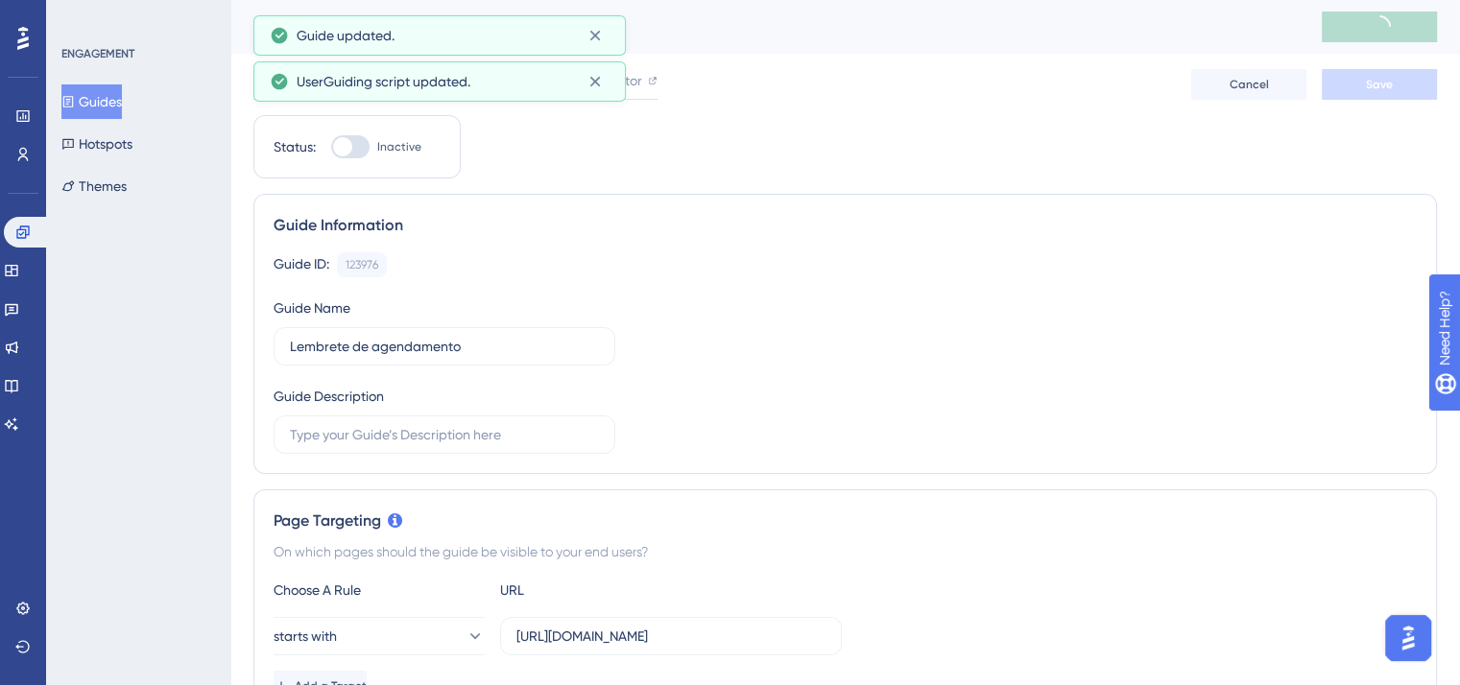
click at [74, 102] on icon at bounding box center [68, 102] width 11 height 12
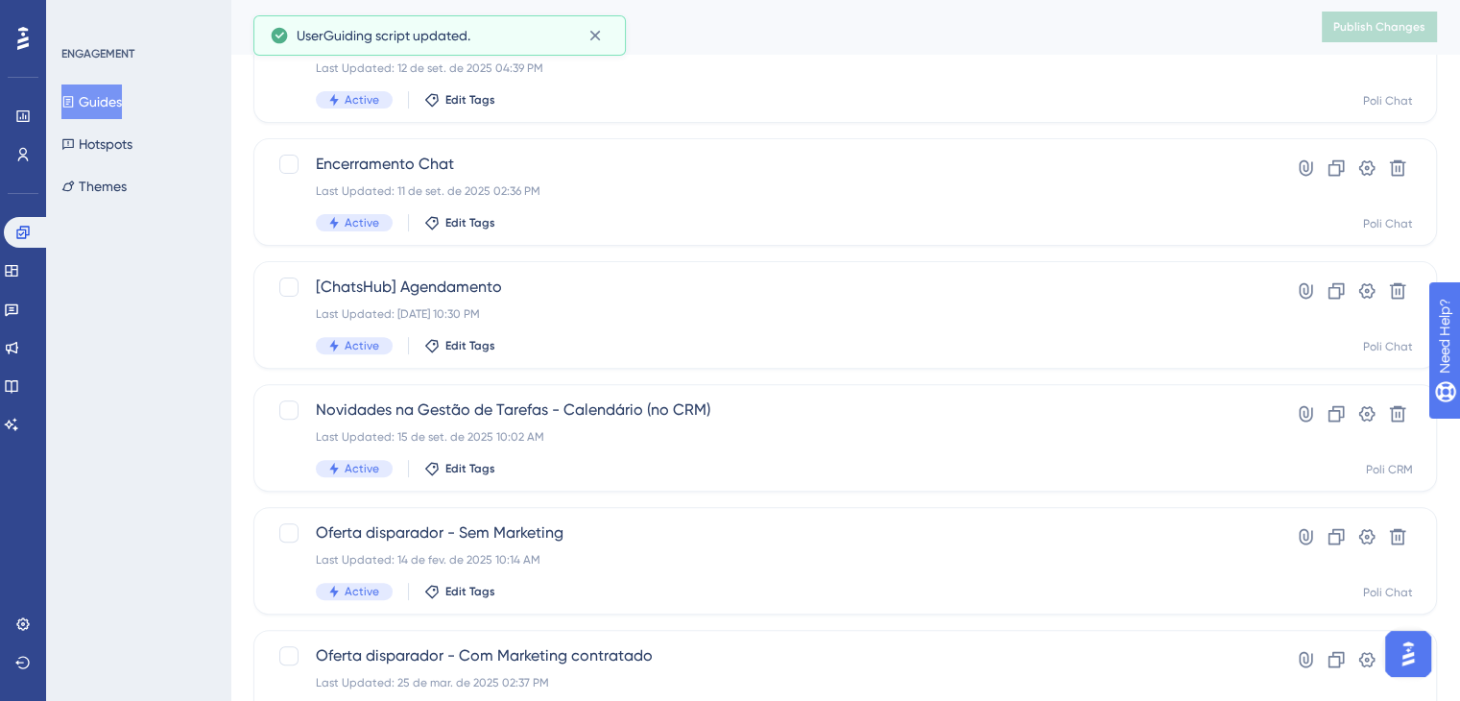
scroll to position [835, 0]
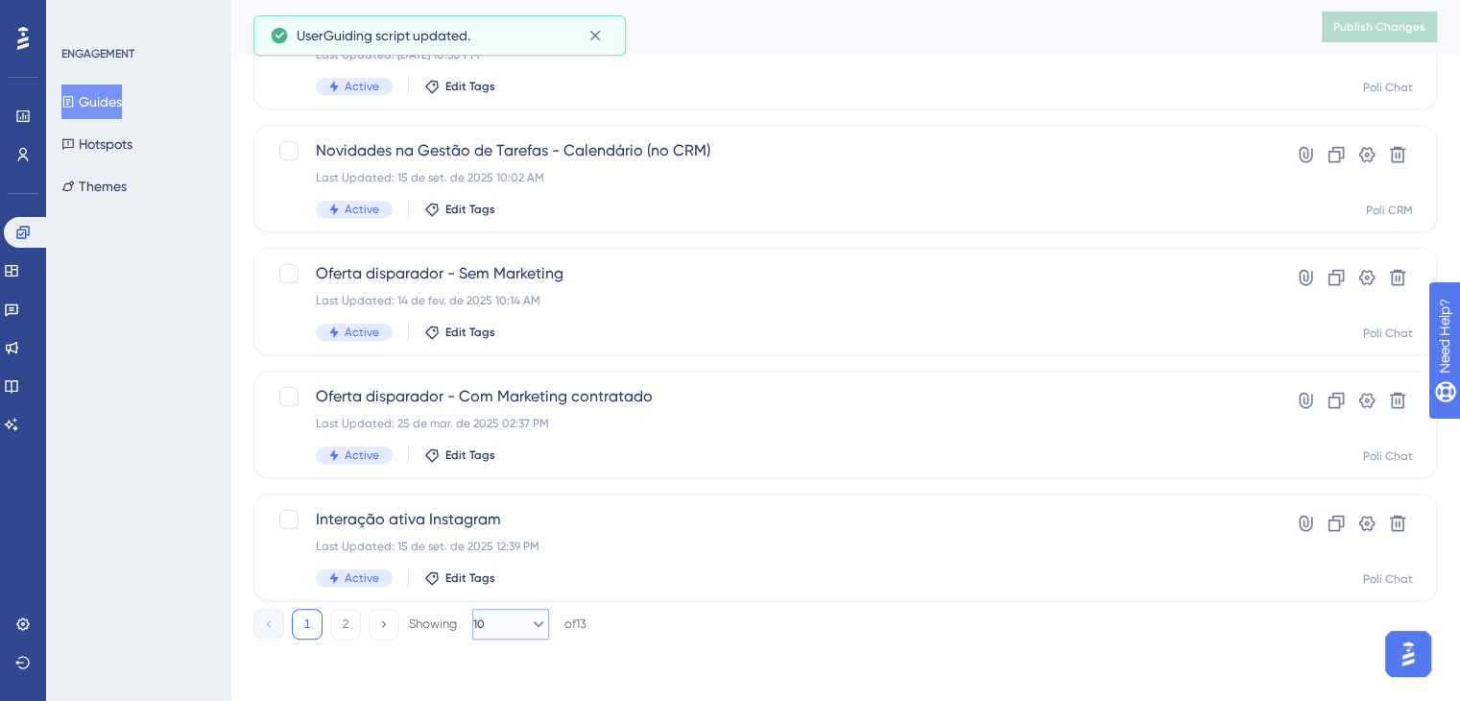
click at [540, 624] on button "10" at bounding box center [510, 624] width 77 height 31
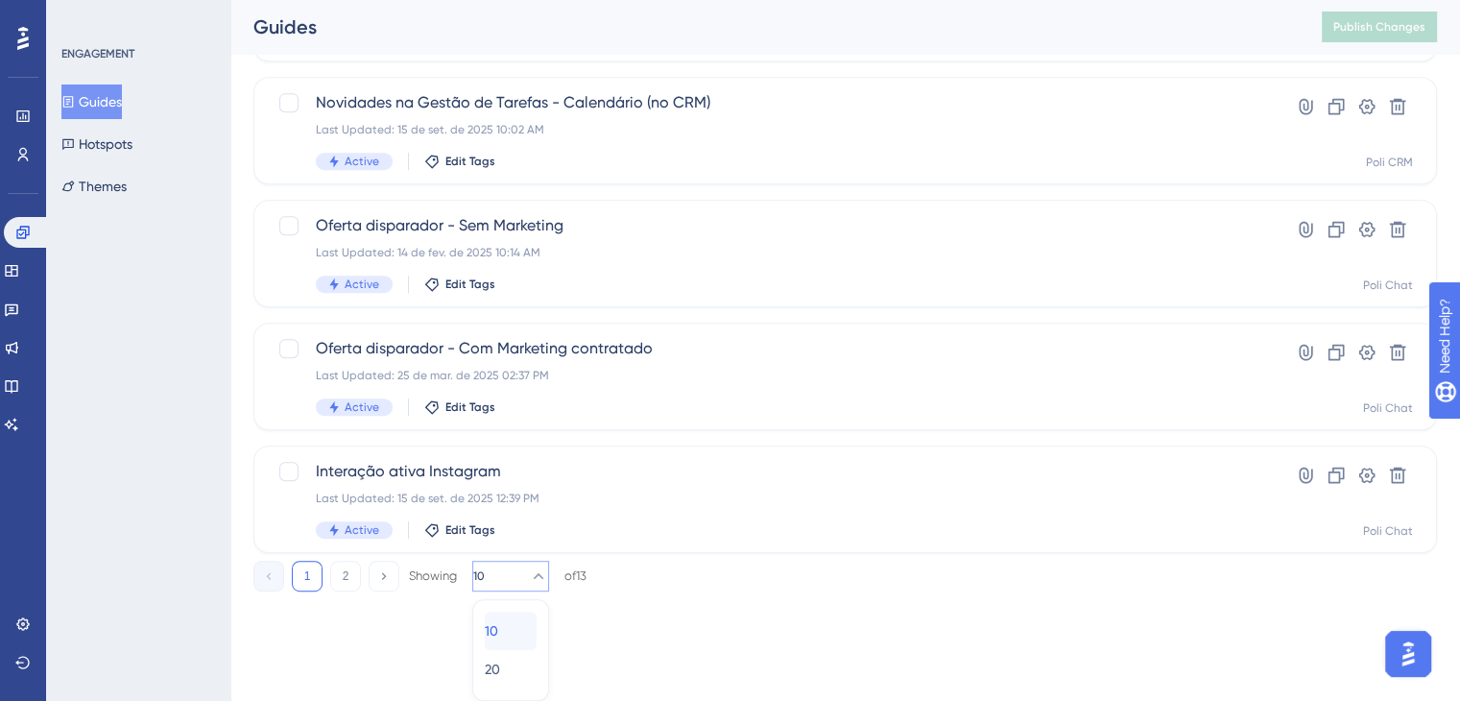
click at [512, 646] on div "10 10" at bounding box center [511, 630] width 52 height 38
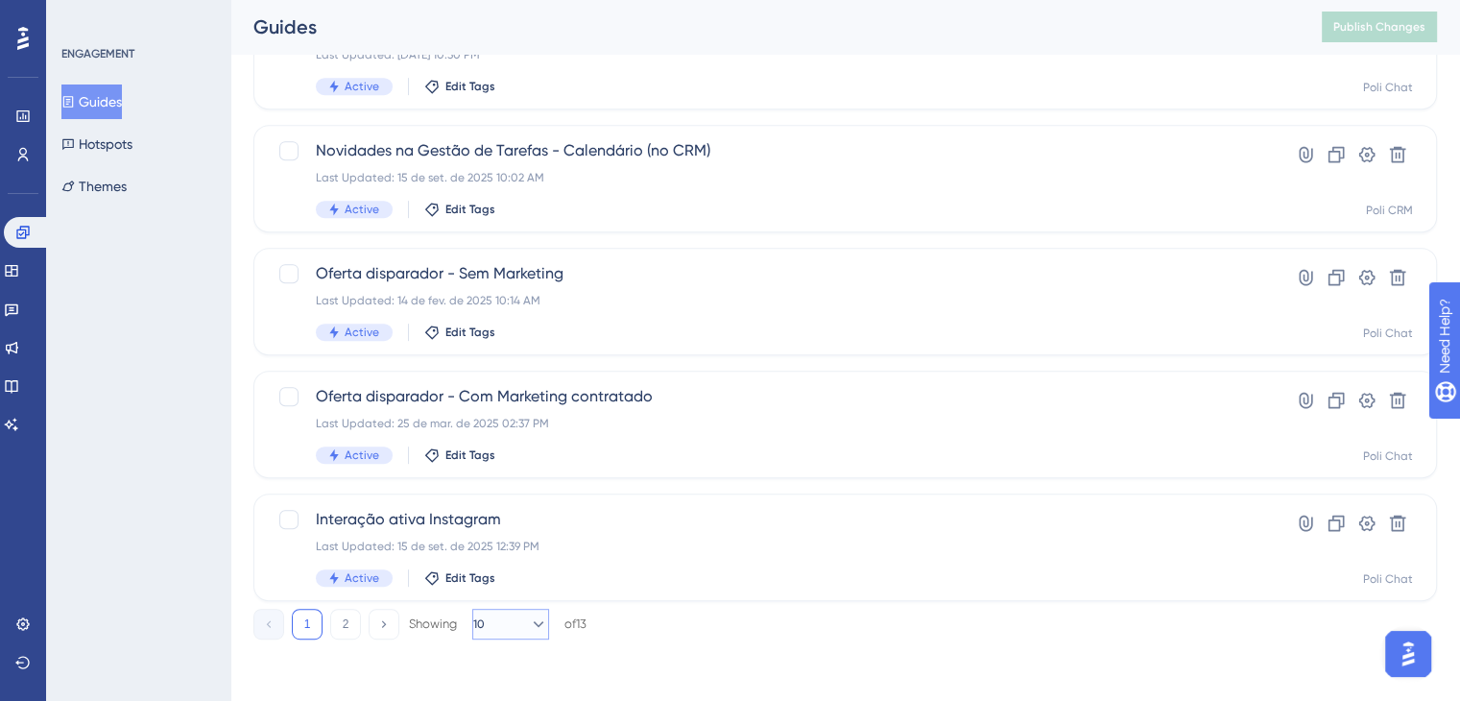
click at [534, 623] on icon at bounding box center [539, 624] width 11 height 6
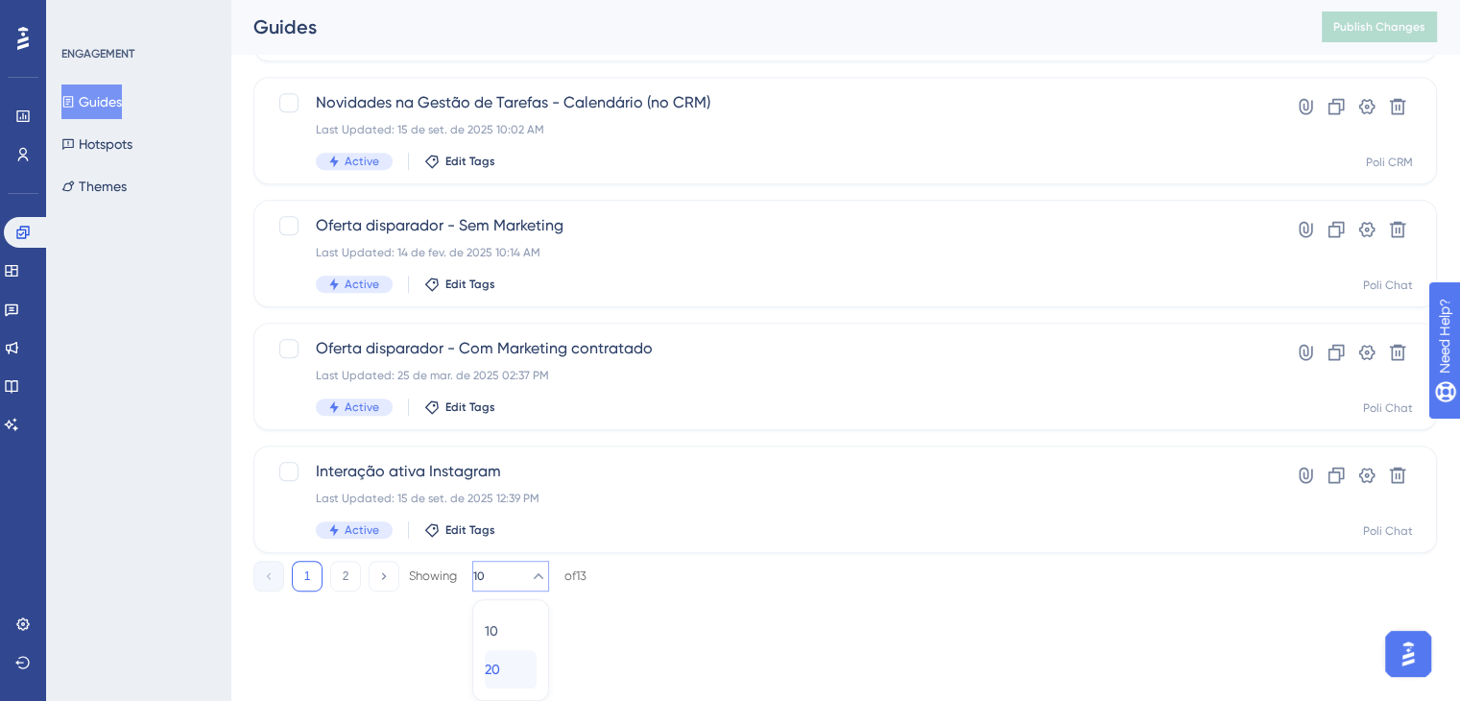
click at [531, 661] on button "20 20" at bounding box center [511, 669] width 52 height 38
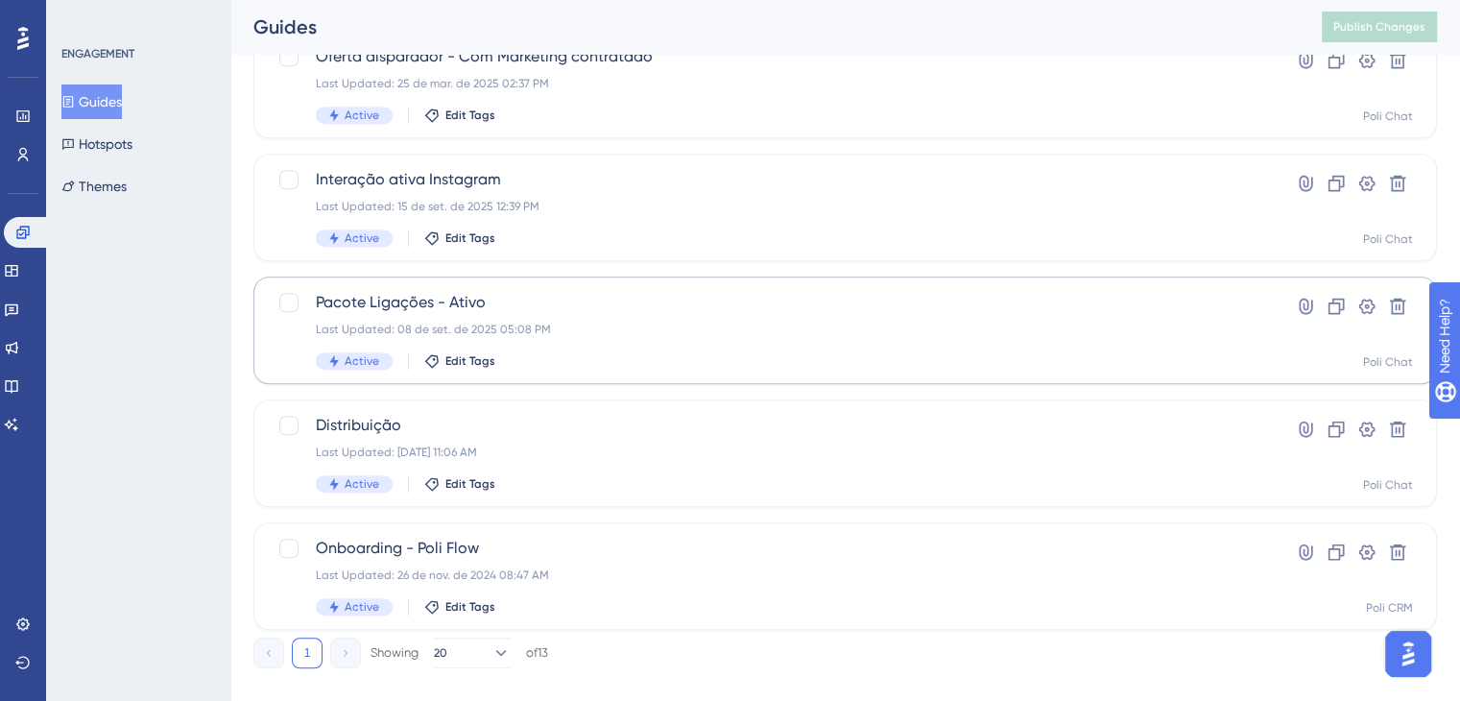
scroll to position [1204, 0]
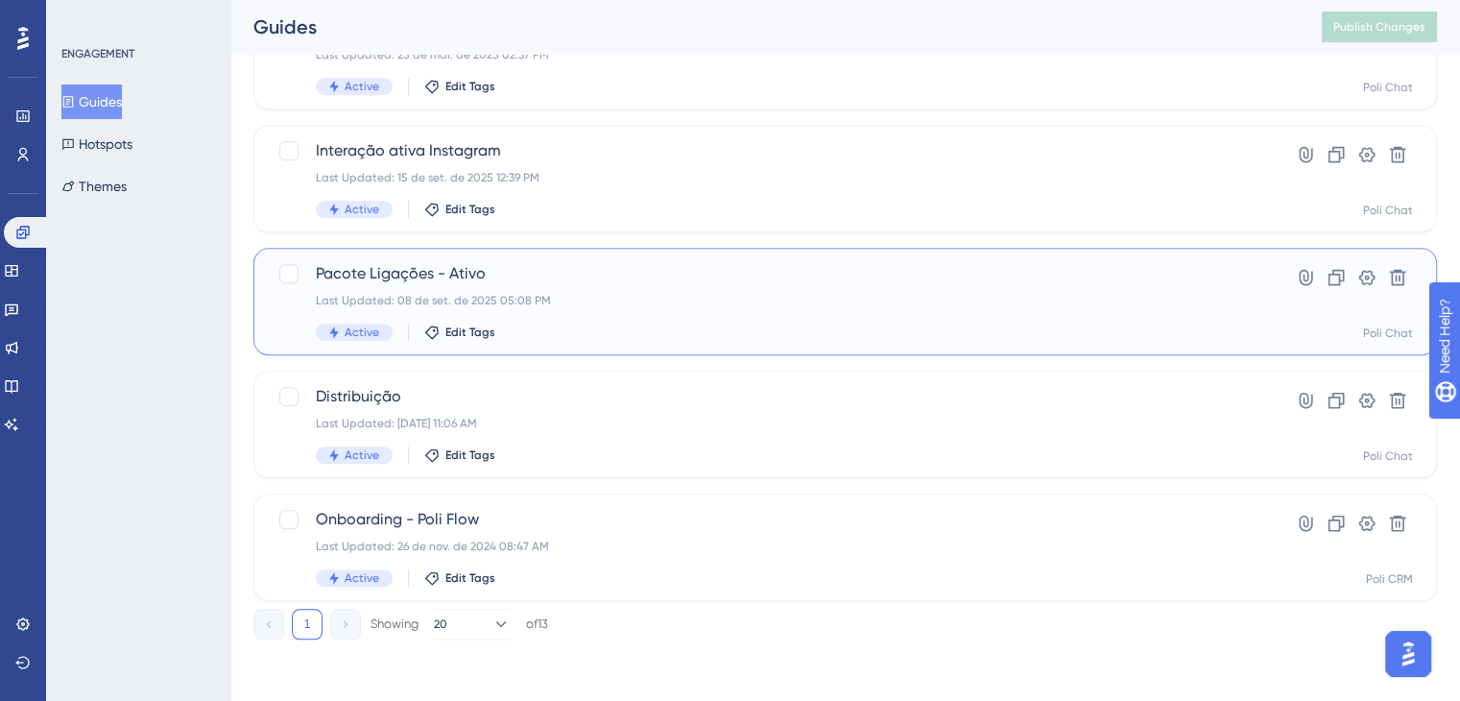
click at [669, 288] on div "Pacote Ligações - Ativo Last Updated: [DATE] 05:08 PM Active Edit Tags" at bounding box center [768, 301] width 905 height 79
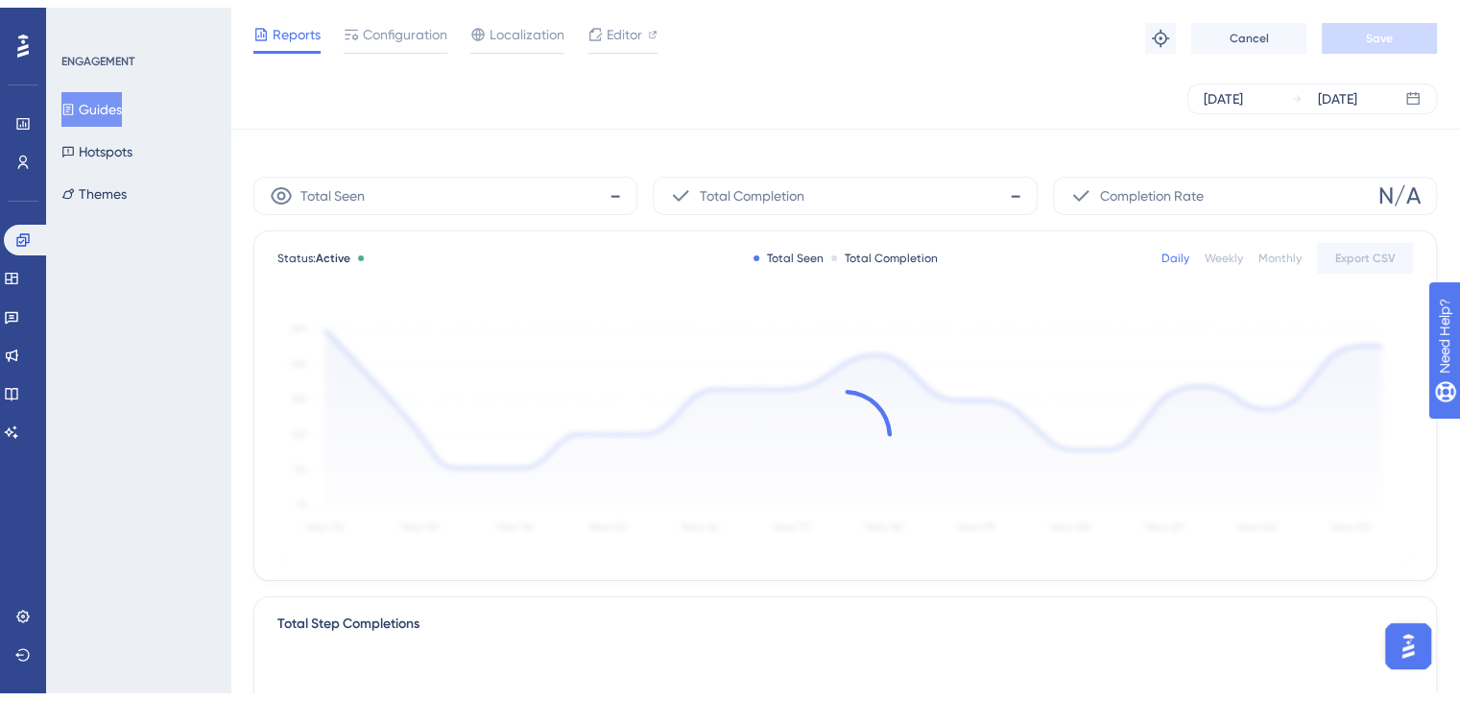
scroll to position [2250, 0]
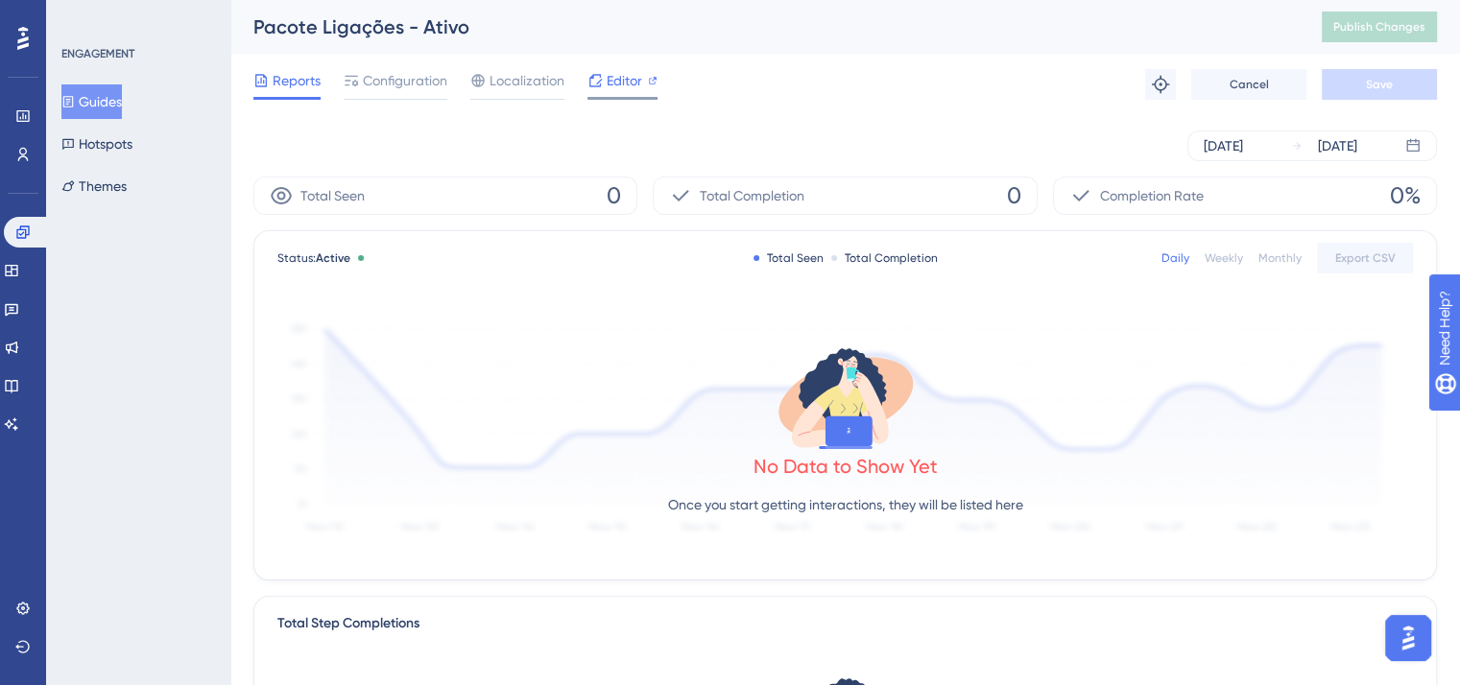
click at [630, 77] on span "Editor" at bounding box center [625, 80] width 36 height 23
click at [369, 83] on span "Configuration" at bounding box center [405, 80] width 84 height 23
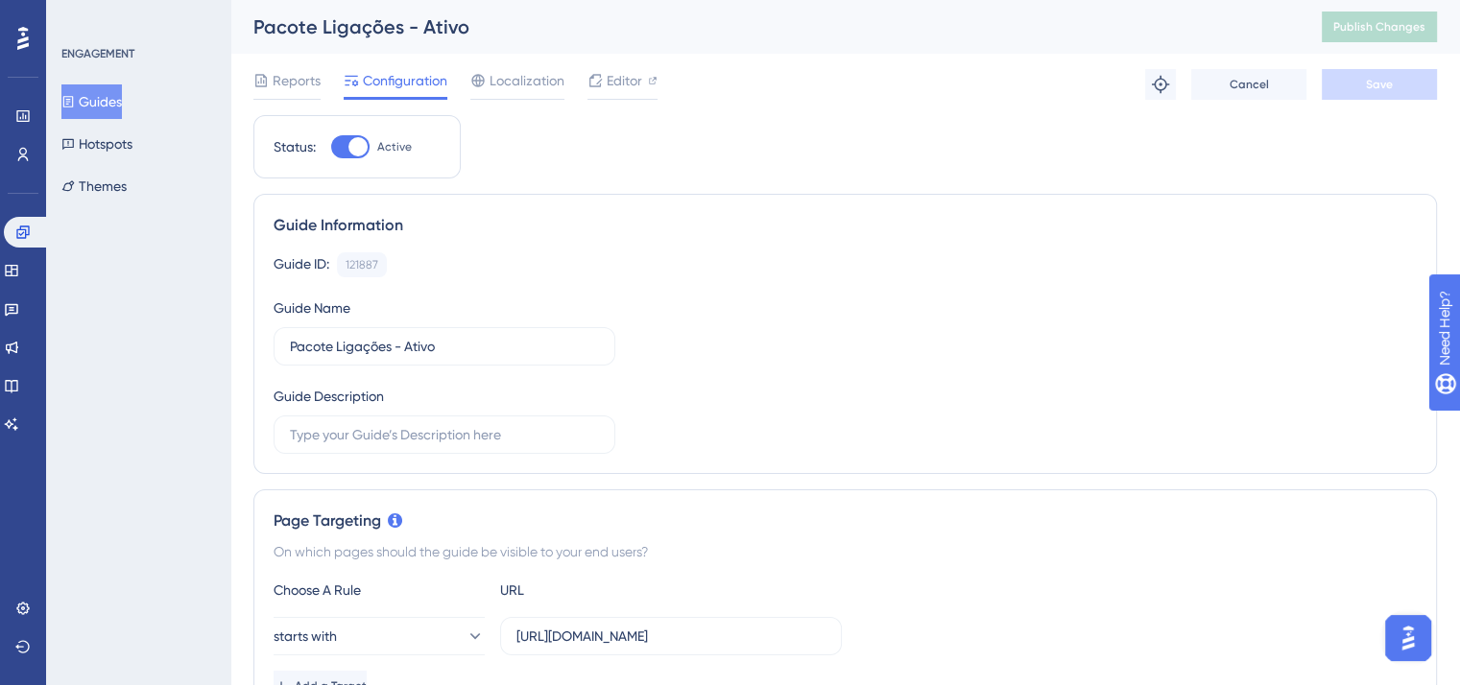
click at [344, 145] on div at bounding box center [350, 146] width 38 height 23
click at [331, 147] on input "Active" at bounding box center [330, 147] width 1 height 1
checkbox input "false"
click at [1369, 93] on button "Save" at bounding box center [1379, 84] width 115 height 31
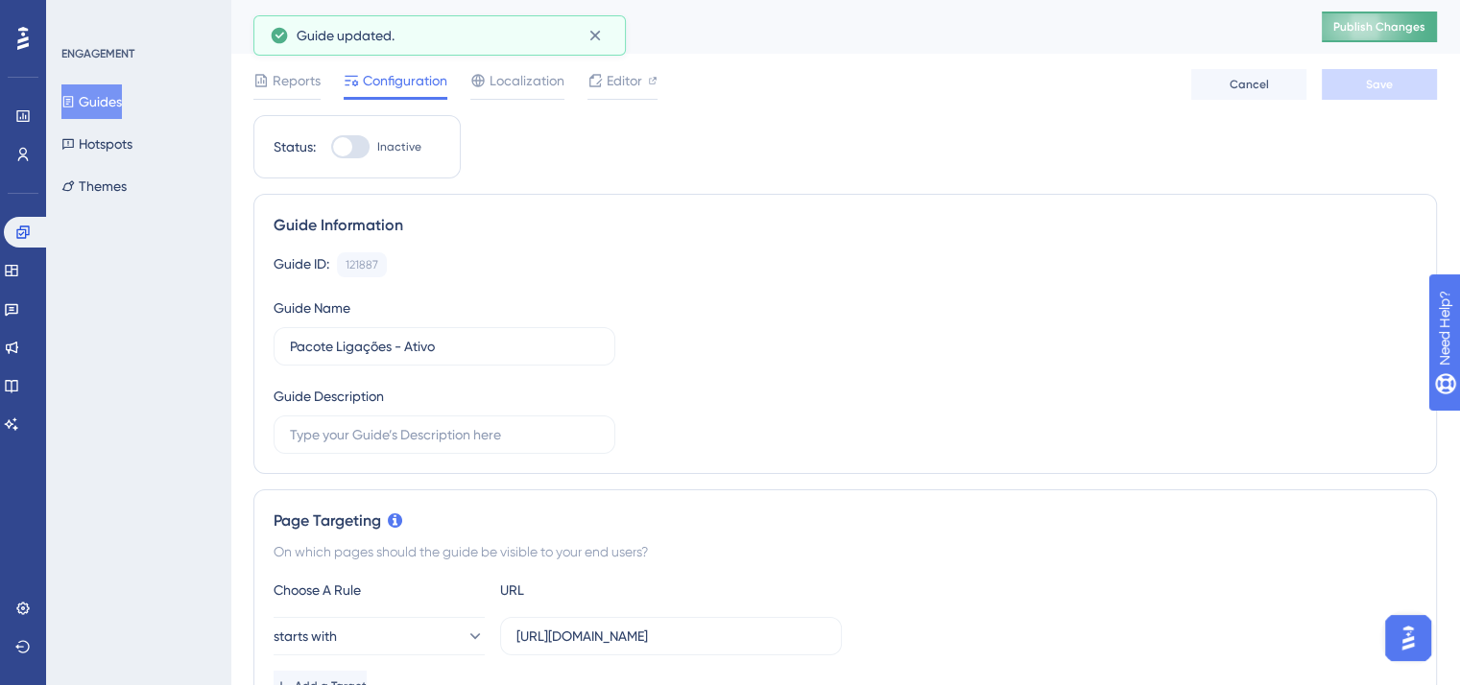
click at [1394, 22] on span "Publish Changes" at bounding box center [1379, 26] width 92 height 15
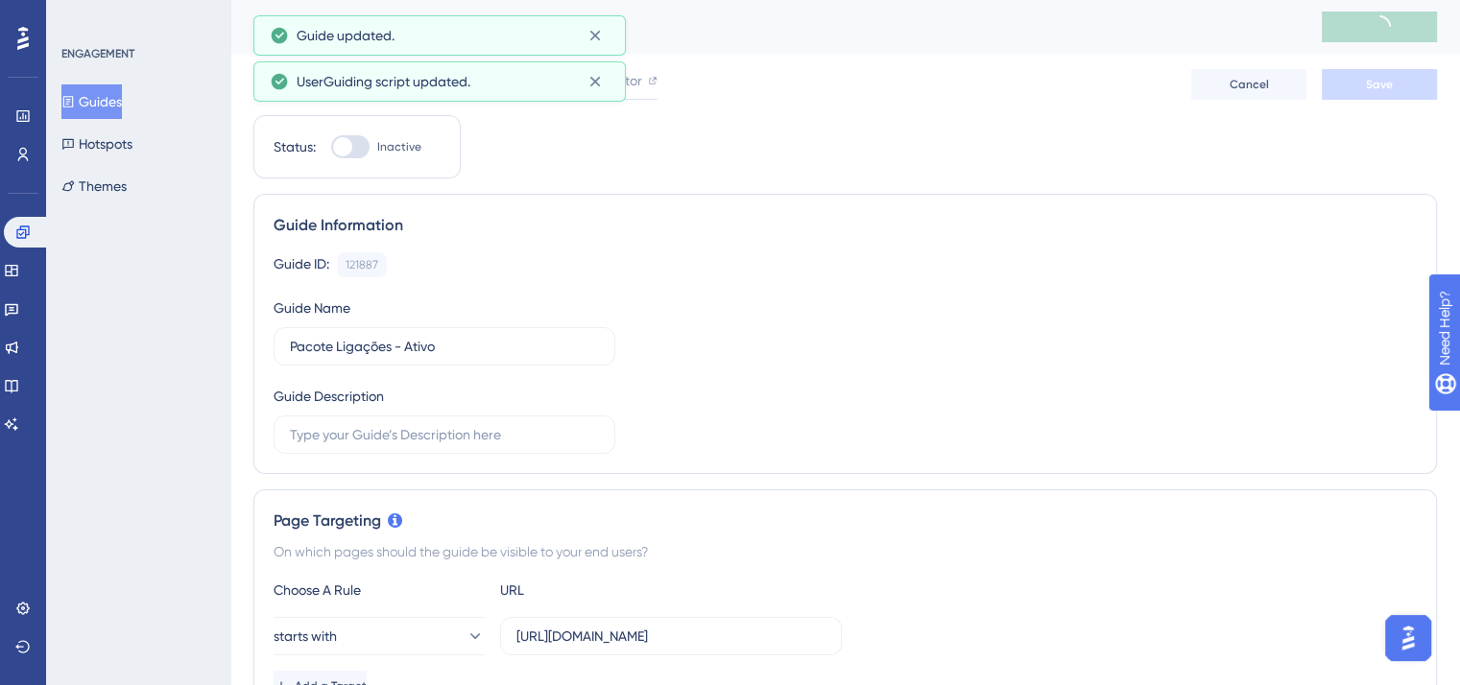
click at [96, 111] on button "Guides" at bounding box center [91, 101] width 60 height 35
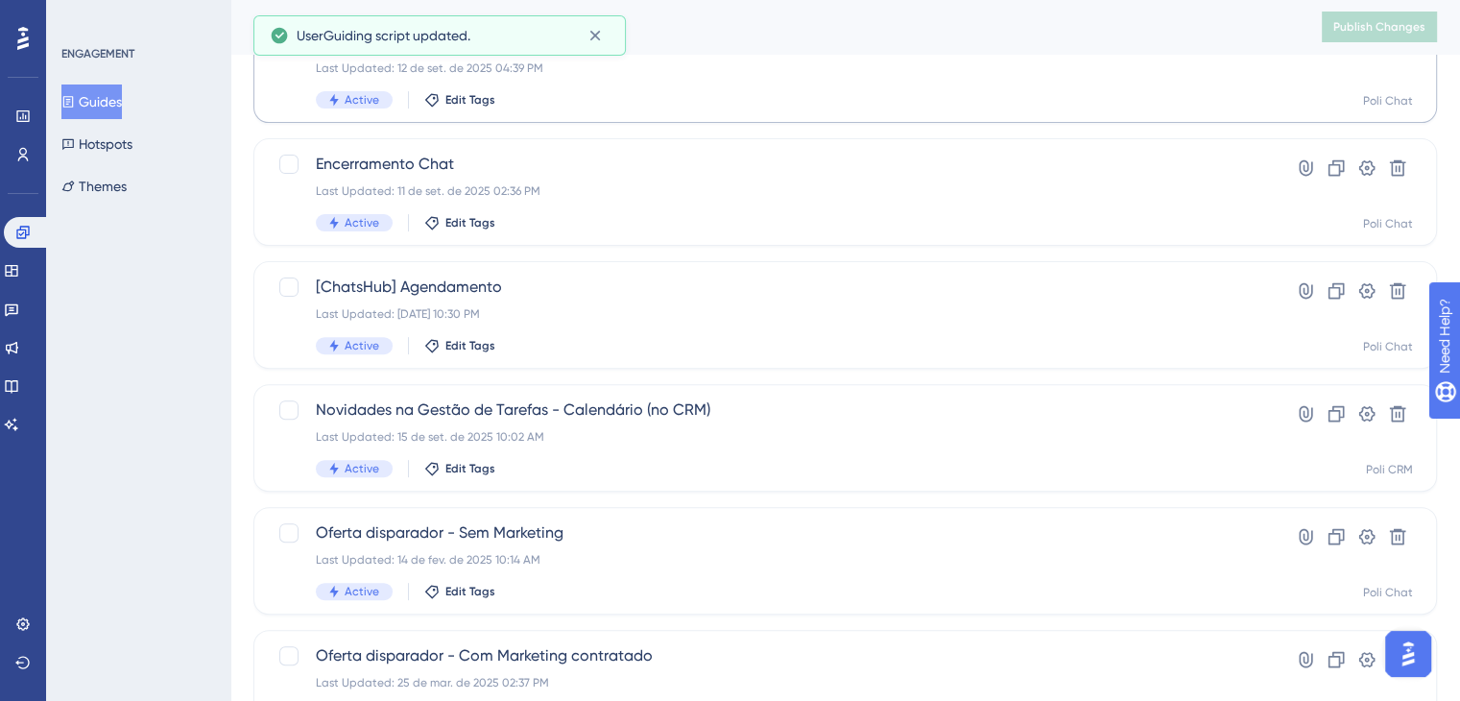
scroll to position [835, 0]
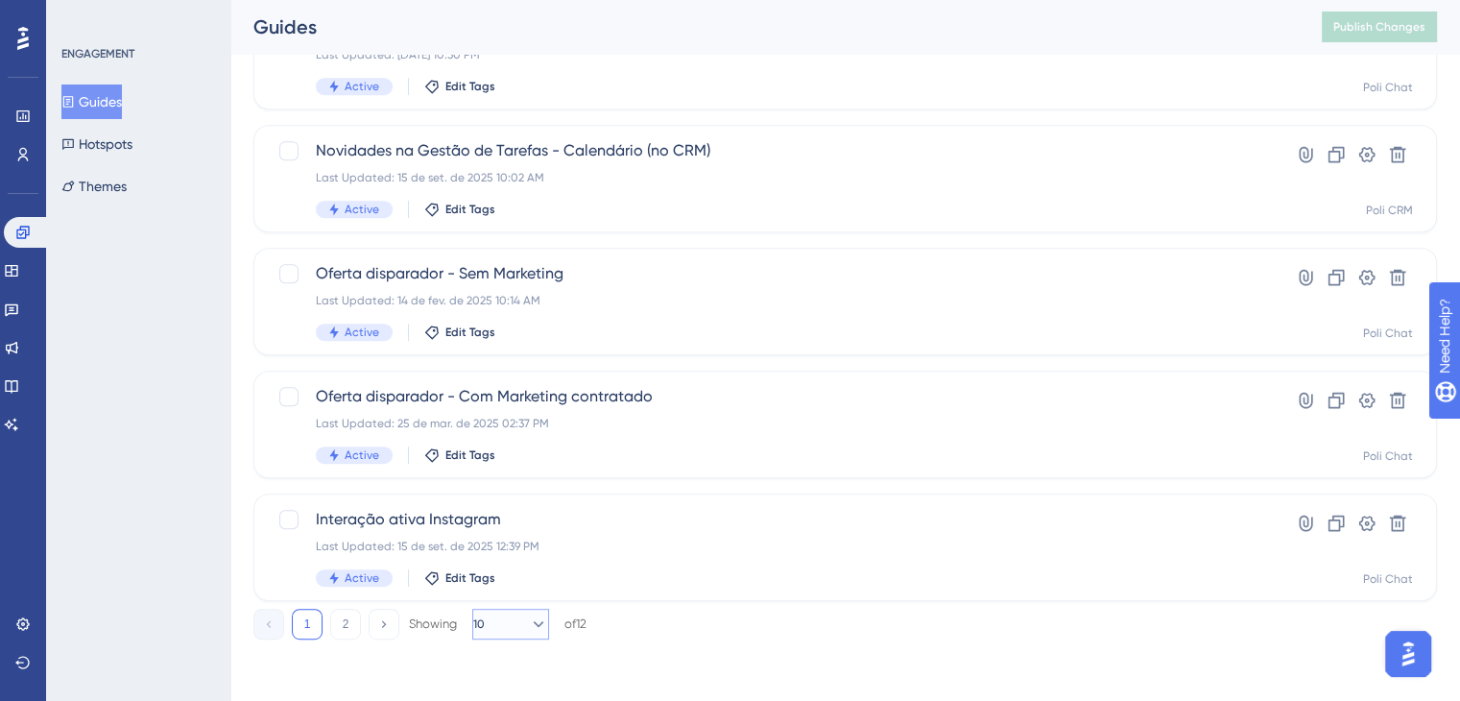
click at [545, 634] on button "10" at bounding box center [510, 624] width 77 height 31
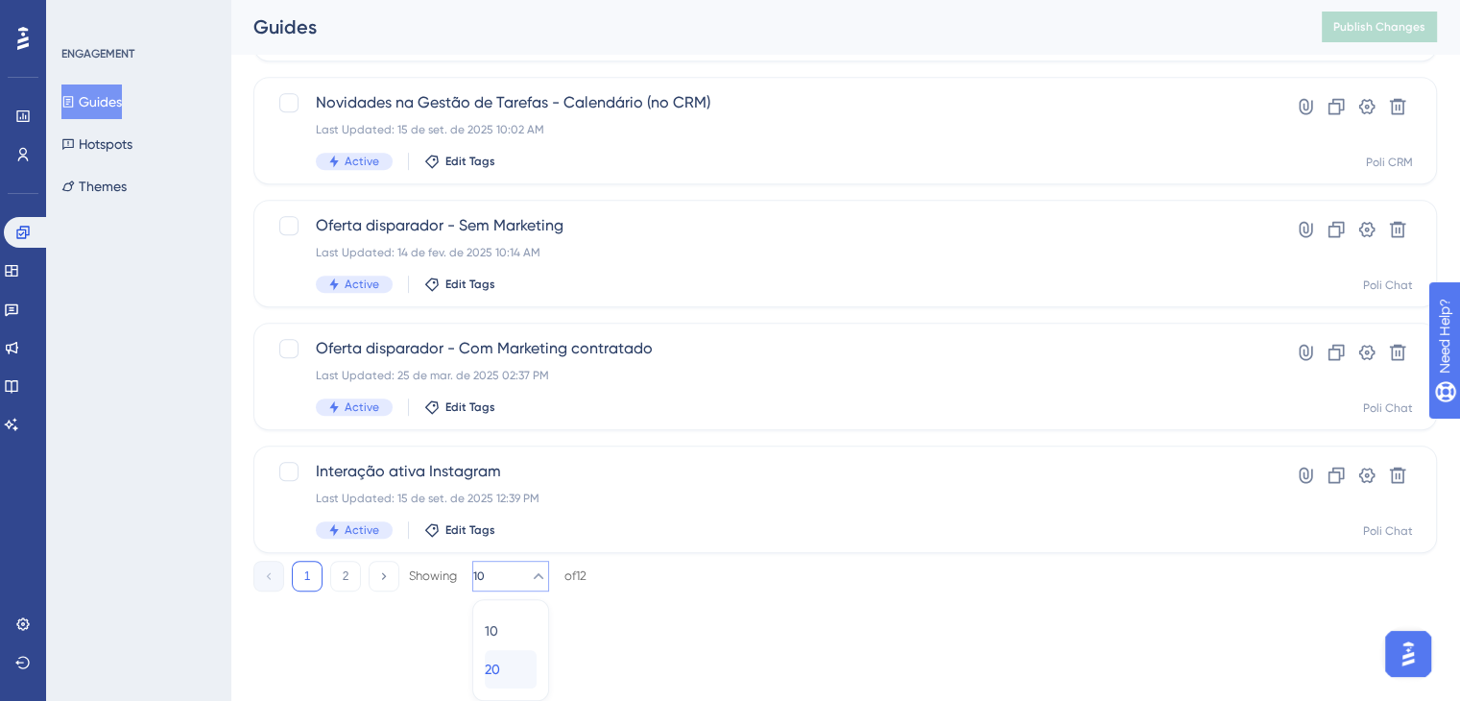
click at [523, 668] on div "20 20" at bounding box center [511, 669] width 52 height 38
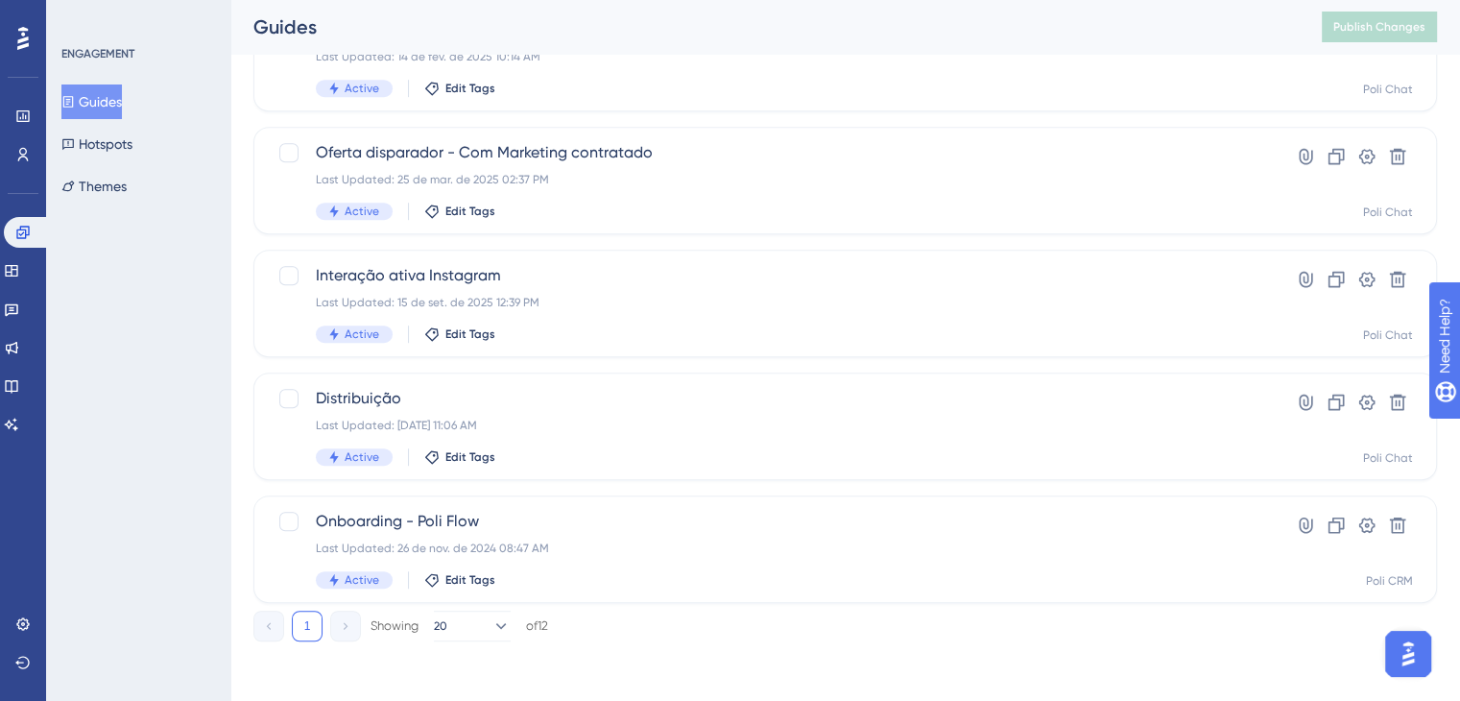
scroll to position [1081, 0]
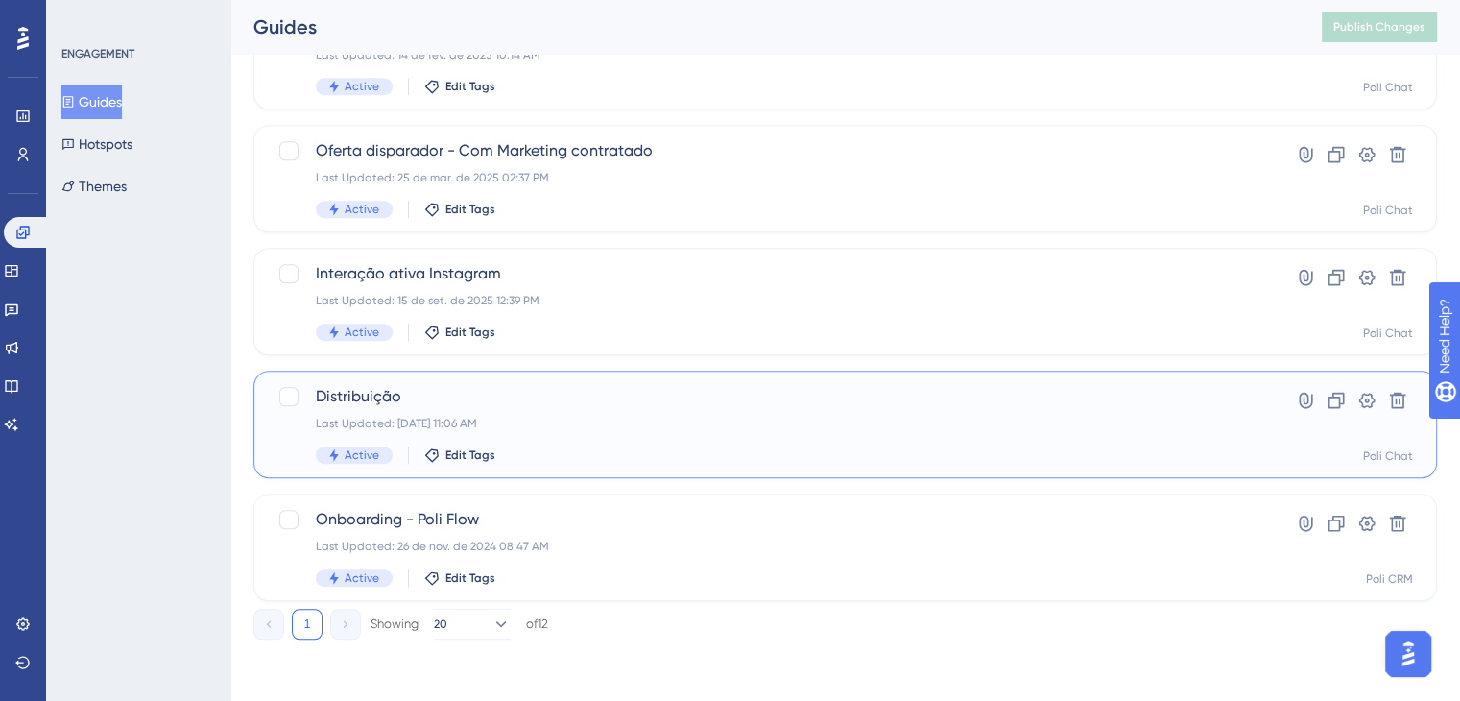
click at [511, 440] on div "Distribuição Last Updated: [DATE] 11:06 AM Active Edit Tags" at bounding box center [768, 424] width 905 height 79
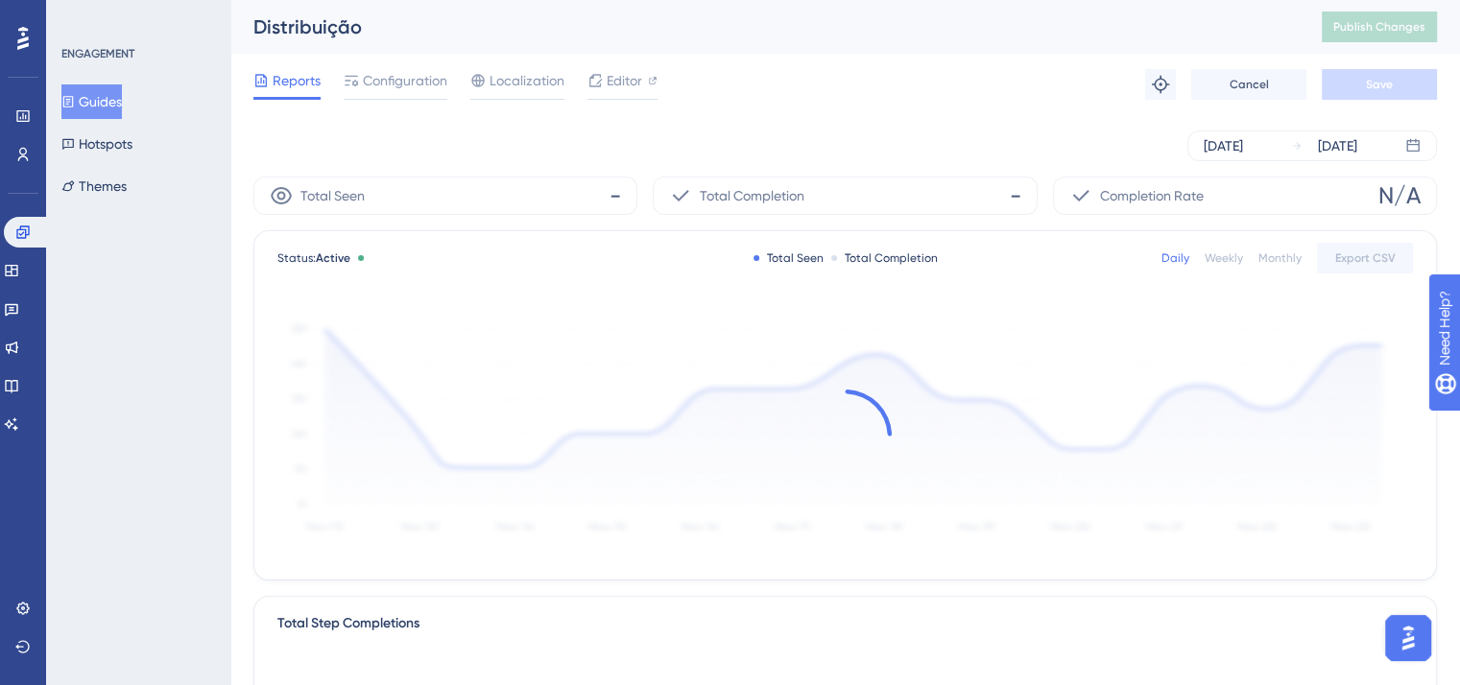
scroll to position [2250, 0]
click at [424, 92] on div "Configuration" at bounding box center [396, 84] width 104 height 31
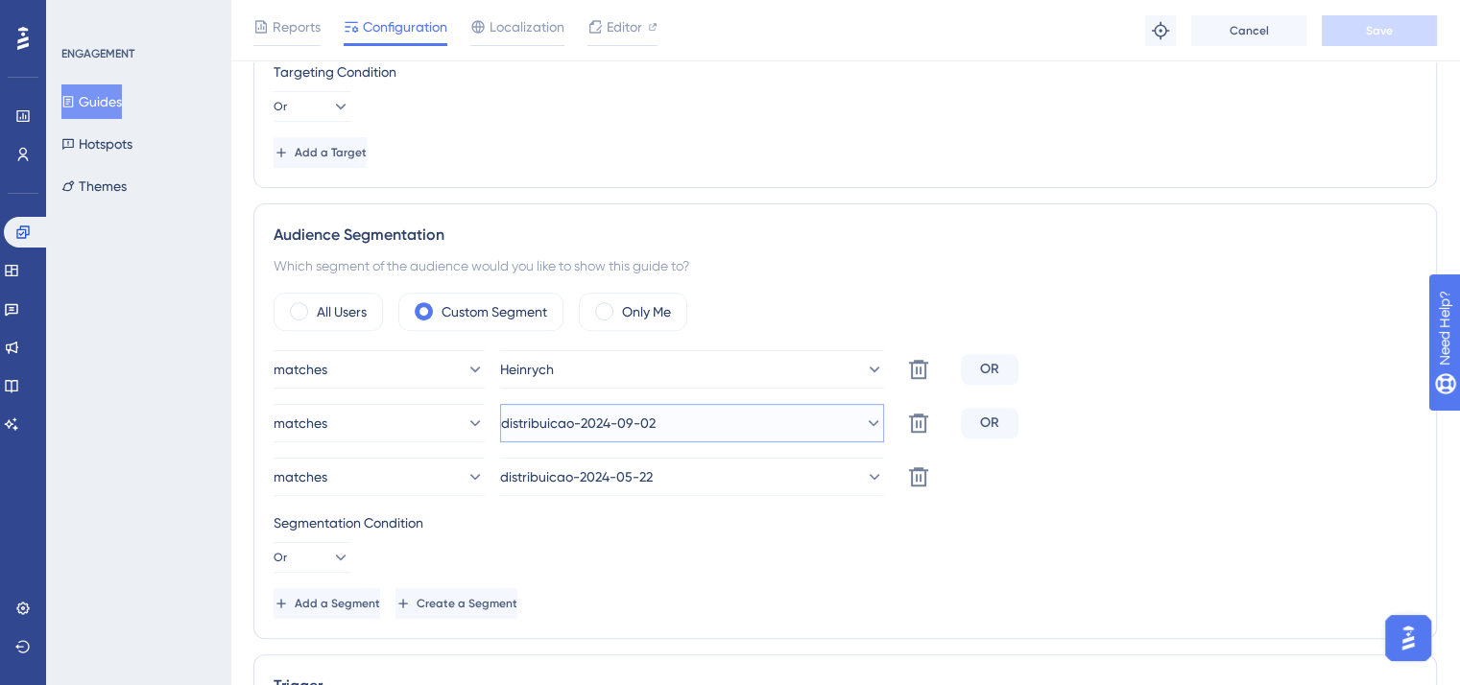
click at [717, 416] on button "distribuicao-2024-09-02" at bounding box center [692, 423] width 384 height 38
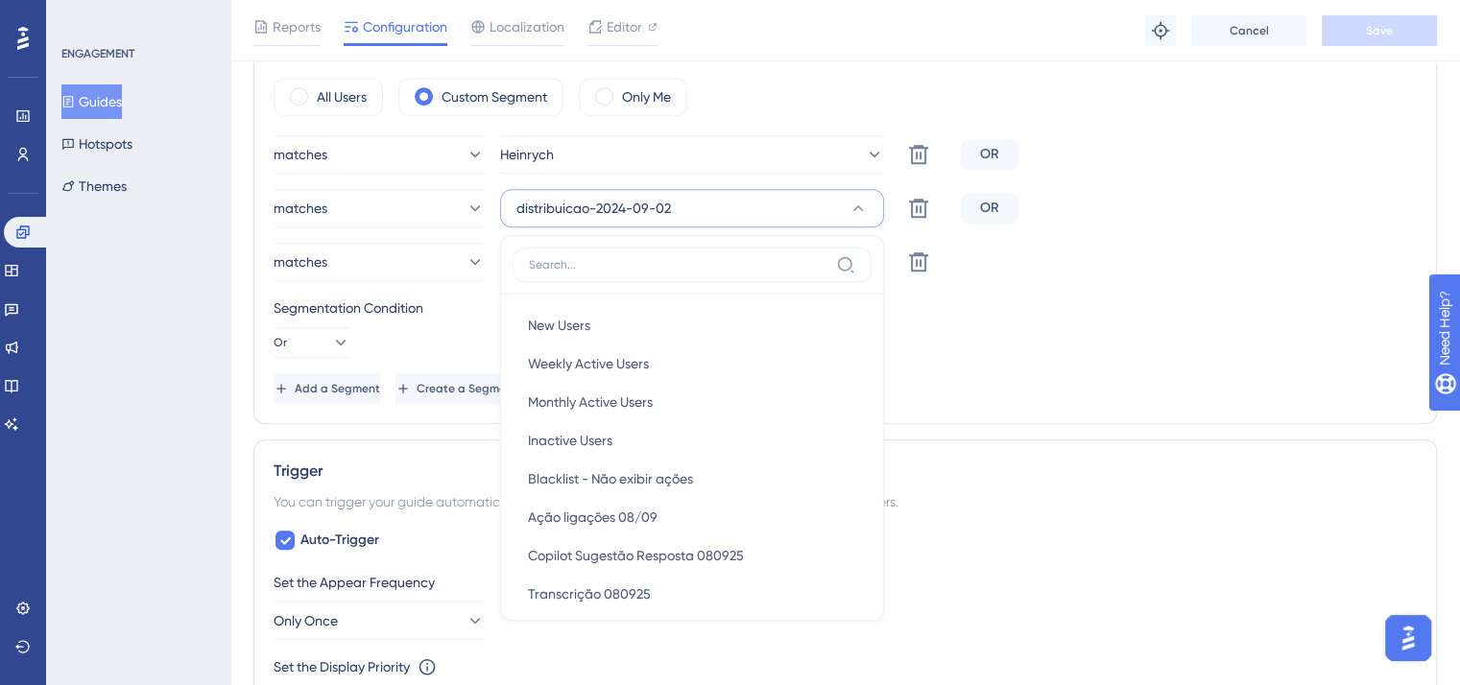
click at [1174, 383] on div "Add a Segment Create a Segment" at bounding box center [845, 388] width 1143 height 31
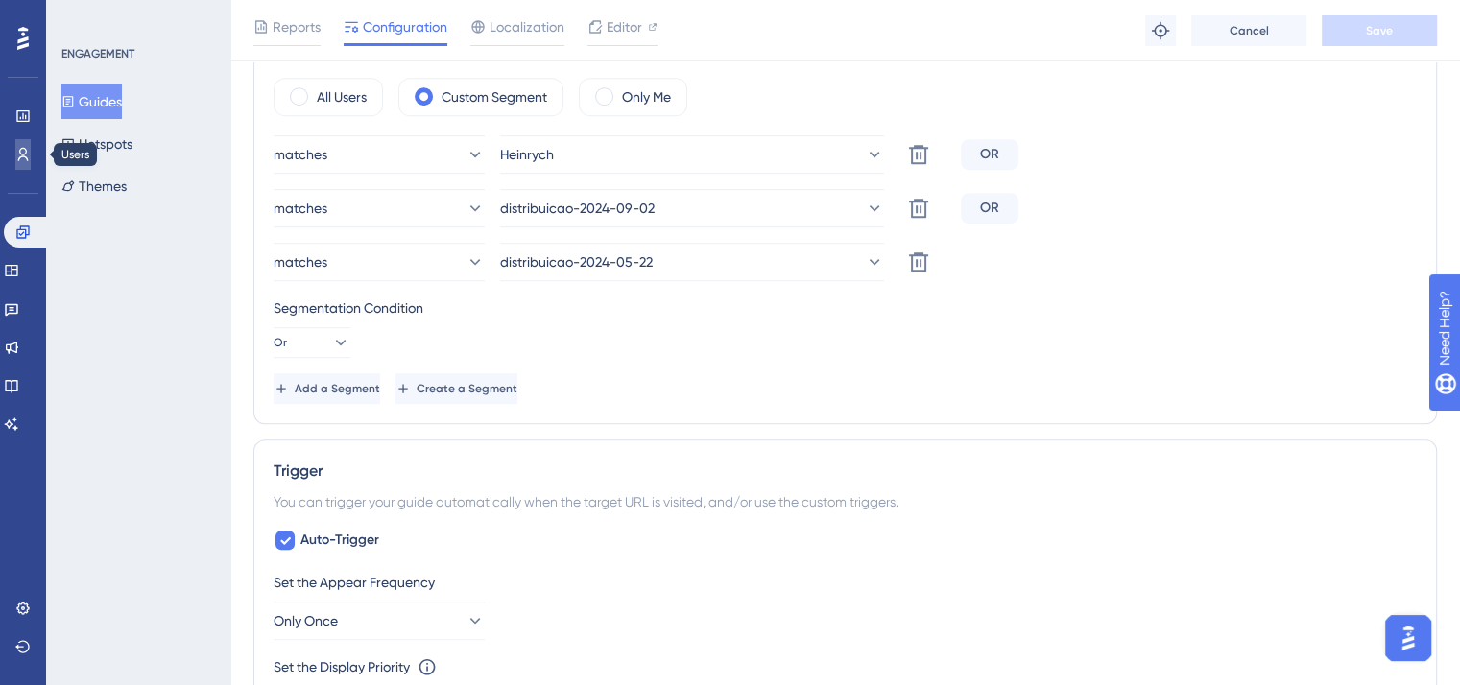
click at [23, 147] on icon at bounding box center [22, 154] width 15 height 15
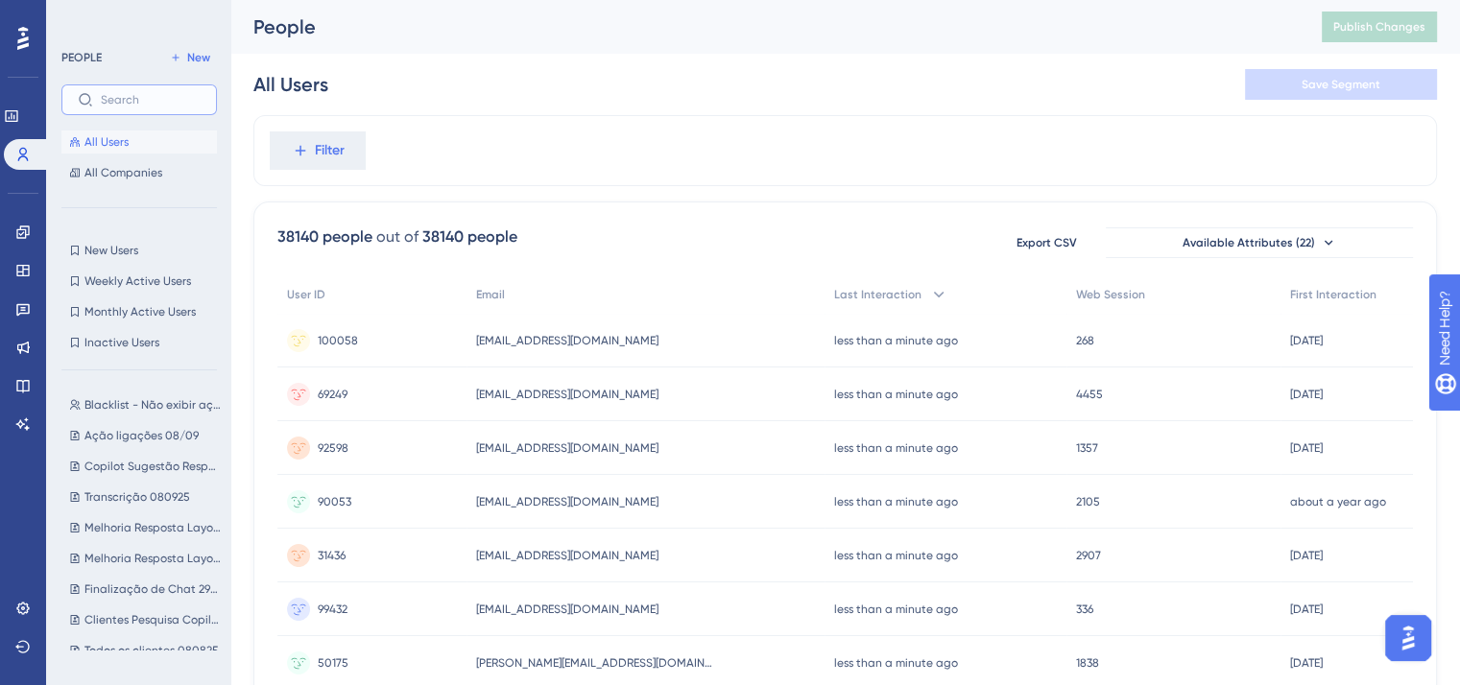
scroll to position [2250, 0]
click at [135, 99] on input "text" at bounding box center [151, 99] width 100 height 13
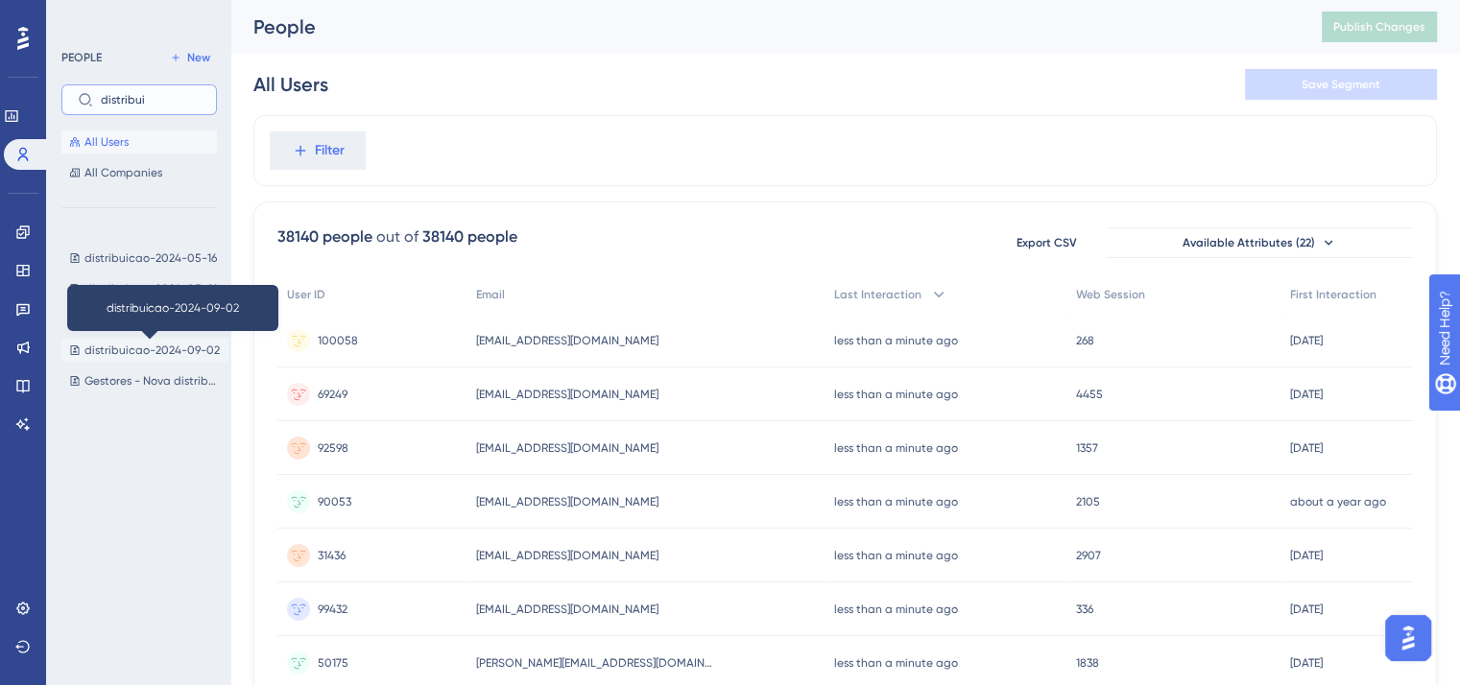
type input "distribui"
click at [176, 350] on span "distribuicao-2024-09-02" at bounding box center [151, 350] width 135 height 15
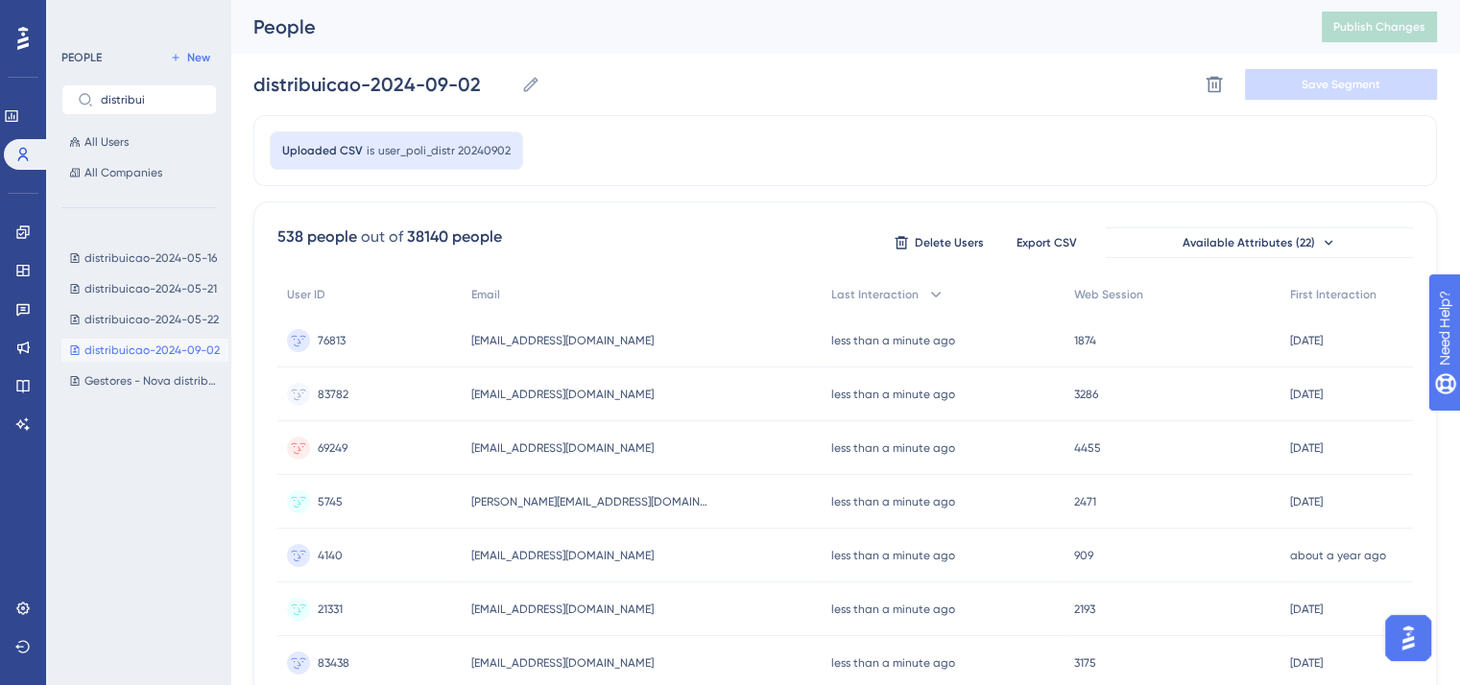
click at [286, 240] on div "538 people" at bounding box center [317, 237] width 80 height 23
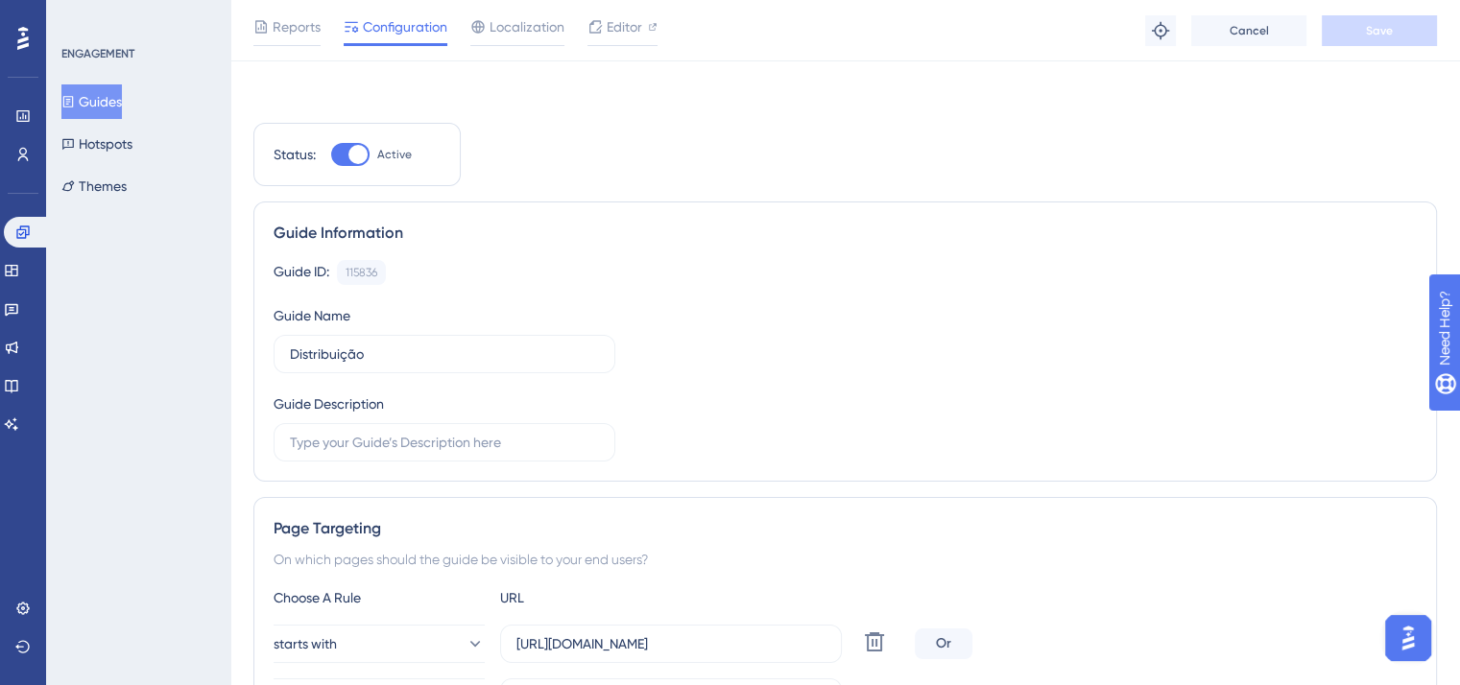
scroll to position [887, 0]
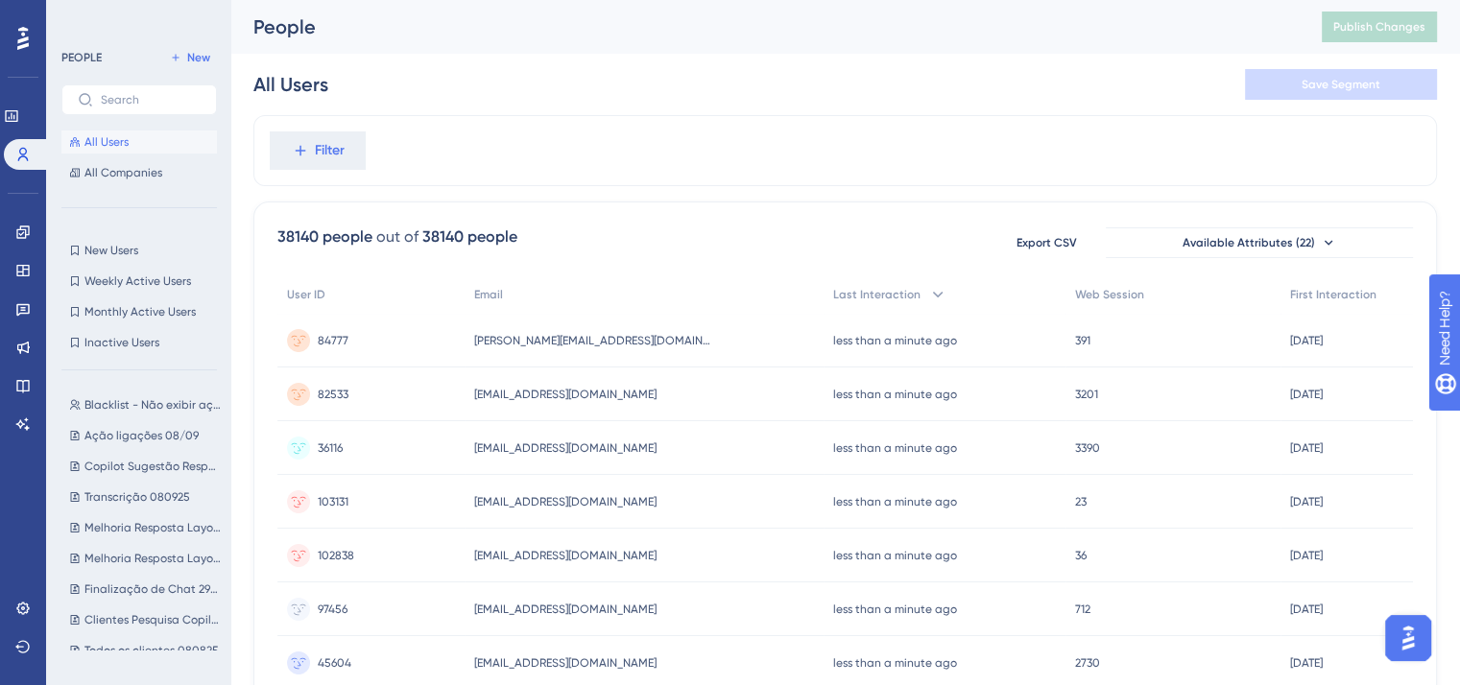
scroll to position [2250, 0]
click at [133, 101] on input "text" at bounding box center [151, 99] width 100 height 13
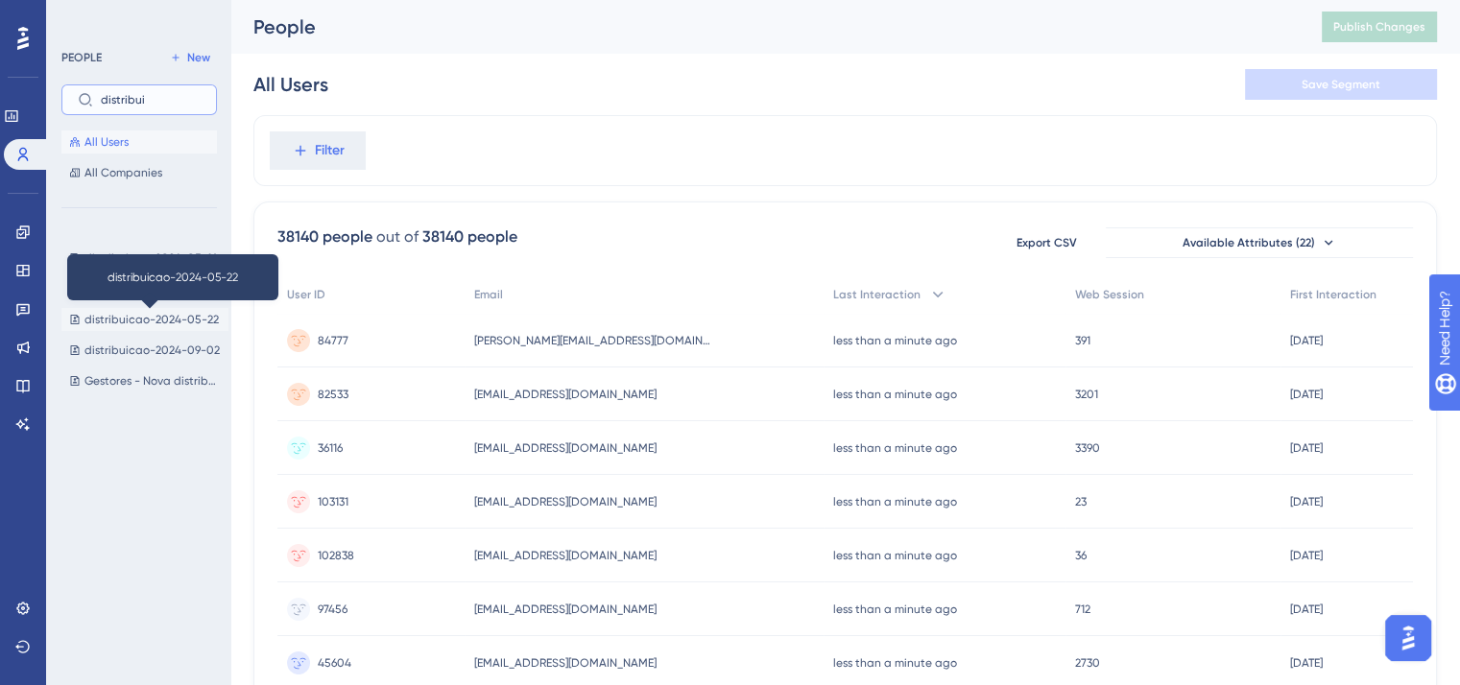
type input "distribui"
click at [165, 315] on span "distribuicao-2024-05-22" at bounding box center [151, 319] width 134 height 15
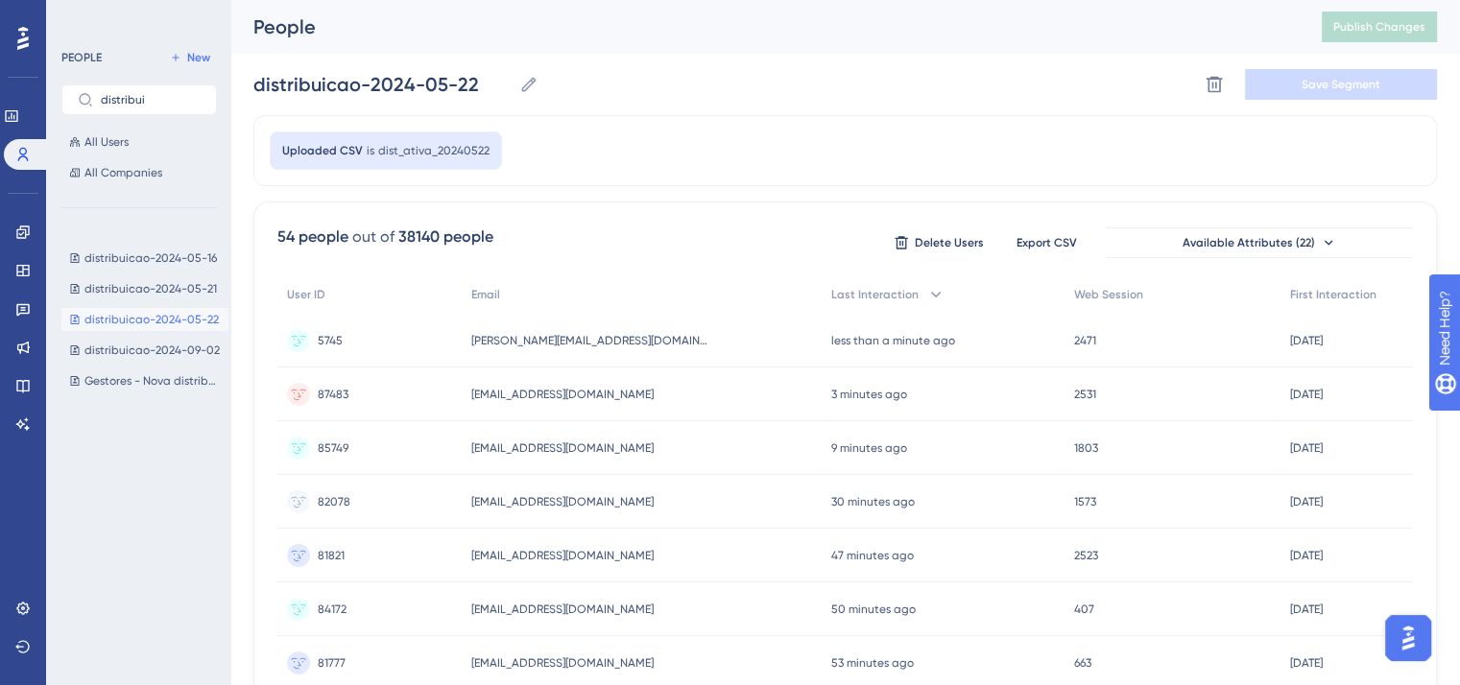
click at [284, 234] on div "54 people" at bounding box center [312, 237] width 71 height 23
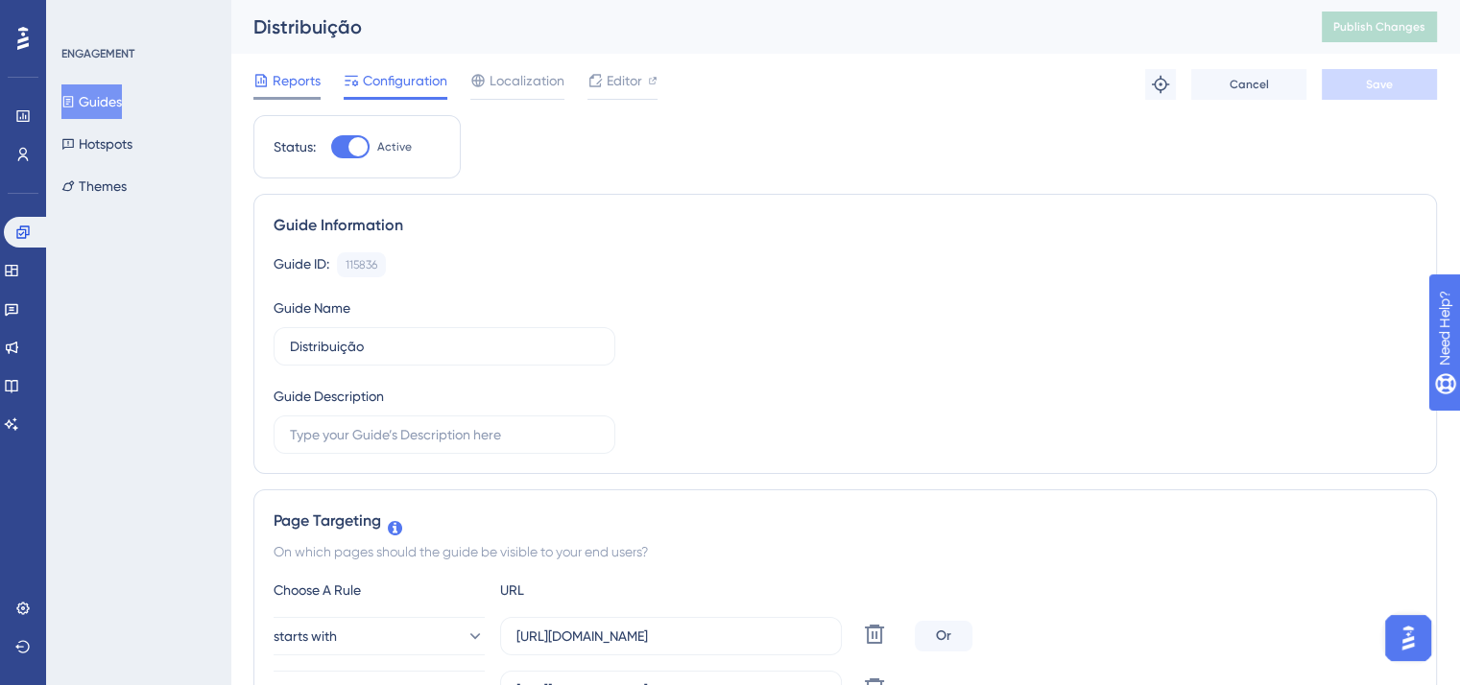
click at [299, 78] on span "Reports" at bounding box center [297, 80] width 48 height 23
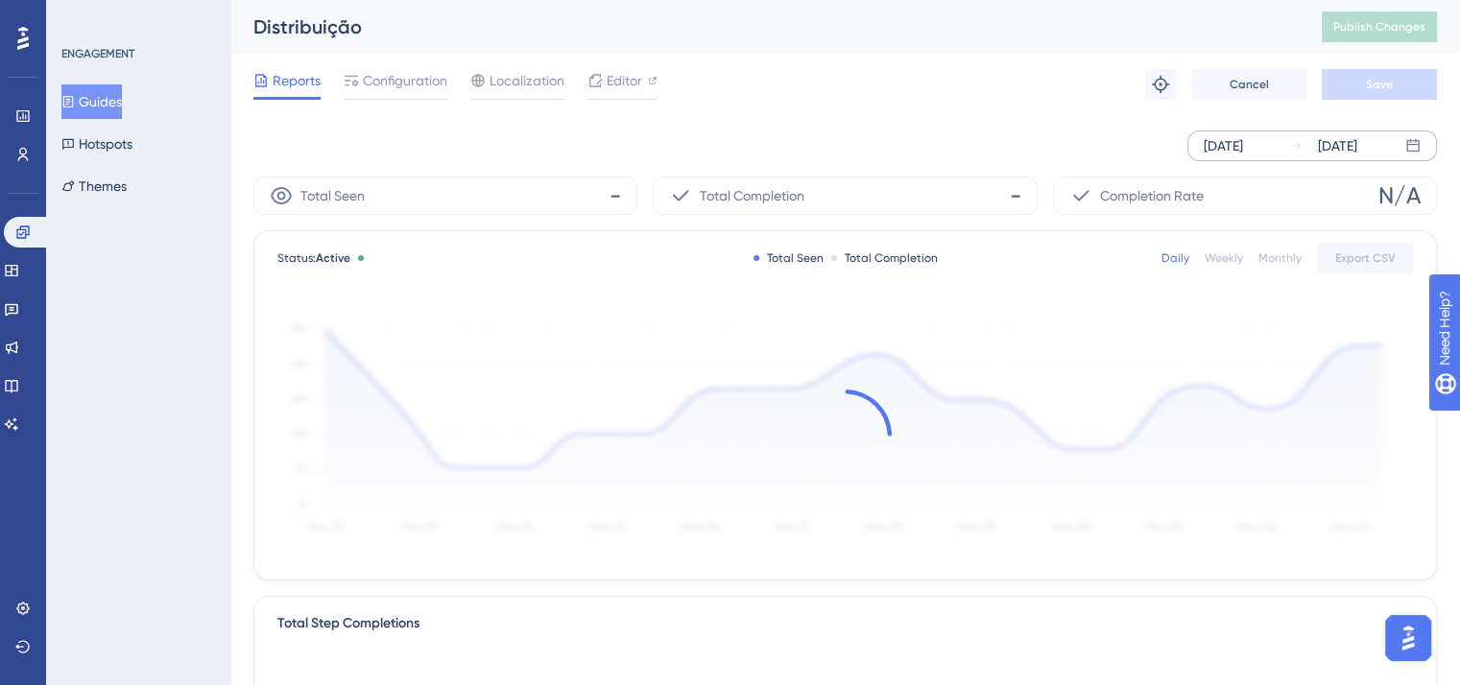
click at [1243, 137] on div "[DATE]" at bounding box center [1223, 145] width 39 height 23
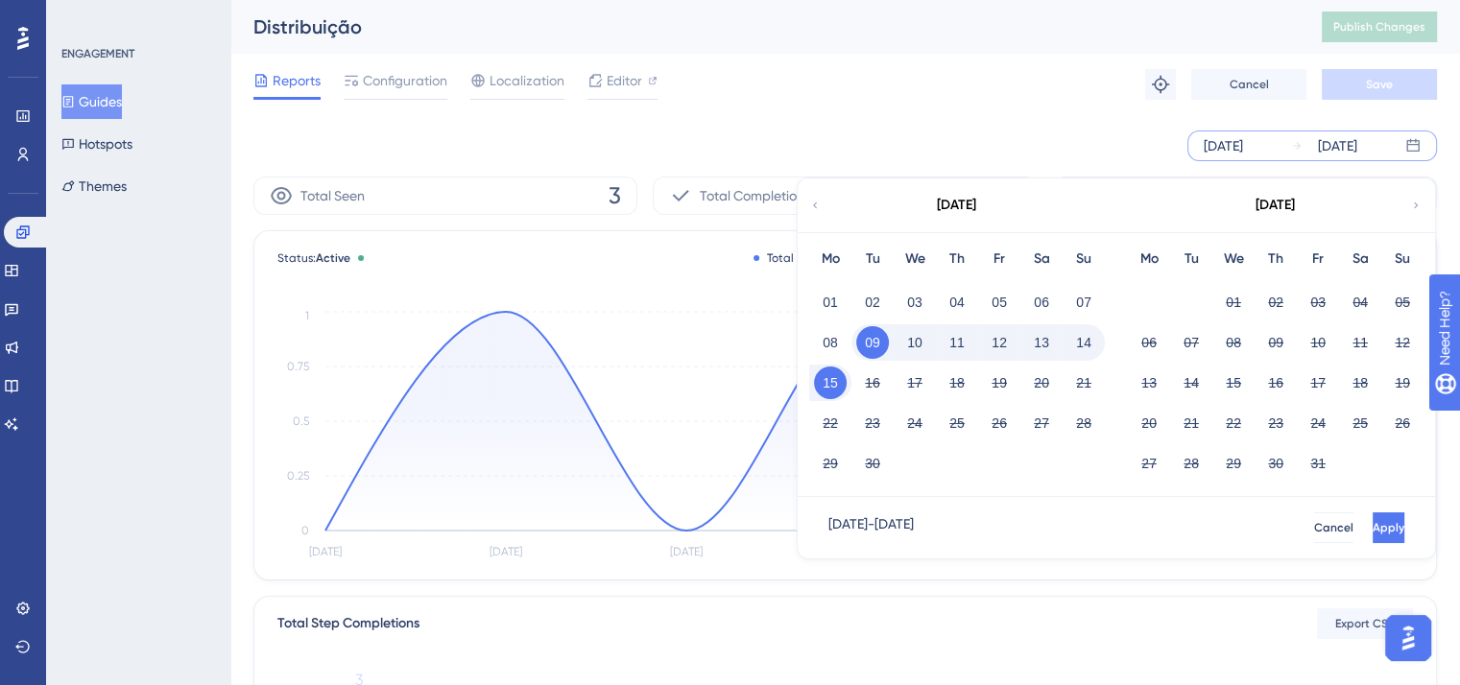
click at [820, 201] on icon at bounding box center [815, 205] width 12 height 17
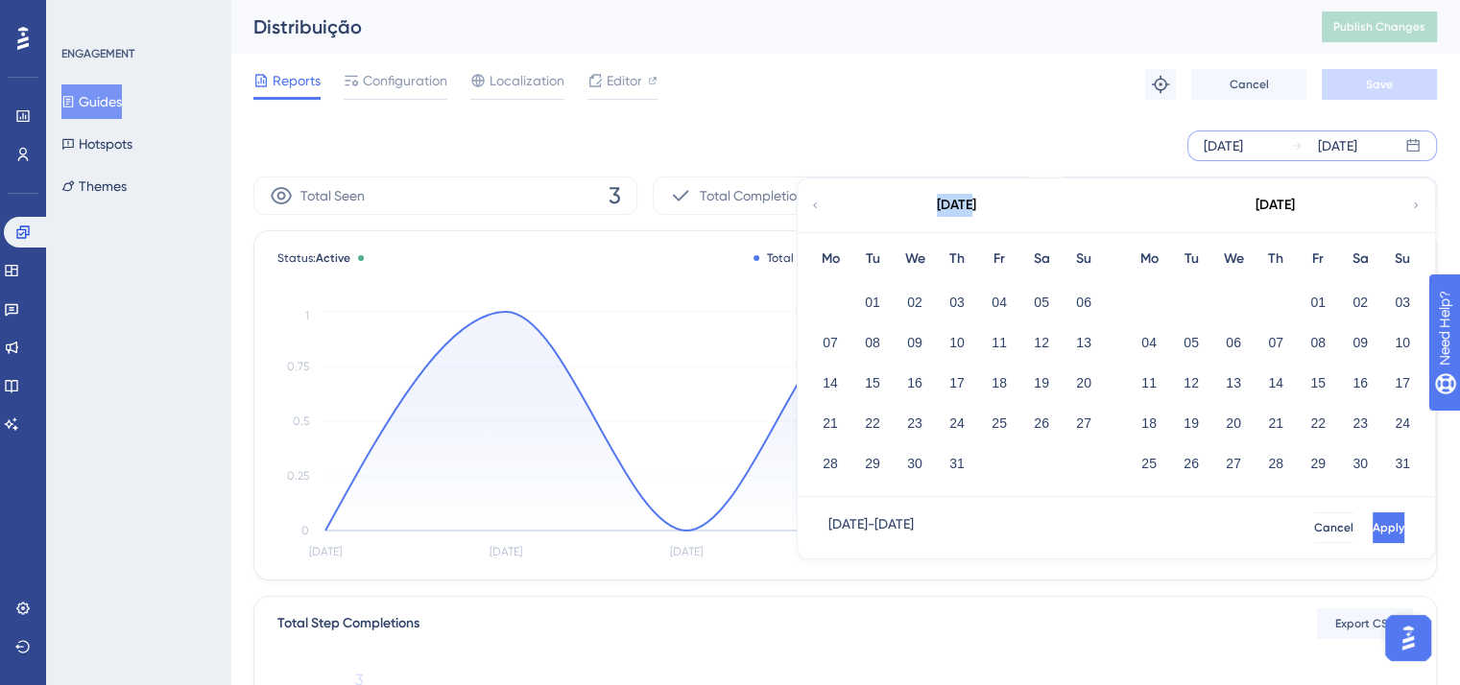
click at [820, 201] on icon at bounding box center [815, 205] width 12 height 17
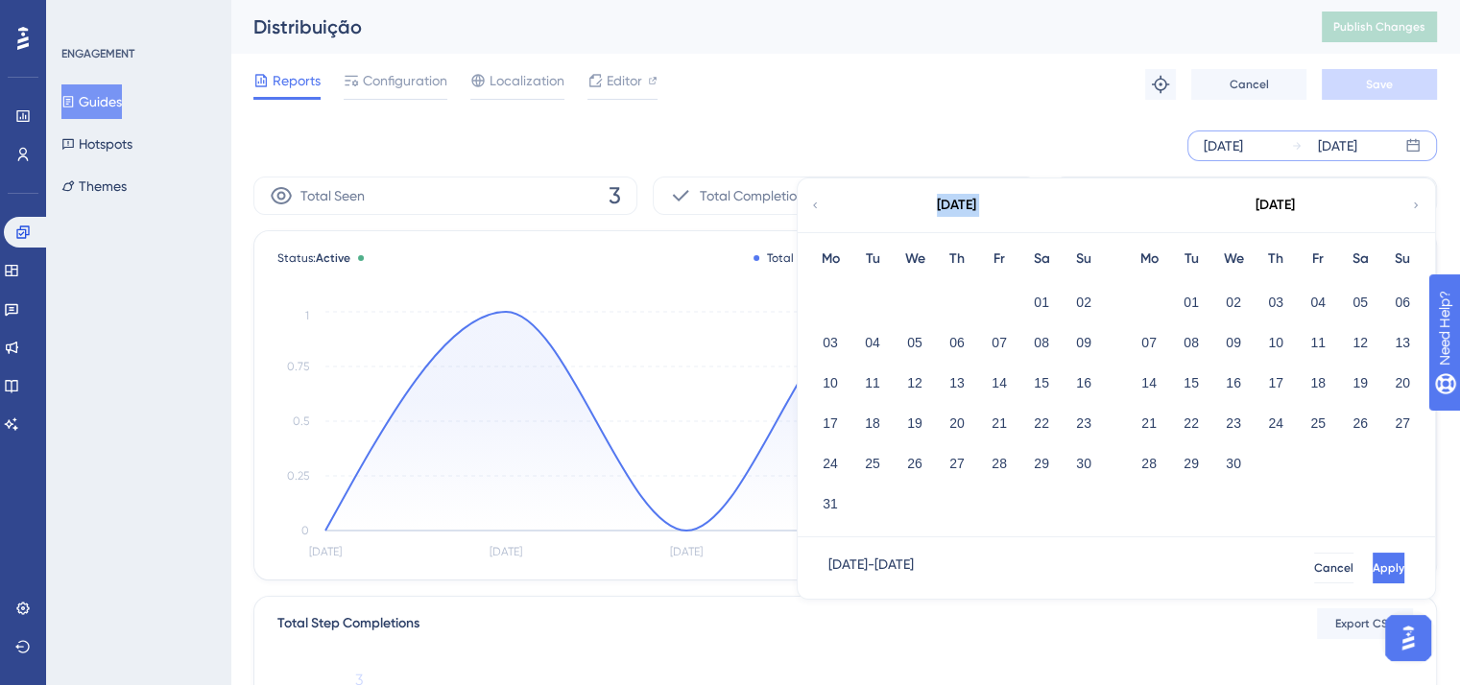
click at [820, 201] on icon at bounding box center [815, 205] width 12 height 17
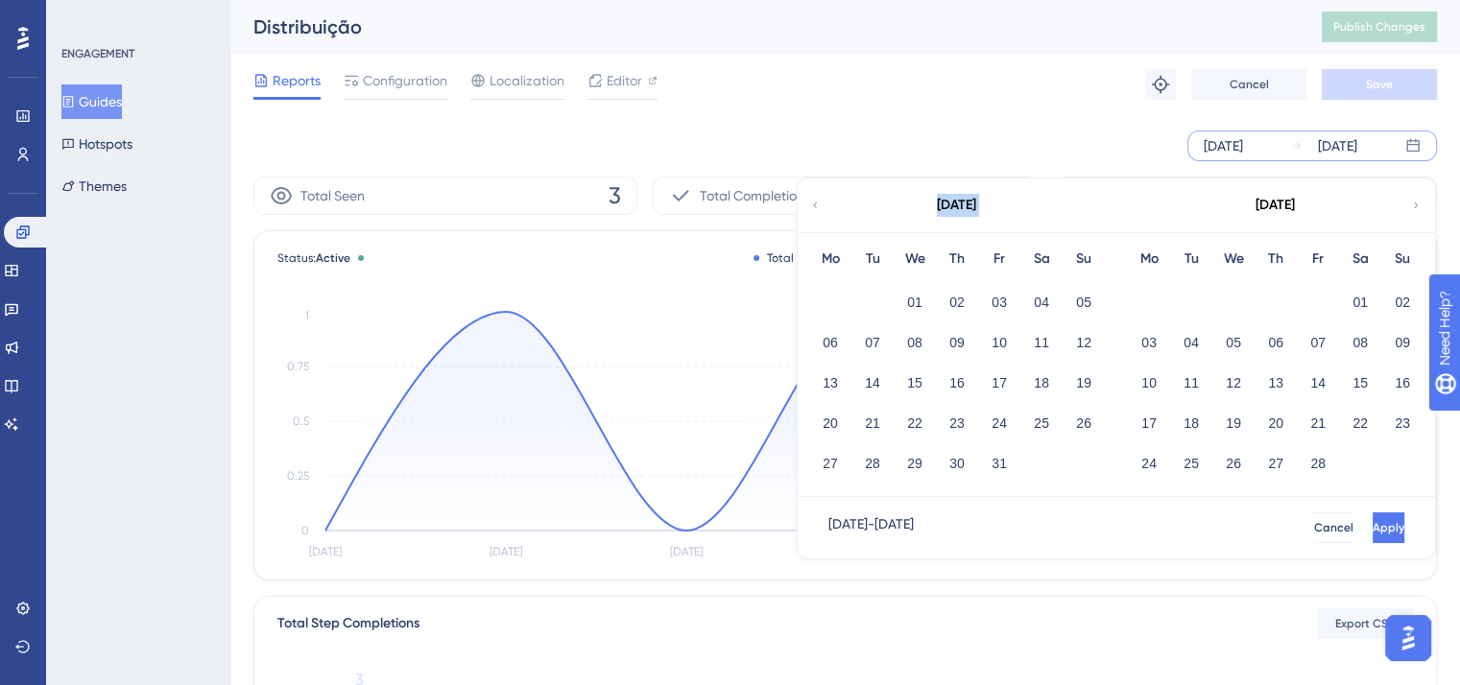
click at [820, 201] on icon at bounding box center [815, 205] width 12 height 17
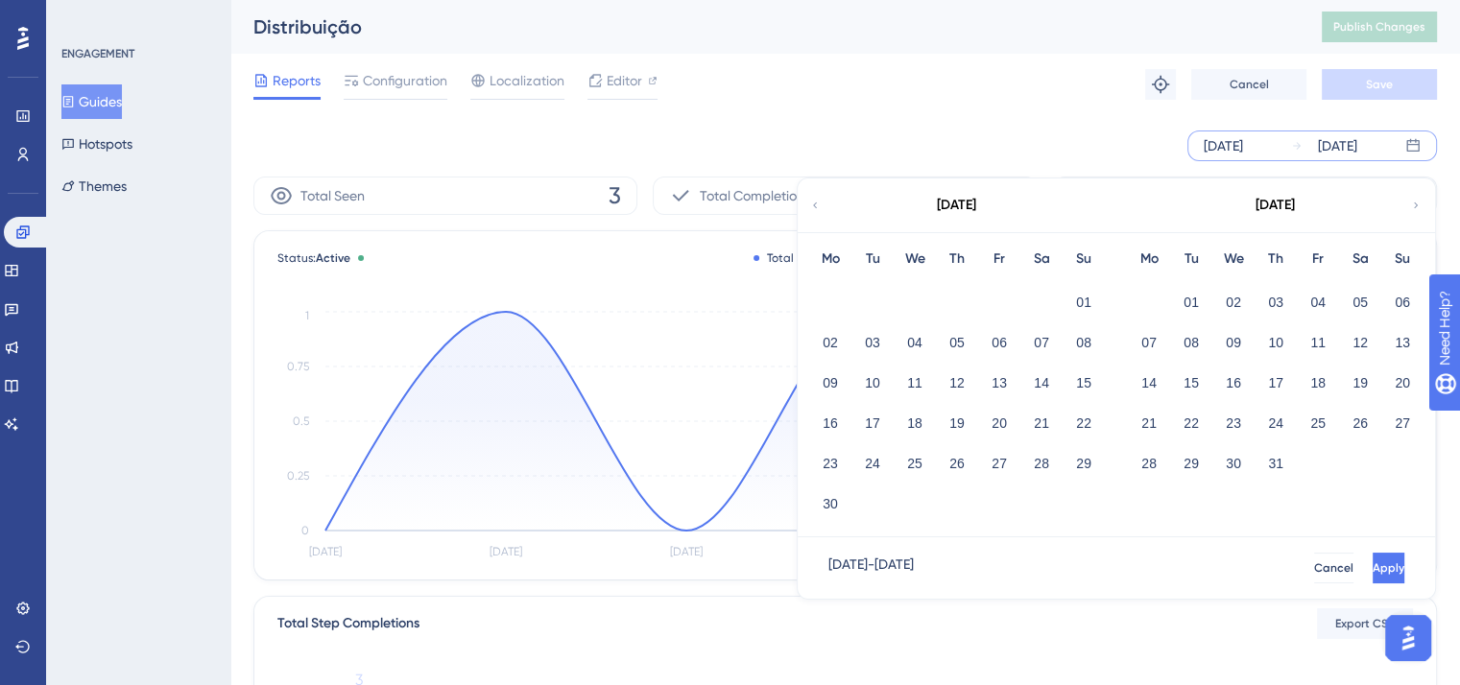
click at [820, 201] on icon at bounding box center [815, 205] width 12 height 17
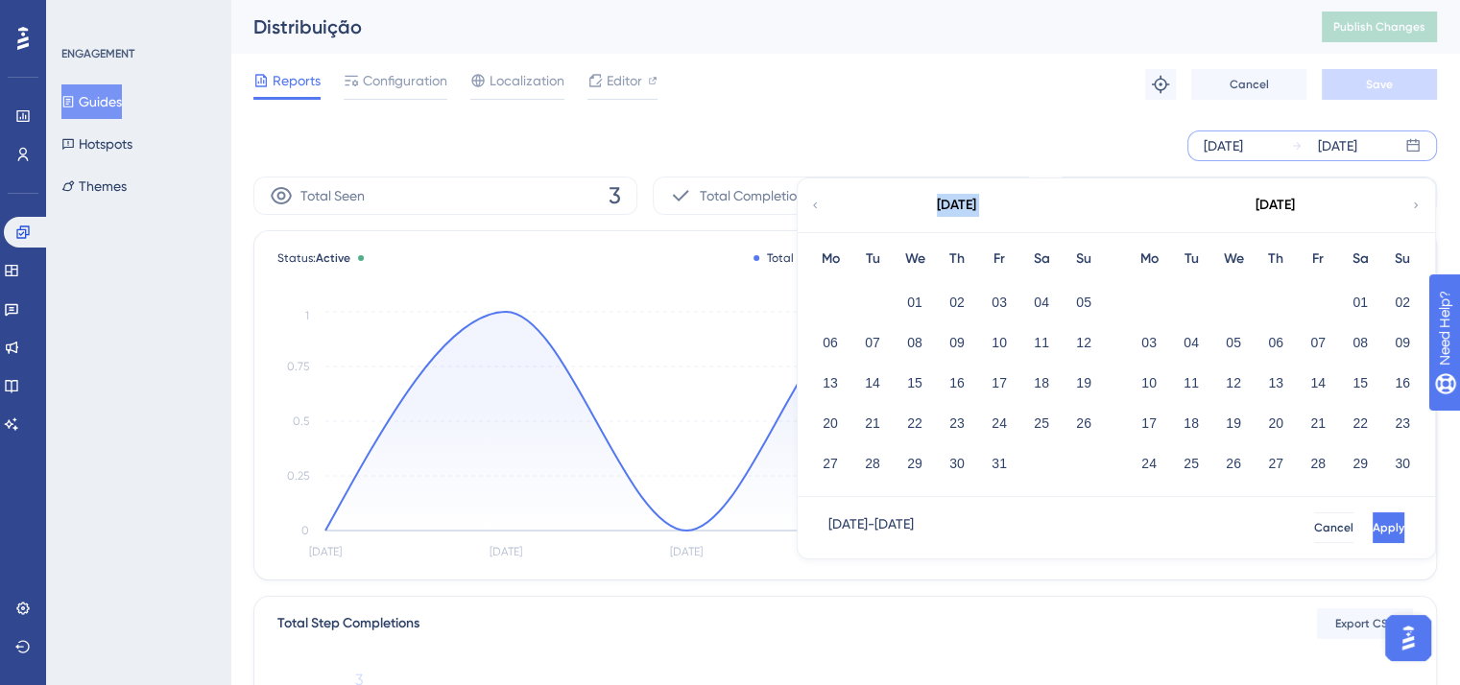
click at [820, 201] on icon at bounding box center [815, 205] width 12 height 17
click at [1410, 200] on icon at bounding box center [1416, 205] width 12 height 17
click at [829, 296] on button "01" at bounding box center [830, 302] width 33 height 33
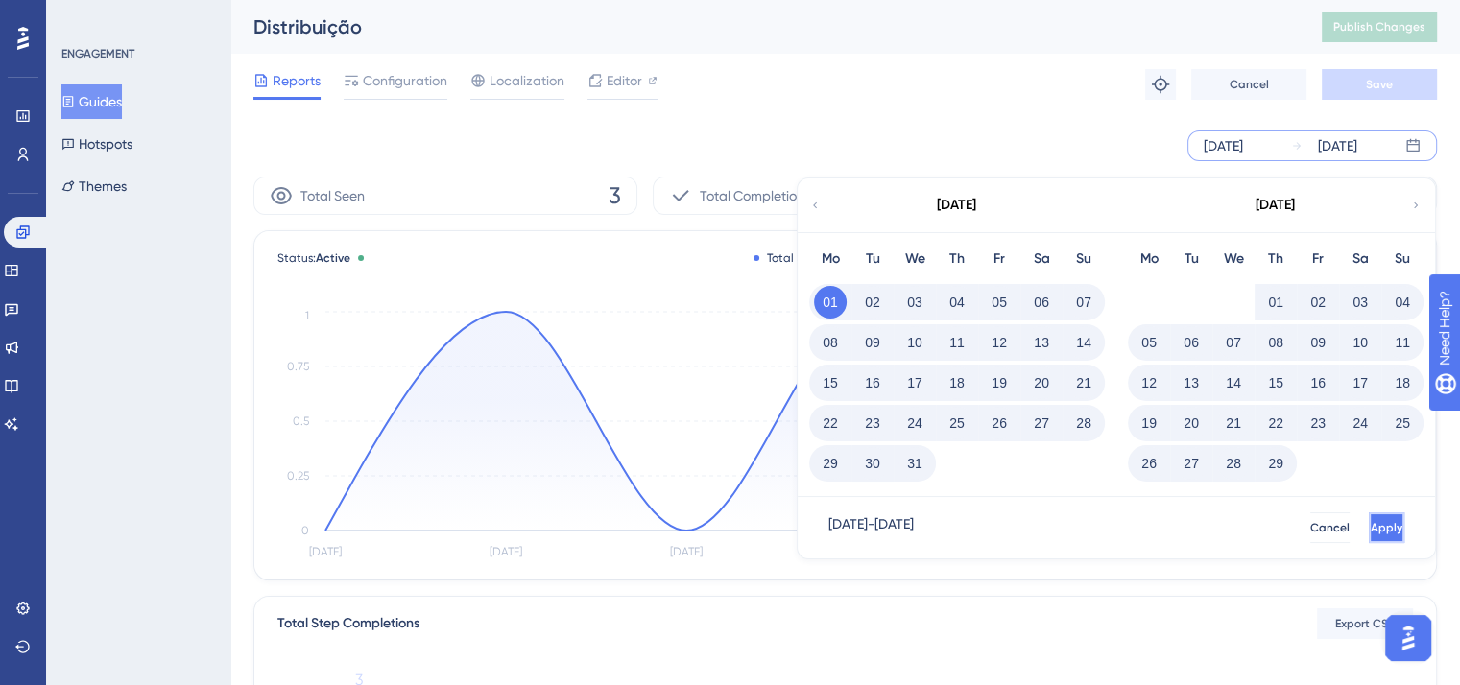
click at [1371, 523] on span "Apply" at bounding box center [1387, 527] width 32 height 15
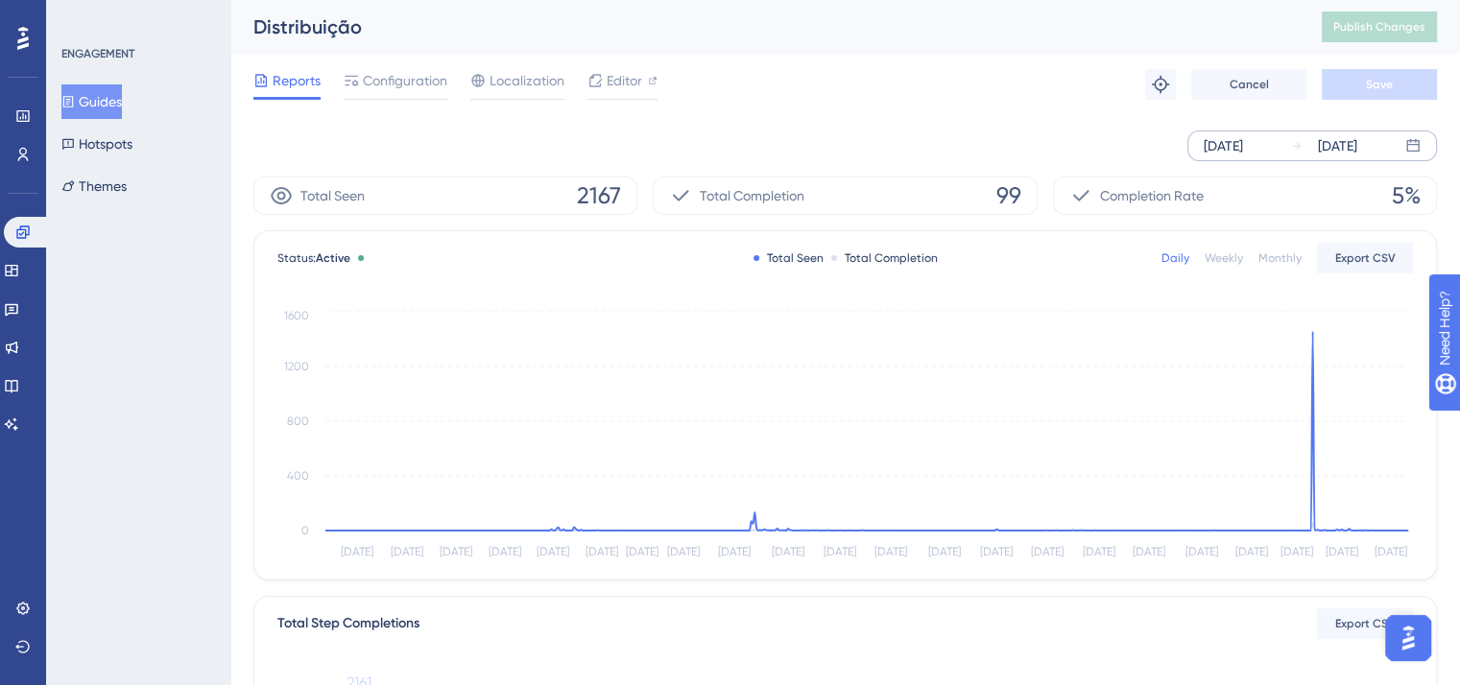
click at [1006, 195] on span "99" at bounding box center [1008, 195] width 25 height 31
click at [112, 94] on button "Guides" at bounding box center [91, 101] width 60 height 35
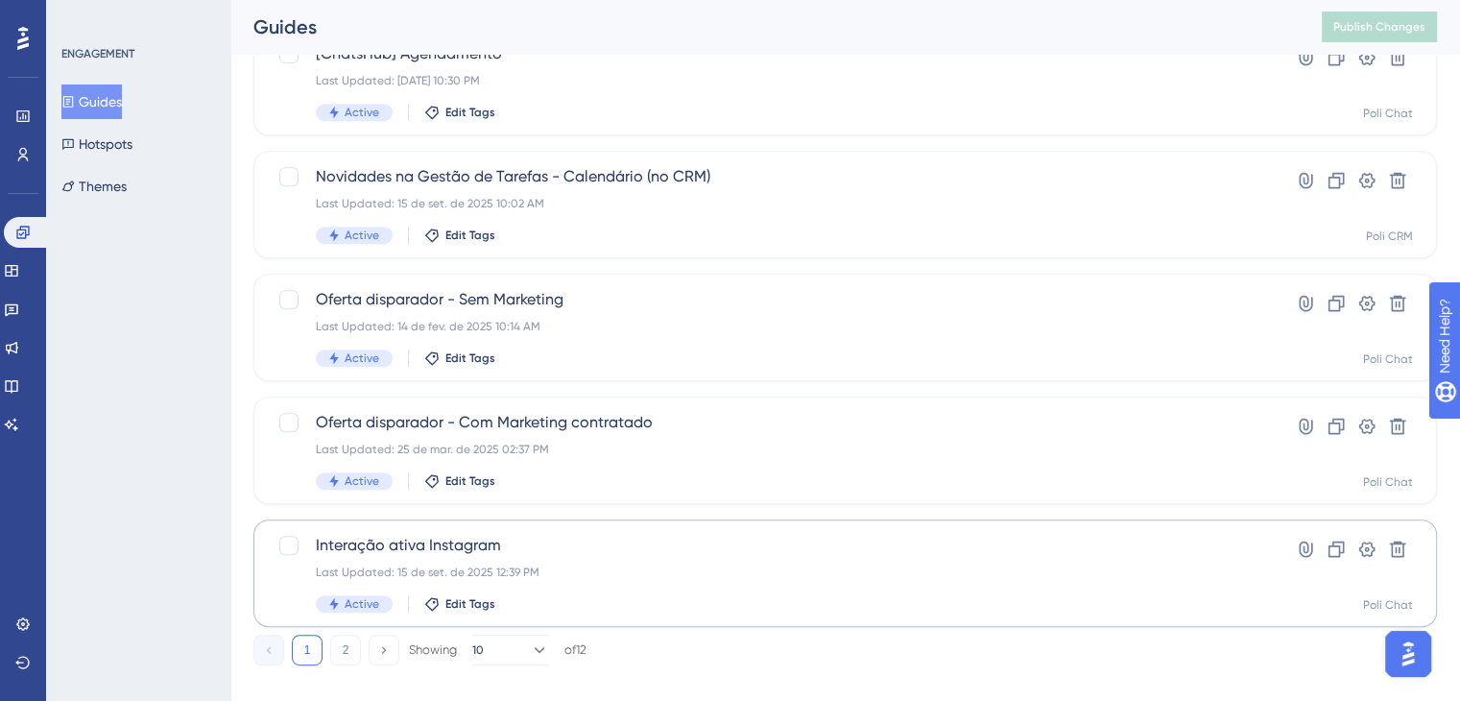
scroll to position [835, 0]
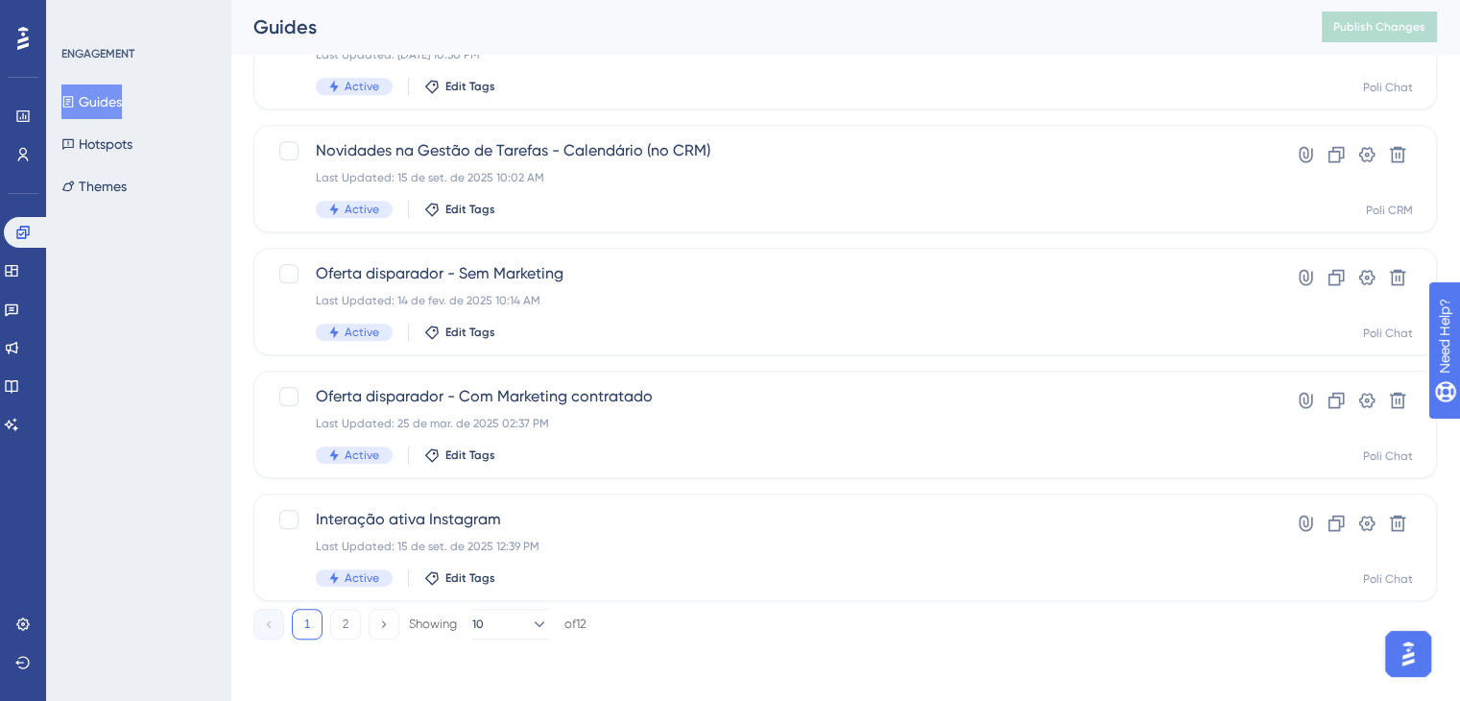
click at [576, 611] on div "Showing 10 of 12" at bounding box center [498, 624] width 178 height 31
click at [497, 623] on button "10" at bounding box center [510, 624] width 77 height 31
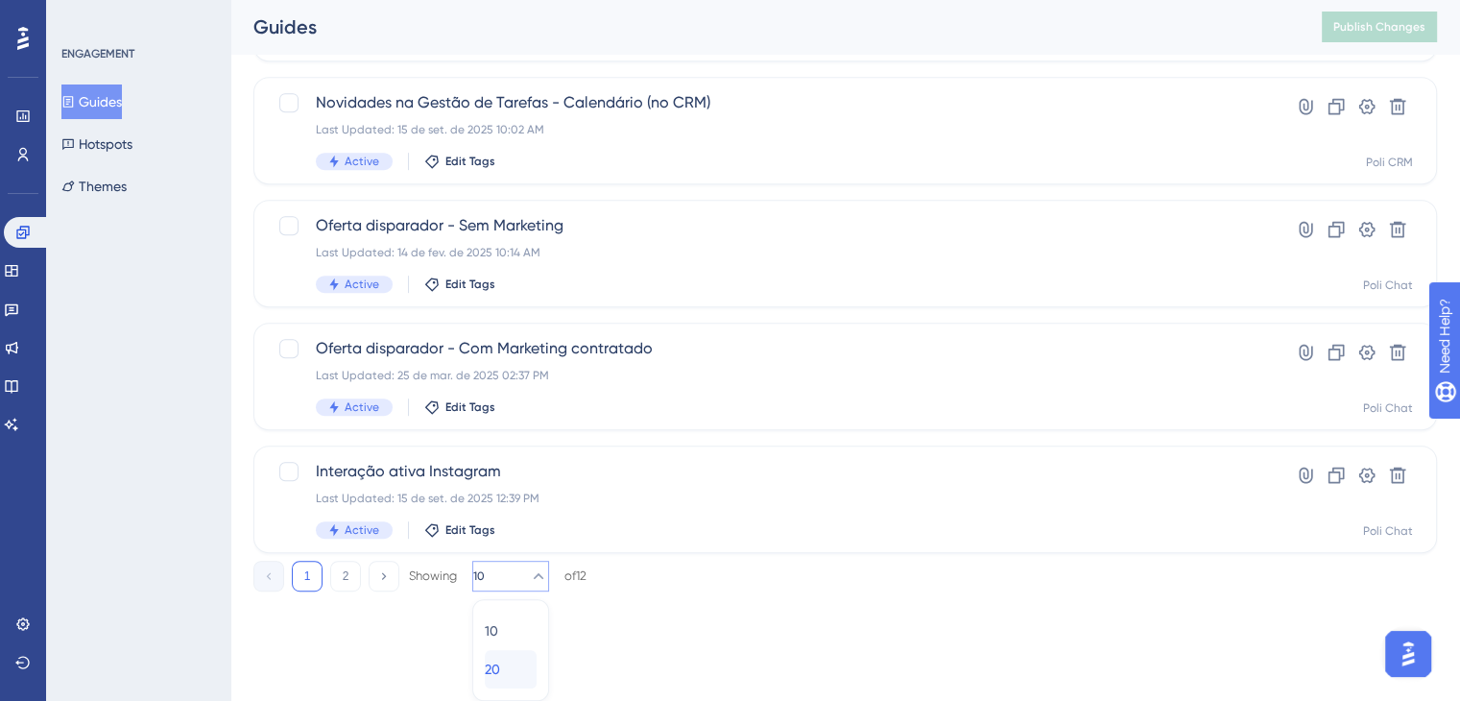
click at [499, 658] on span "20" at bounding box center [492, 669] width 15 height 23
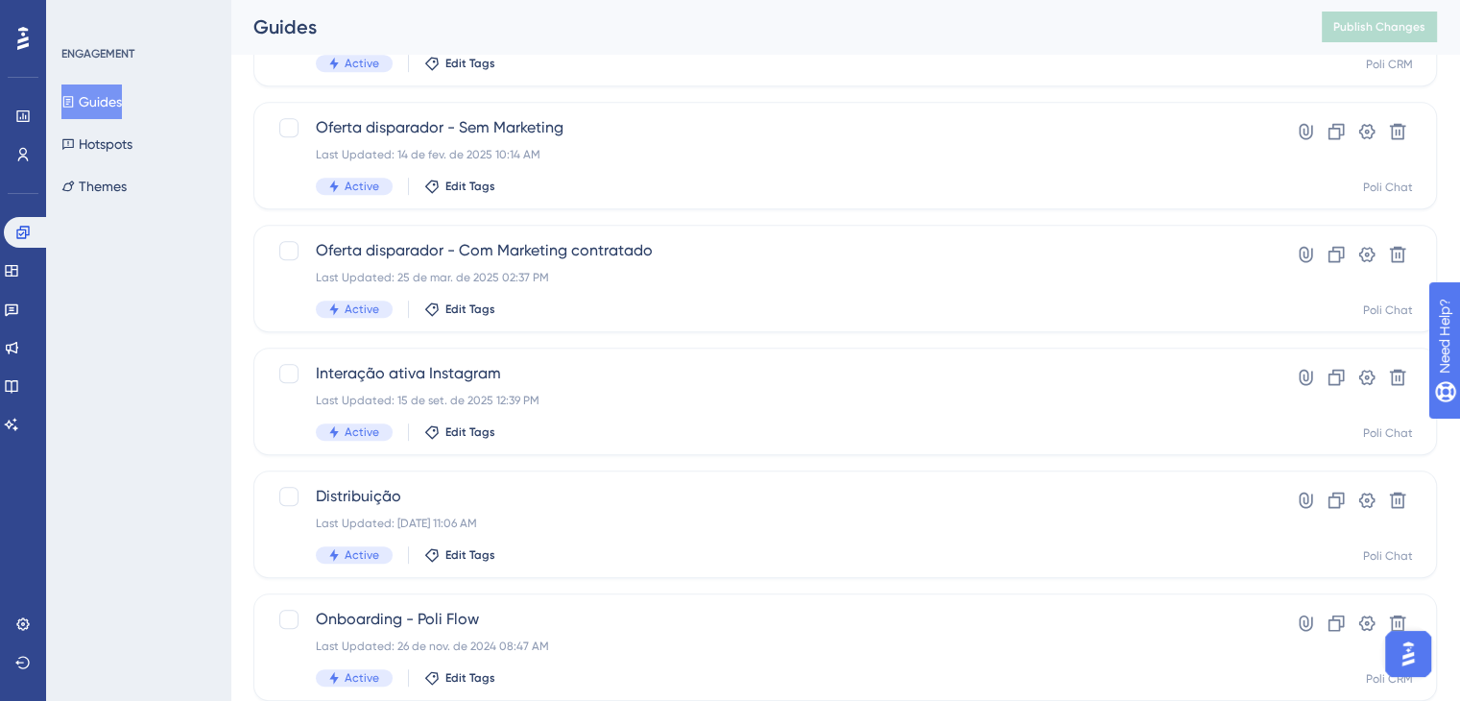
scroll to position [1081, 0]
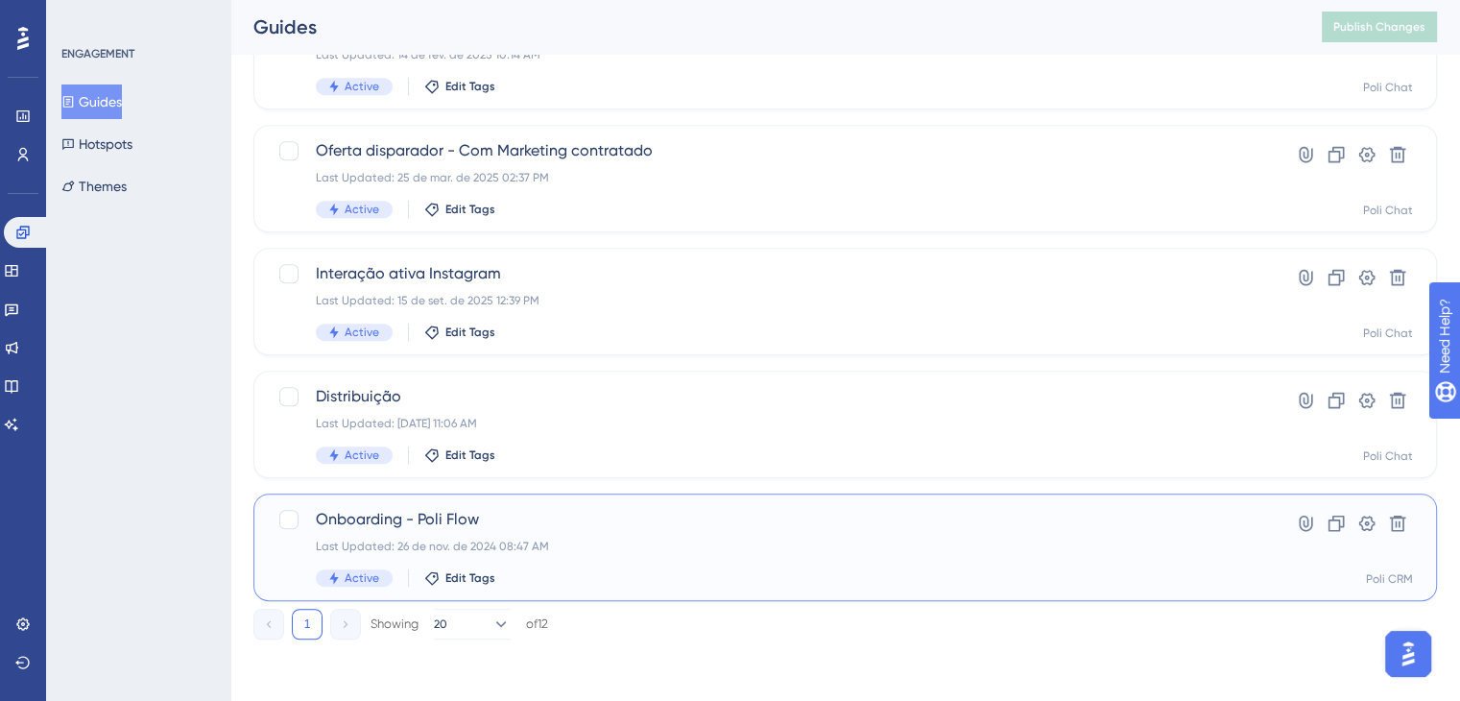
click at [627, 531] on div "Onboarding - Poli Flow Last Updated: [DATE] 08:47 AM Active Edit Tags" at bounding box center [768, 547] width 905 height 79
